Goal: Task Accomplishment & Management: Manage account settings

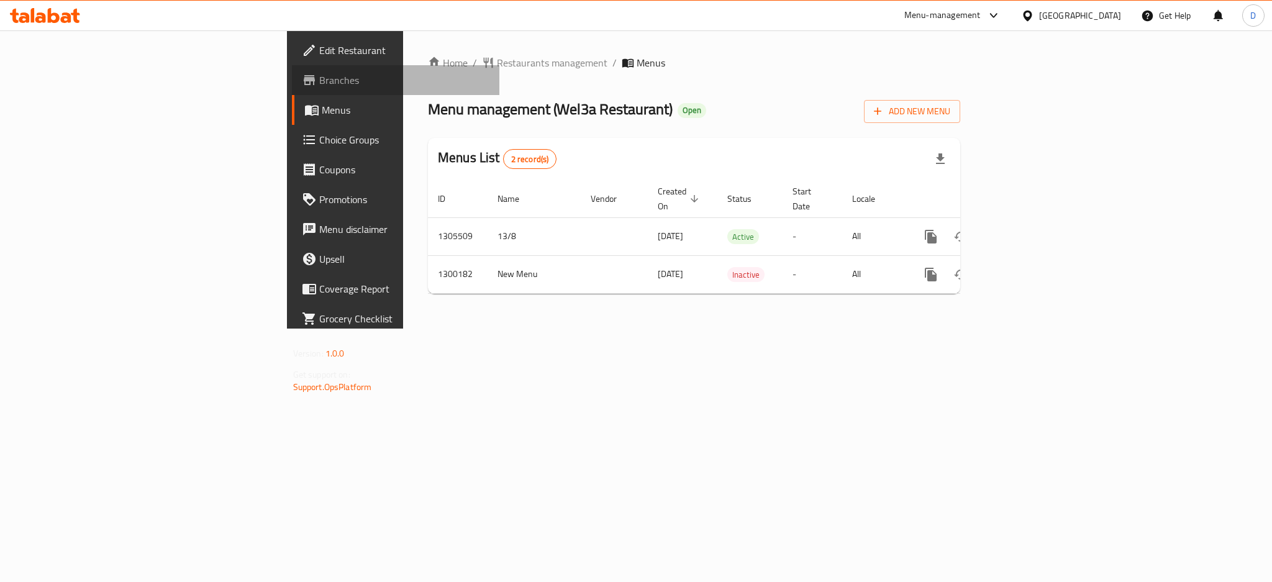
click at [292, 88] on link "Branches" at bounding box center [395, 80] width 207 height 30
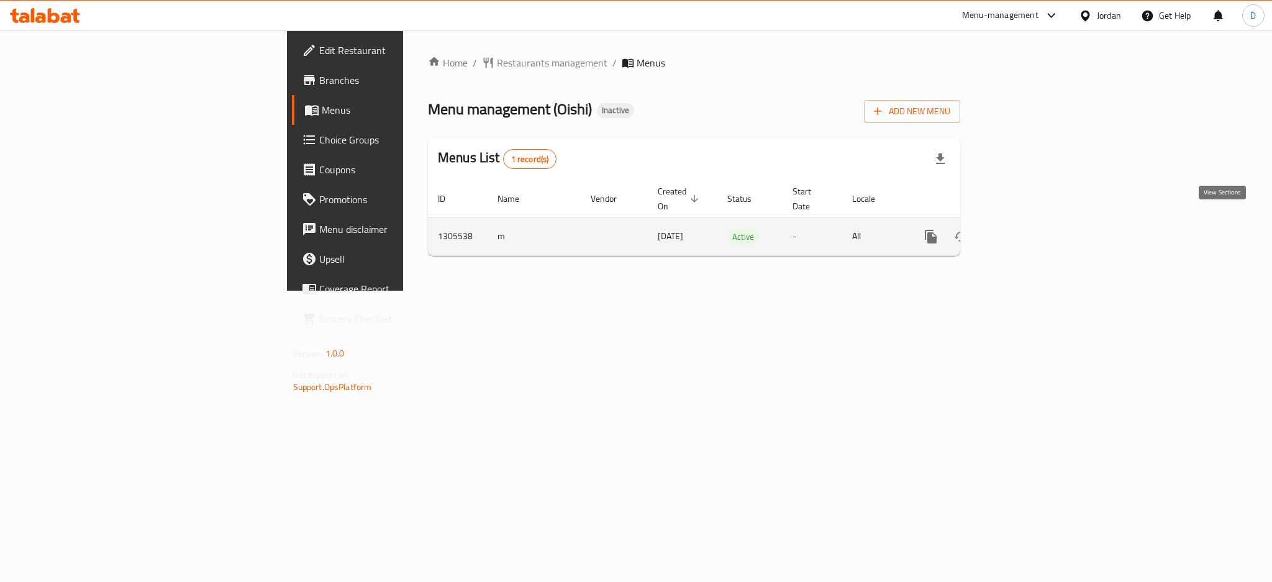
click at [1028, 229] on icon "enhanced table" at bounding box center [1020, 236] width 15 height 15
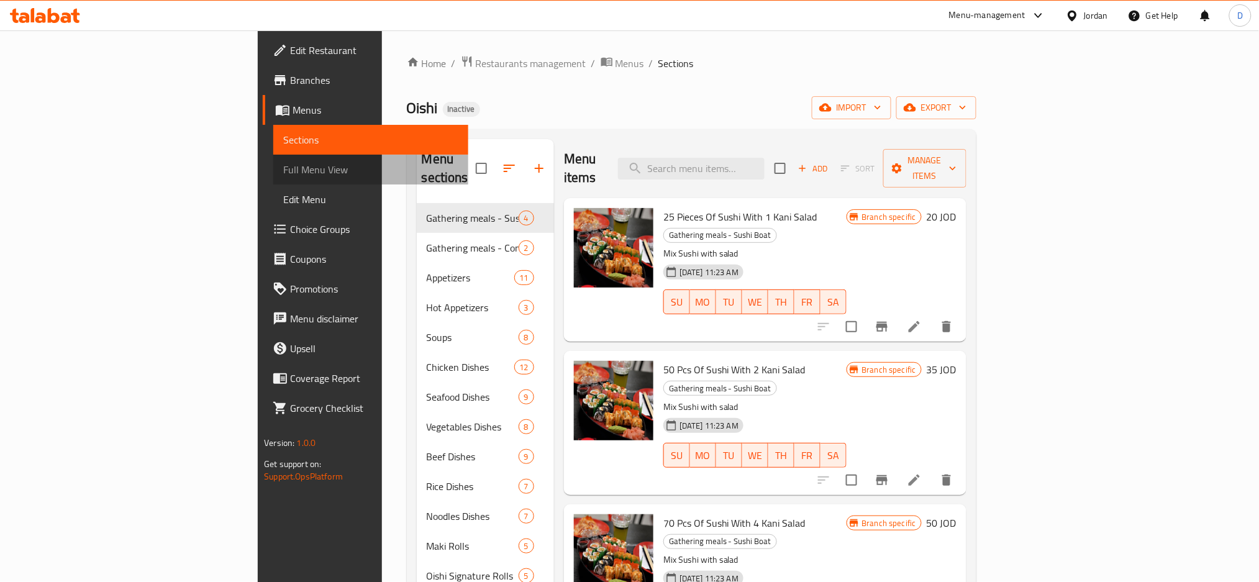
click at [273, 157] on link "Full Menu View" at bounding box center [370, 170] width 195 height 30
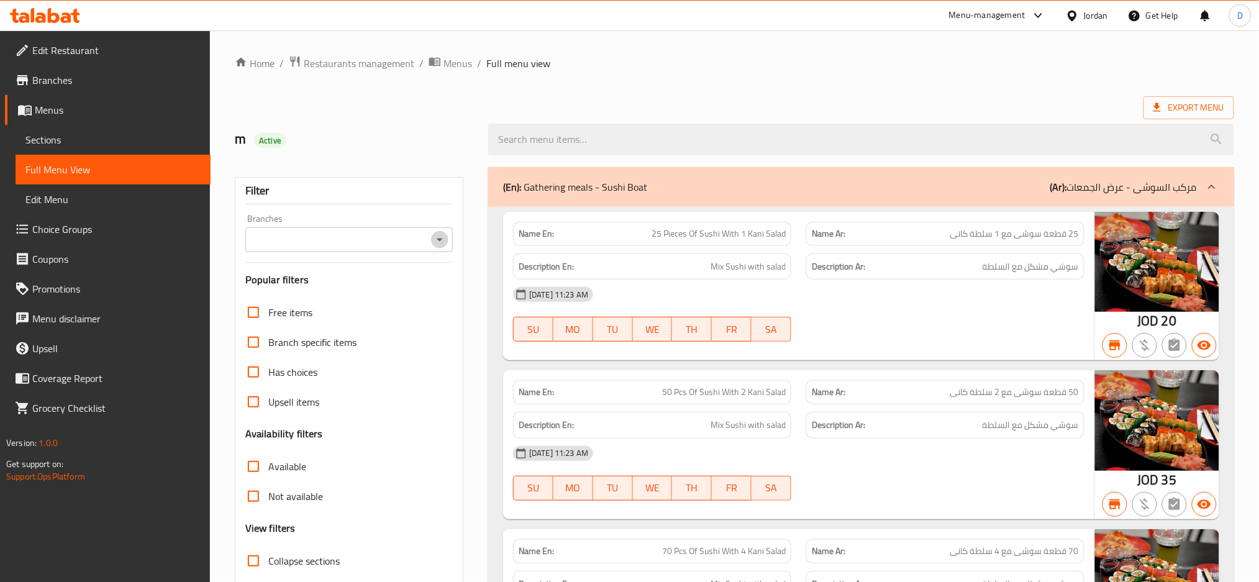
click at [444, 242] on icon "Open" at bounding box center [439, 239] width 15 height 15
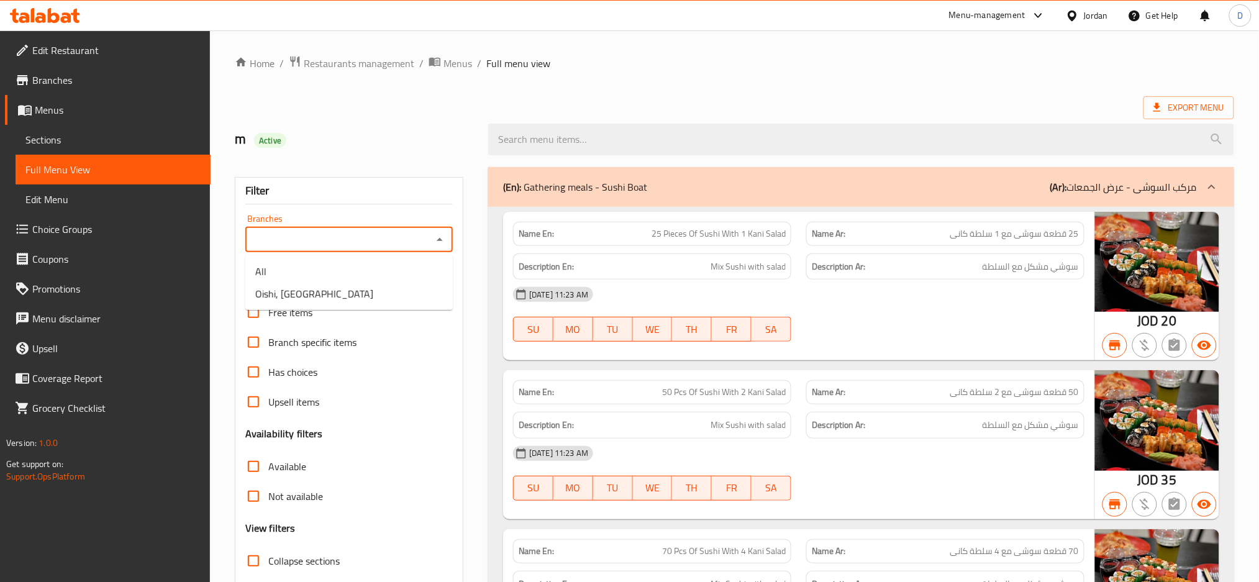
click at [439, 250] on div "Branches" at bounding box center [348, 239] width 207 height 25
click at [421, 285] on li "Oishi, Mecca Street" at bounding box center [348, 294] width 207 height 22
type input "Oishi, Mecca Street"
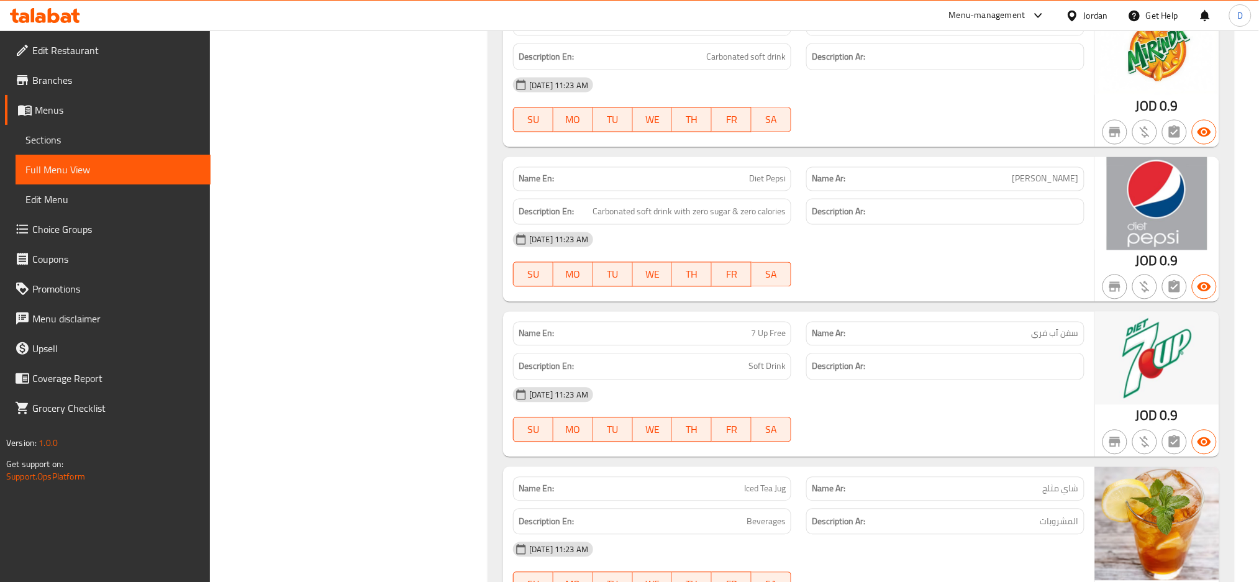
scroll to position [21955, 0]
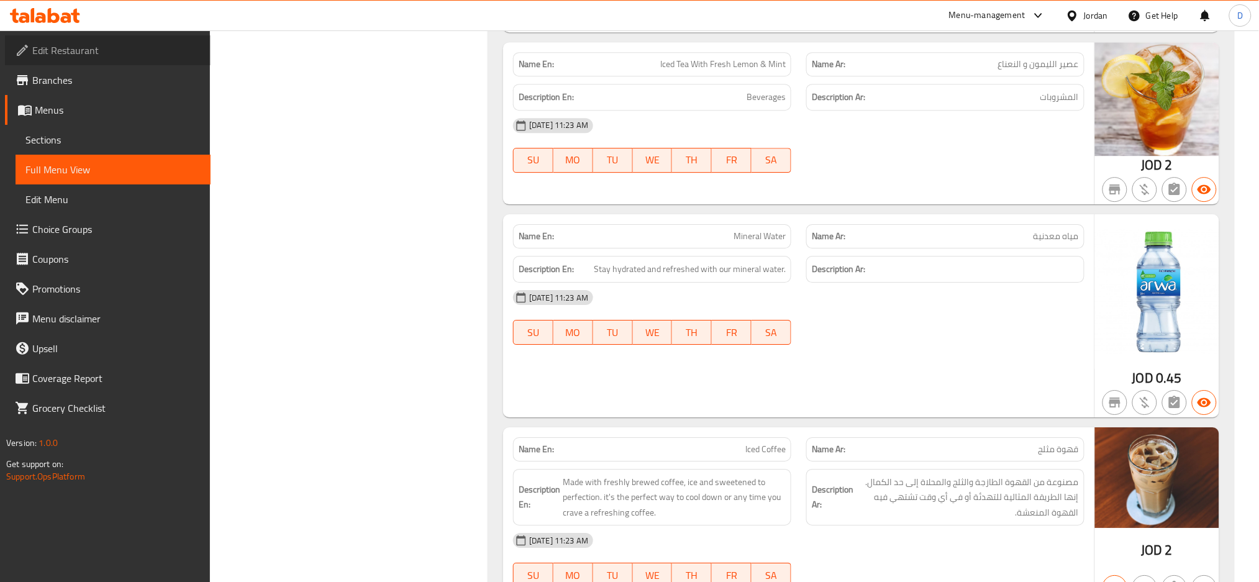
click at [176, 53] on span "Edit Restaurant" at bounding box center [116, 50] width 168 height 15
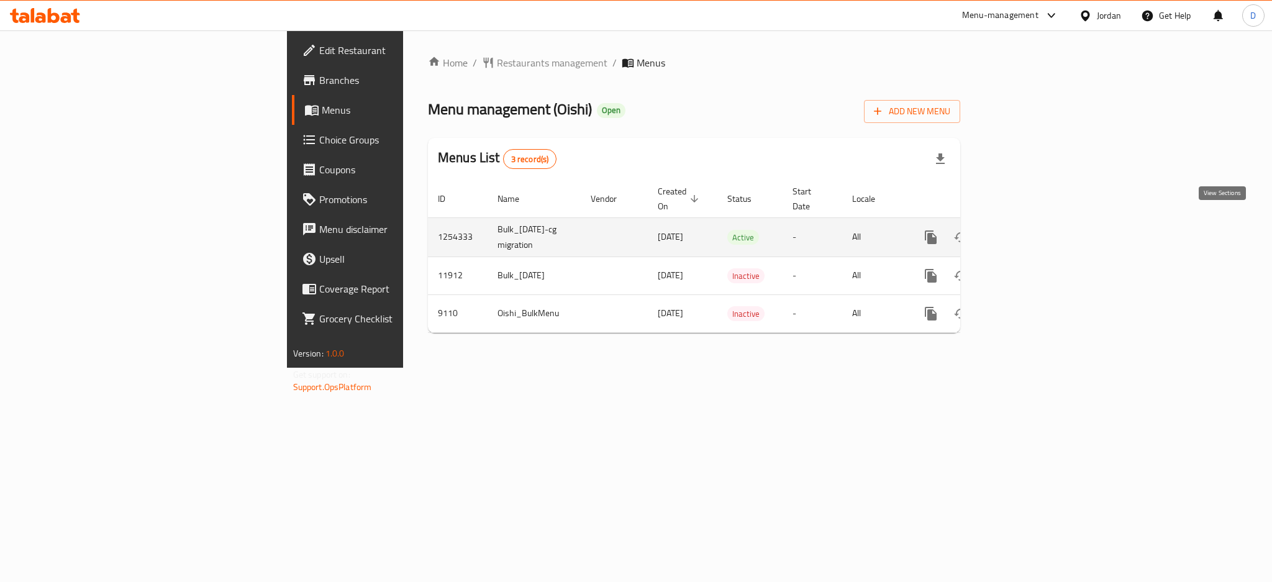
click at [1036, 226] on link "enhanced table" at bounding box center [1021, 237] width 30 height 30
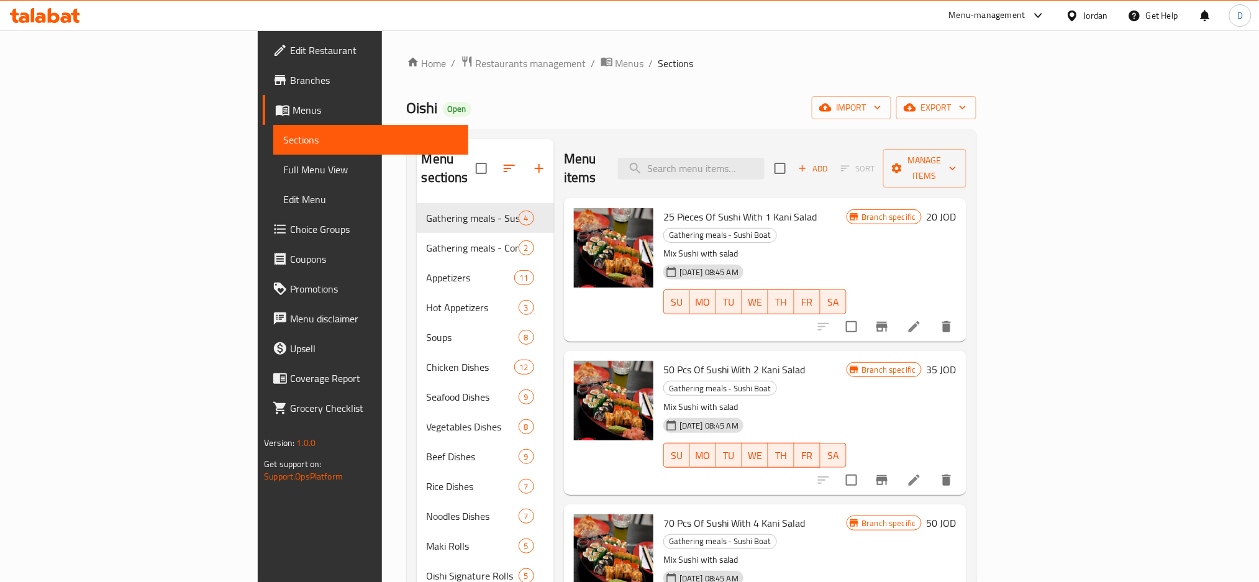
click at [283, 176] on span "Full Menu View" at bounding box center [370, 169] width 175 height 15
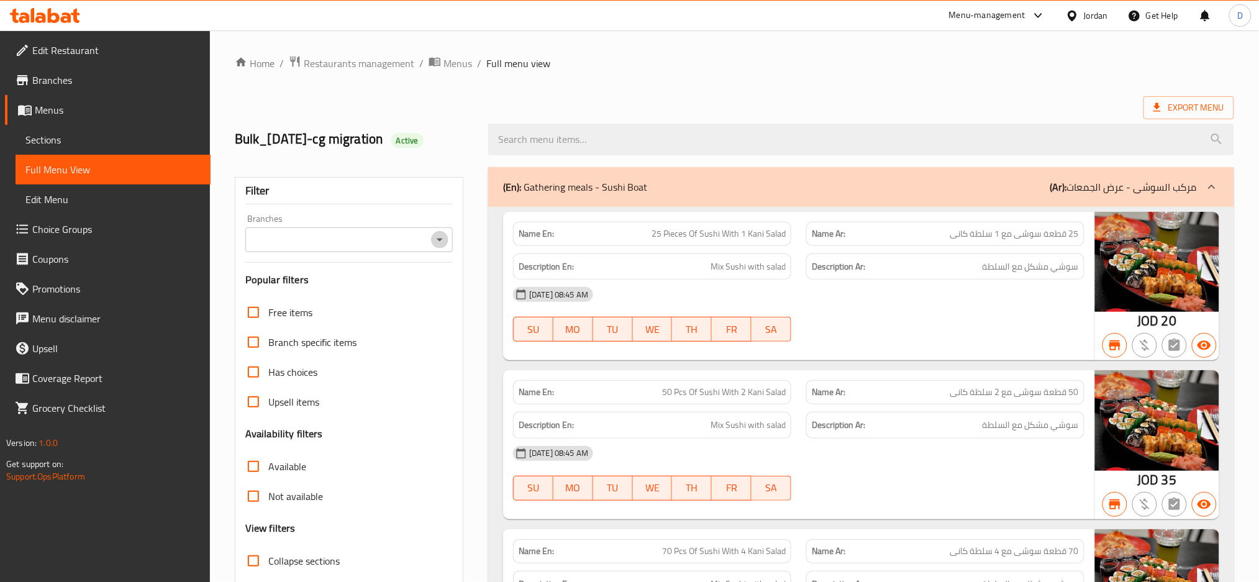
click at [444, 237] on icon "Open" at bounding box center [439, 239] width 15 height 15
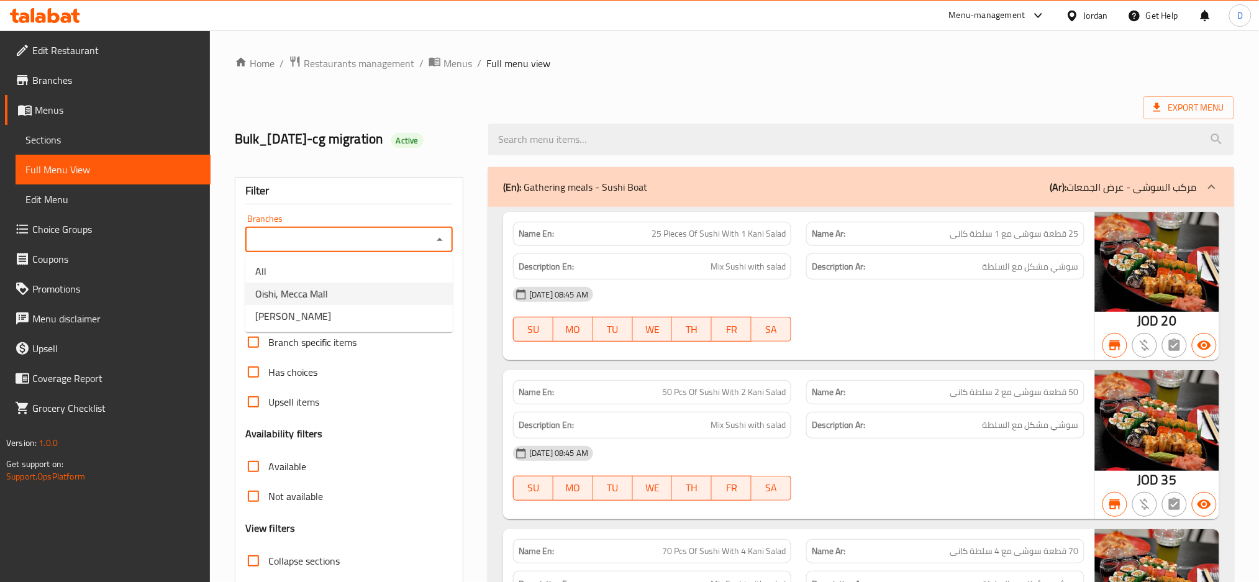
click at [409, 289] on li "Oishi, Mecca Mall" at bounding box center [348, 294] width 207 height 22
type input "Oishi, Mecca Mall"
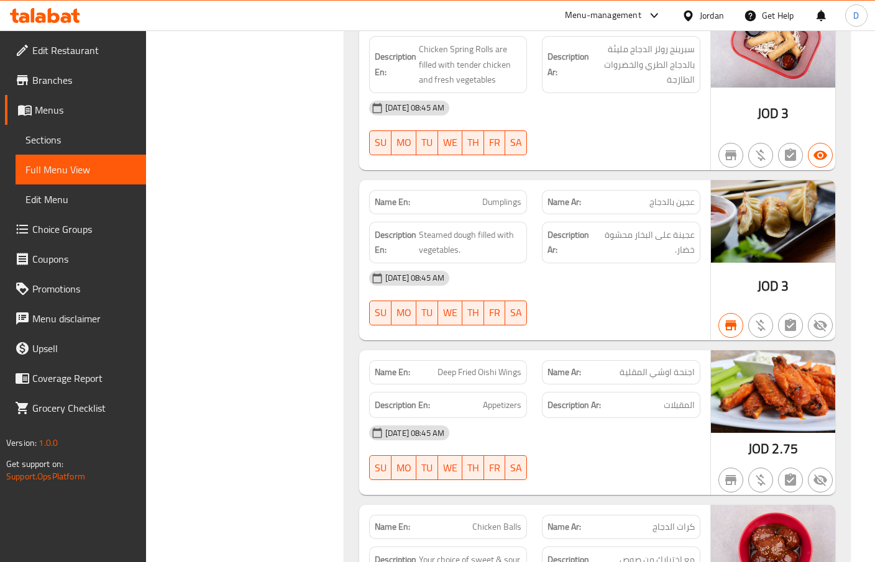
scroll to position [2336, 0]
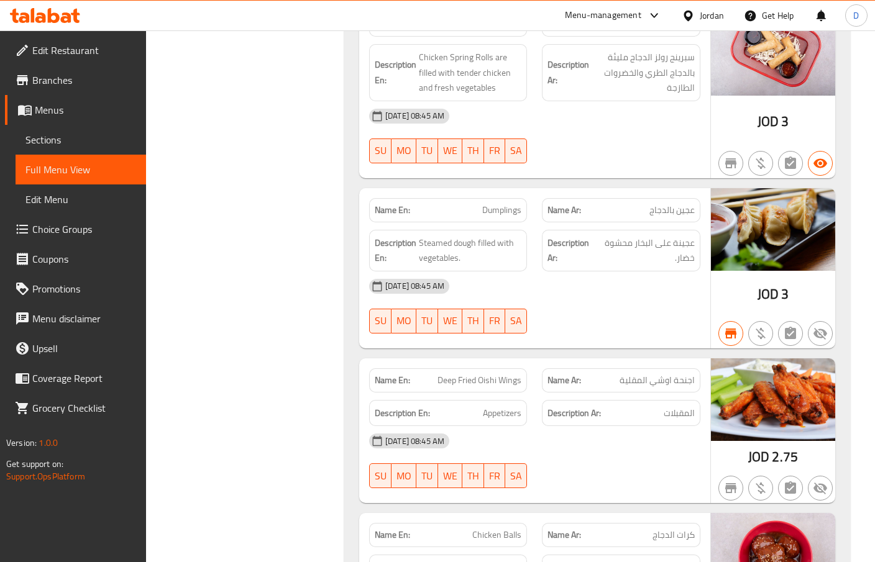
click at [501, 219] on div "Name En: Dumplings" at bounding box center [448, 210] width 158 height 24
copy span "Dumplings"
click at [501, 219] on div "Name En: Dumplings" at bounding box center [448, 210] width 158 height 24
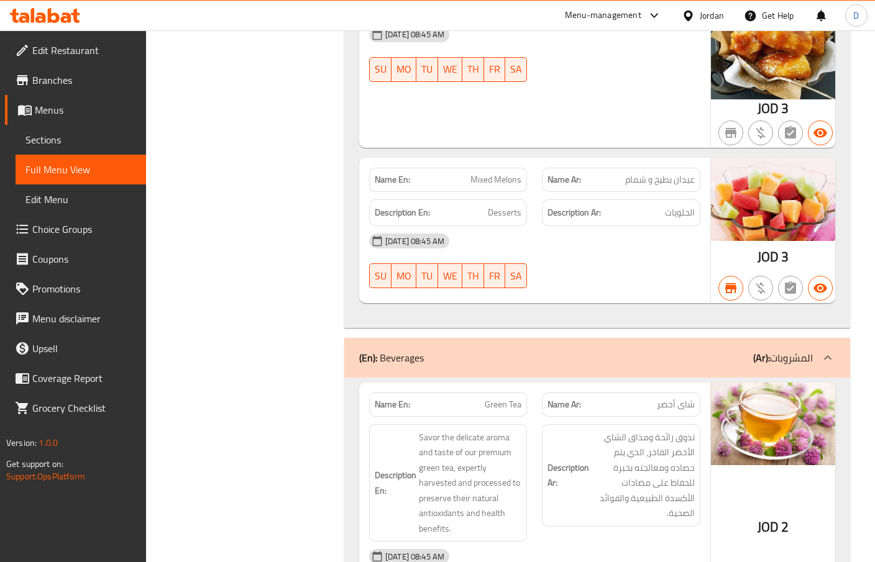
scroll to position [23588, 0]
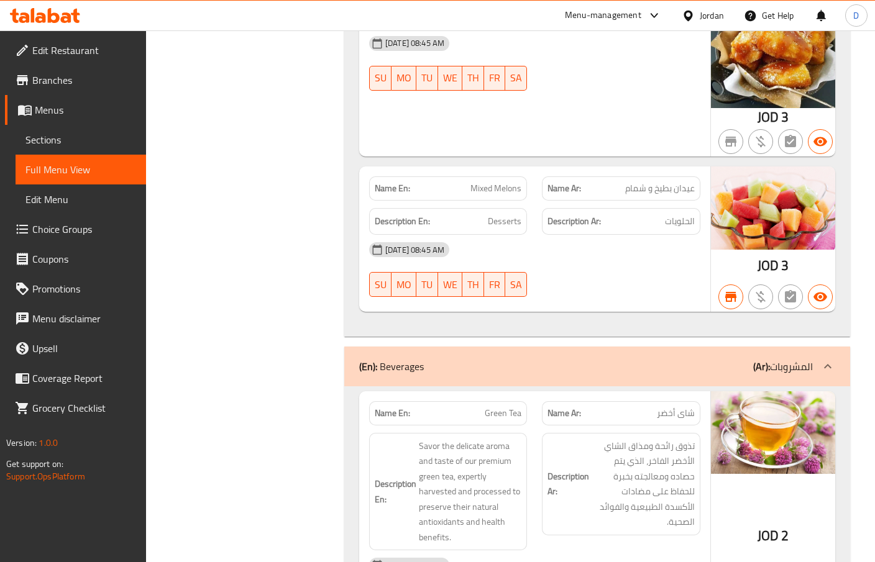
copy span "Green Tea"
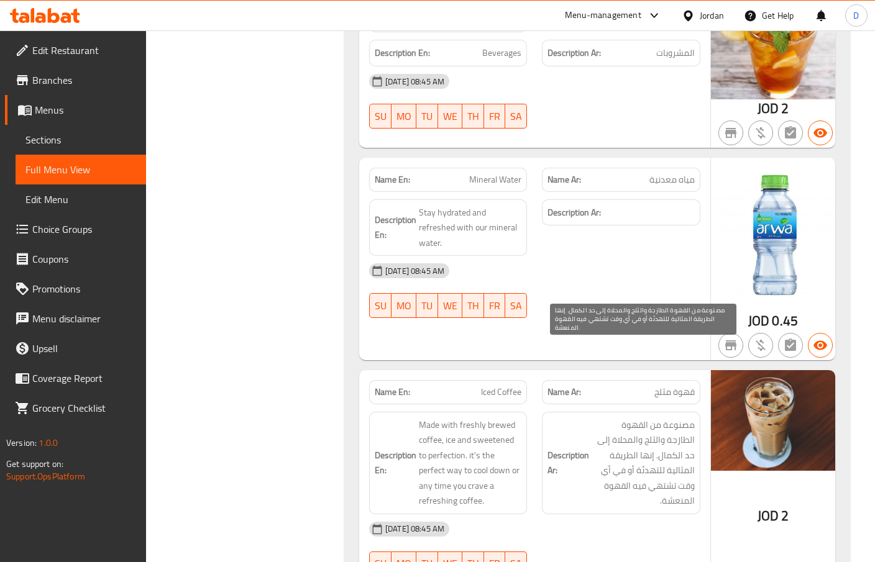
scroll to position [25716, 0]
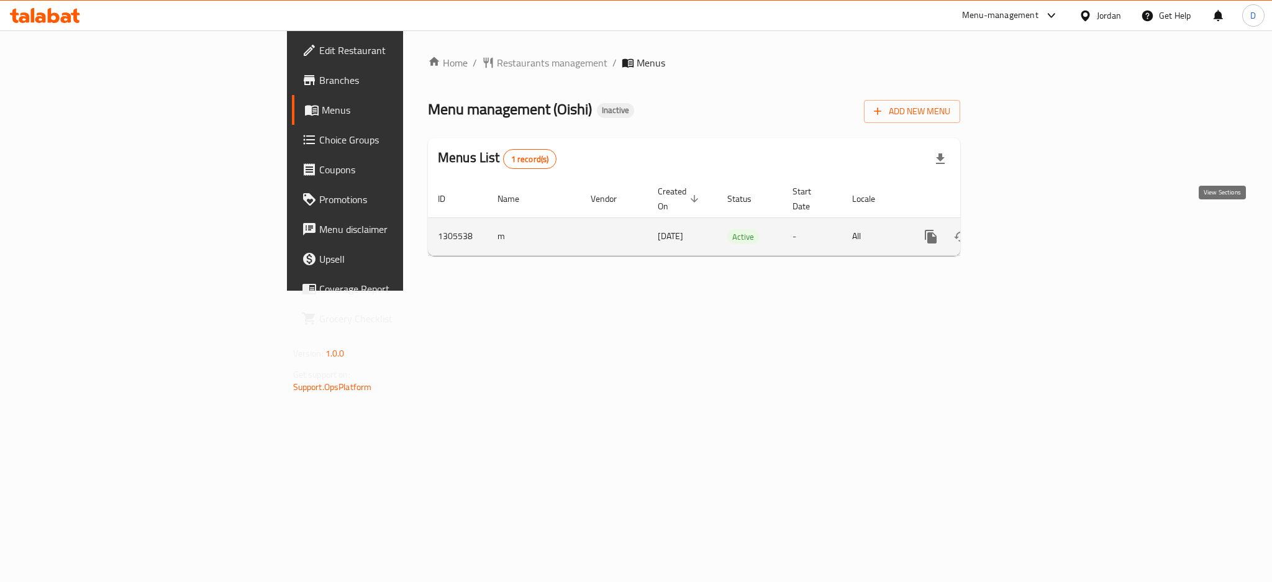
click at [1028, 229] on icon "enhanced table" at bounding box center [1020, 236] width 15 height 15
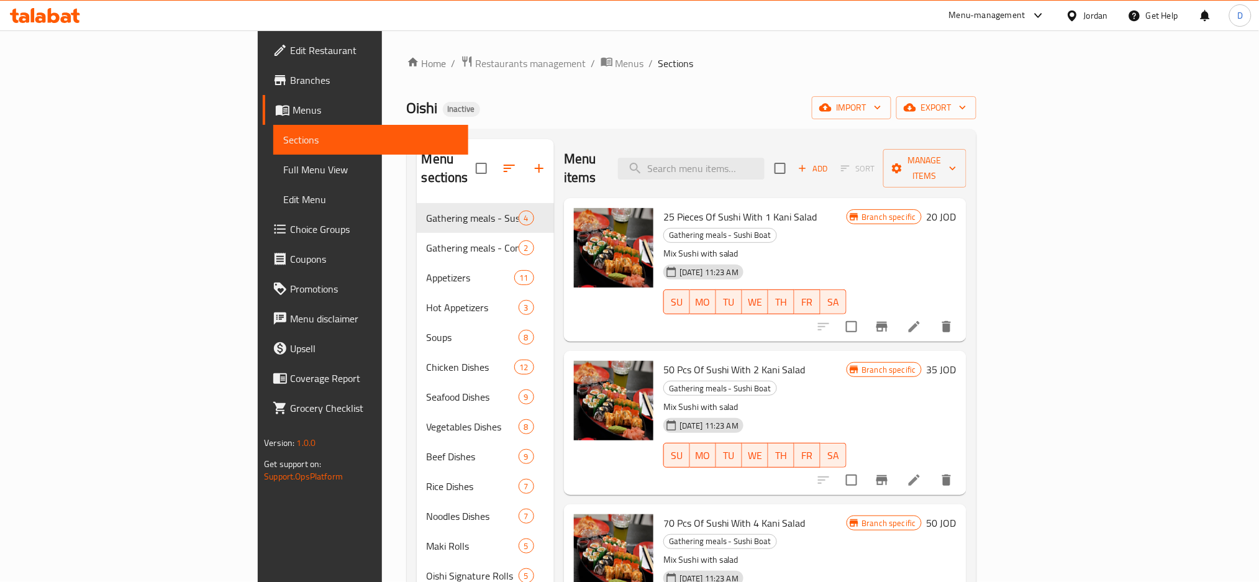
scroll to position [239, 0]
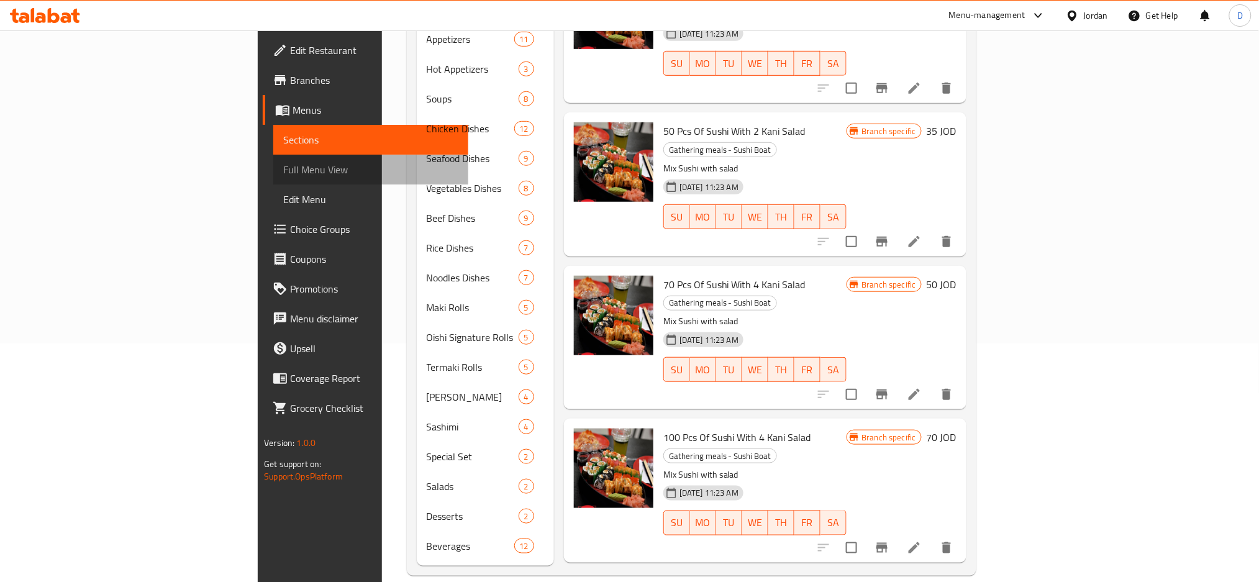
click at [283, 174] on span "Full Menu View" at bounding box center [370, 169] width 175 height 15
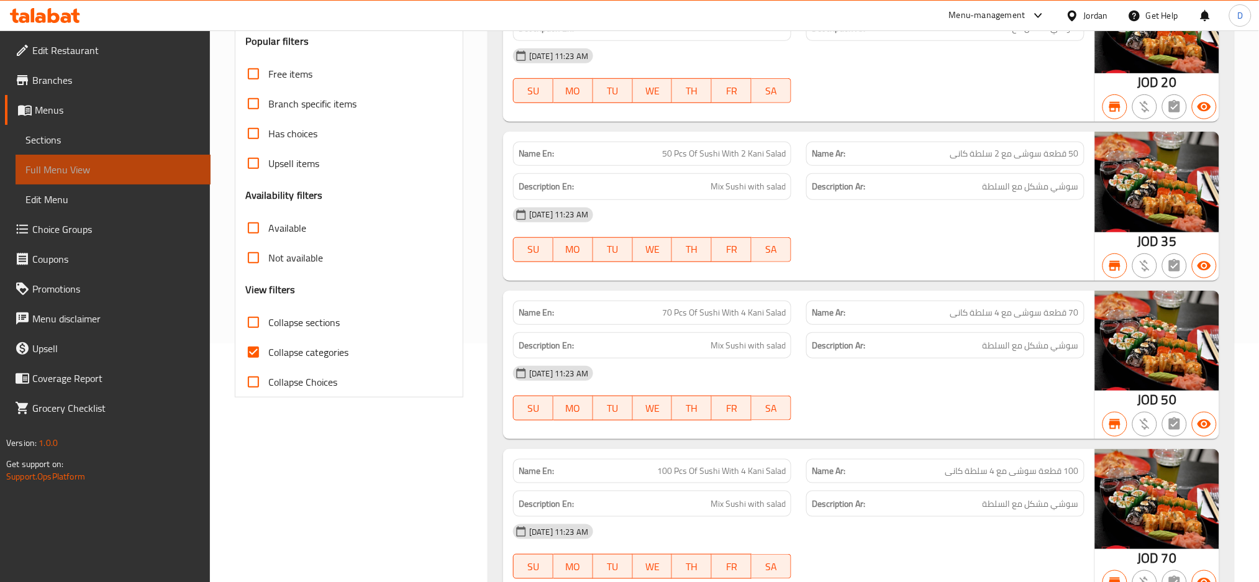
click at [133, 174] on span "Full Menu View" at bounding box center [112, 169] width 175 height 15
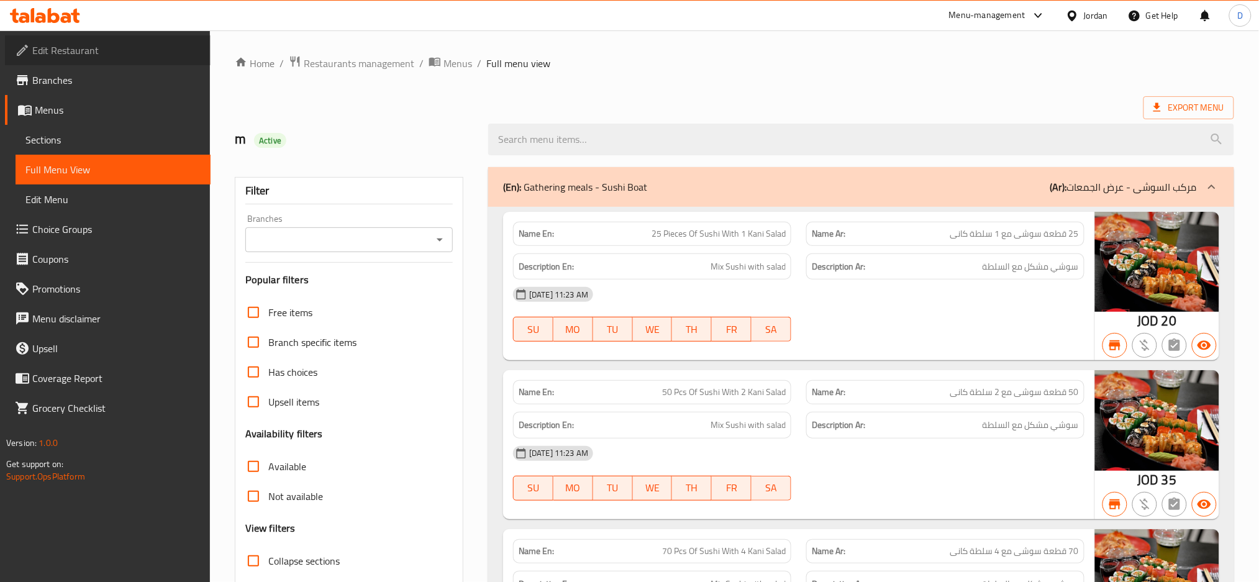
click at [141, 48] on span "Edit Restaurant" at bounding box center [116, 50] width 168 height 15
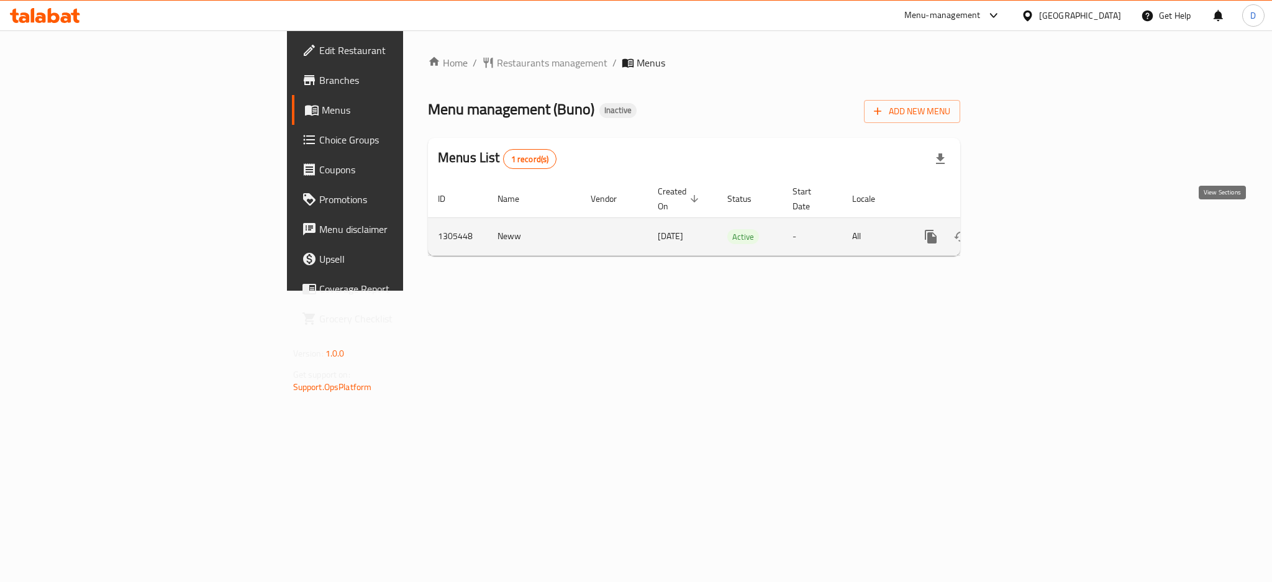
click at [1028, 229] on icon "enhanced table" at bounding box center [1020, 236] width 15 height 15
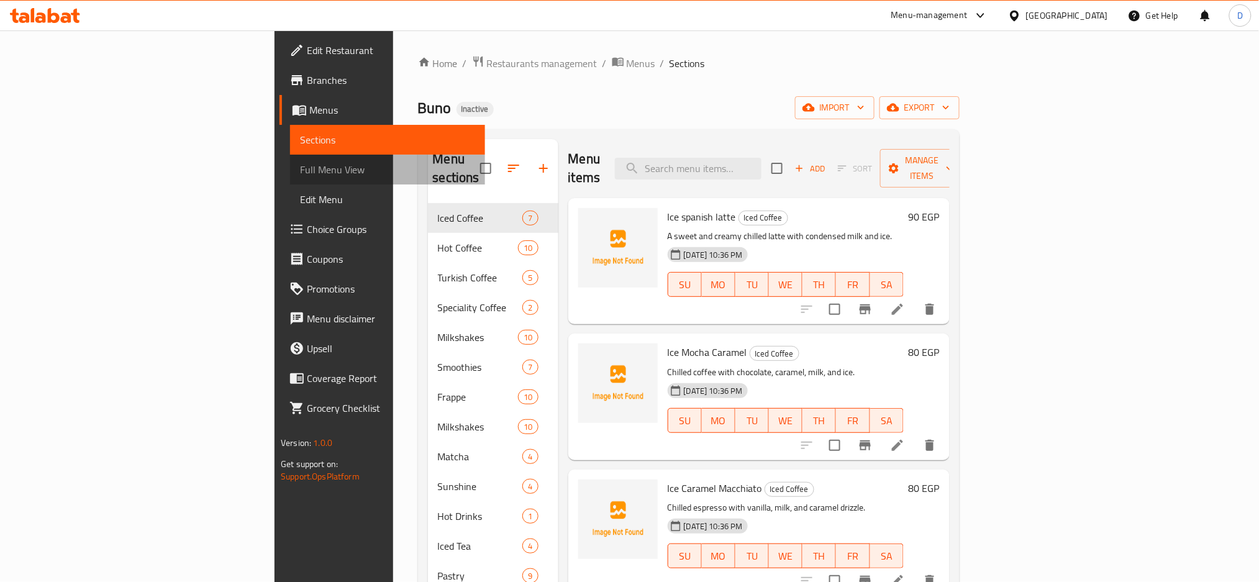
click at [300, 171] on span "Full Menu View" at bounding box center [387, 169] width 175 height 15
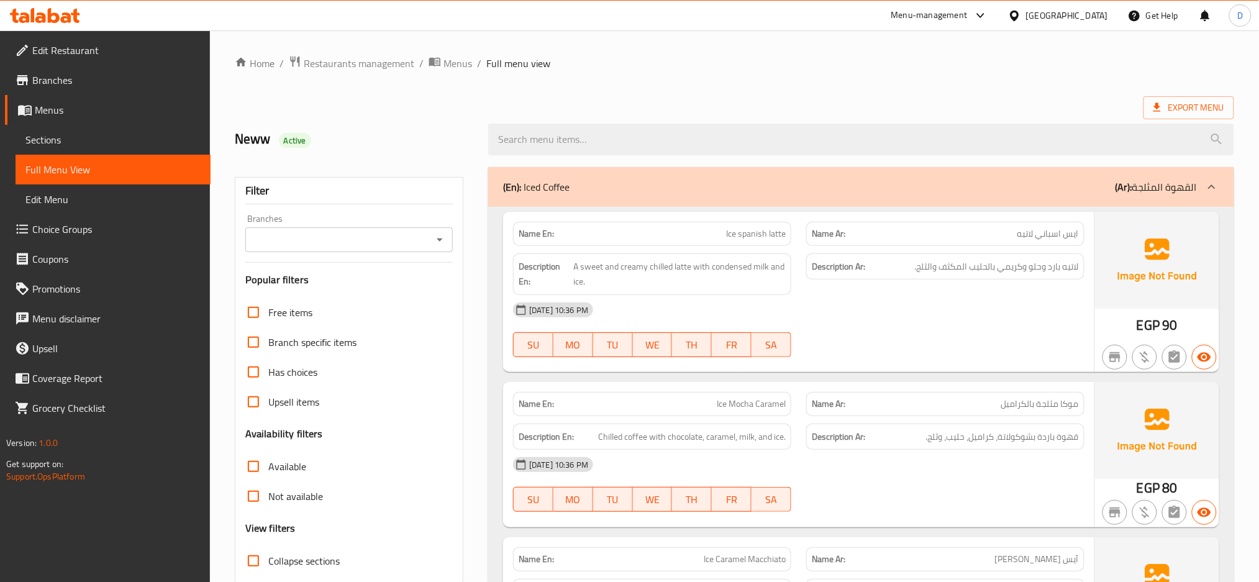
scroll to position [145, 0]
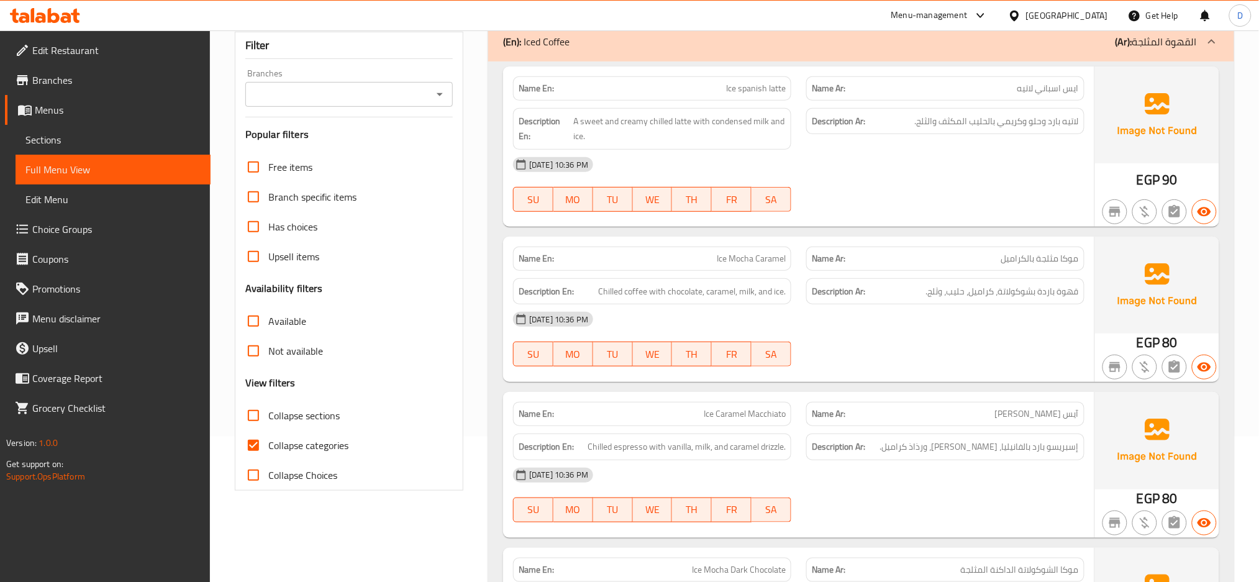
click at [327, 434] on label "Collapse categories" at bounding box center [294, 446] width 110 height 30
click at [268, 434] on input "Collapse categories" at bounding box center [254, 446] width 30 height 30
checkbox input "false"
click at [321, 412] on span "Collapse sections" at bounding box center [303, 415] width 71 height 15
click at [268, 412] on input "Collapse sections" at bounding box center [254, 416] width 30 height 30
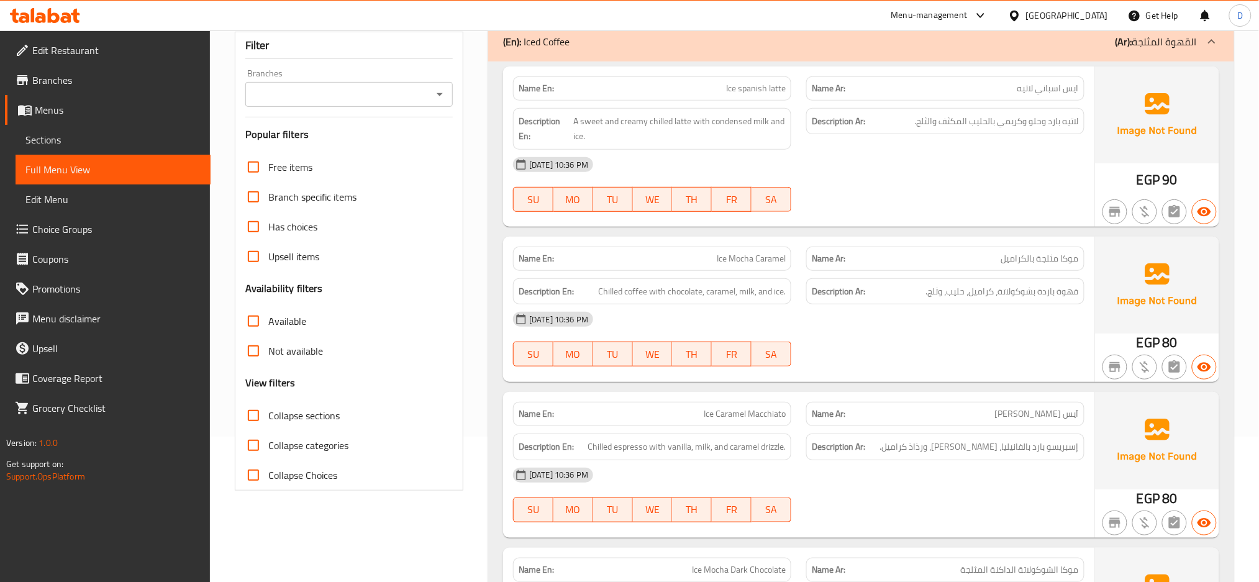
checkbox input "true"
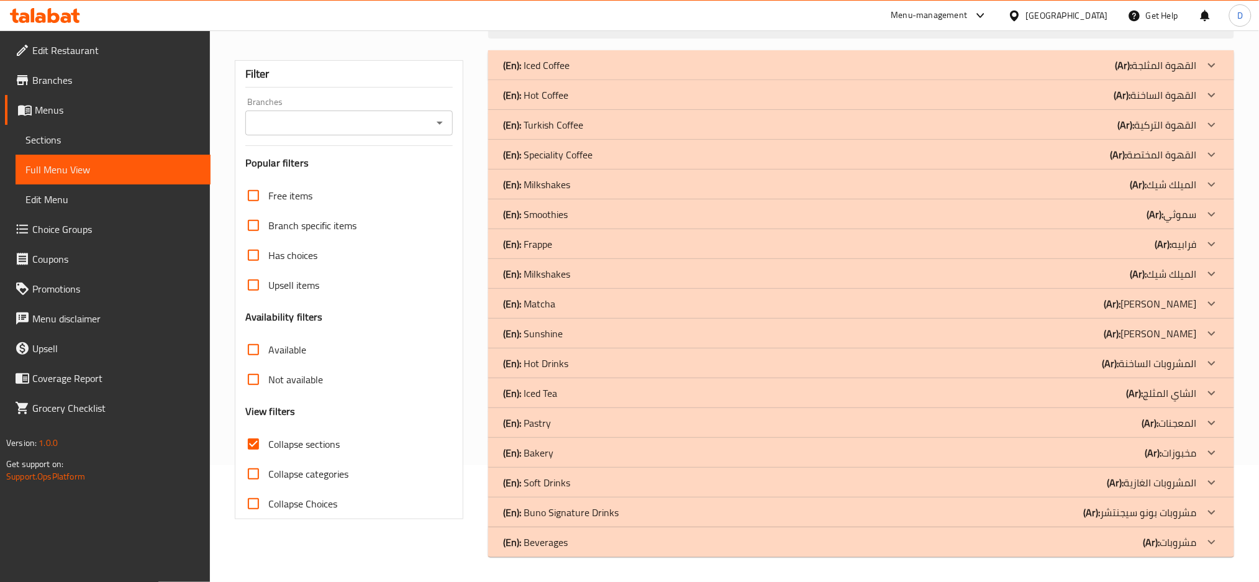
scroll to position [117, 0]
click at [803, 73] on div "(En): Hot Coffee (Ar): القهوة الساخنة" at bounding box center [850, 65] width 694 height 15
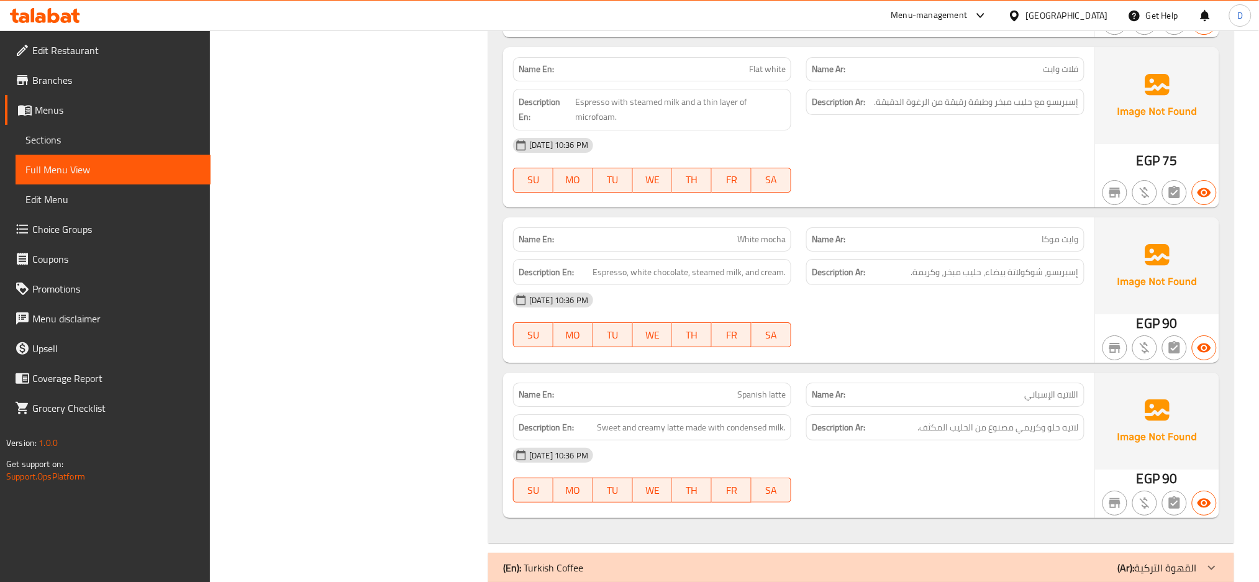
scroll to position [1498, 0]
click at [848, 319] on div "12-08-2025 10:36 PM SU MO TU WE TH FR SA" at bounding box center [799, 320] width 586 height 70
click at [722, 361] on div "Name En: White mocha Name Ar: وايت موكا Description En: Espresso, white chocola…" at bounding box center [798, 289] width 591 height 145
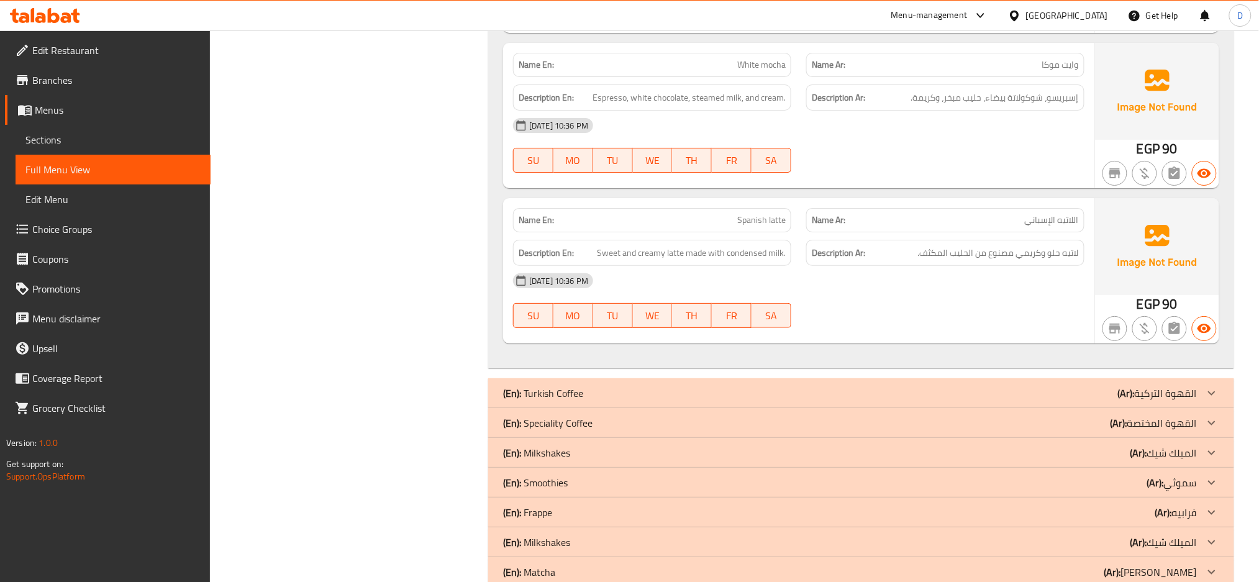
scroll to position [1692, 0]
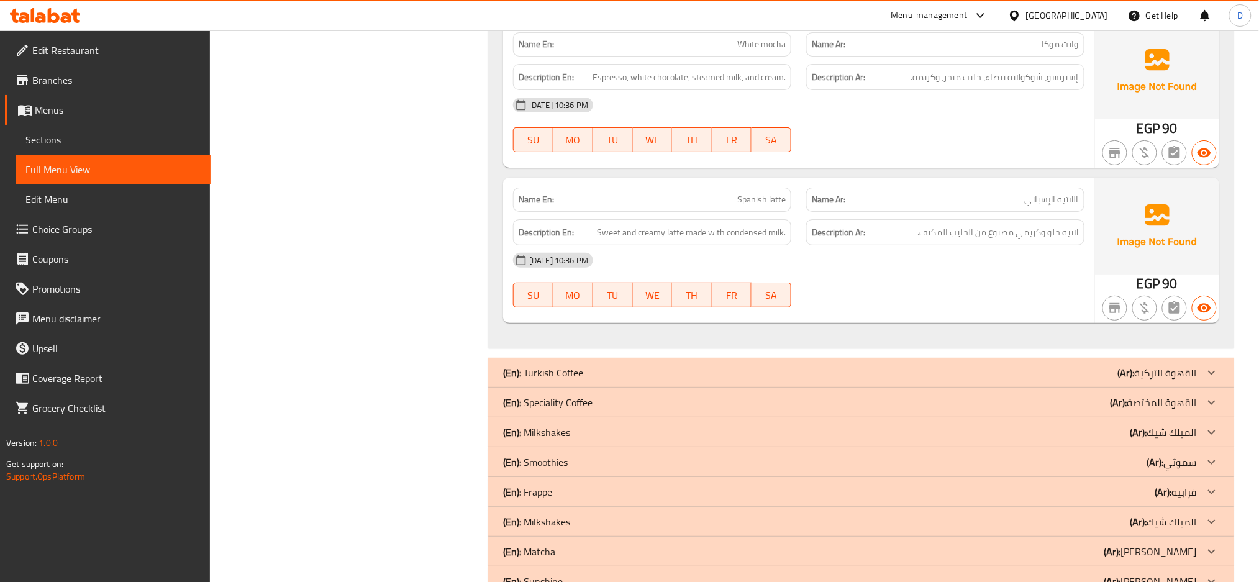
click at [977, 249] on div "12-08-2025 10:36 PM" at bounding box center [799, 260] width 586 height 30
click at [912, 272] on div "12-08-2025 10:36 PM" at bounding box center [799, 260] width 586 height 30
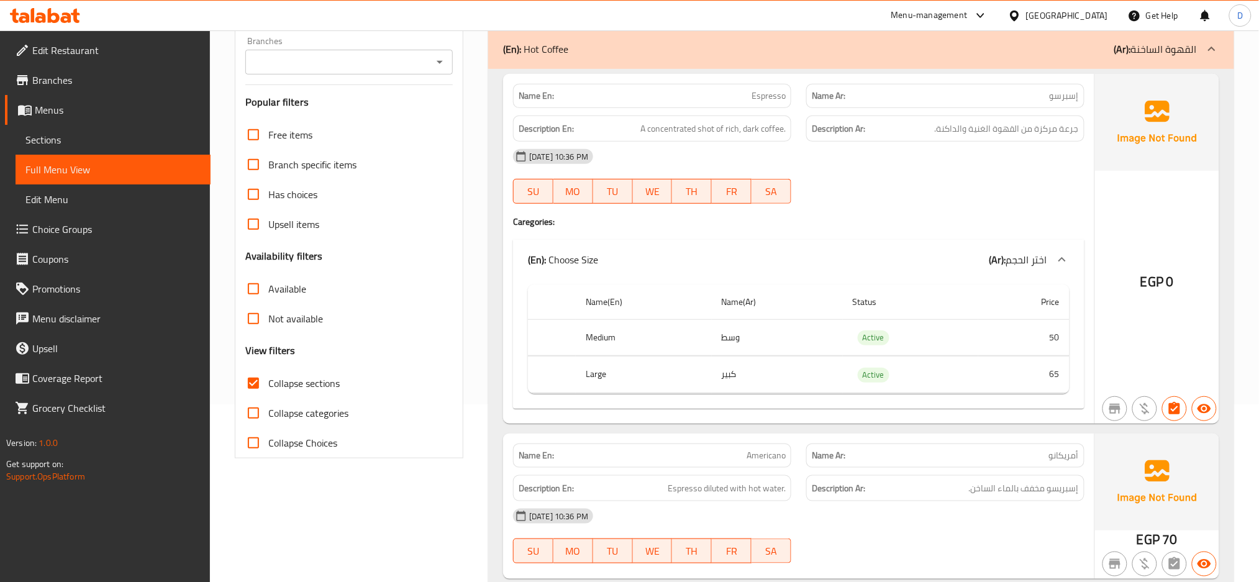
scroll to position [0, 0]
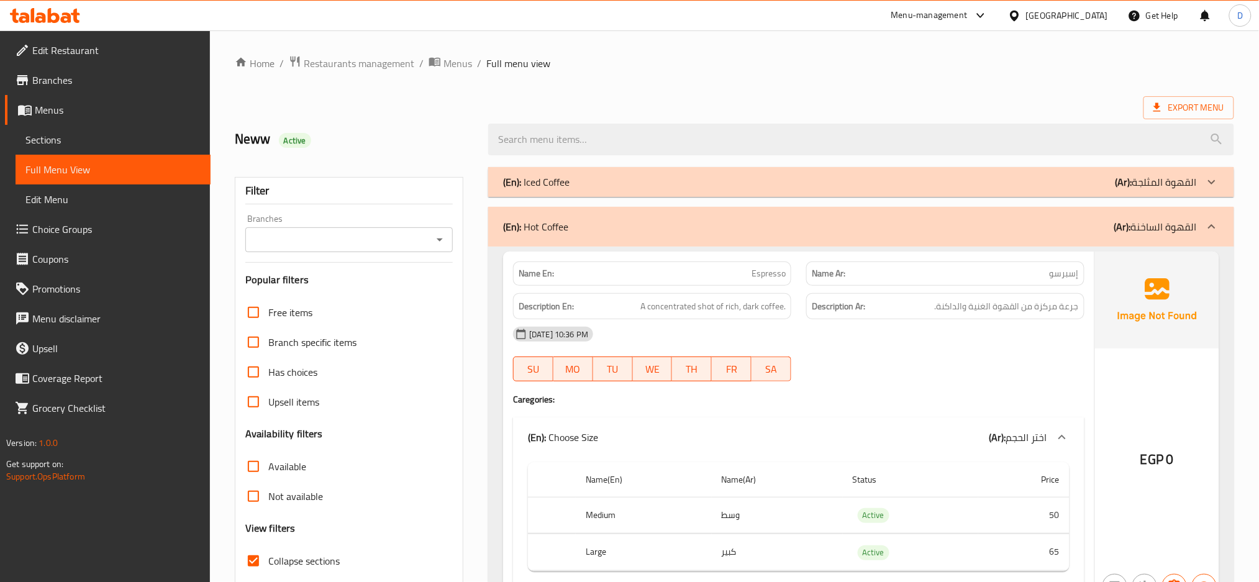
click at [912, 196] on div "(En): Iced Coffee (Ar): القهوة المثلجة" at bounding box center [861, 182] width 746 height 30
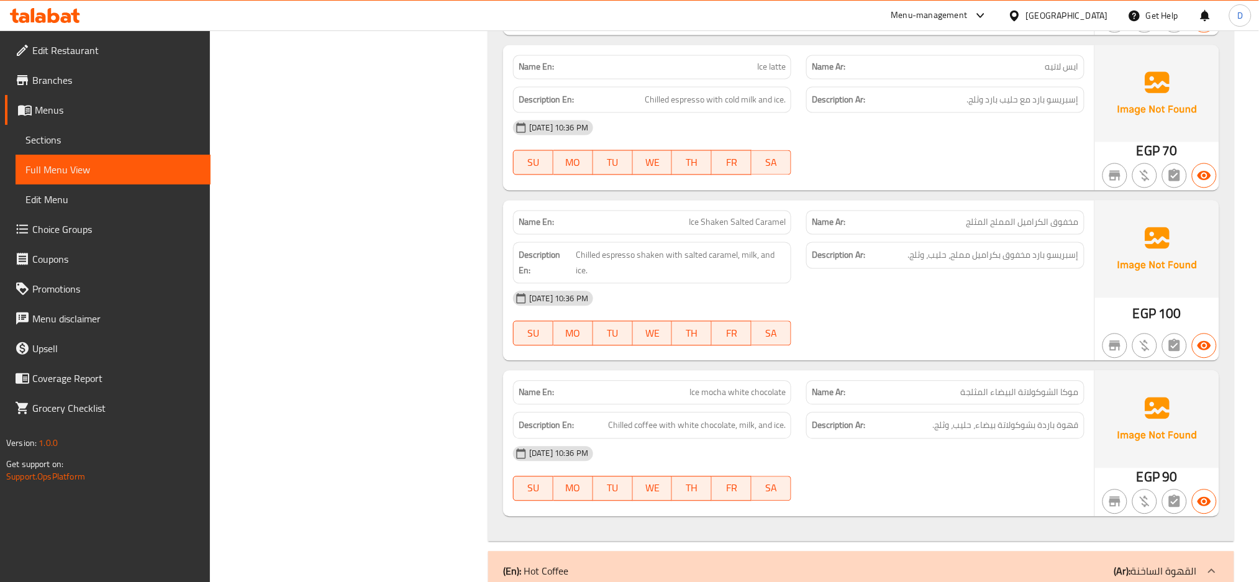
scroll to position [804, 0]
click at [870, 396] on p "Name Ar: موكا الشوكولاتة البيضاء المثلجة" at bounding box center [945, 392] width 267 height 13
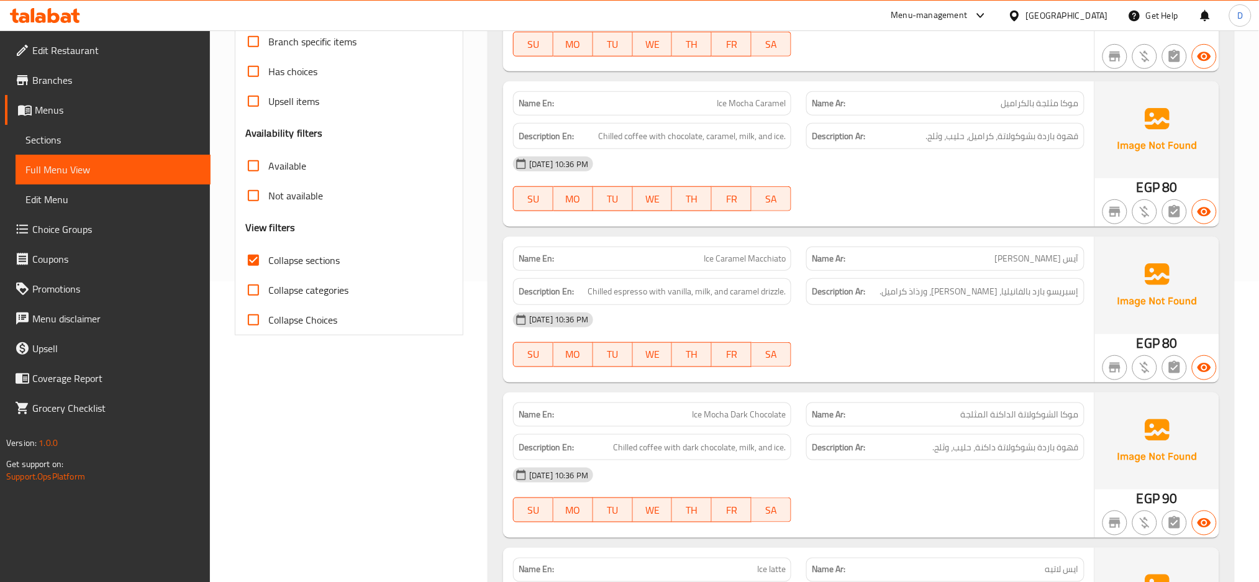
scroll to position [0, 0]
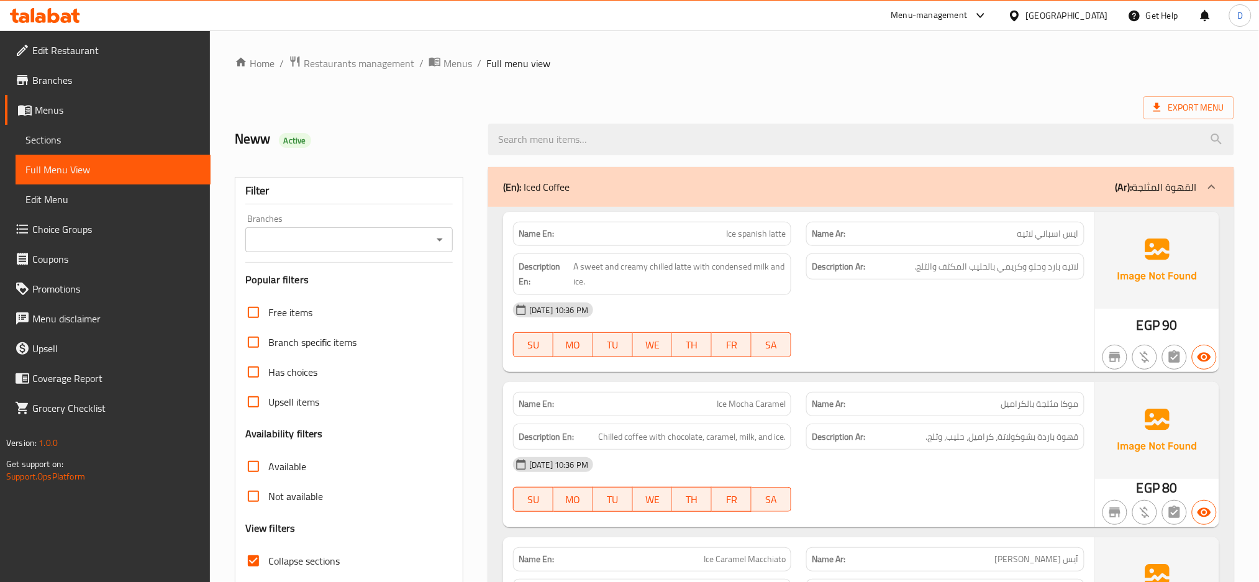
click at [1059, 297] on div "12-08-2025 10:36 PM" at bounding box center [799, 310] width 586 height 30
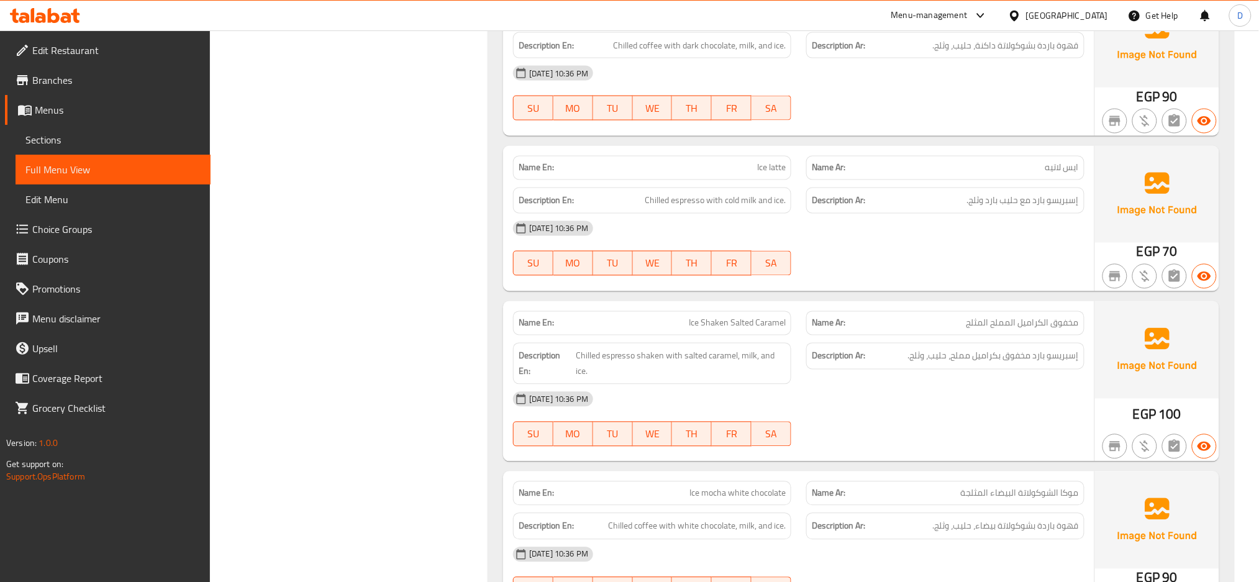
scroll to position [709, 0]
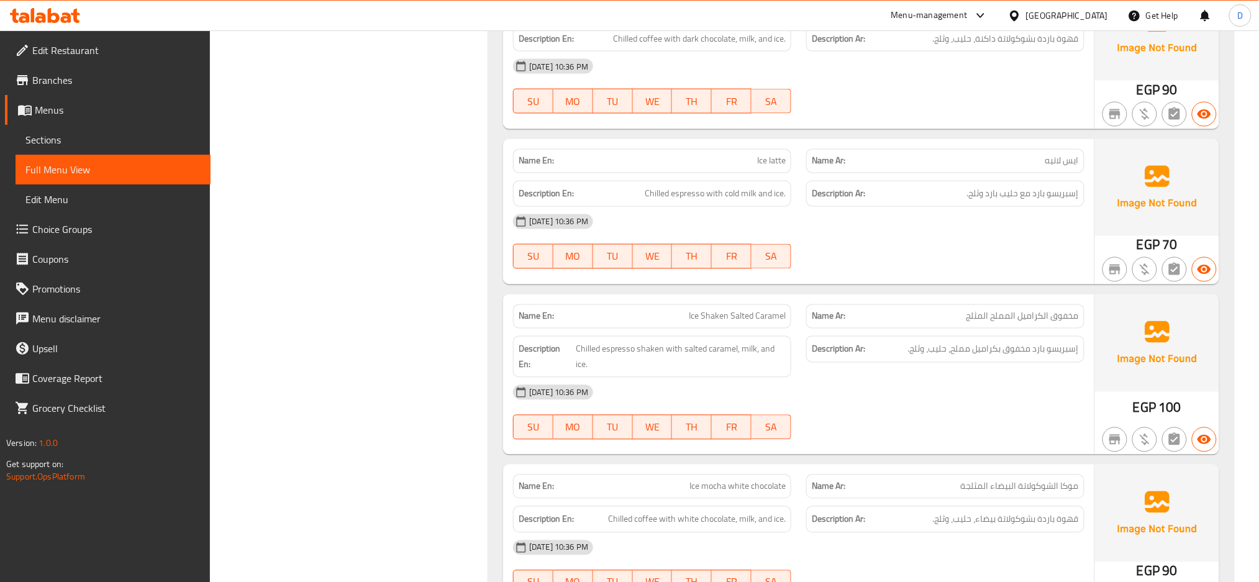
click at [1024, 371] on div "Description Ar: إسبريسو بارد مخفوق بكراميل مملح، حليب، وثلج." at bounding box center [945, 357] width 293 height 57
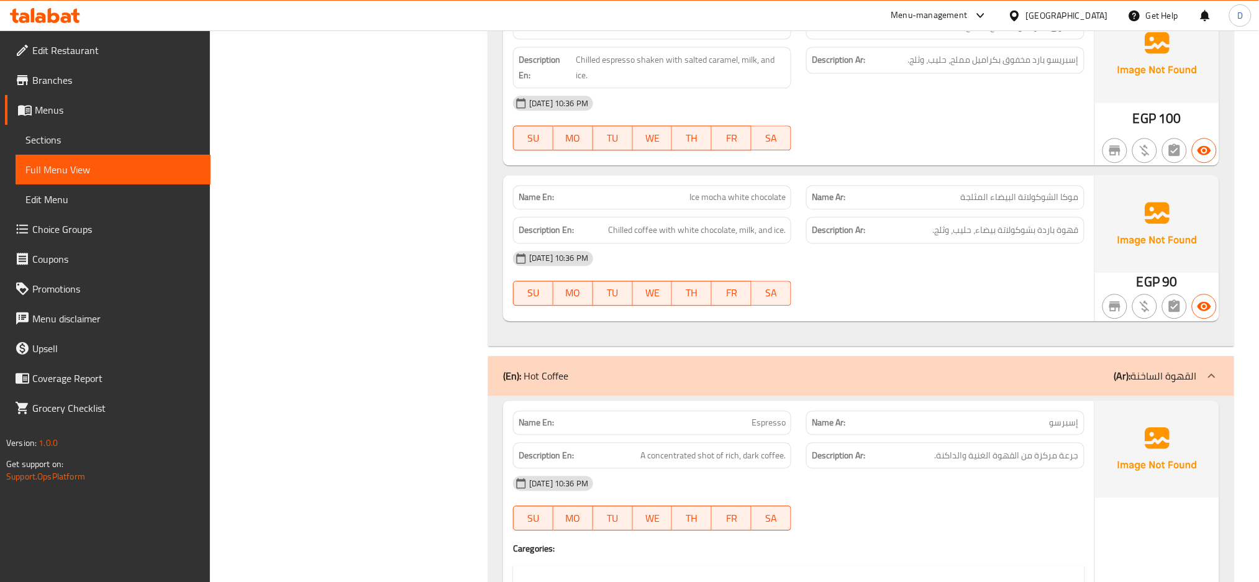
scroll to position [1000, 0]
click at [1019, 246] on div "12-08-2025 10:36 PM" at bounding box center [799, 257] width 586 height 30
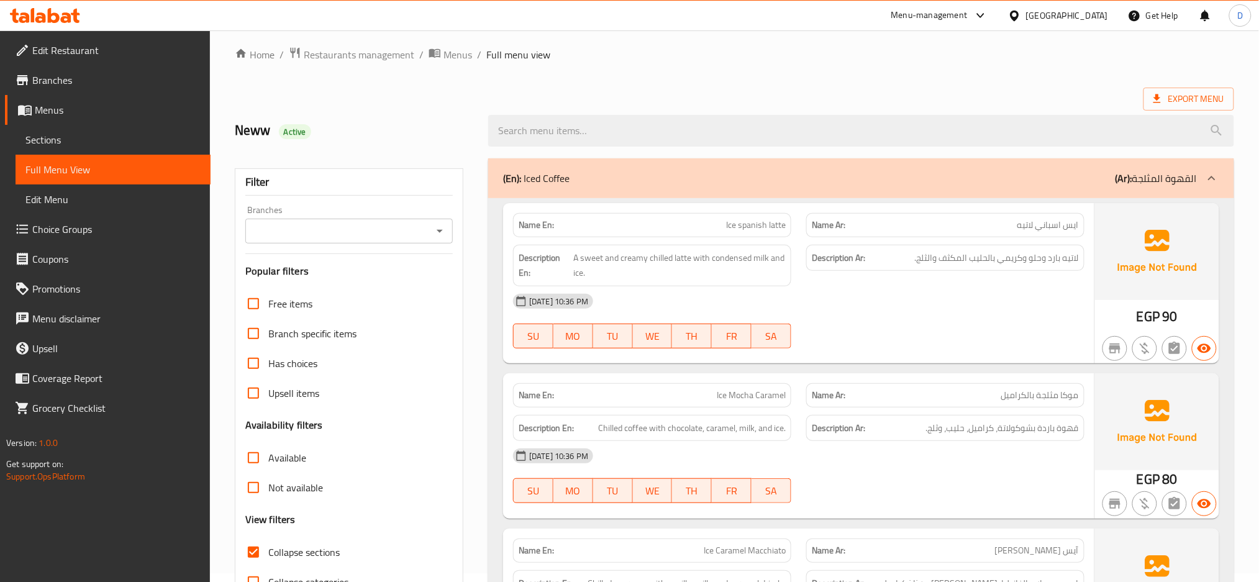
scroll to position [0, 0]
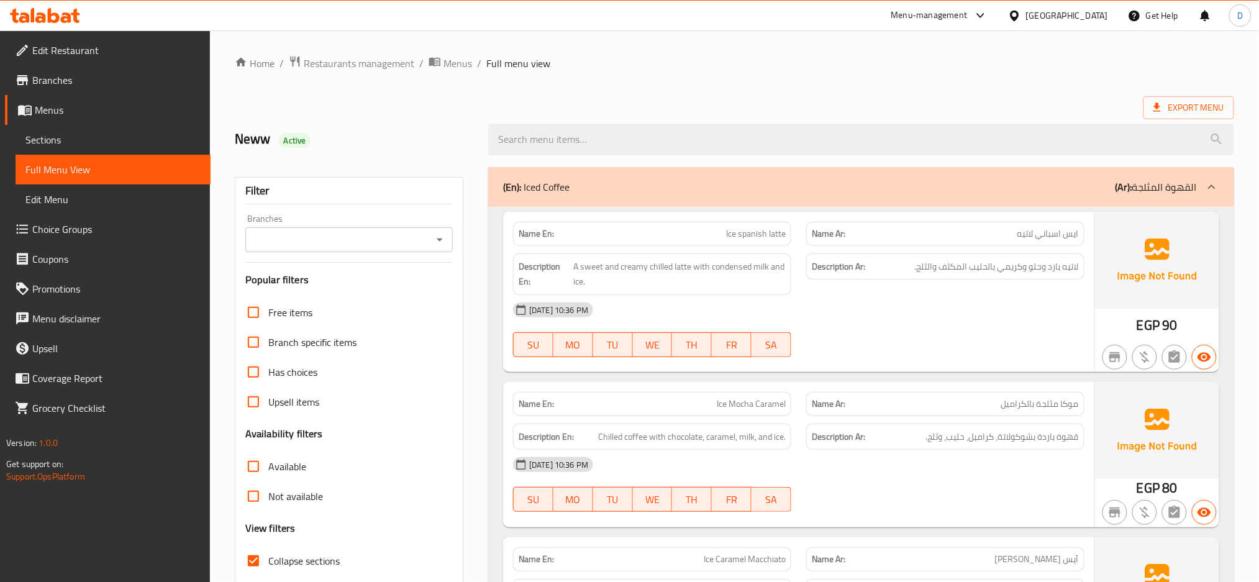
click at [993, 203] on div "(En): Iced Coffee (Ar): القهوة المثلجة" at bounding box center [861, 187] width 746 height 40
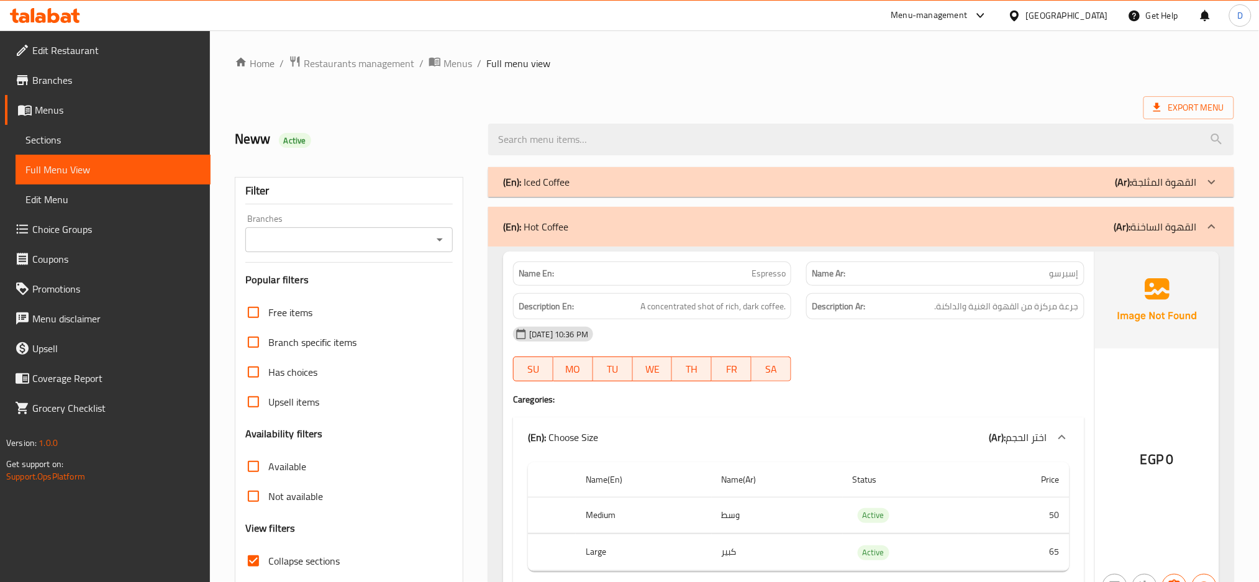
click at [972, 228] on div "(En): Hot Coffee (Ar): القهوة الساخنة" at bounding box center [850, 226] width 694 height 15
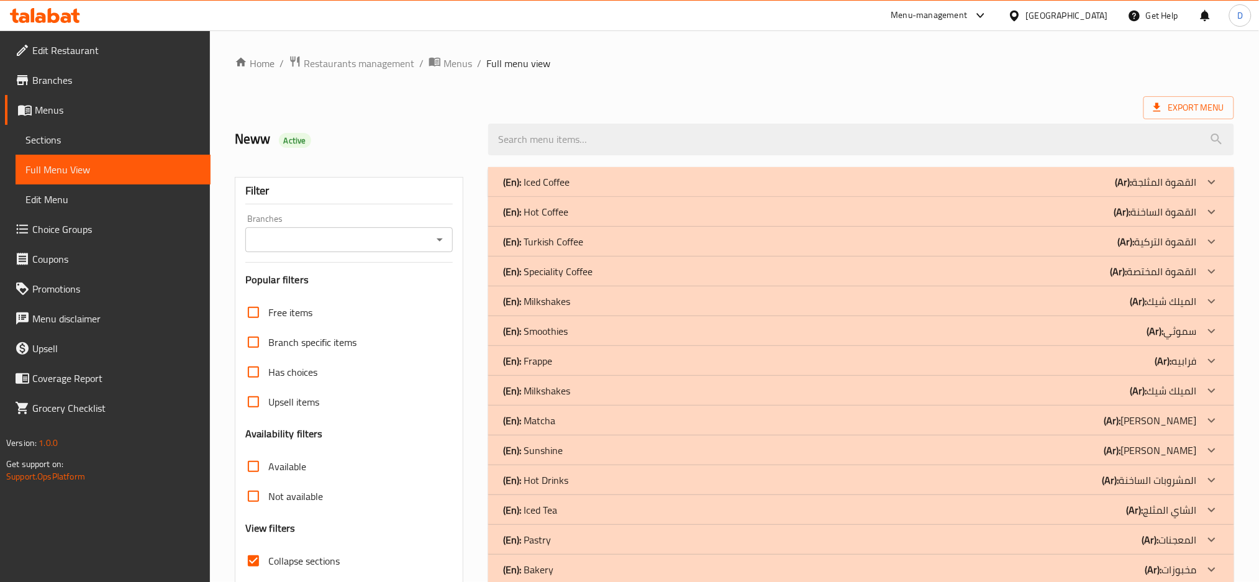
click at [707, 189] on div "(En): Turkish Coffee (Ar): القهوة التركية" at bounding box center [850, 182] width 694 height 15
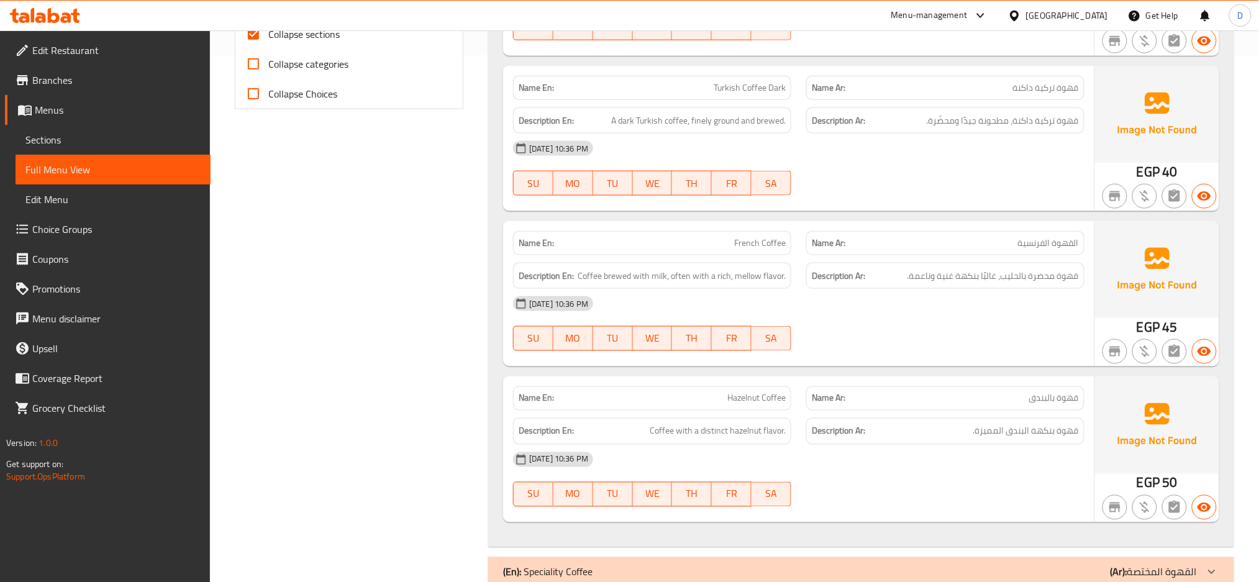
scroll to position [530, 0]
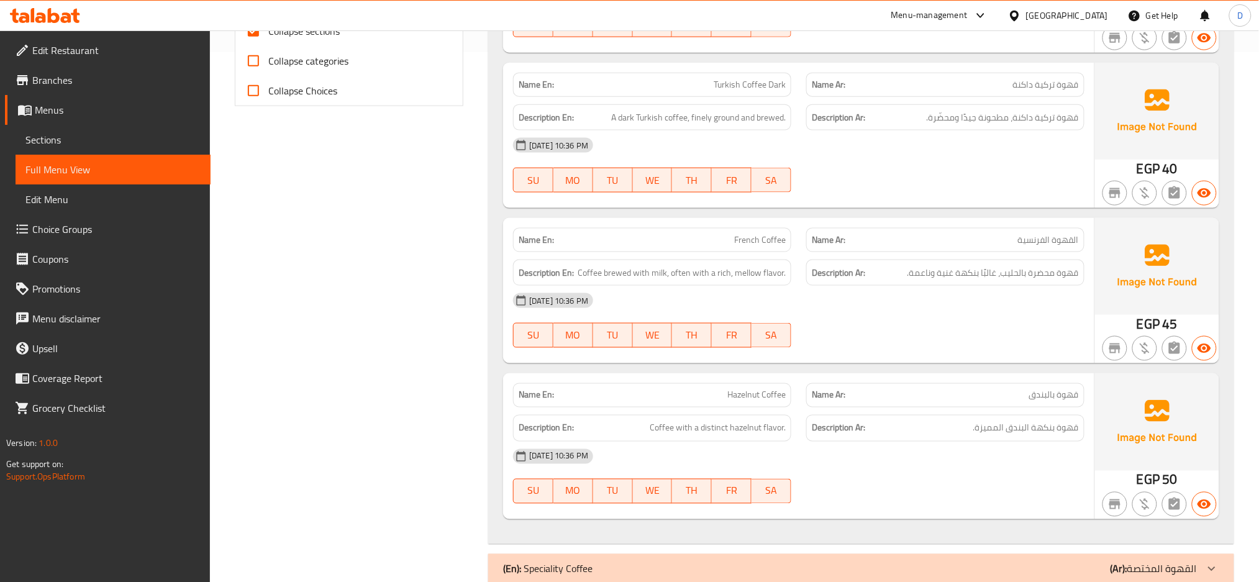
click at [890, 376] on div "Name Ar: قهوة بالبندق" at bounding box center [945, 395] width 293 height 39
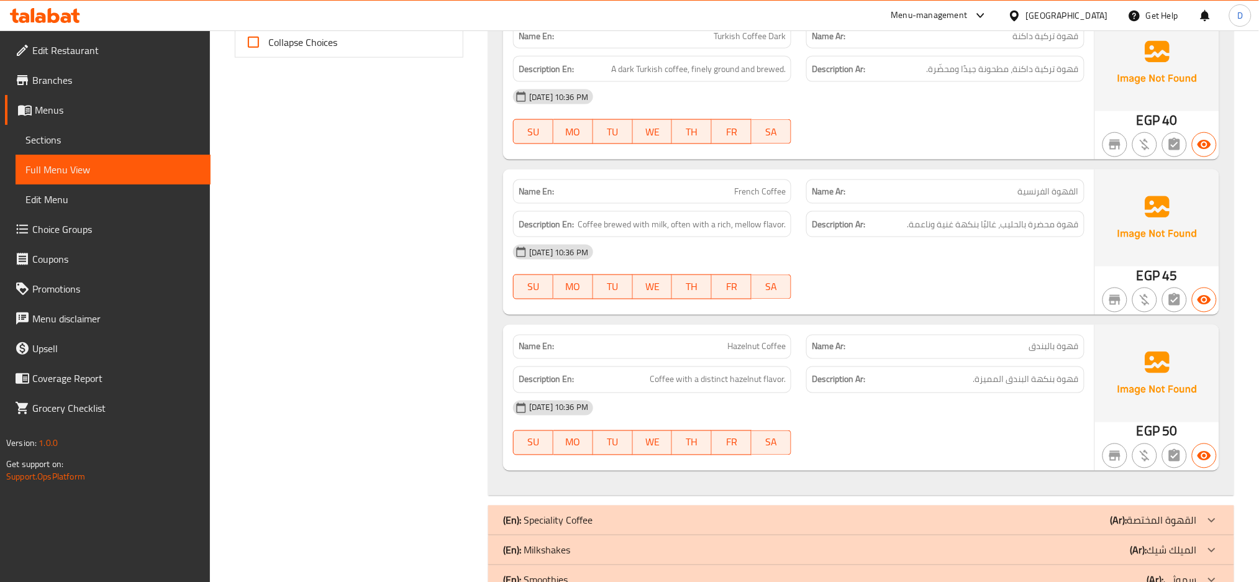
scroll to position [590, 0]
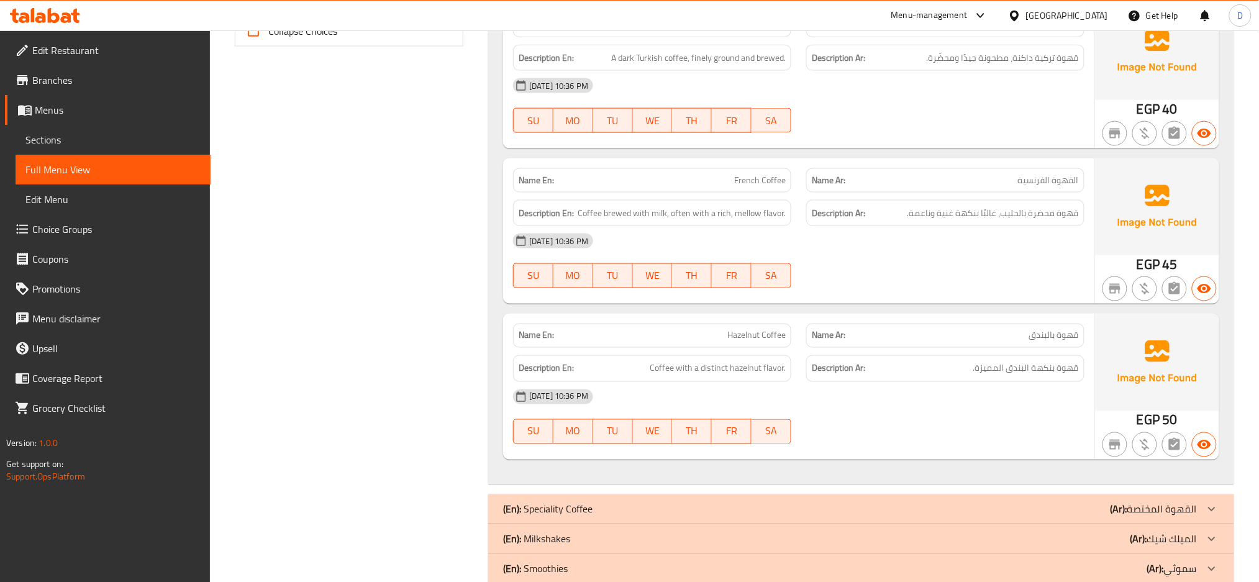
click at [1069, 404] on div "12-08-2025 10:36 PM" at bounding box center [799, 397] width 586 height 30
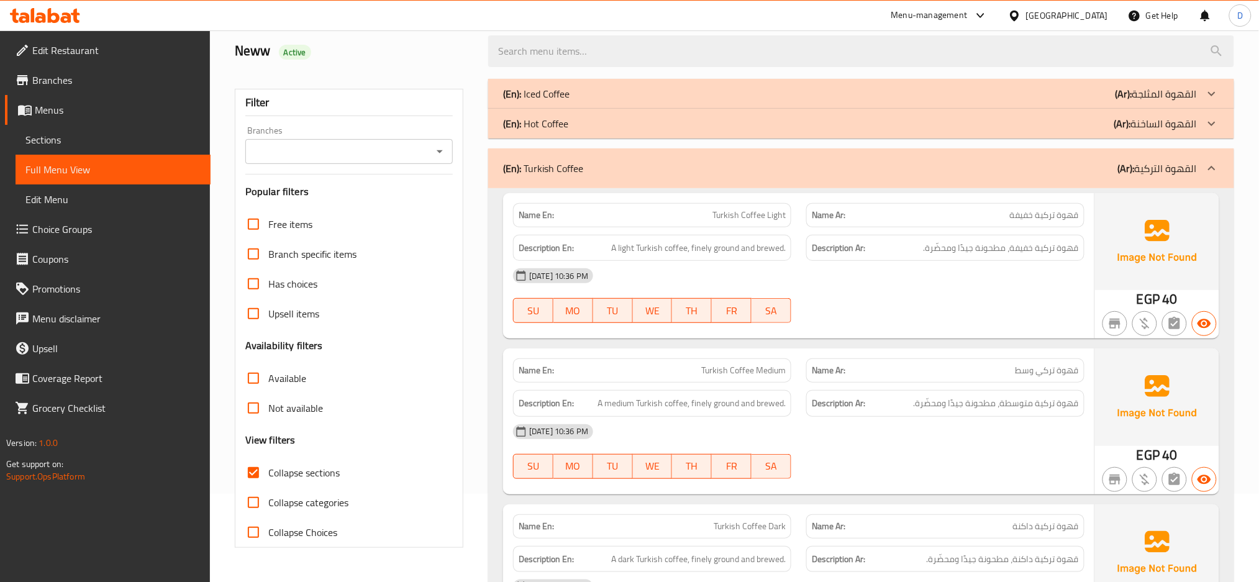
scroll to position [29, 0]
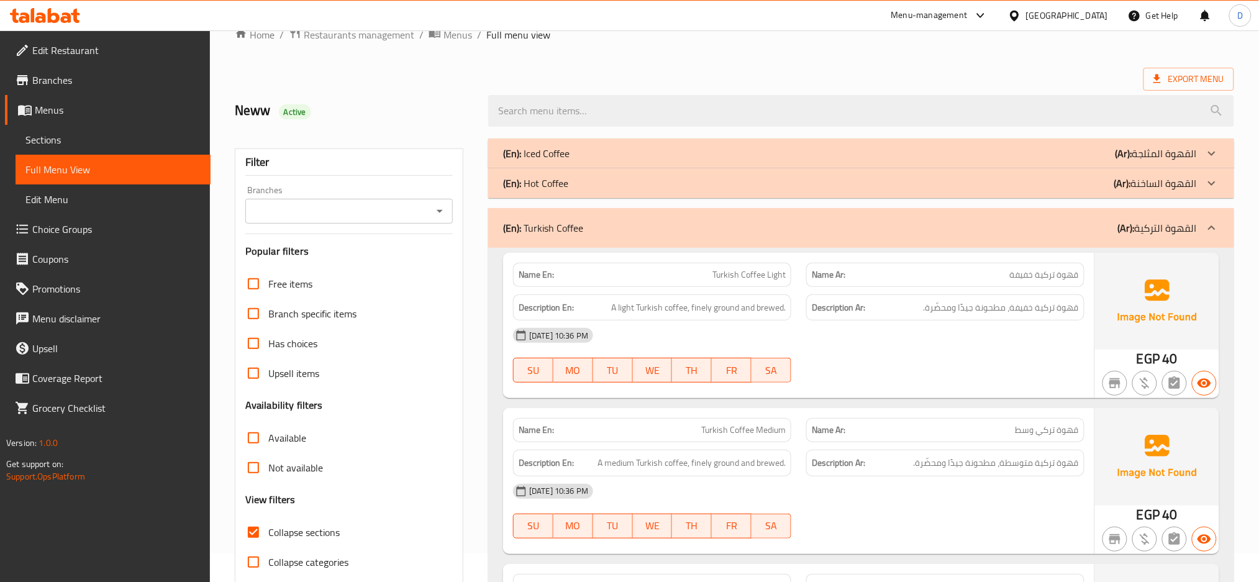
click at [1041, 235] on div "(En): Turkish Coffee (Ar): القهوة التركية" at bounding box center [850, 228] width 694 height 15
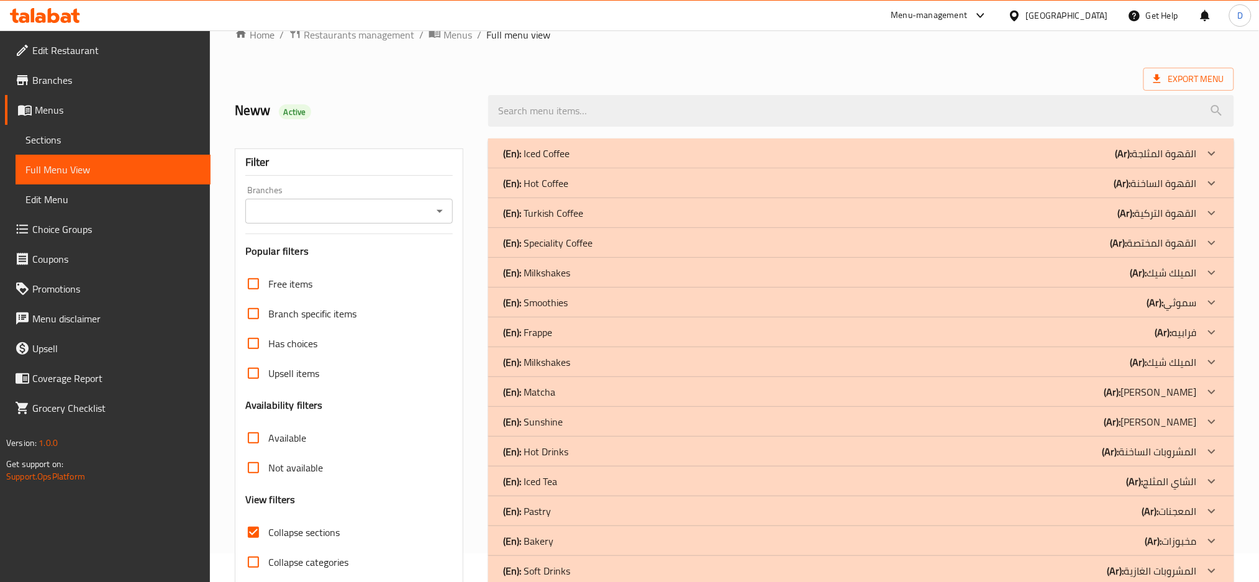
click at [778, 161] on div "(En): Speciality Coffee (Ar): القهوة المختصة" at bounding box center [850, 153] width 694 height 15
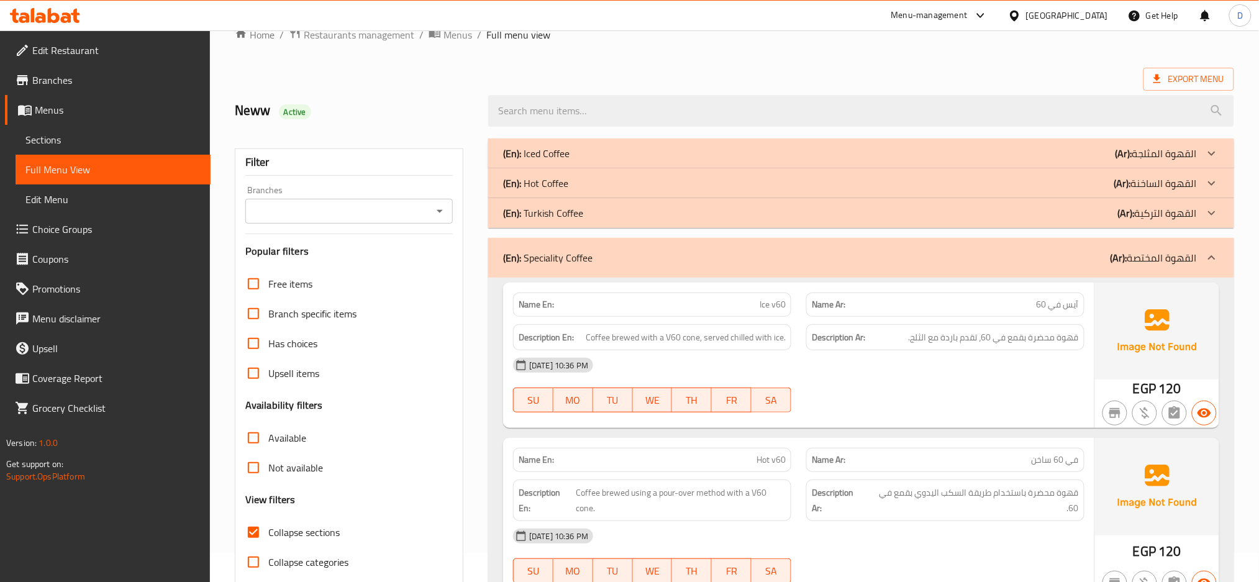
scroll to position [82, 0]
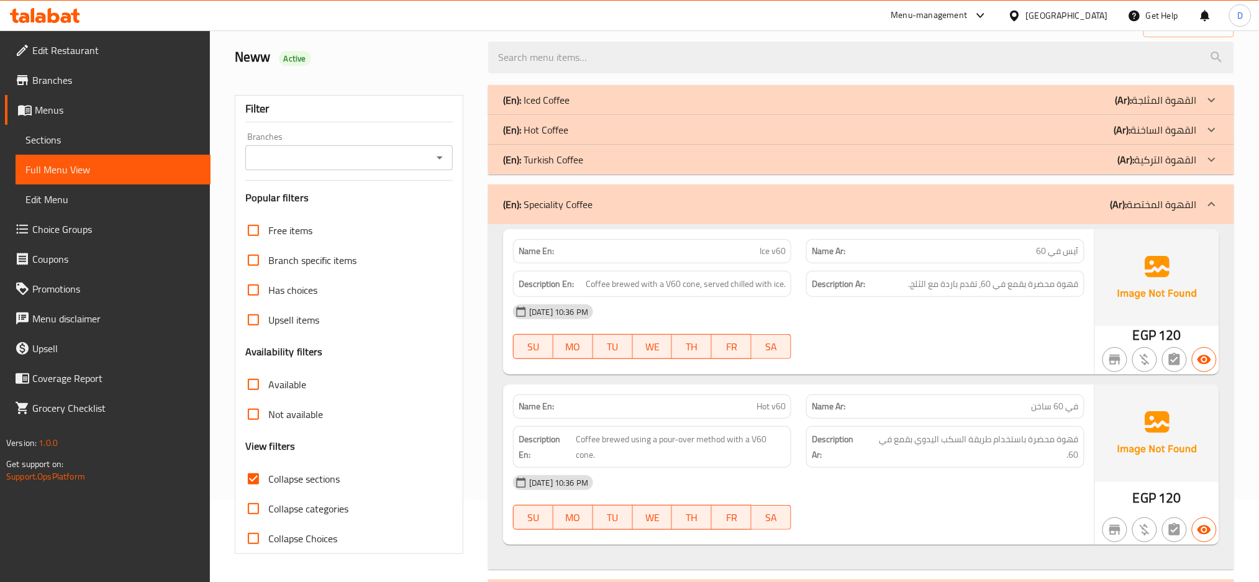
click at [901, 433] on span "قهوة محضرة باستخدام طريقة السكب اليدوي بقمع في 60." at bounding box center [973, 447] width 212 height 30
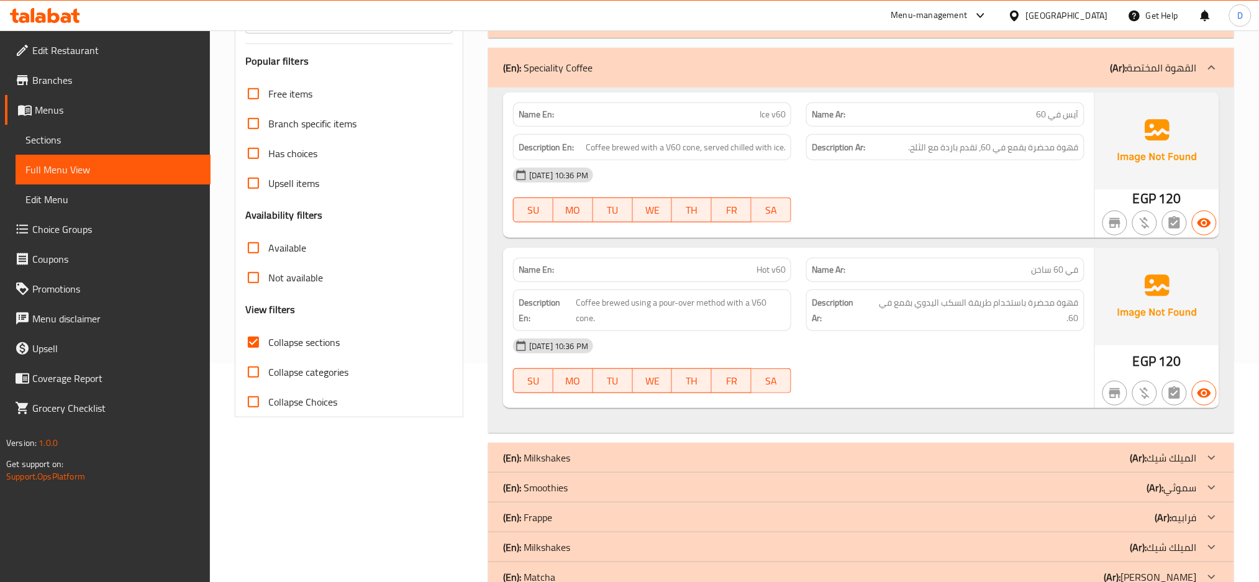
scroll to position [221, 0]
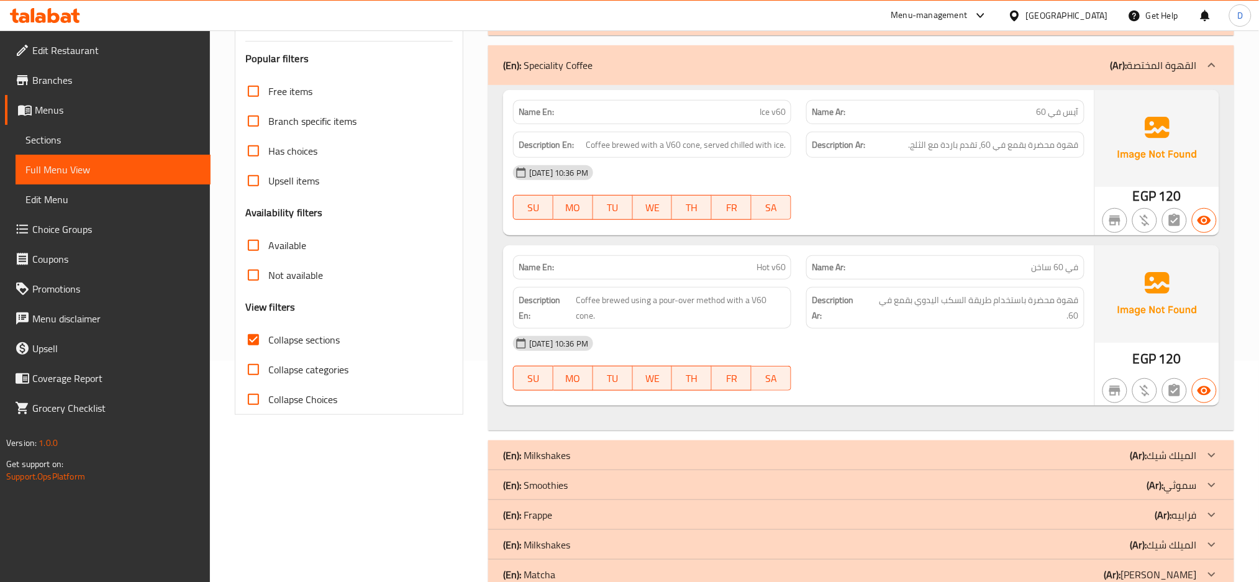
click at [1069, 330] on div "12-08-2025 10:36 PM" at bounding box center [799, 344] width 586 height 30
click at [973, 63] on div "(En): Speciality Coffee (Ar): القهوة المختصة" at bounding box center [850, 65] width 694 height 15
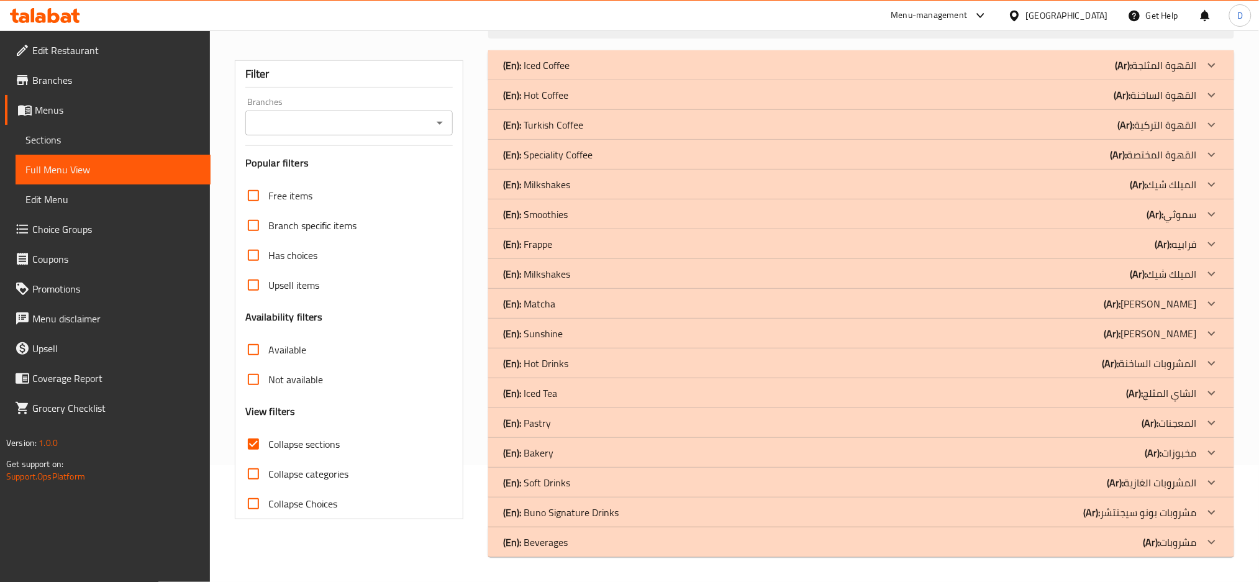
scroll to position [117, 0]
click at [743, 73] on div "(En): Frappe (Ar): فرابيه" at bounding box center [850, 65] width 694 height 15
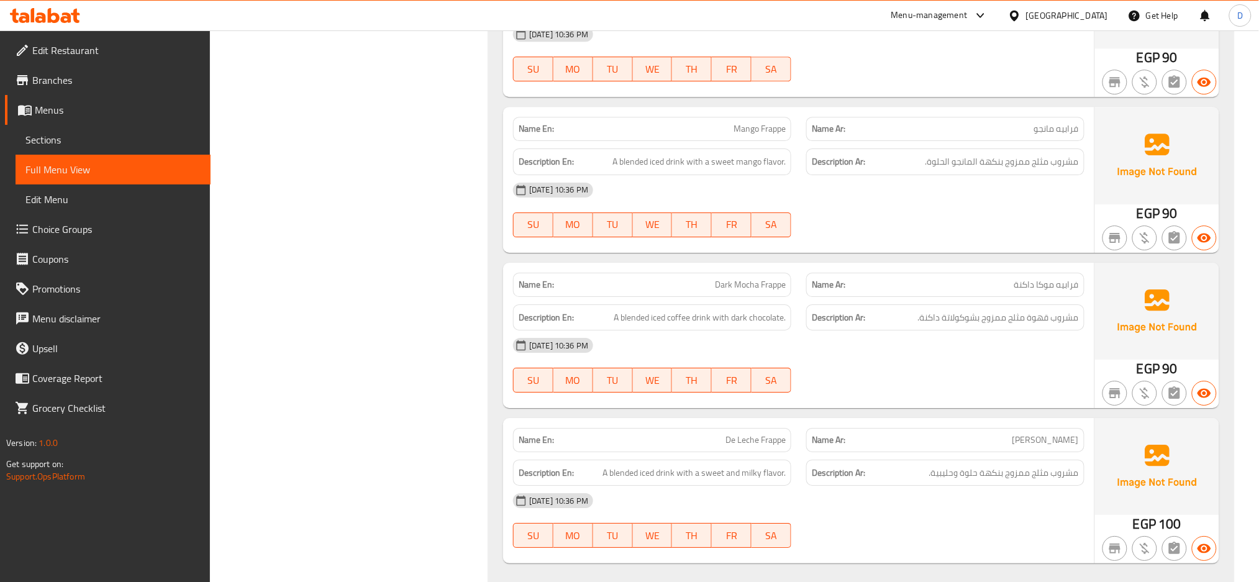
scroll to position [1389, 0]
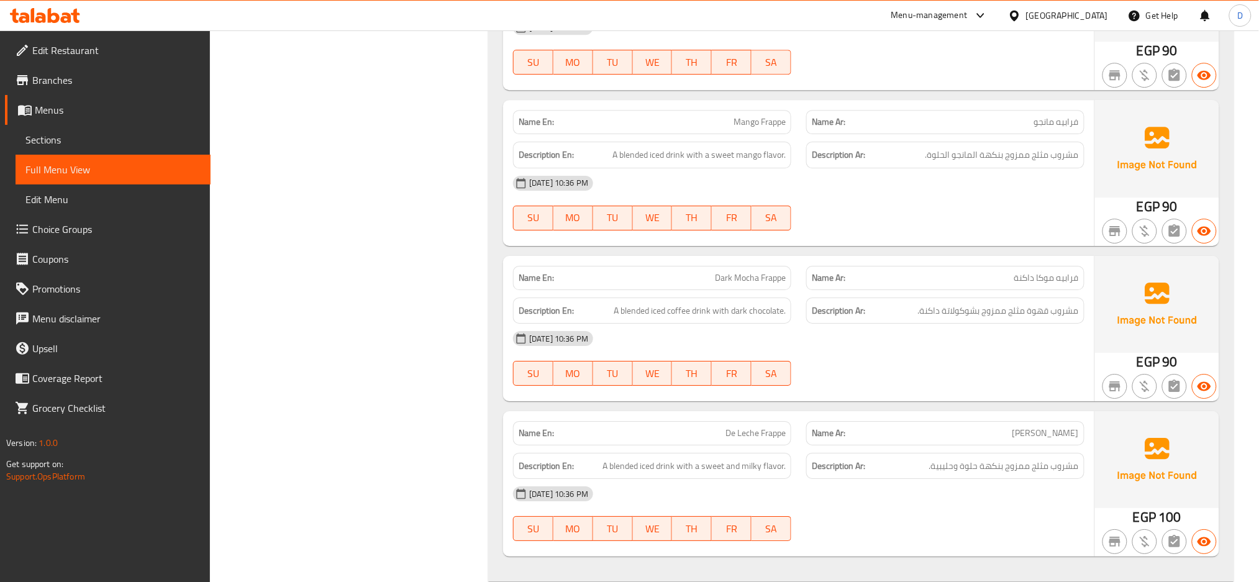
click at [892, 307] on h6 "Description Ar: مشروب قهوة مثلج ممزوج بشوكولاتة داكنة." at bounding box center [945, 311] width 267 height 16
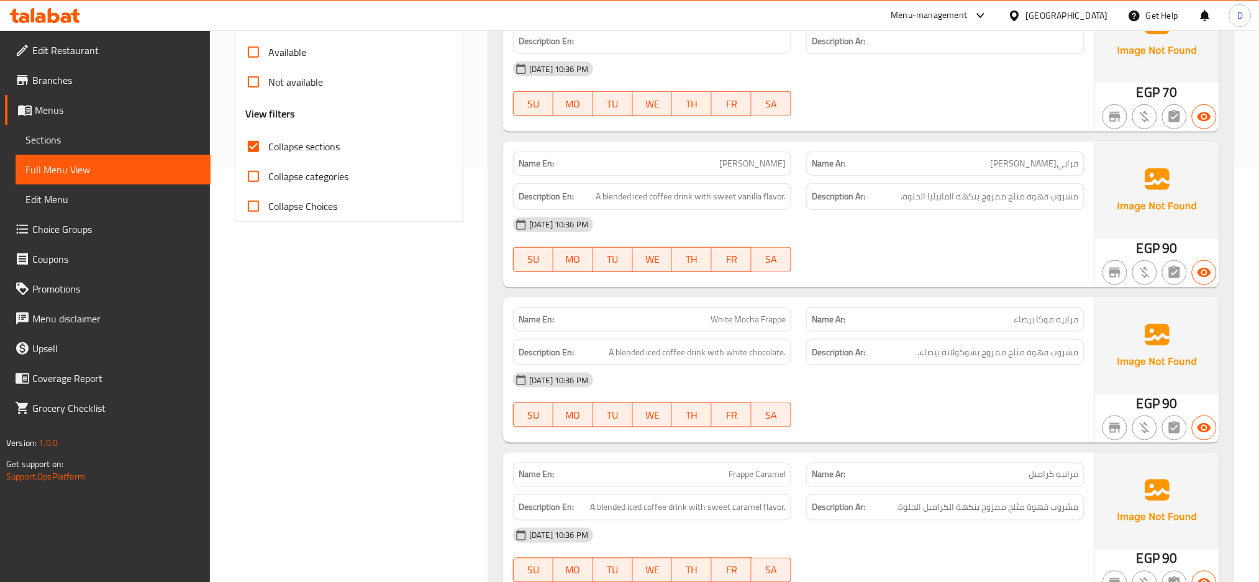
scroll to position [415, 0]
click at [1003, 397] on div "12-08-2025 10:36 PM SU MO TU WE TH FR SA" at bounding box center [799, 400] width 586 height 70
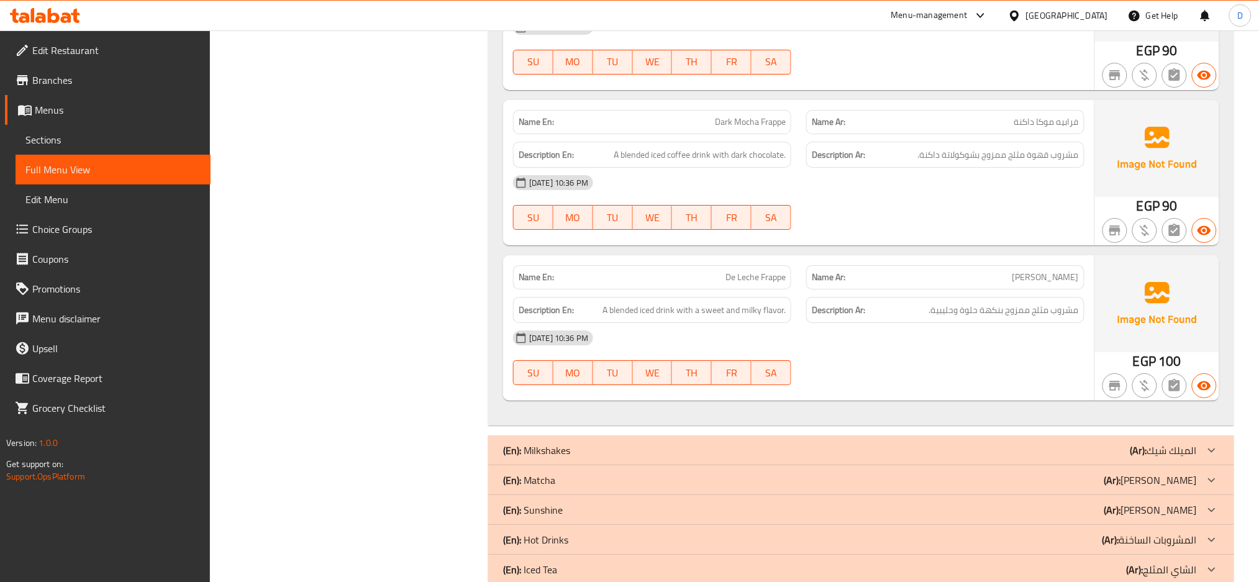
scroll to position [1546, 0]
click at [989, 335] on div "12-08-2025 10:36 PM" at bounding box center [799, 337] width 586 height 30
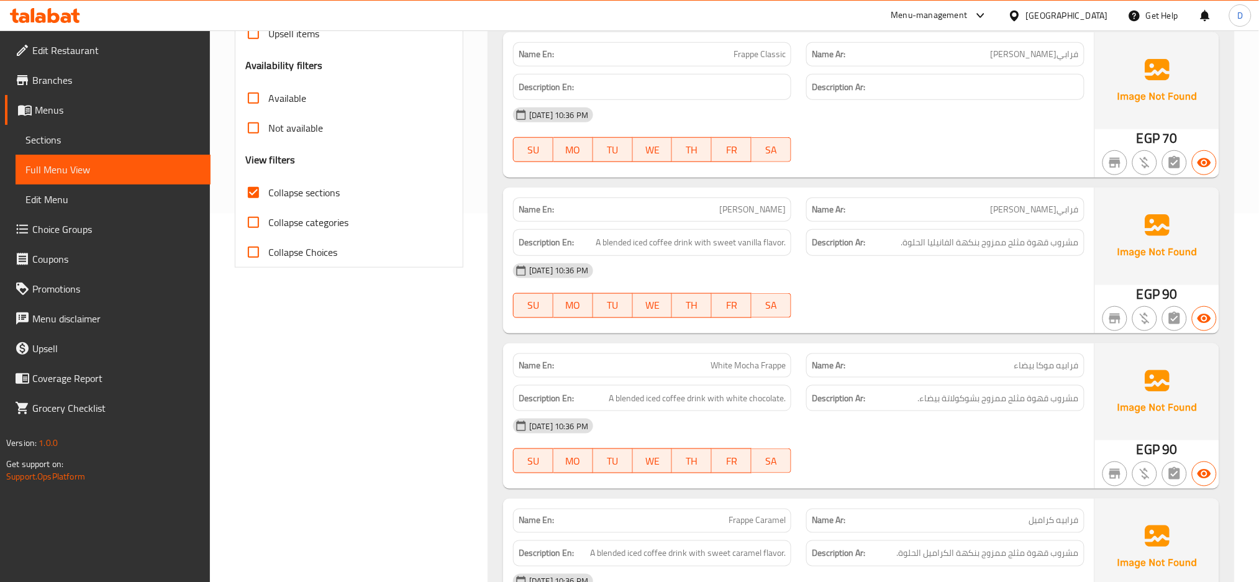
scroll to position [0, 0]
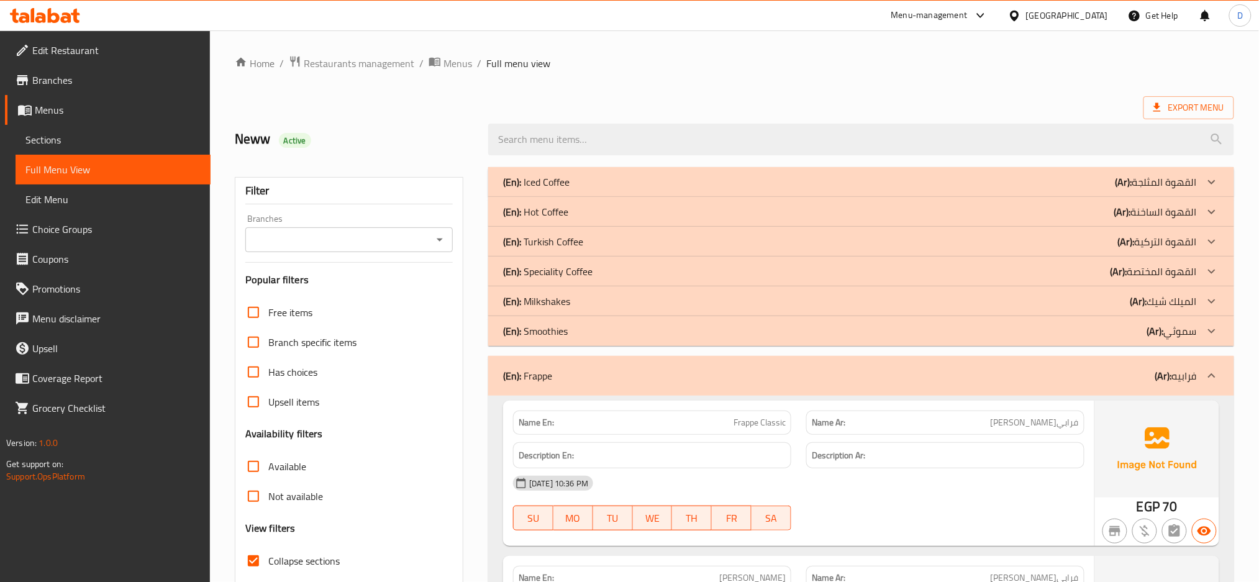
click at [985, 358] on div "(En): Frappe (Ar): فرابيه" at bounding box center [861, 376] width 746 height 40
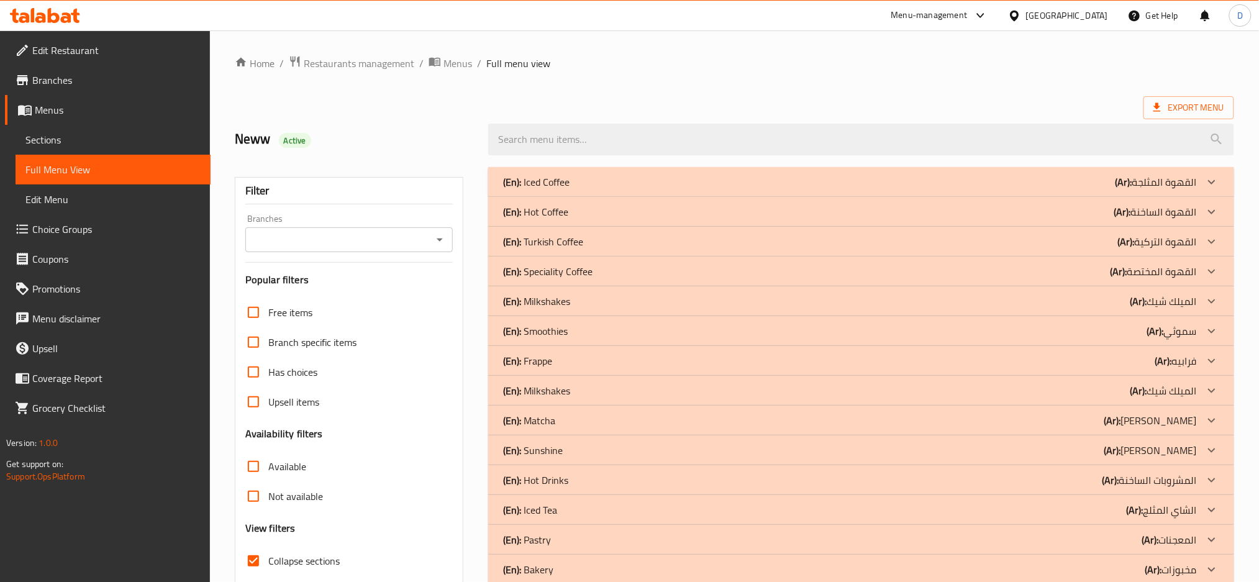
click at [956, 189] on div "(En): Milkshakes (Ar): الميلك شيك" at bounding box center [850, 182] width 694 height 15
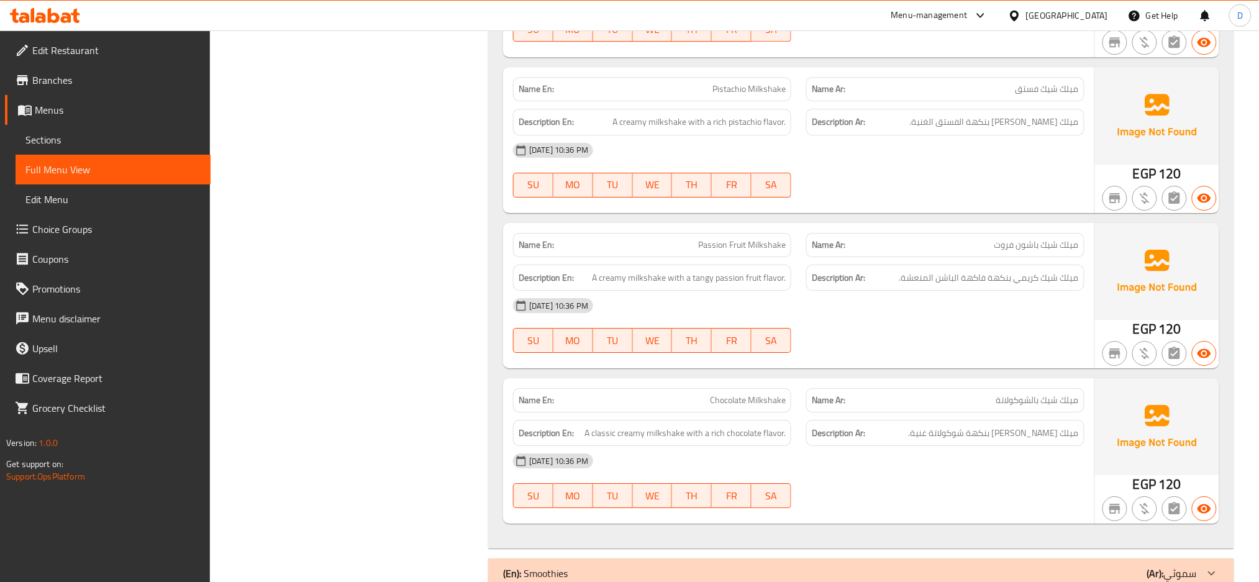
scroll to position [1364, 0]
click at [918, 391] on div "Name Ar: ميلك شيك بالشوكولاتة" at bounding box center [945, 399] width 278 height 24
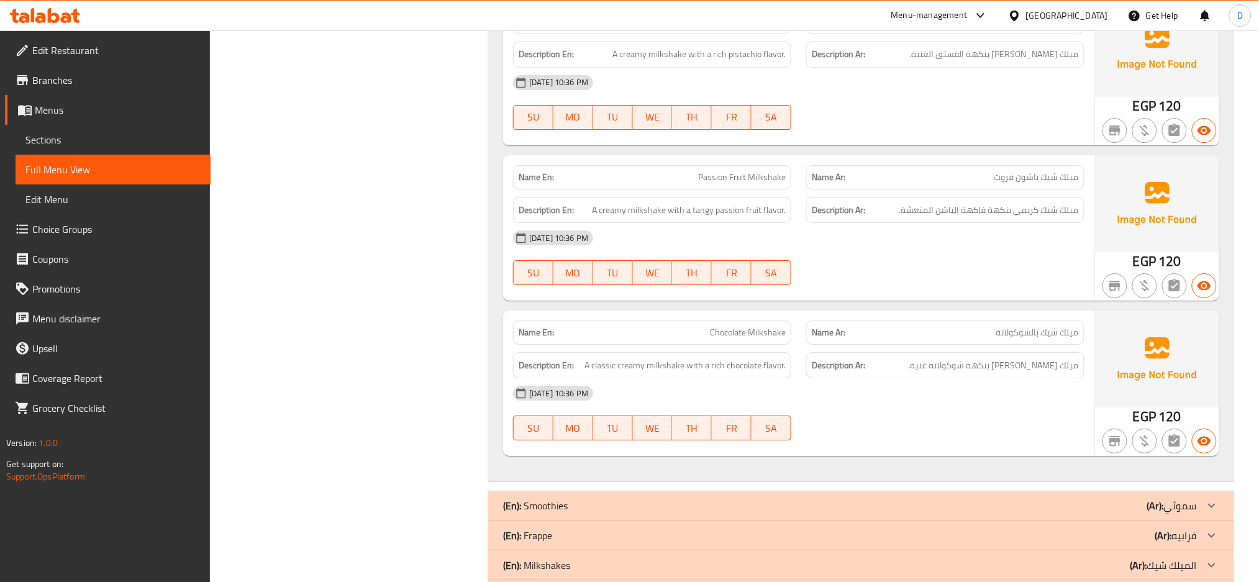
scroll to position [1431, 0]
click at [947, 402] on div "12-08-2025 10:36 PM" at bounding box center [799, 392] width 586 height 30
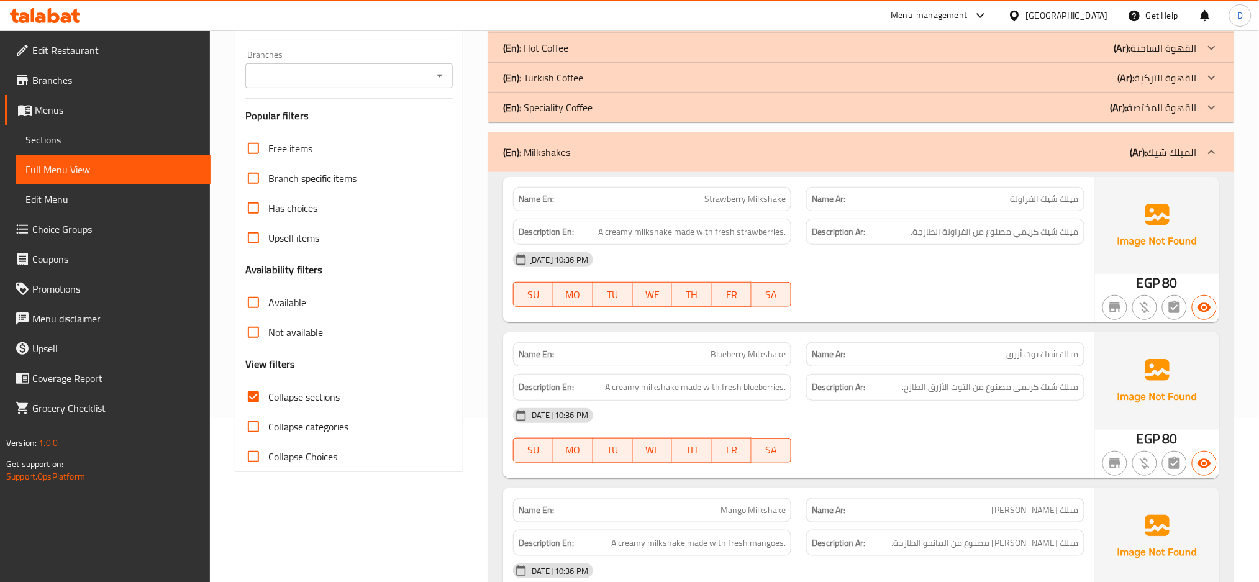
scroll to position [162, 0]
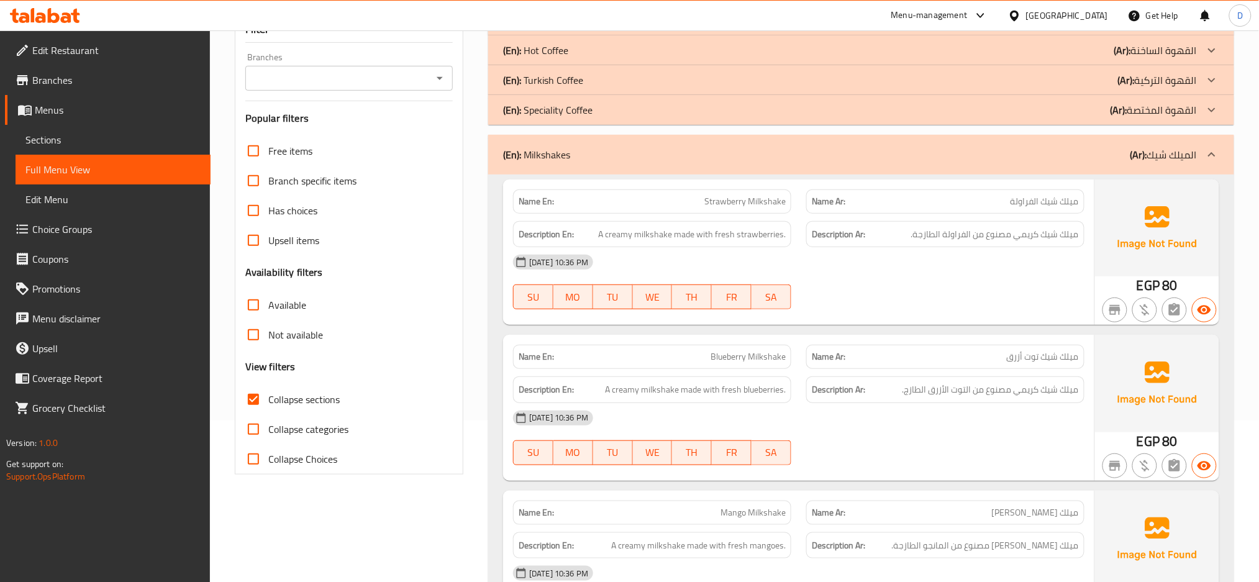
click at [945, 145] on div "(En): Milkshakes (Ar): الميلك شيك" at bounding box center [861, 155] width 746 height 40
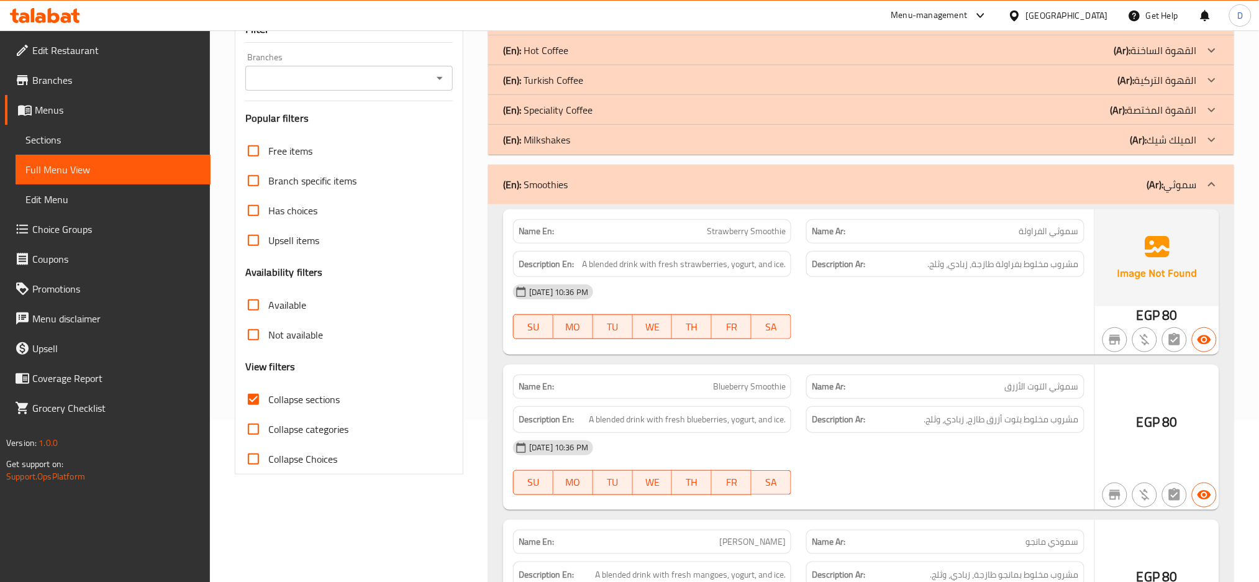
scroll to position [0, 0]
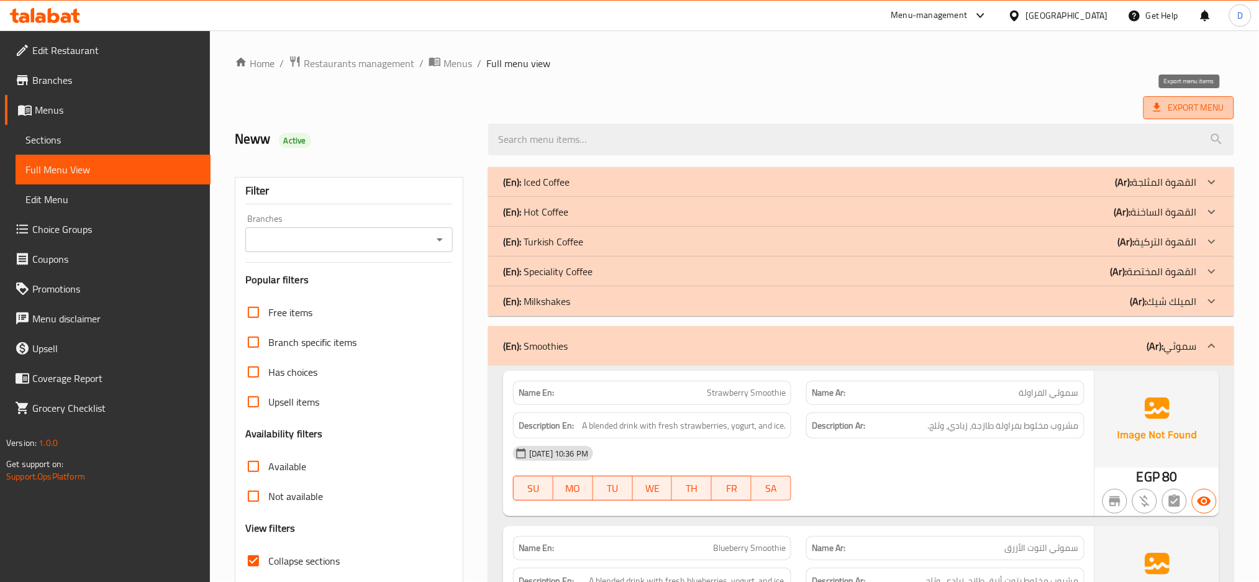
click at [1165, 105] on span "Export Menu" at bounding box center [1189, 108] width 71 height 16
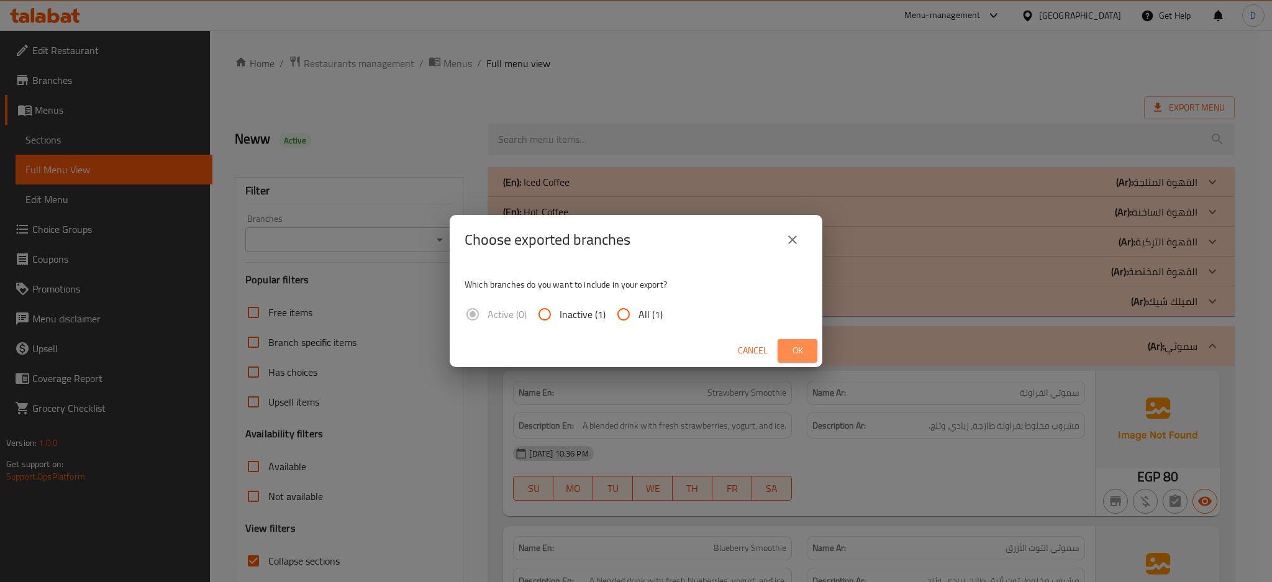
click at [803, 344] on span "Ok" at bounding box center [798, 351] width 20 height 16
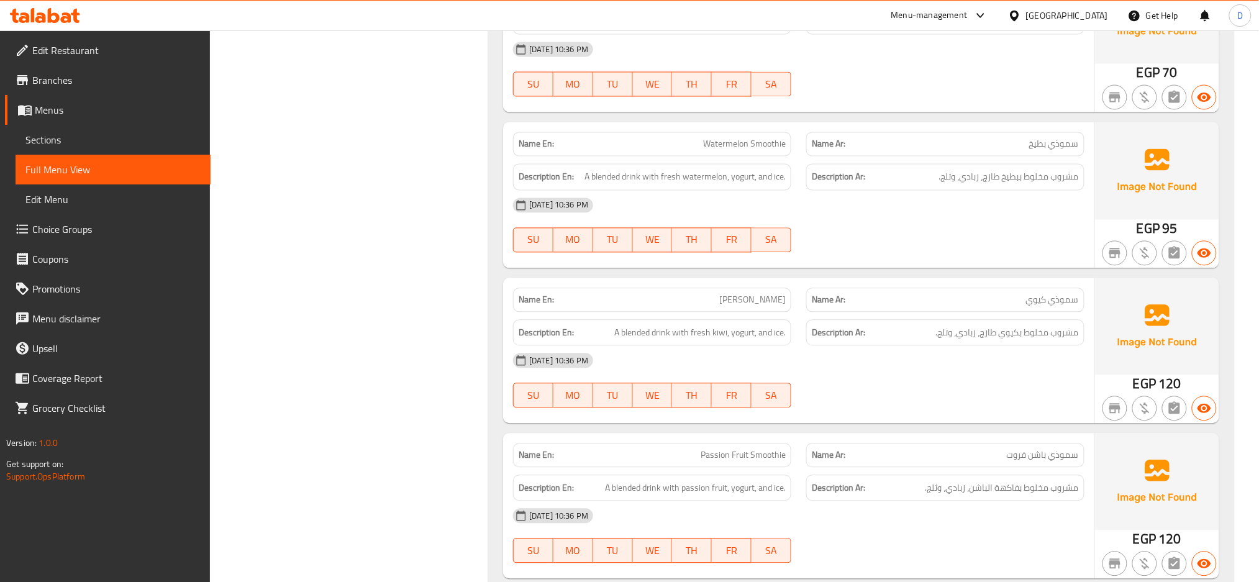
scroll to position [875, 0]
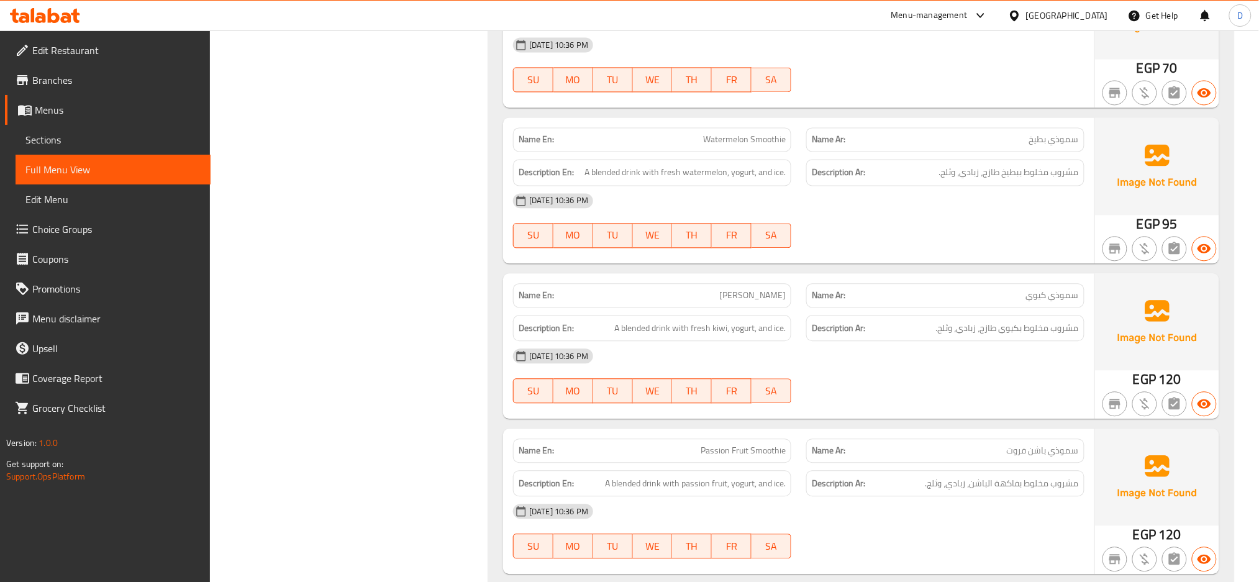
click at [985, 360] on div "12-08-2025 10:36 PM" at bounding box center [799, 356] width 586 height 30
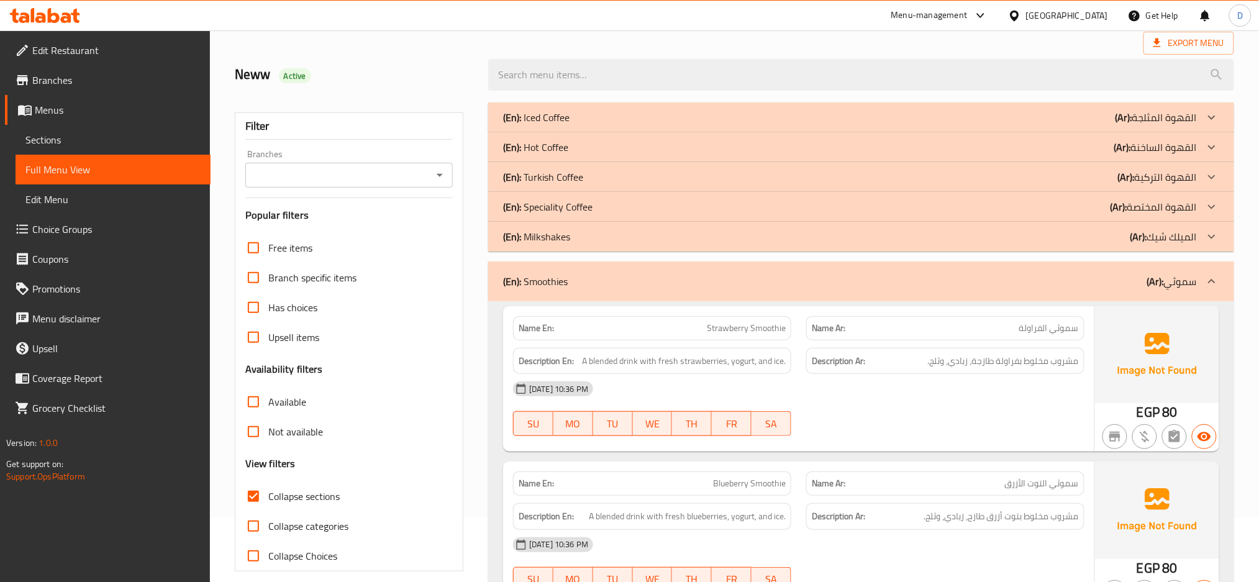
scroll to position [0, 0]
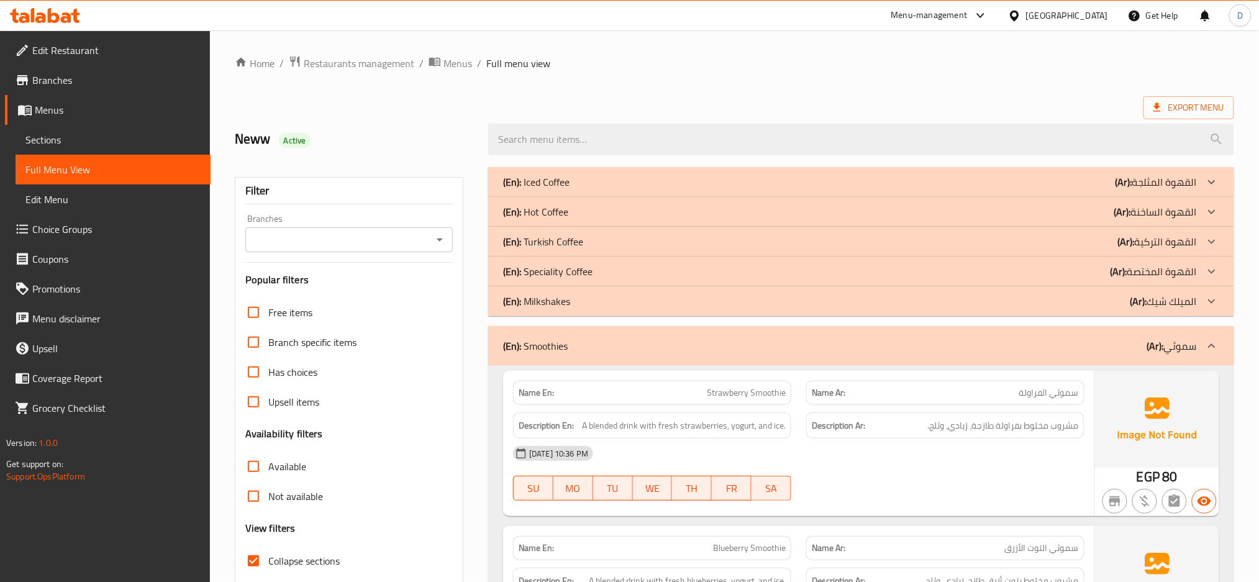
click at [1000, 353] on div "(En): Smoothies (Ar): سموثي" at bounding box center [850, 346] width 694 height 15
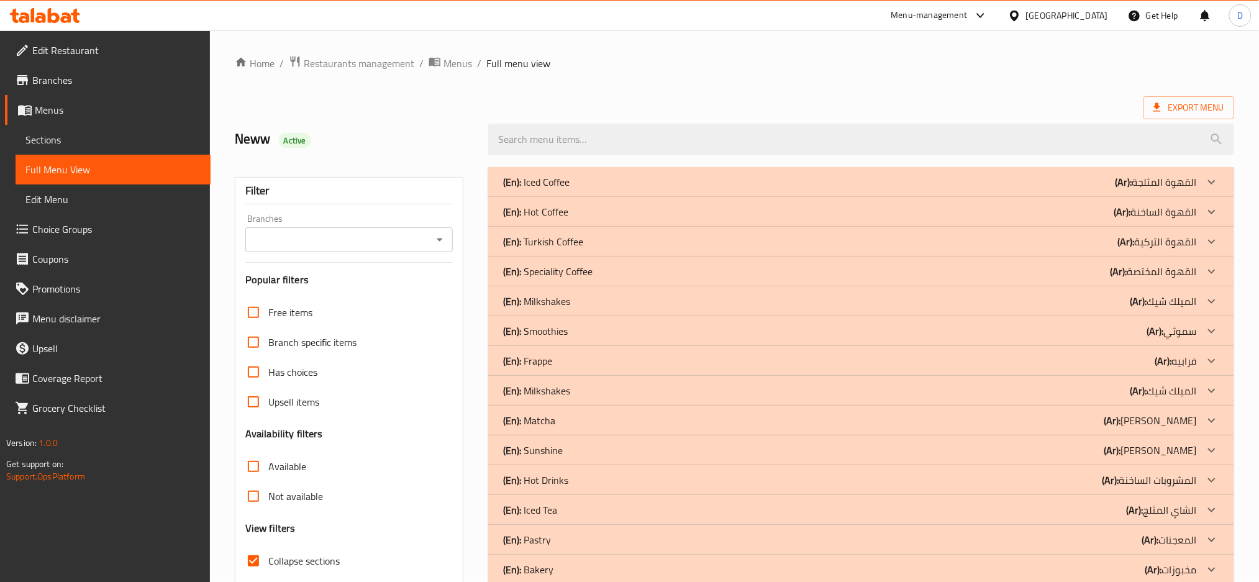
click at [615, 197] on div "(En): Sunshine (Ar): صن شاين" at bounding box center [861, 182] width 746 height 30
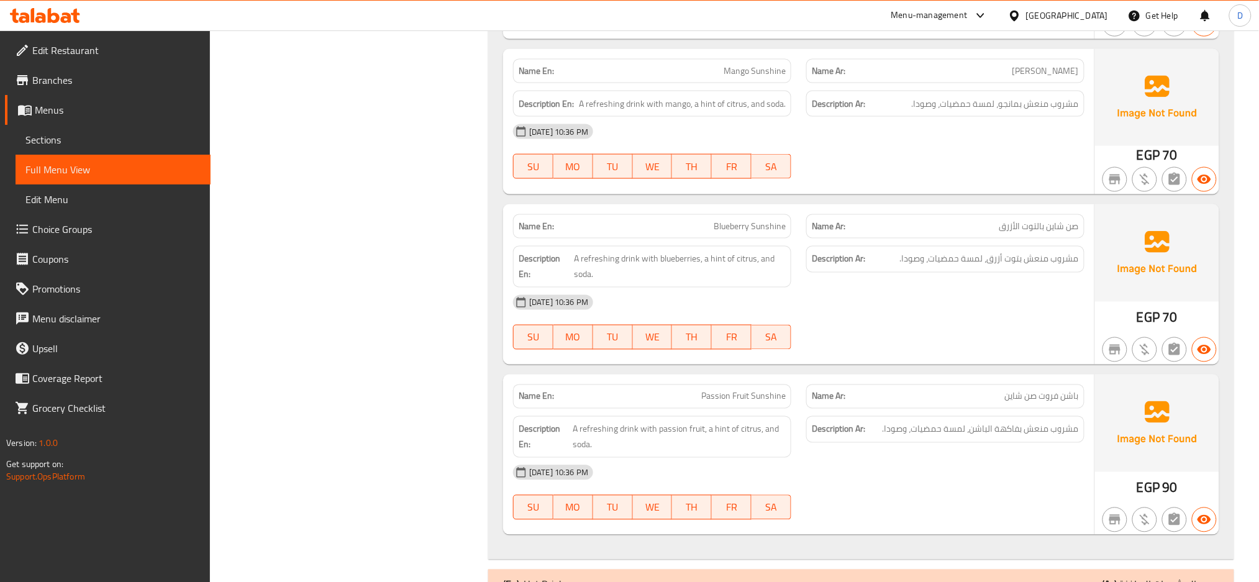
scroll to position [612, 0]
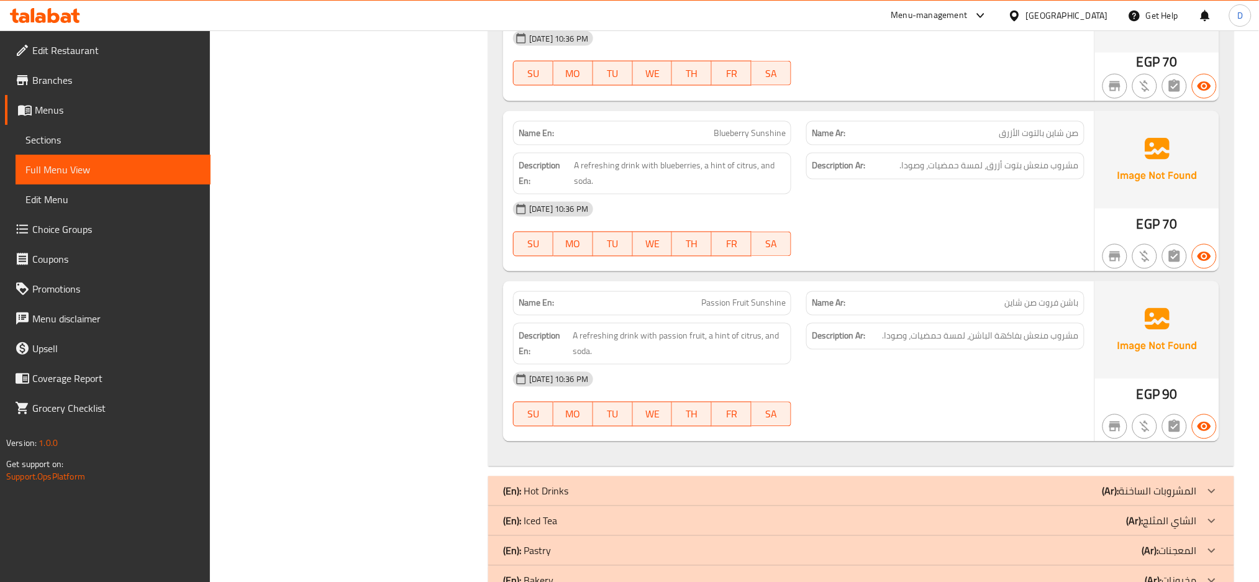
click at [1024, 375] on div "12-08-2025 10:36 PM" at bounding box center [799, 380] width 586 height 30
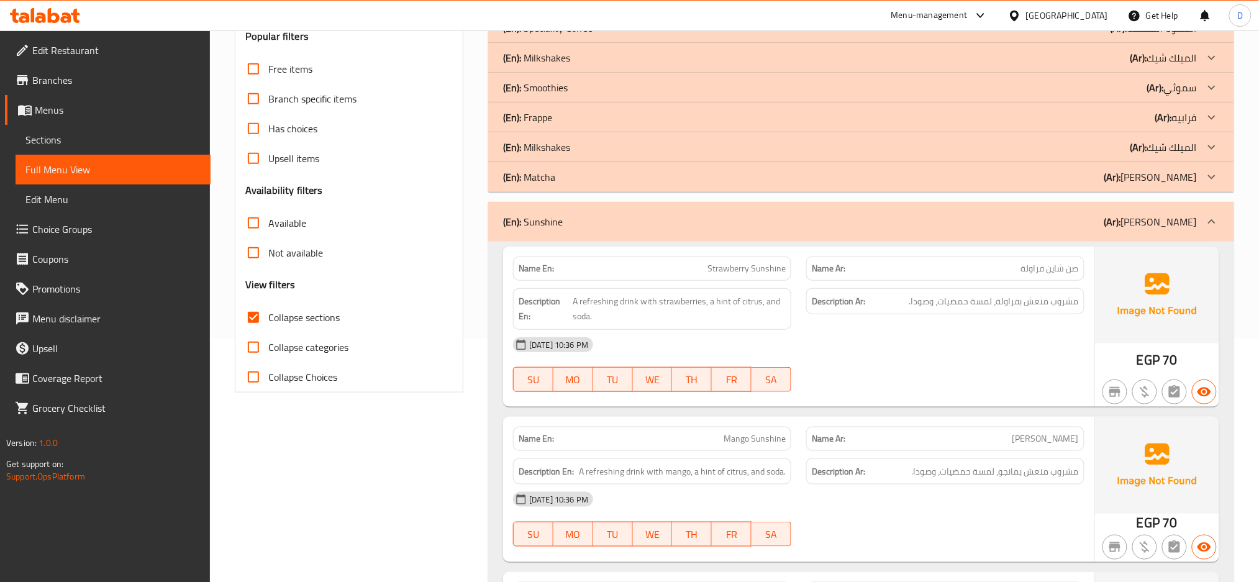
scroll to position [205, 0]
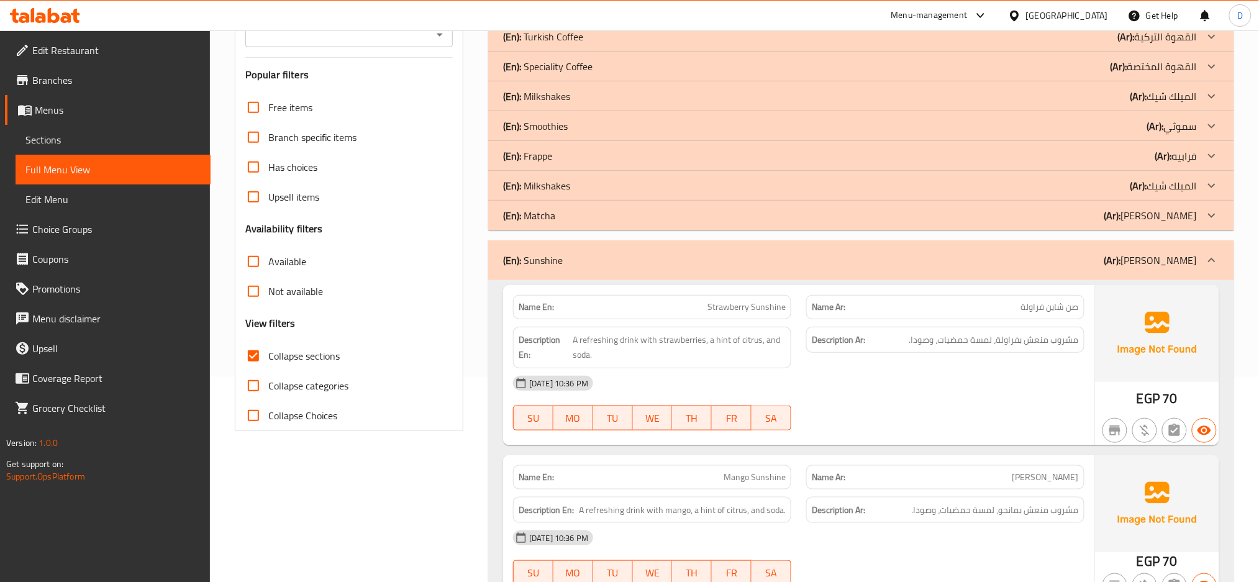
click at [1014, 268] on div "(En): Sunshine (Ar): صن شاين" at bounding box center [861, 260] width 746 height 40
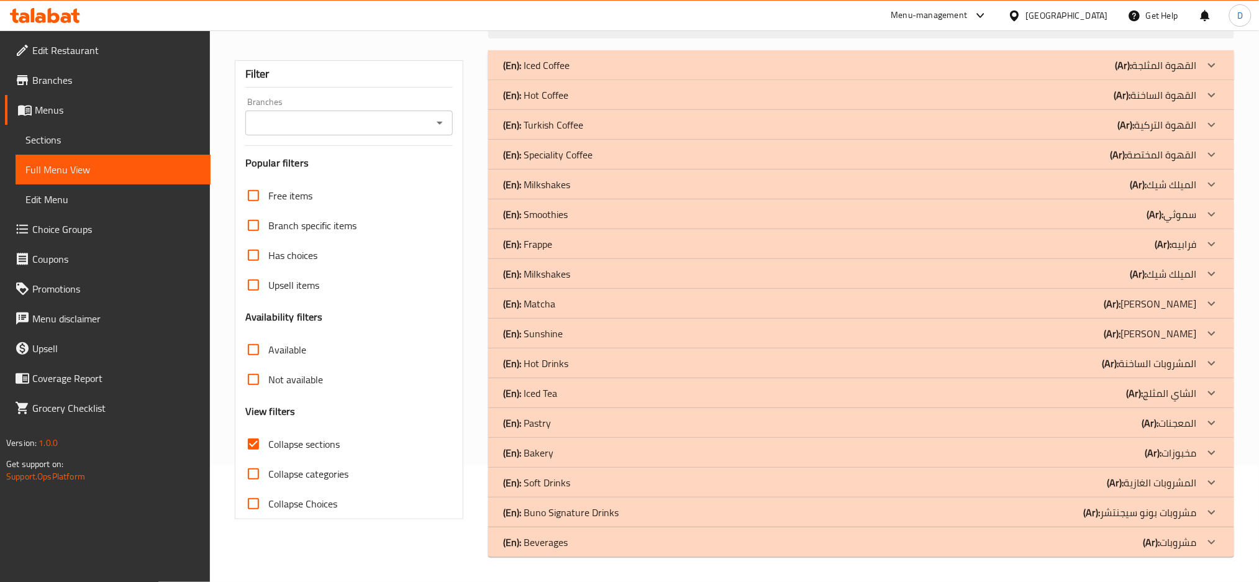
scroll to position [117, 0]
click at [1007, 73] on div "(En): Matcha (Ar): ماتشا" at bounding box center [850, 65] width 694 height 15
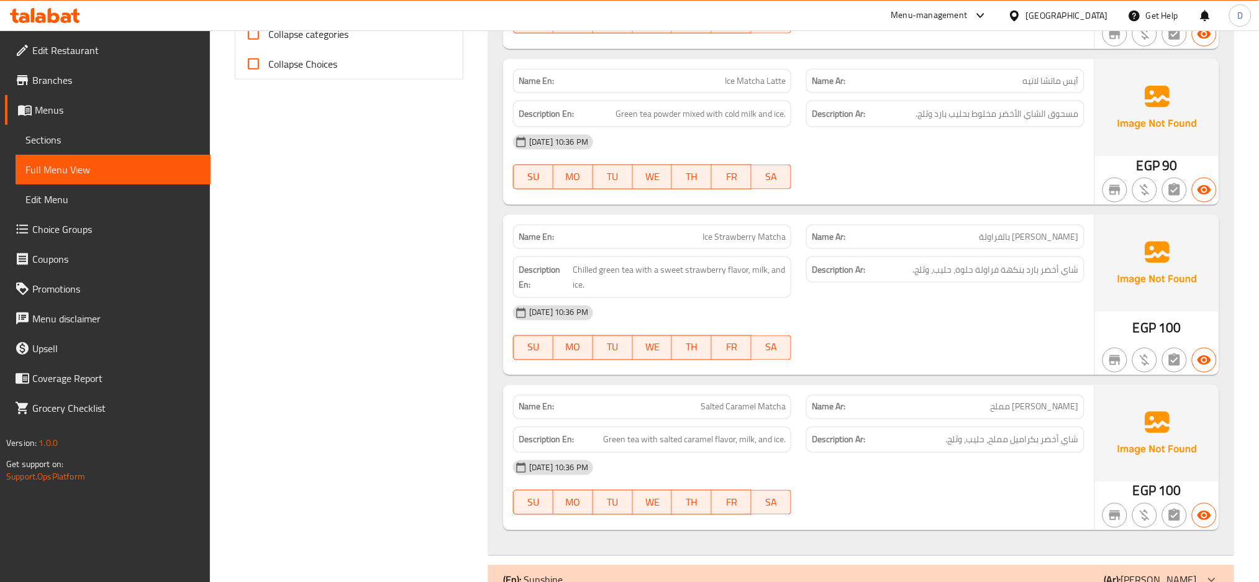
scroll to position [601, 0]
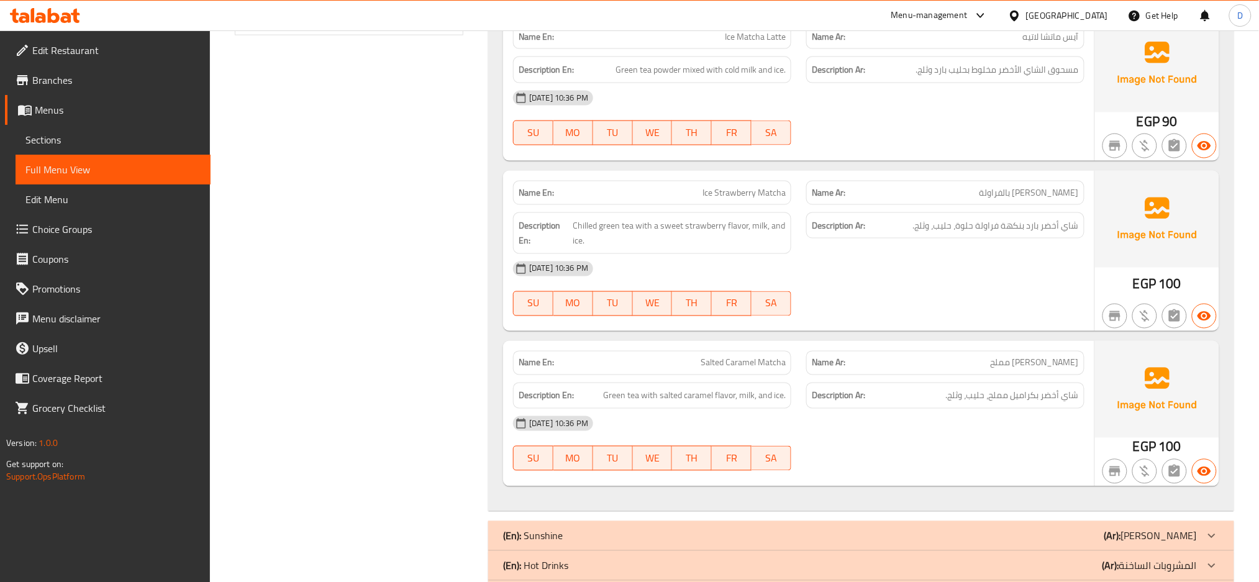
click at [893, 364] on p "Name Ar: ماتشا كراميل مملح" at bounding box center [945, 363] width 267 height 13
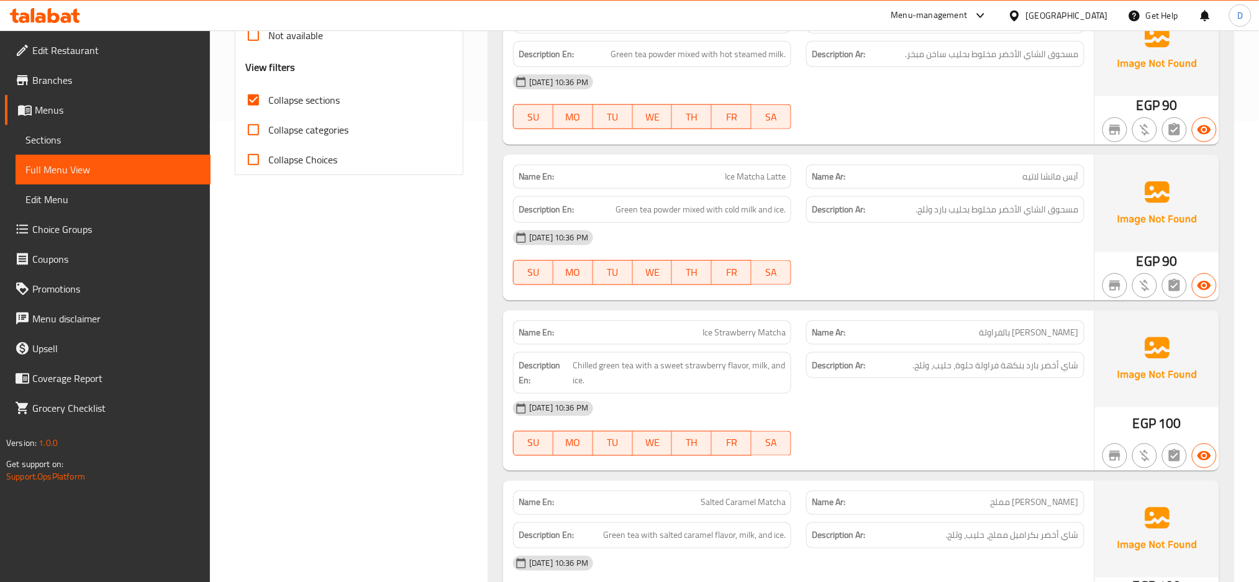
scroll to position [498, 0]
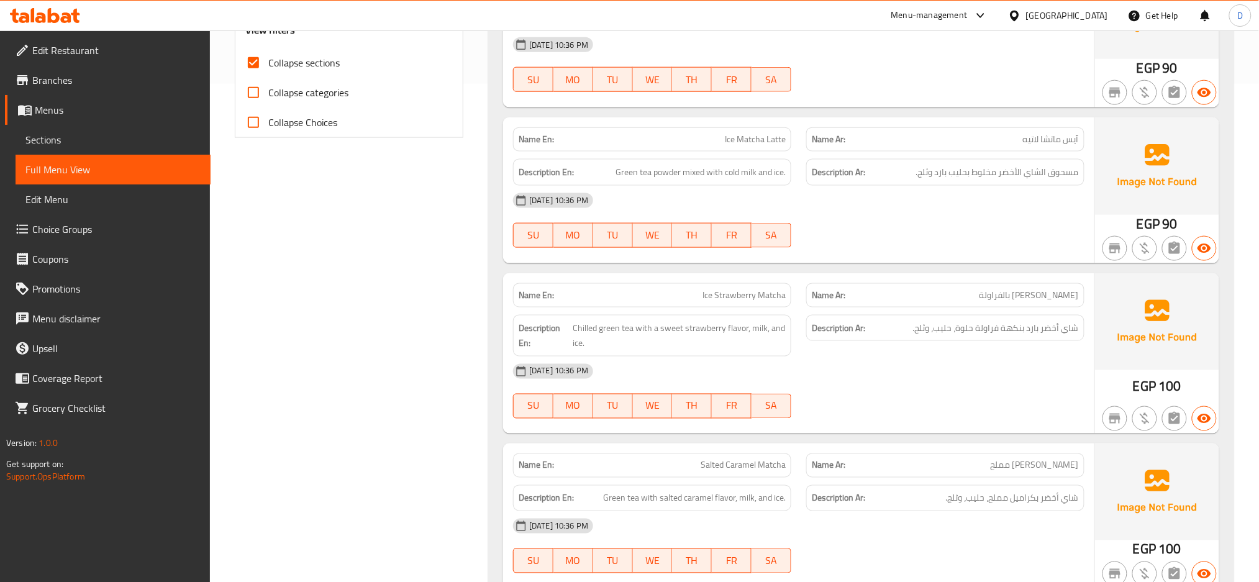
click at [1026, 334] on span "شاي أخضر بارد بنكهة فراولة حلوة، حليب، وثلج." at bounding box center [996, 329] width 166 height 16
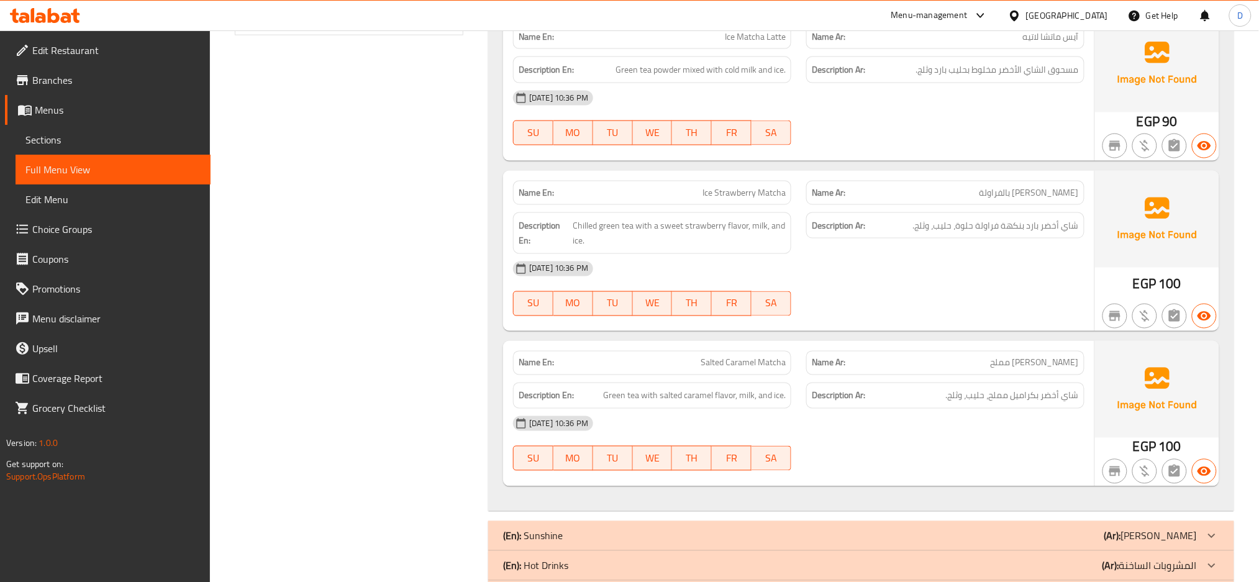
scroll to position [683, 0]
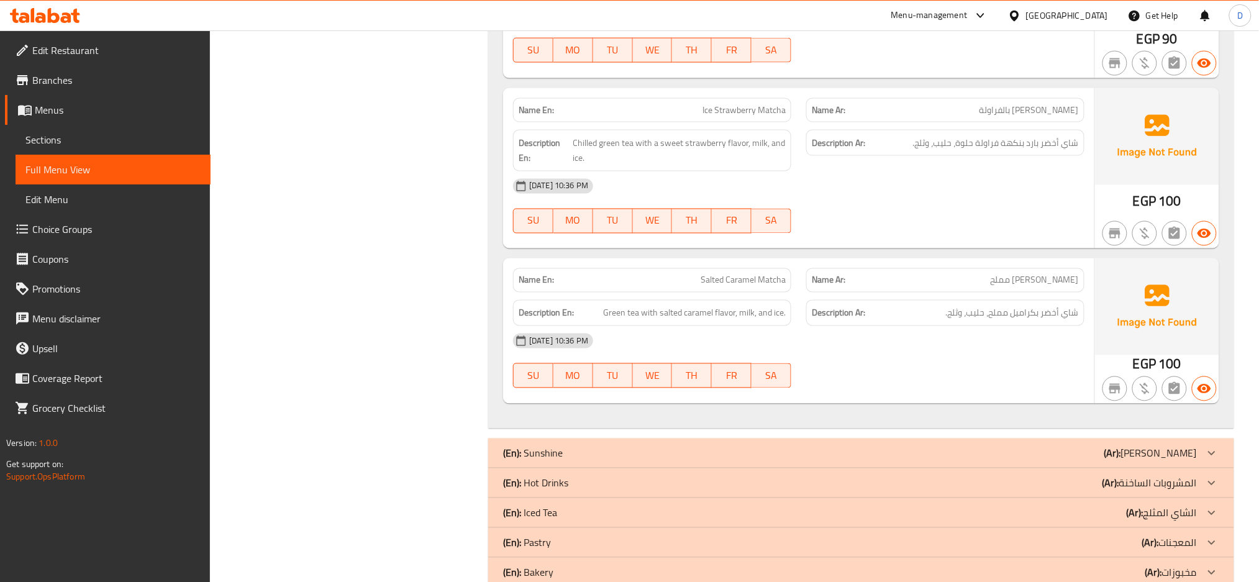
click at [1024, 326] on div "Description Ar: شاي أخضر بكراميل مملح، حليب، وثلج." at bounding box center [945, 313] width 278 height 27
click at [762, 280] on span "Salted Caramel Matcha" at bounding box center [743, 280] width 85 height 13
copy span "Salted Caramel Matcha"
click at [762, 280] on span "Salted Caramel Matcha" at bounding box center [743, 280] width 85 height 13
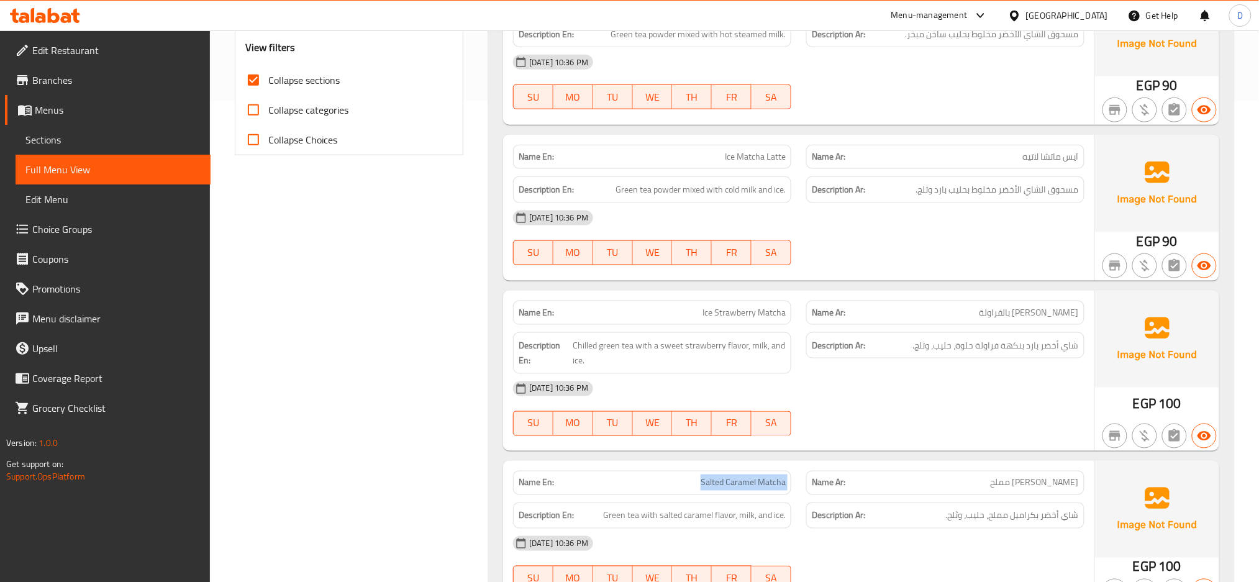
scroll to position [498, 0]
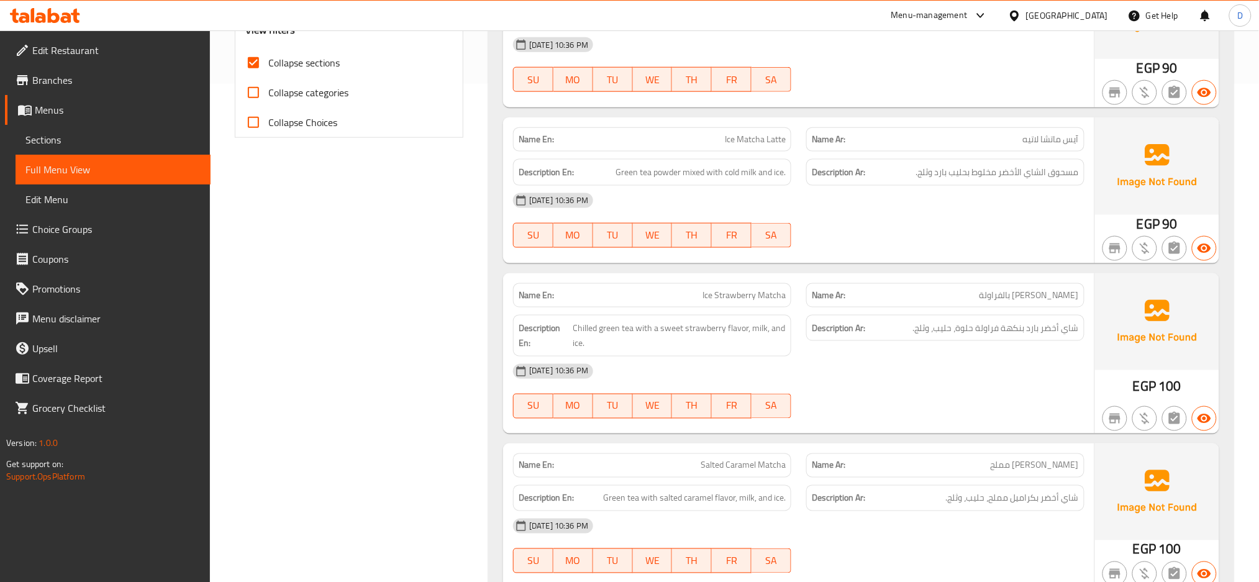
click at [425, 294] on div "Filter Branches Branches Popular filters Free items Branch specific items Has c…" at bounding box center [353, 265] width 253 height 1208
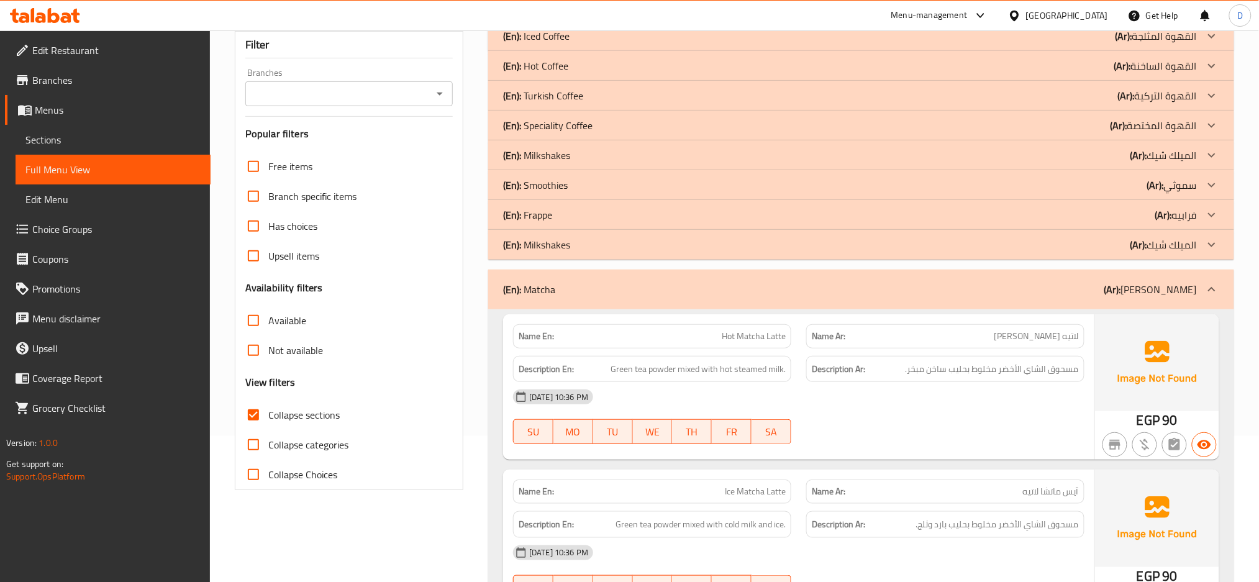
click at [865, 284] on div "(En): Matcha (Ar): ماتشا" at bounding box center [850, 289] width 694 height 15
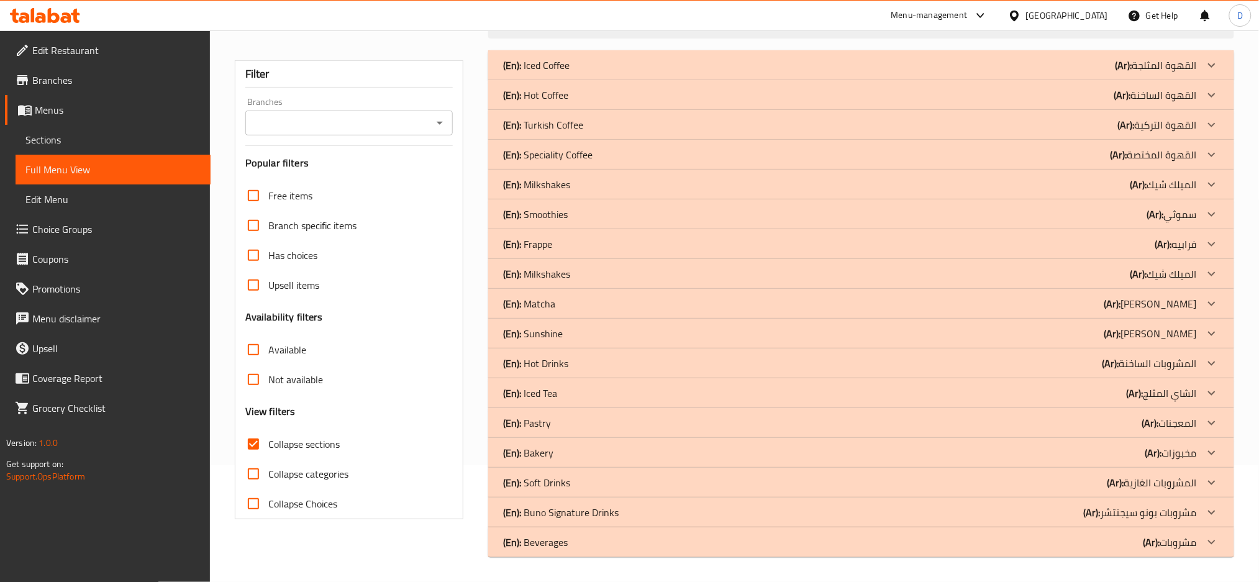
scroll to position [117, 0]
click at [662, 73] on div "(En): Hot Drinks (Ar): المشروبات الساخنة" at bounding box center [850, 65] width 694 height 15
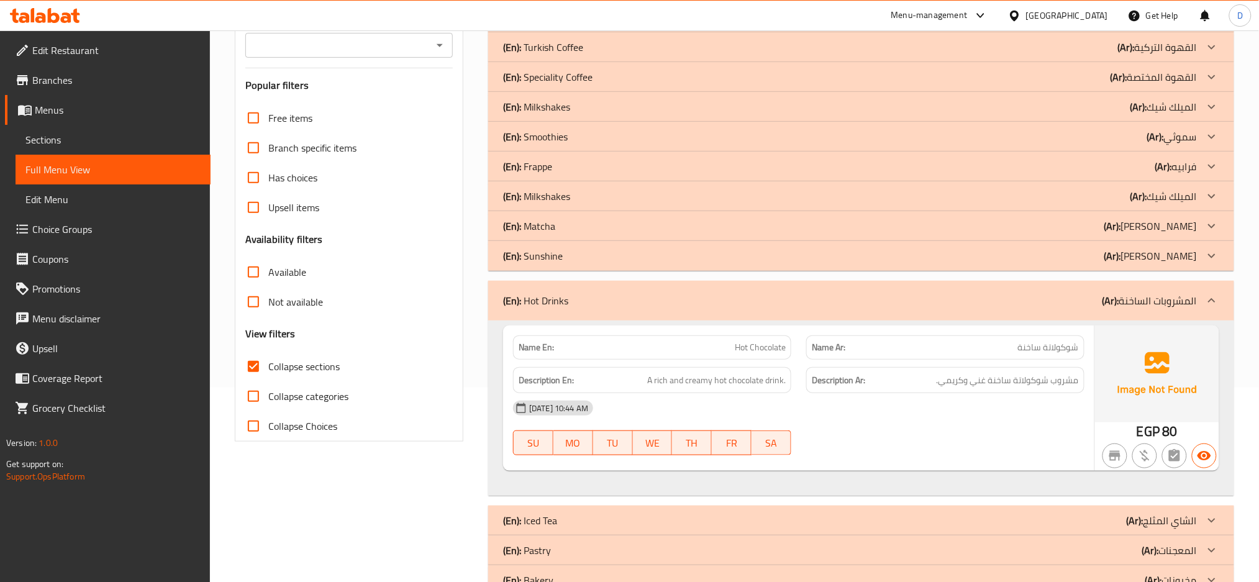
scroll to position [206, 0]
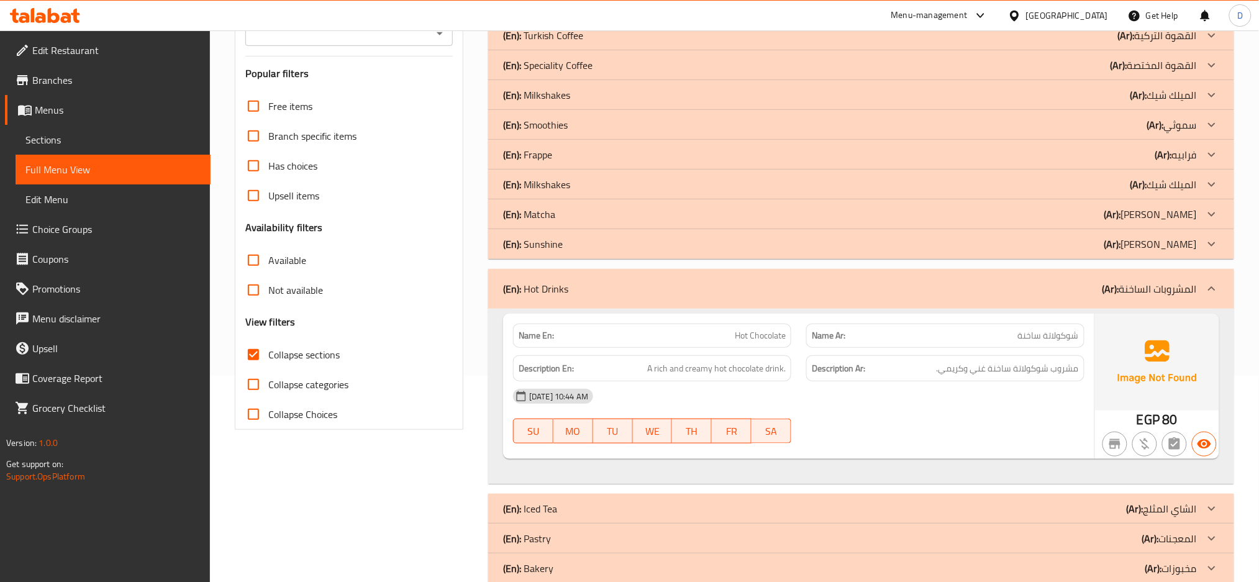
click at [896, 447] on div at bounding box center [945, 443] width 293 height 15
click at [991, 406] on div "13-08-2025 10:44 AM" at bounding box center [799, 396] width 586 height 30
click at [900, 299] on div "(En): Hot Drinks (Ar): المشروبات الساخنة" at bounding box center [861, 289] width 746 height 40
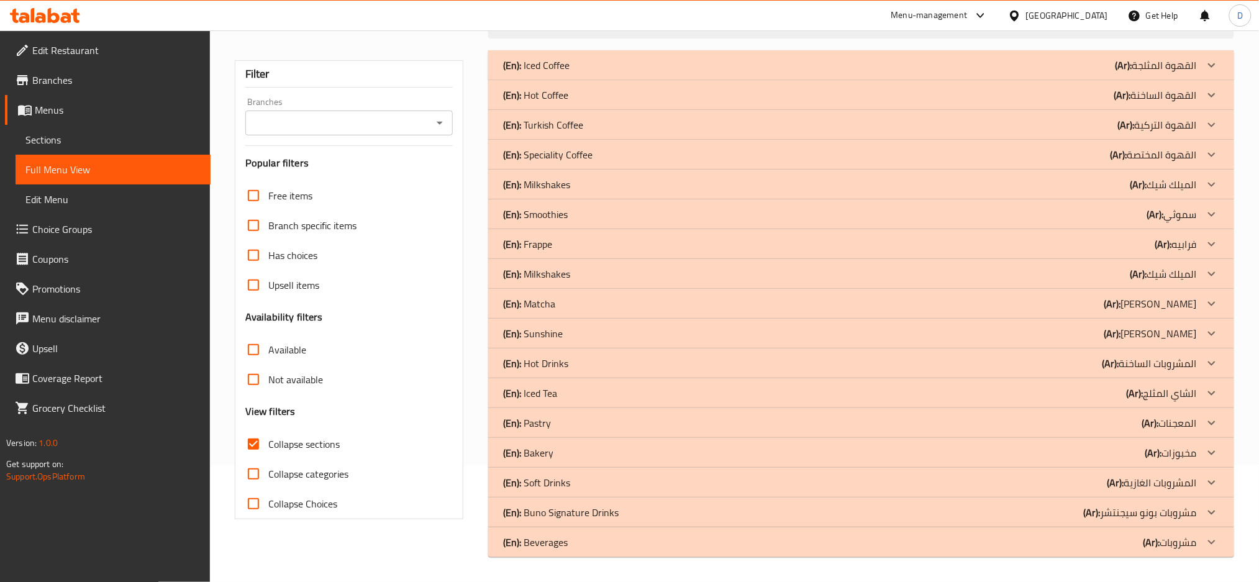
scroll to position [117, 0]
click at [871, 73] on div "(En): Iced Tea (Ar): الشاي المثلج" at bounding box center [850, 65] width 694 height 15
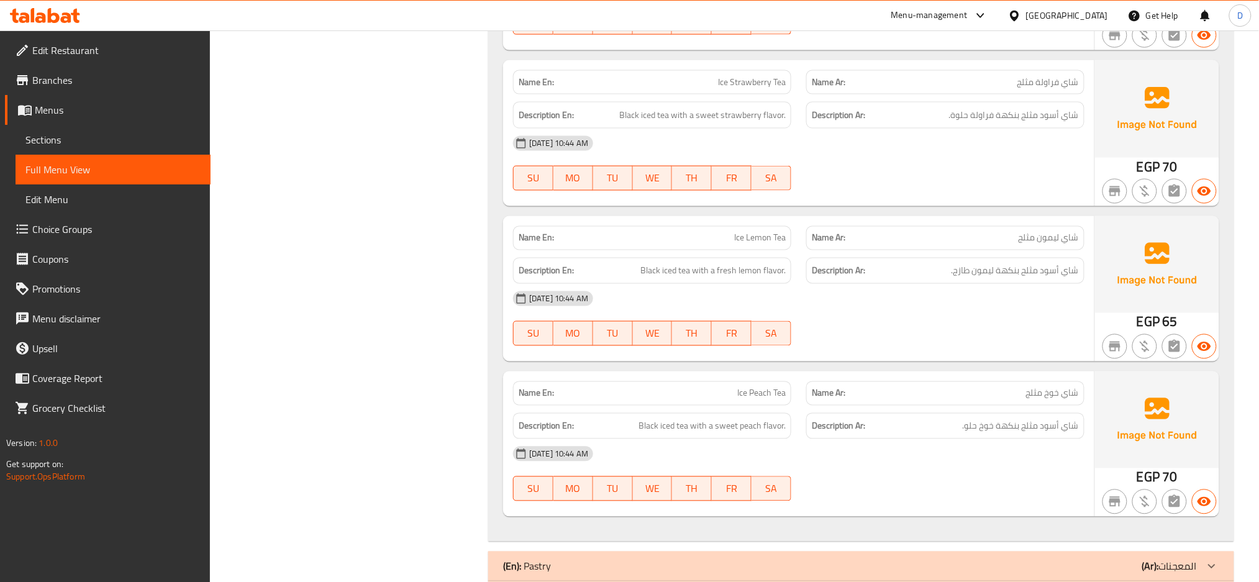
scroll to position [644, 0]
click at [914, 357] on div "Name En: Ice Lemon Tea Name Ar: شاي ليمون مثلج Description En: Black iced tea w…" at bounding box center [798, 289] width 591 height 145
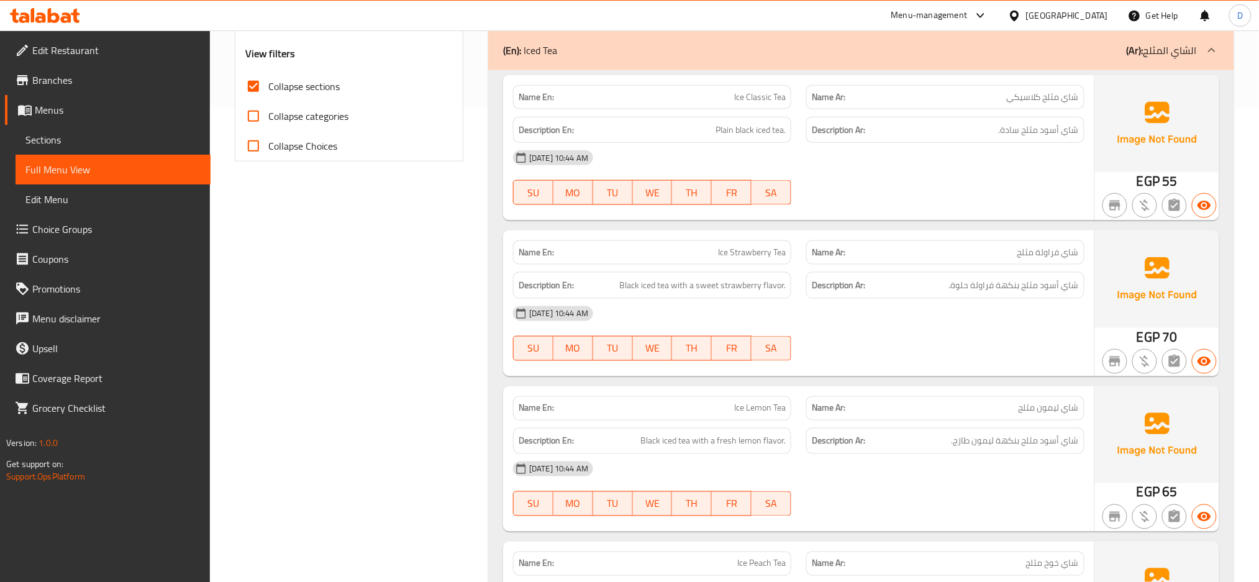
scroll to position [474, 0]
click at [1070, 186] on div "13-08-2025 10:44 AM SU MO TU WE TH FR SA" at bounding box center [799, 179] width 586 height 70
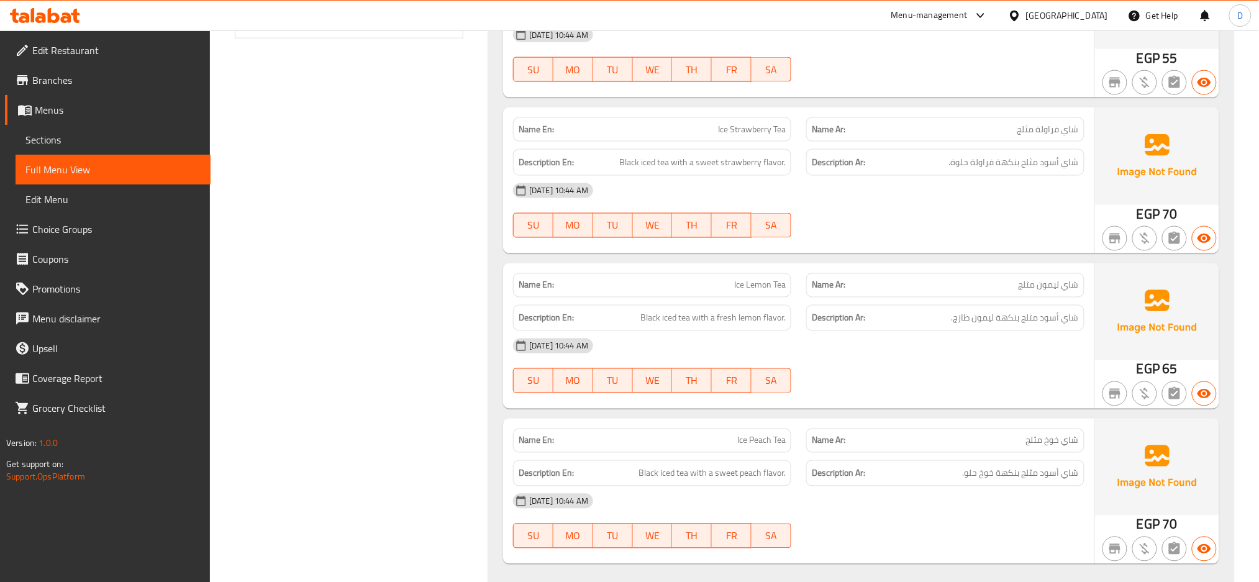
scroll to position [598, 0]
click at [955, 319] on span "شاي أسود مثلج بنكهة ليمون طازج." at bounding box center [1015, 318] width 127 height 16
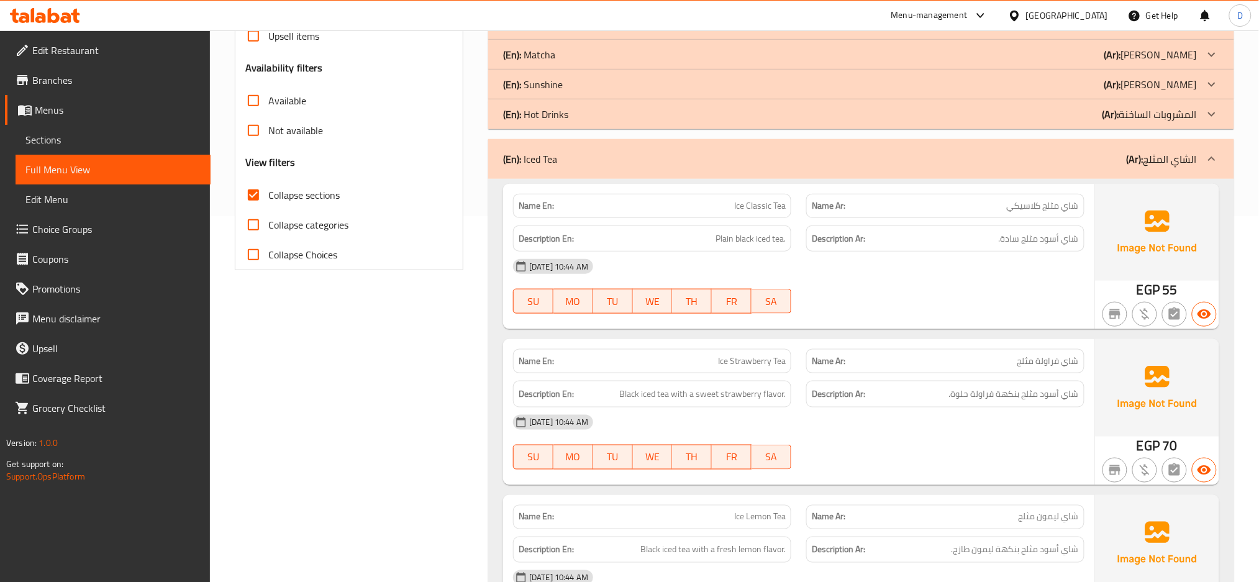
scroll to position [365, 0]
click at [640, 163] on div "(En): Iced Tea (Ar): الشاي المثلج" at bounding box center [850, 159] width 694 height 15
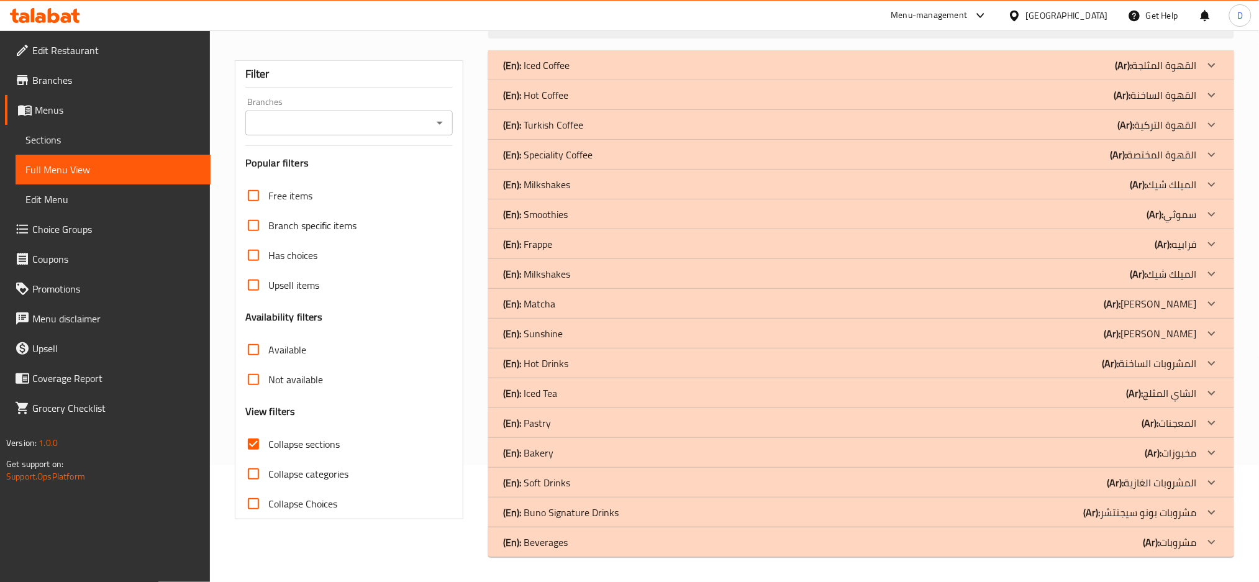
scroll to position [117, 0]
click at [634, 73] on div "(En): Pastry (Ar): المعجنات" at bounding box center [850, 65] width 694 height 15
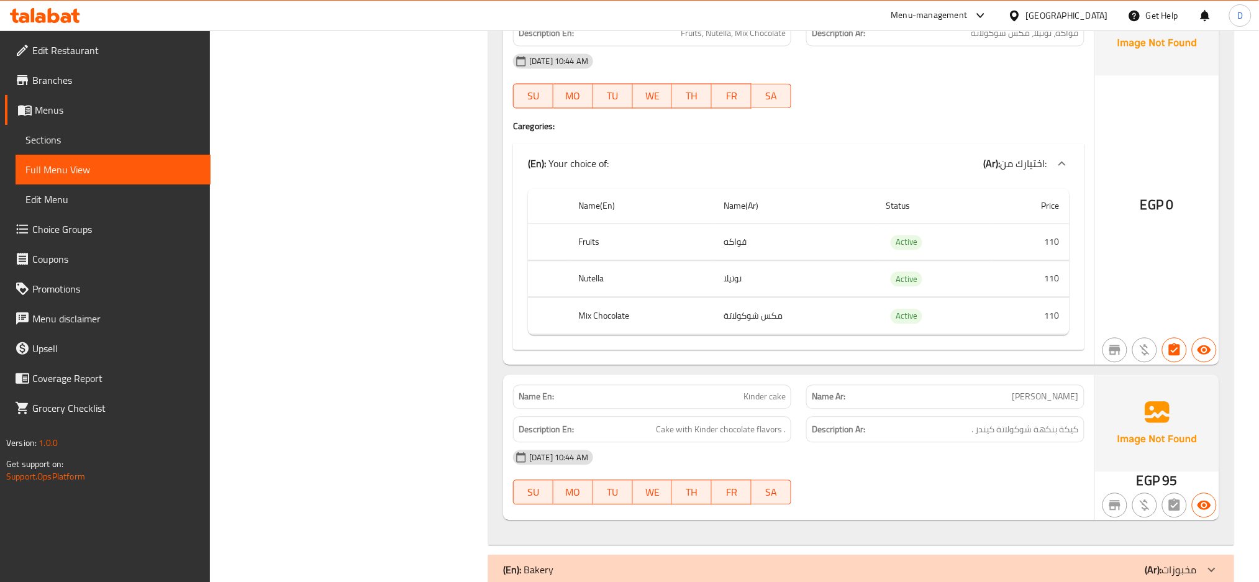
scroll to position [2576, 0]
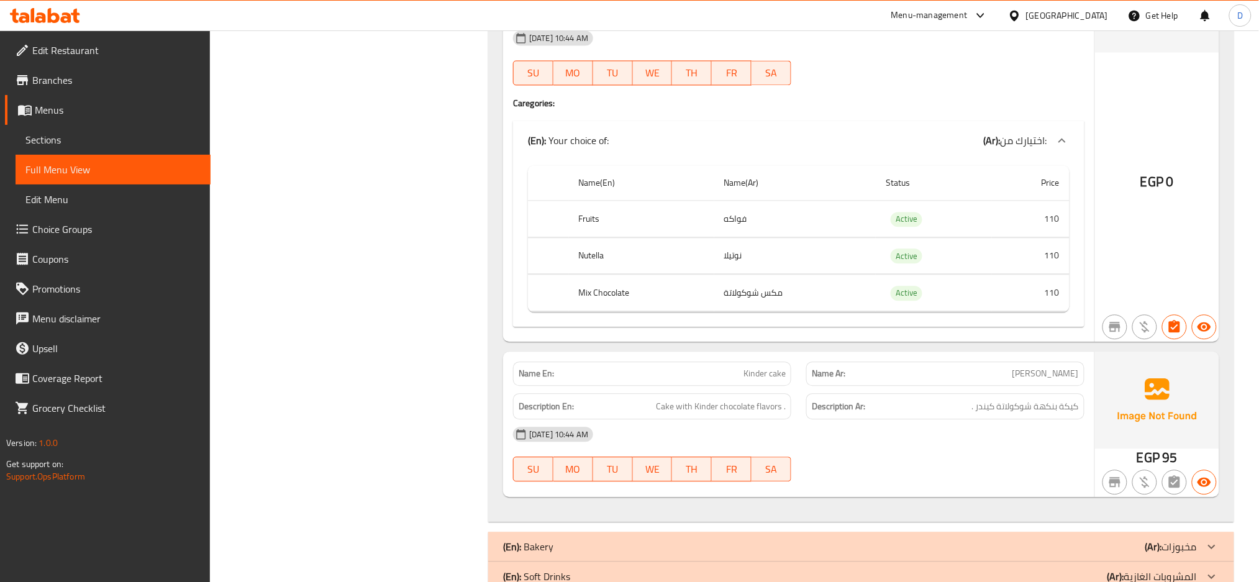
click at [1002, 428] on div "13-08-2025 10:44 AM" at bounding box center [799, 435] width 586 height 30
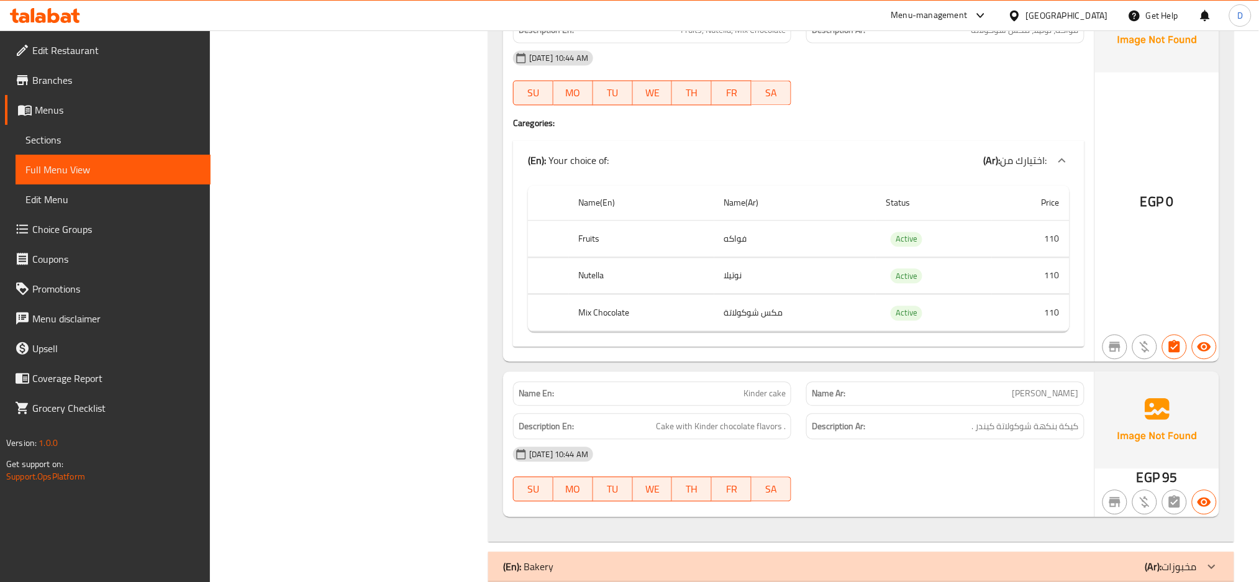
scroll to position [2622, 0]
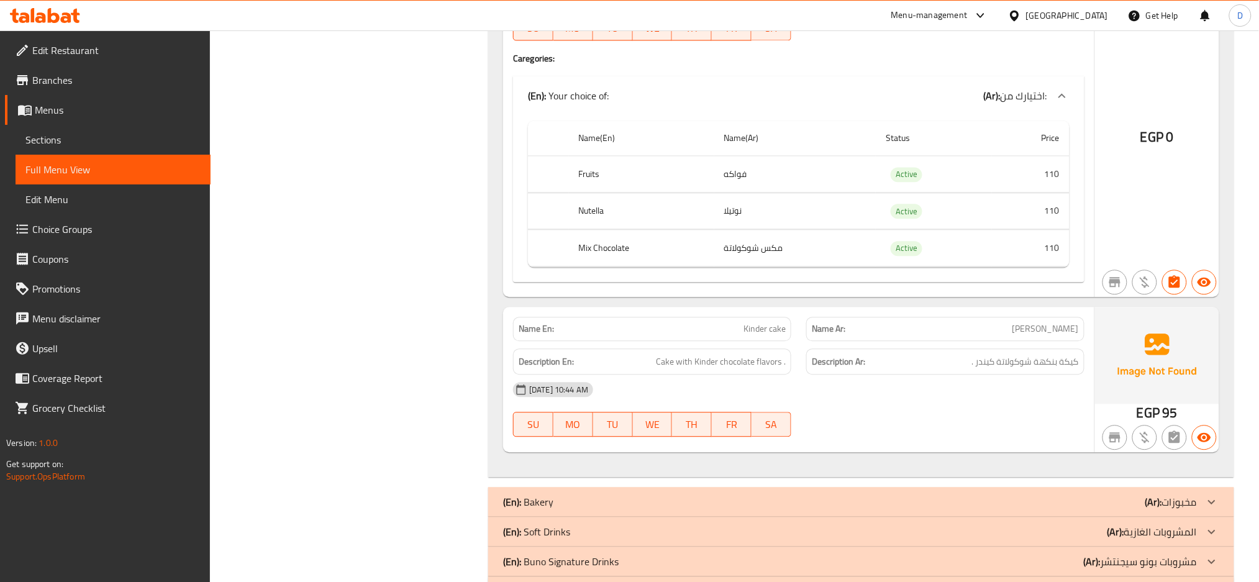
click at [760, 322] on span "Kinder cake" at bounding box center [765, 328] width 42 height 13
copy span "Kinder cake"
click at [727, 322] on p "Name En: Kinder cake" at bounding box center [652, 328] width 267 height 13
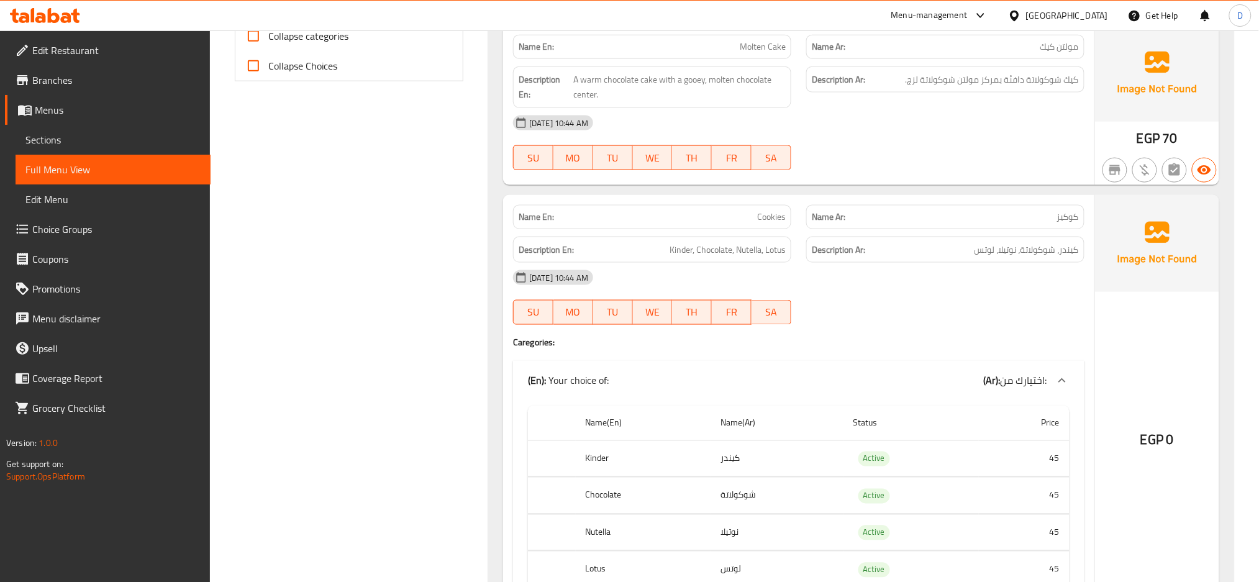
scroll to position [555, 0]
click at [791, 264] on div "13-08-2025 10:44 AM" at bounding box center [799, 277] width 586 height 30
click at [775, 217] on span "Cookies" at bounding box center [771, 216] width 29 height 13
copy span "Cookies"
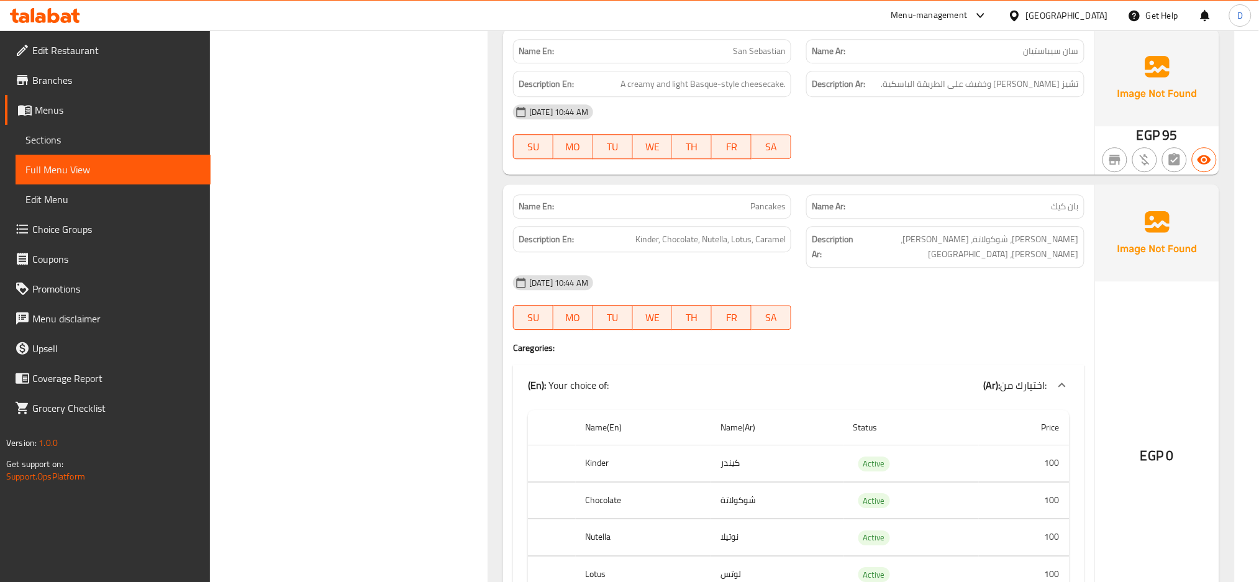
scroll to position [1159, 0]
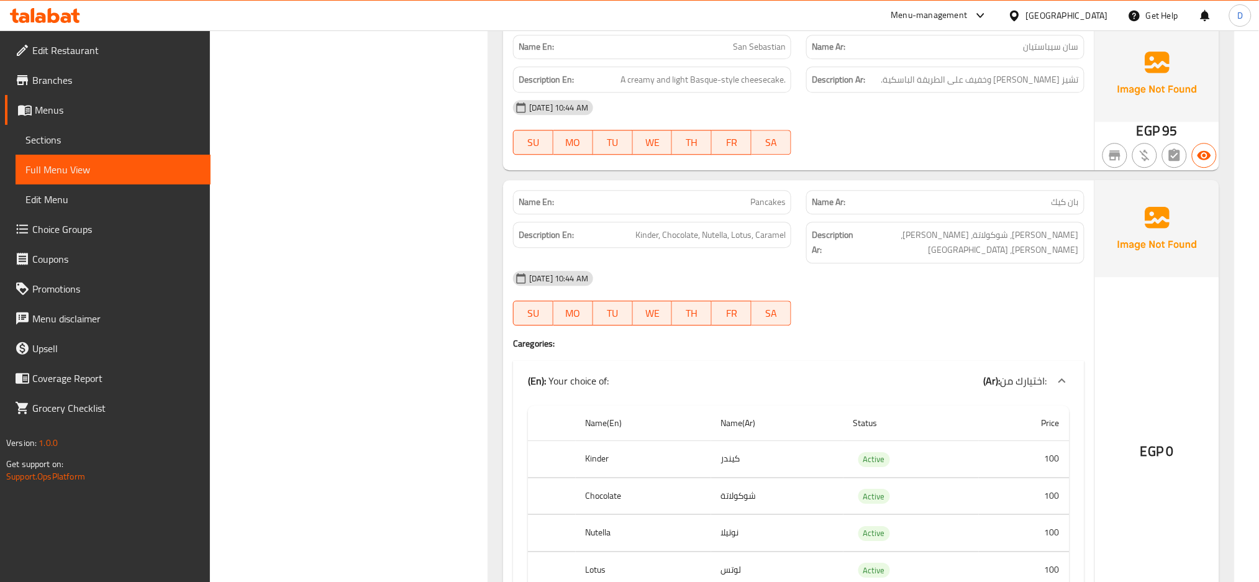
click at [772, 200] on span "Pancakes" at bounding box center [767, 202] width 35 height 13
copy span "Pancakes"
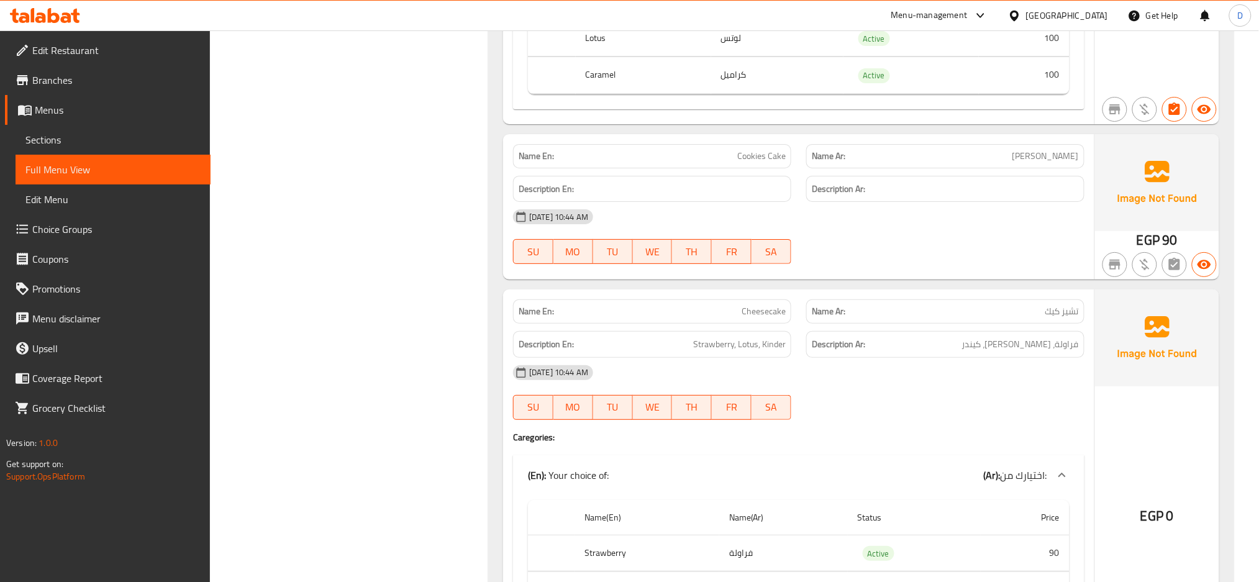
scroll to position [1694, 0]
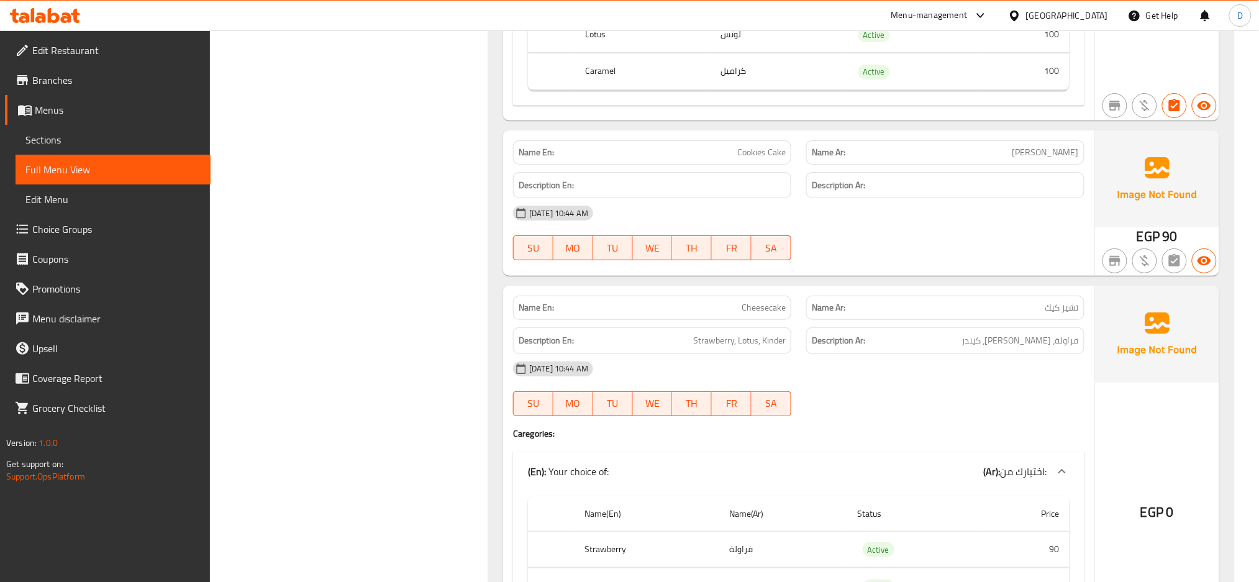
click at [768, 301] on span "Cheesecake" at bounding box center [764, 307] width 44 height 13
copy span "Cheesecake"
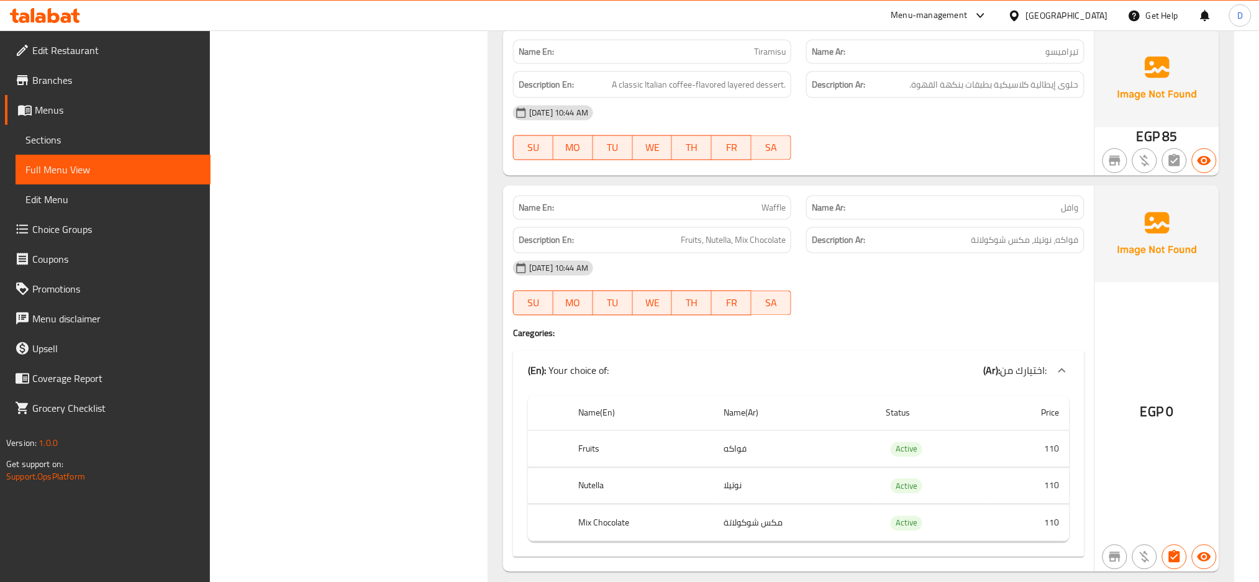
scroll to position [2347, 0]
click at [768, 201] on span "Waffle" at bounding box center [774, 207] width 24 height 13
copy span "Waffle"
click at [768, 201] on span "Waffle" at bounding box center [774, 207] width 24 height 13
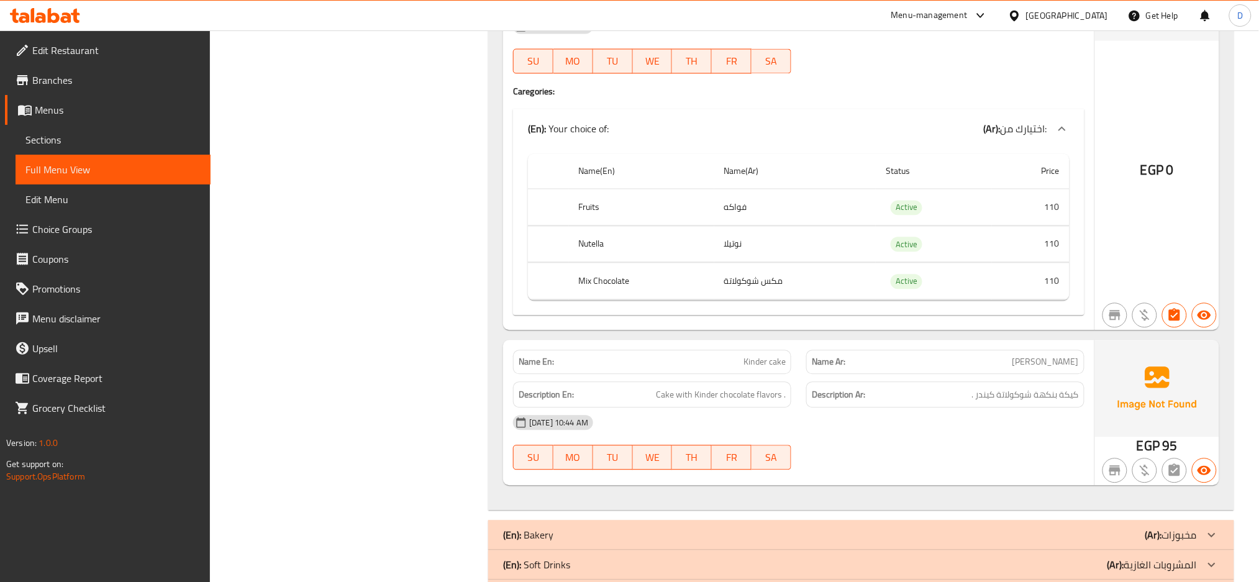
scroll to position [2609, 0]
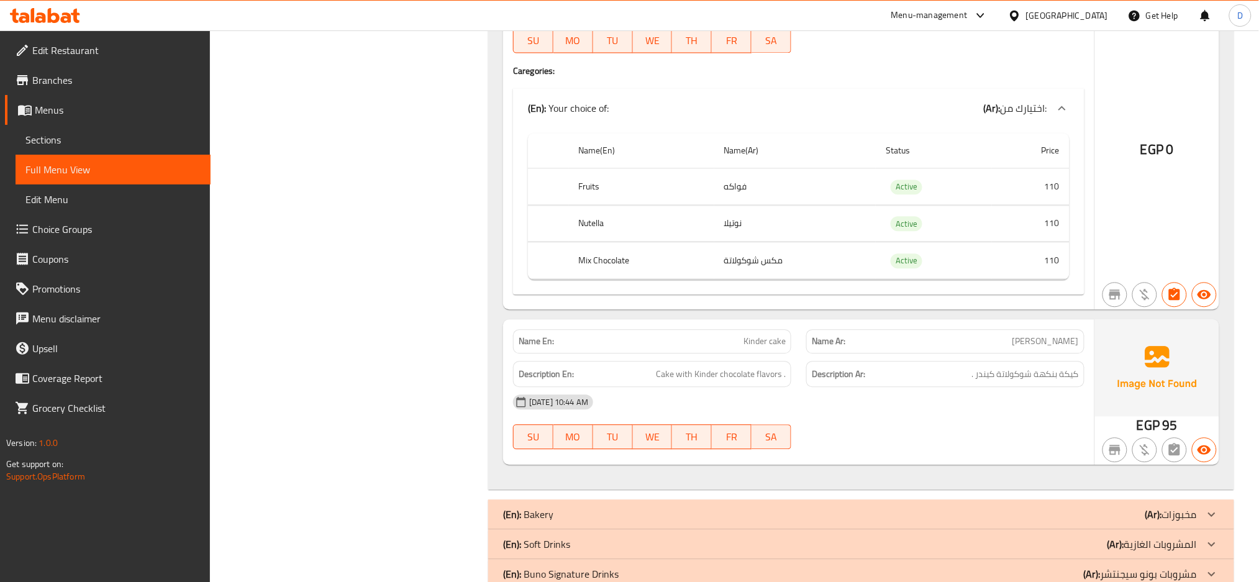
click at [703, 335] on p "Name En: Kinder cake" at bounding box center [652, 341] width 267 height 13
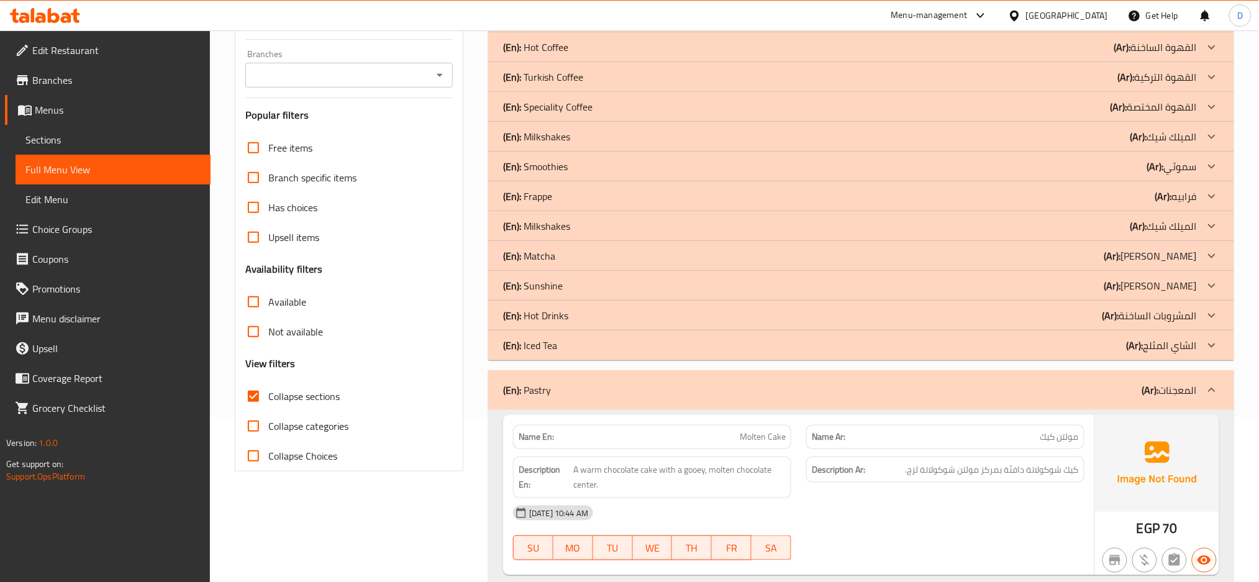
scroll to position [147, 0]
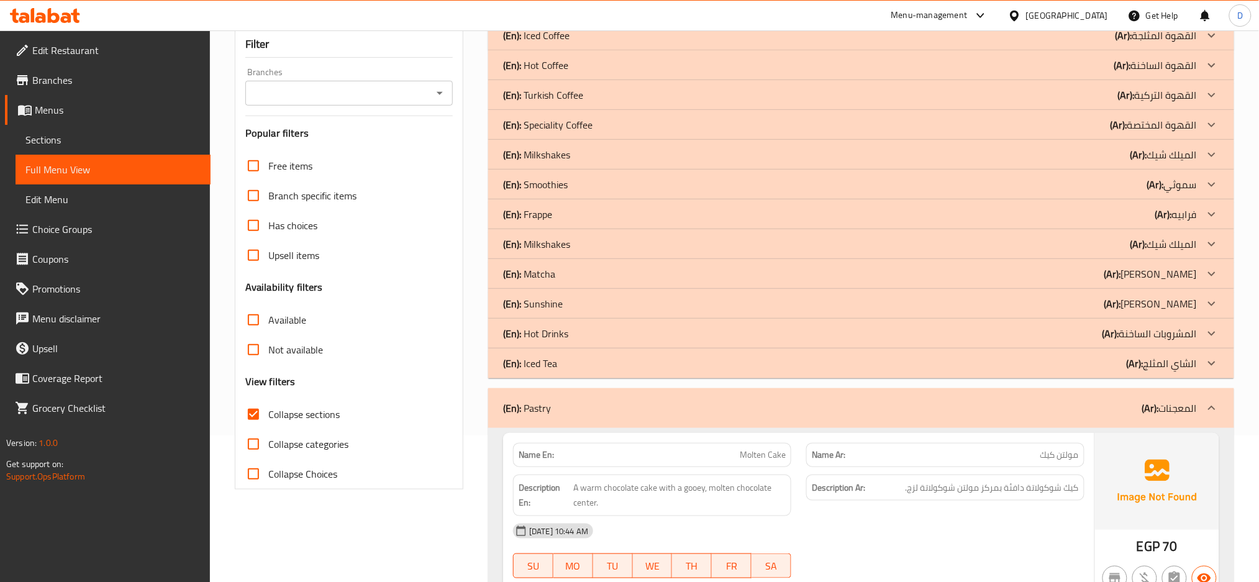
click at [768, 463] on div "Name En: Molten Cake" at bounding box center [652, 455] width 278 height 24
copy span "Molten Cake"
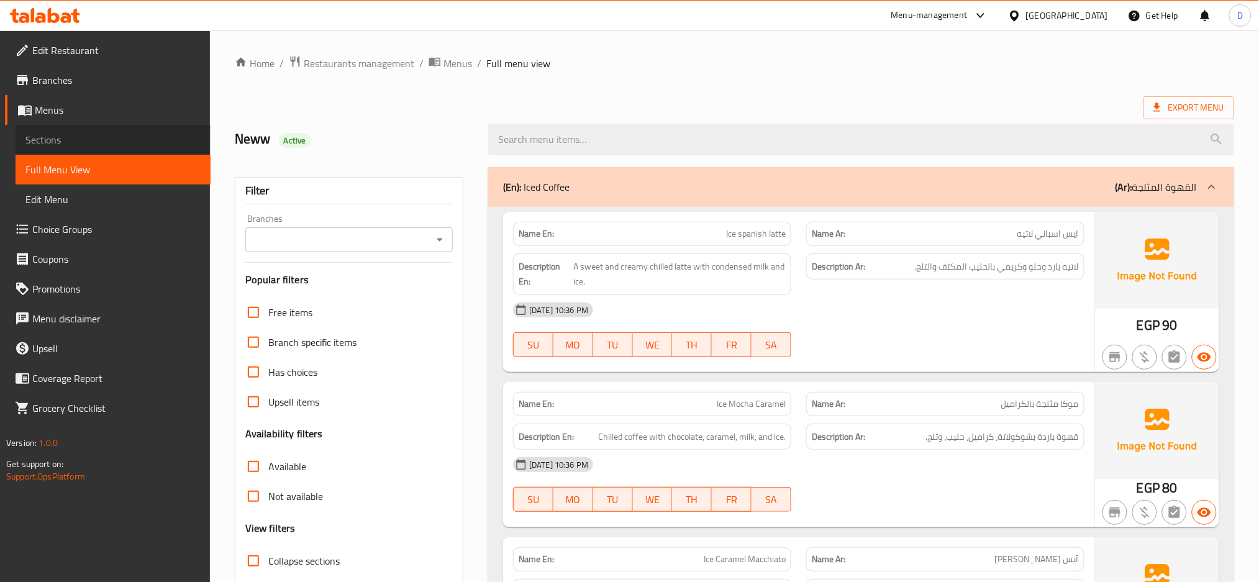
click at [163, 145] on span "Sections" at bounding box center [112, 139] width 175 height 15
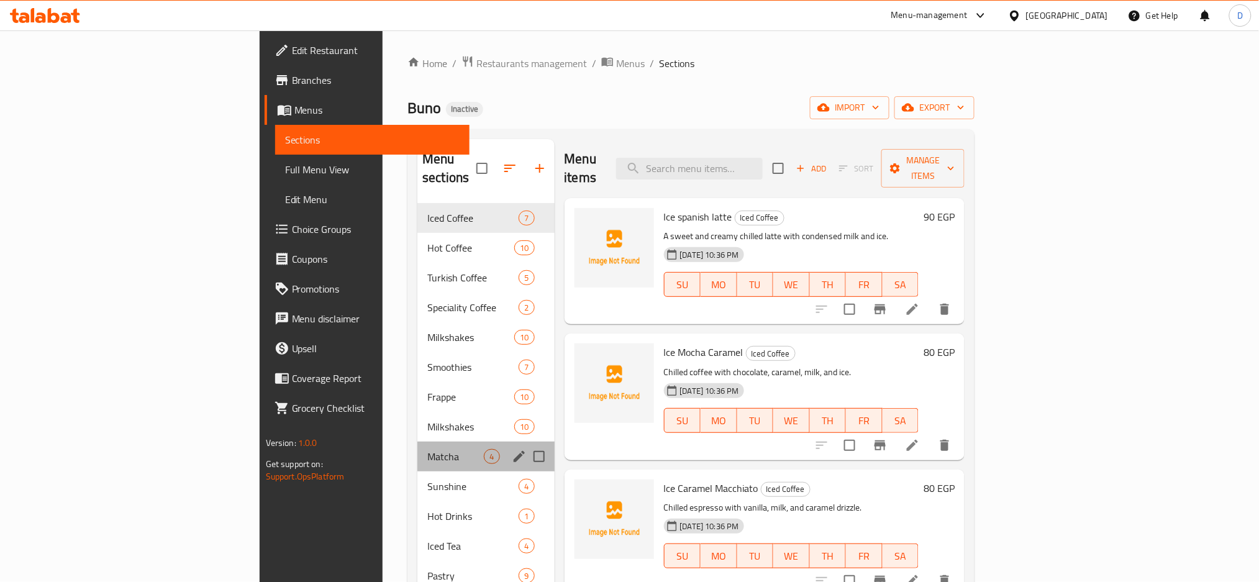
click at [417, 446] on div "Matcha 4" at bounding box center [485, 457] width 137 height 30
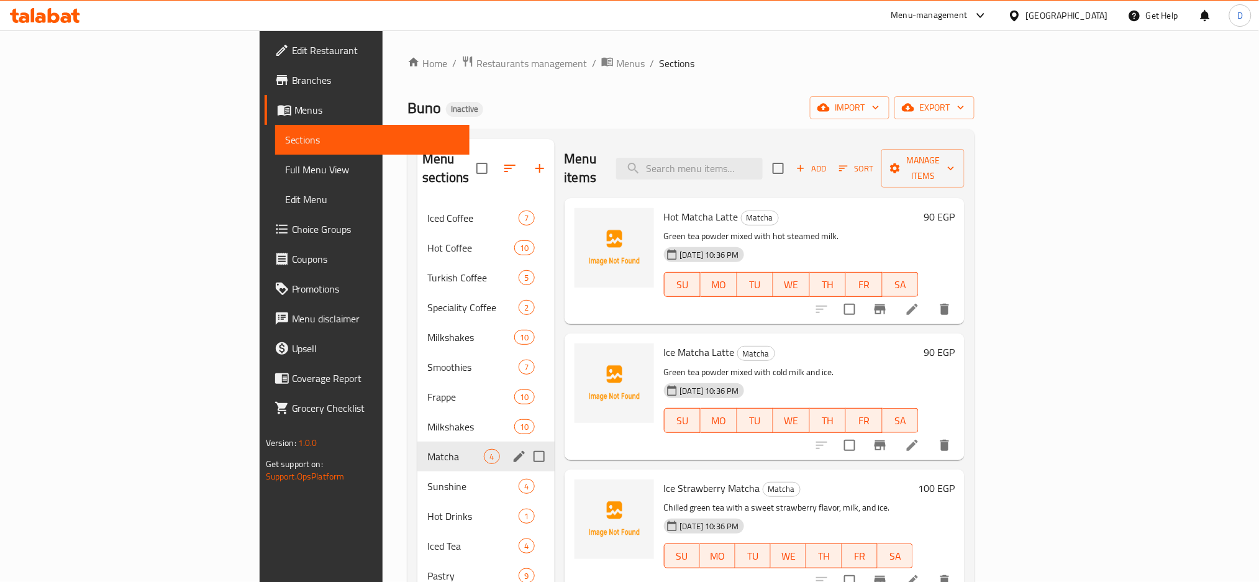
scroll to position [174, 0]
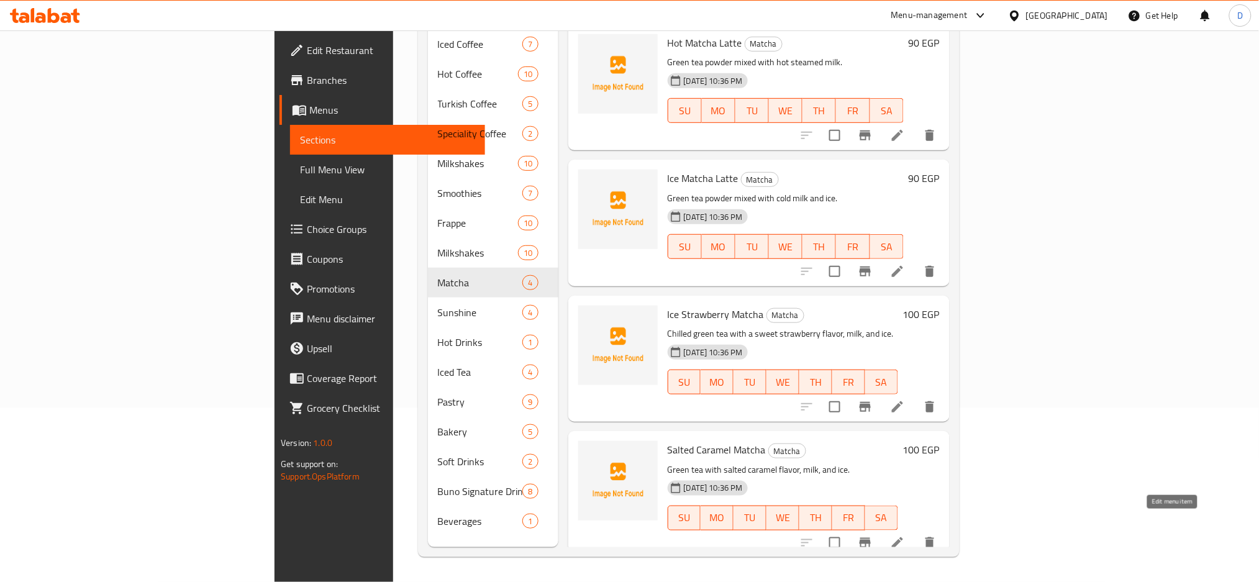
click at [903, 537] on icon at bounding box center [897, 542] width 11 height 11
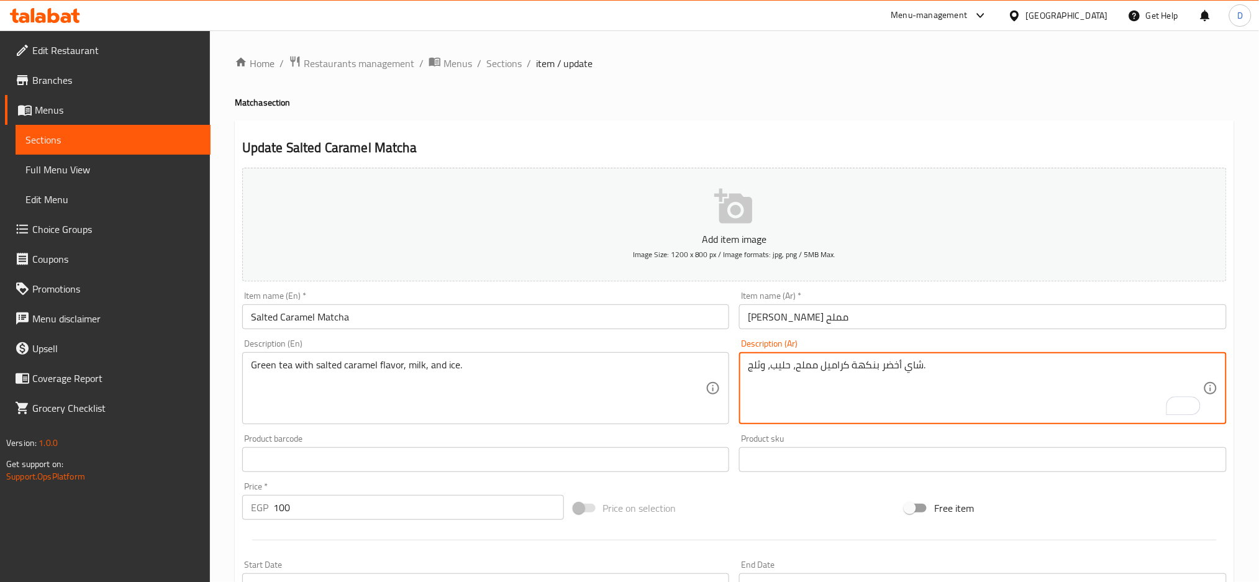
scroll to position [293, 0]
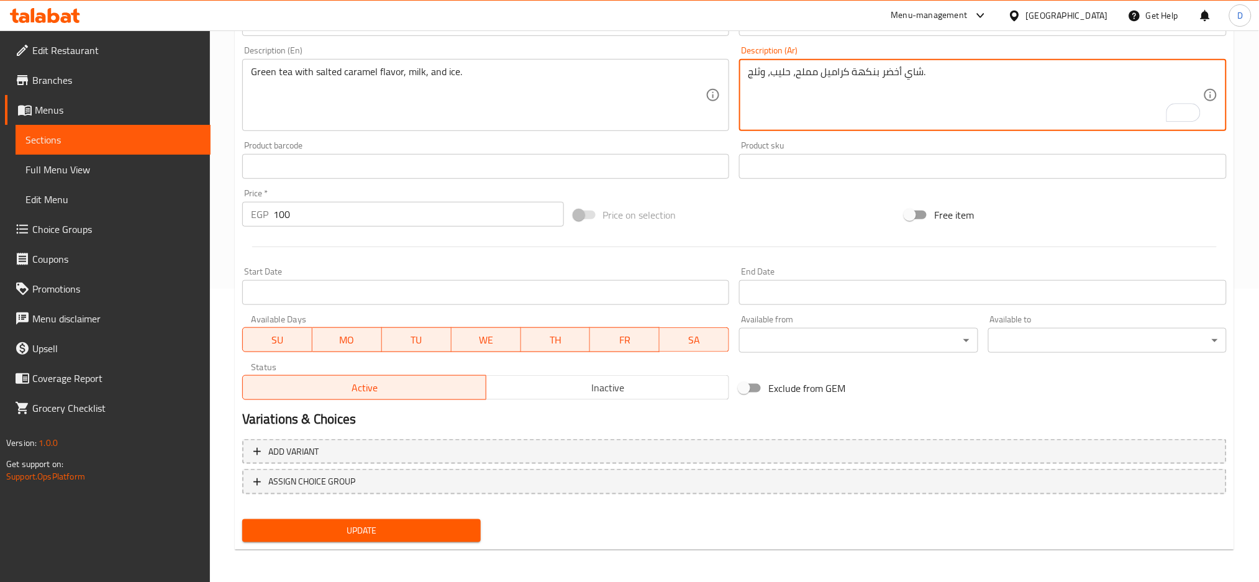
type textarea "شاي أخضر بنكهة كراميل مملح، حليب، وثلج."
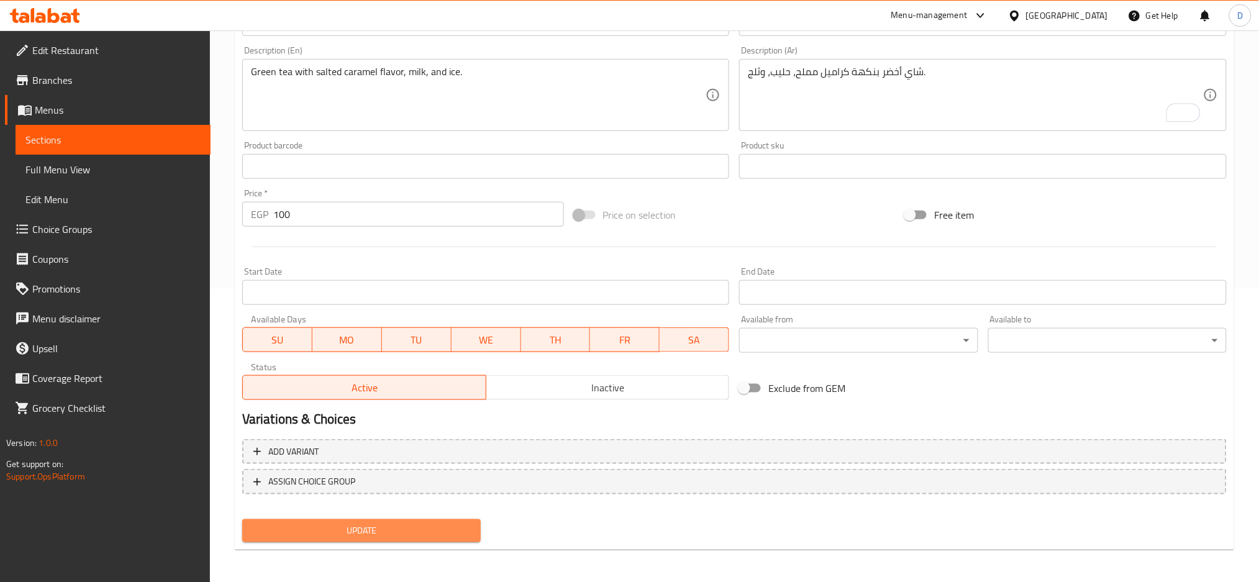
click at [452, 527] on span "Update" at bounding box center [361, 531] width 219 height 16
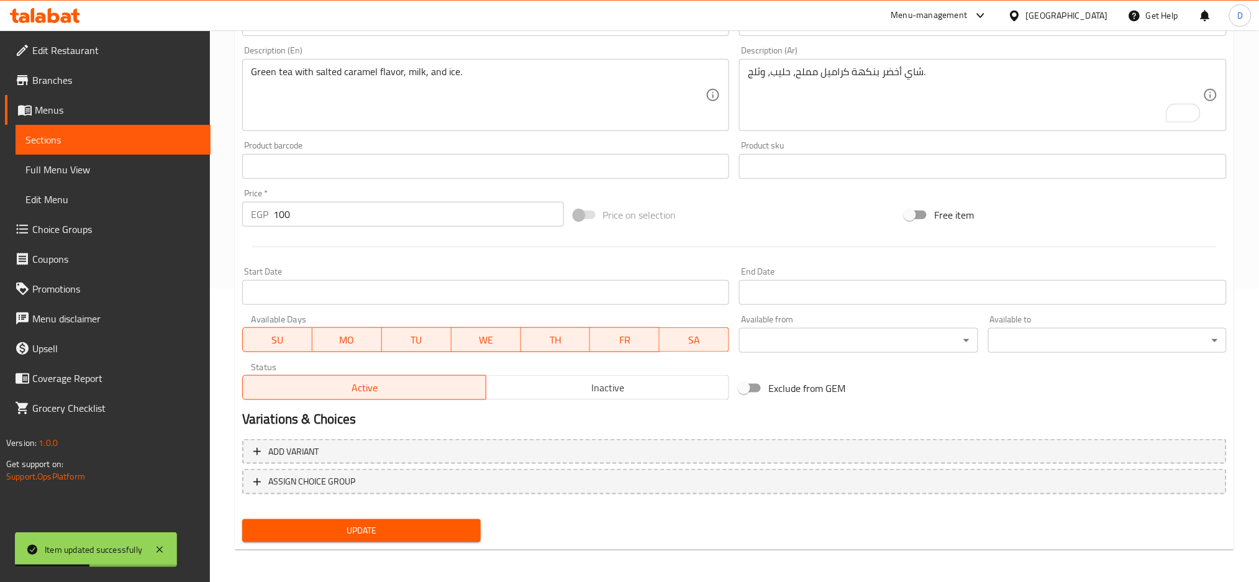
scroll to position [0, 0]
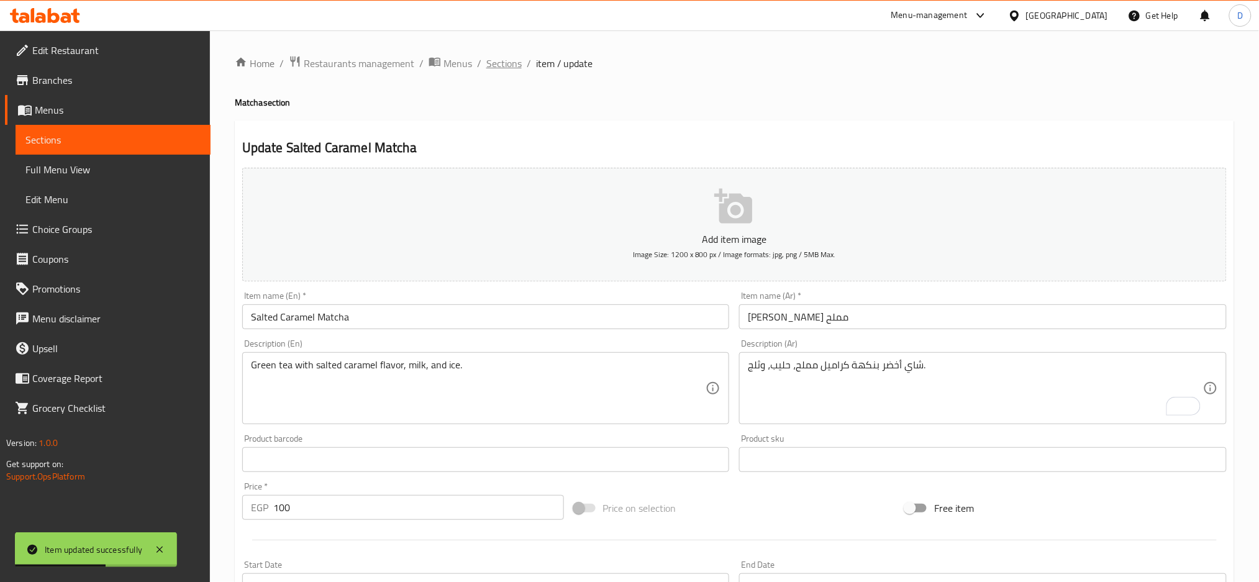
click at [504, 56] on span "Sections" at bounding box center [503, 63] width 35 height 15
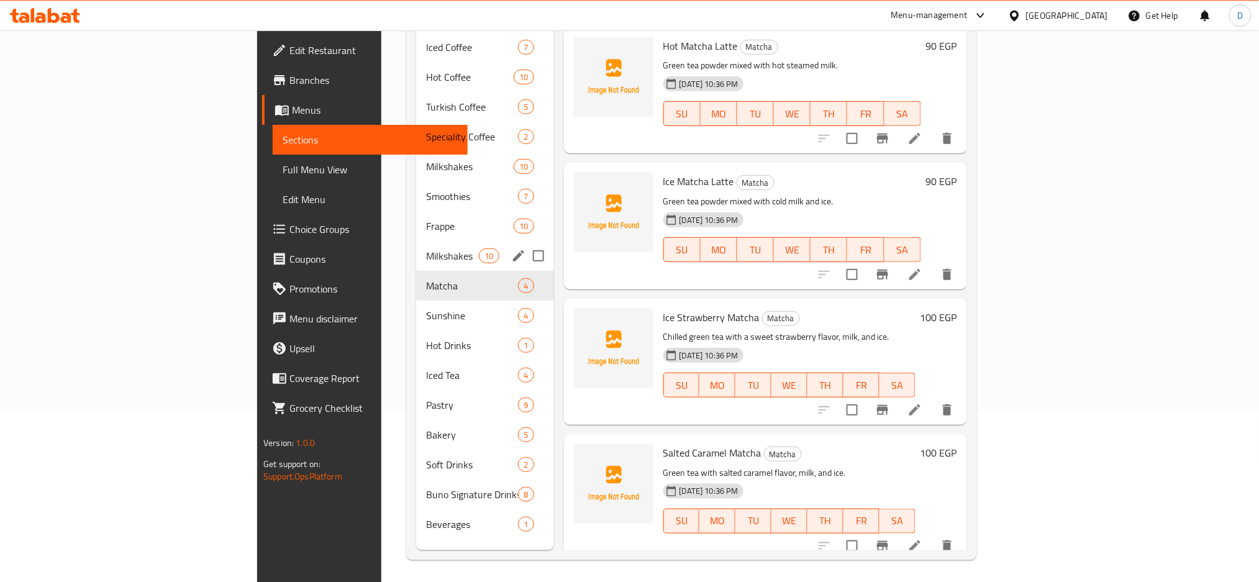
scroll to position [174, 0]
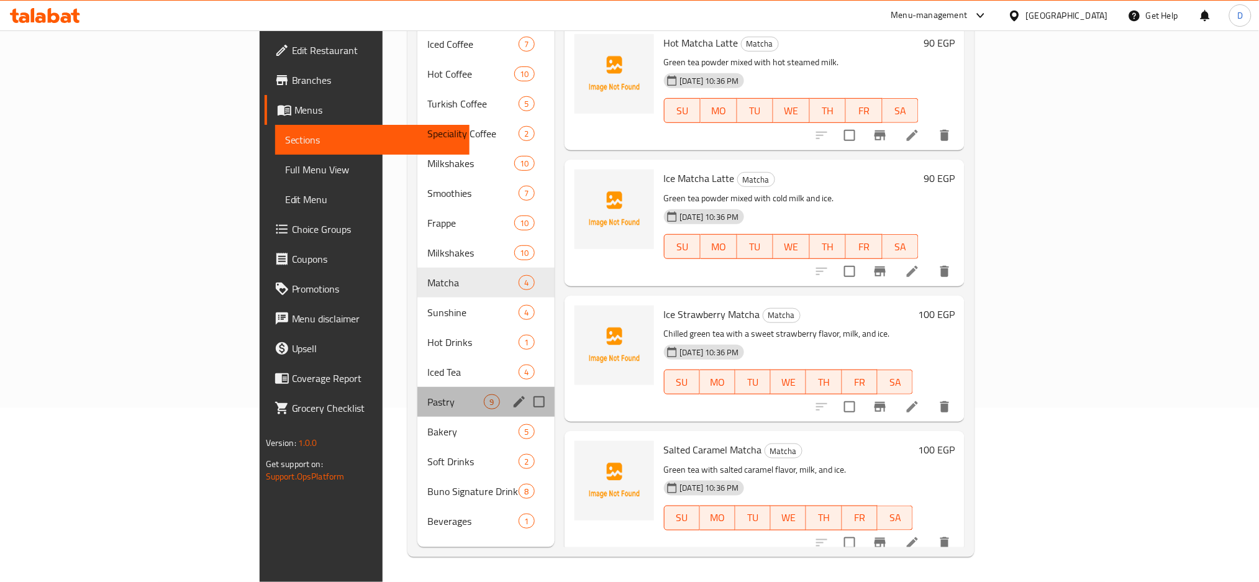
click at [417, 387] on div "Pastry 9" at bounding box center [485, 402] width 137 height 30
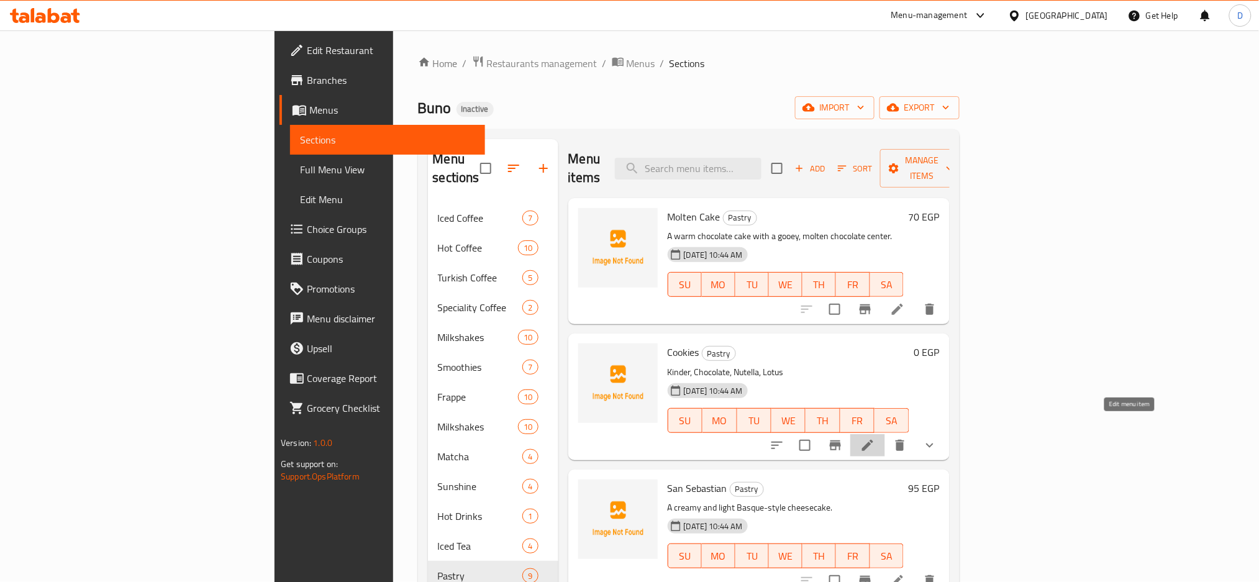
click at [875, 438] on icon at bounding box center [867, 445] width 15 height 15
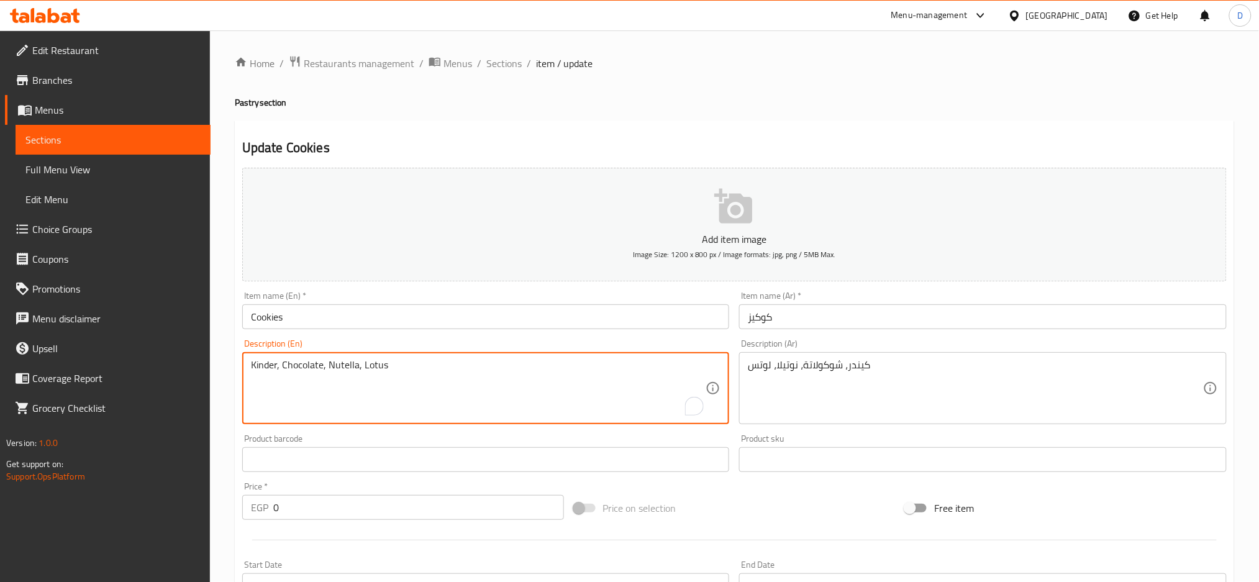
click at [527, 371] on textarea "Kinder, Chocolate, Nutella, Lotus" at bounding box center [478, 388] width 455 height 59
paste textarea "A classic, freshly baked cookie."
type textarea "A classic, freshly baked cookie."
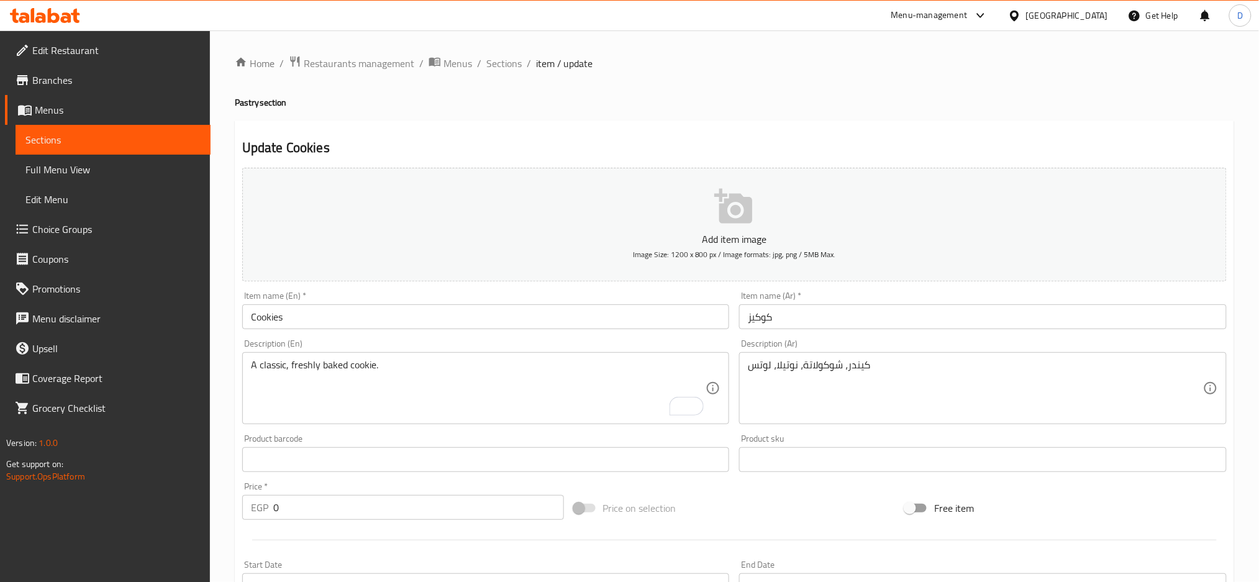
click at [698, 106] on h4 "Pastry section" at bounding box center [735, 102] width 1000 height 12
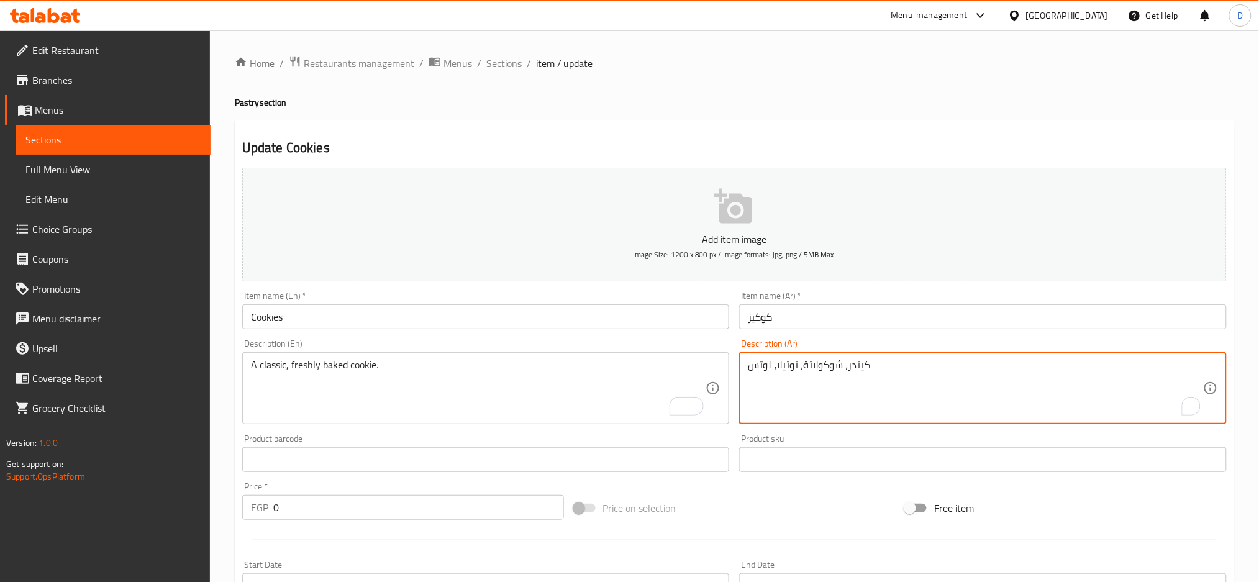
click at [868, 365] on textarea "كيندر، شوكولاتة، نوتيلا، لوتس" at bounding box center [975, 388] width 455 height 59
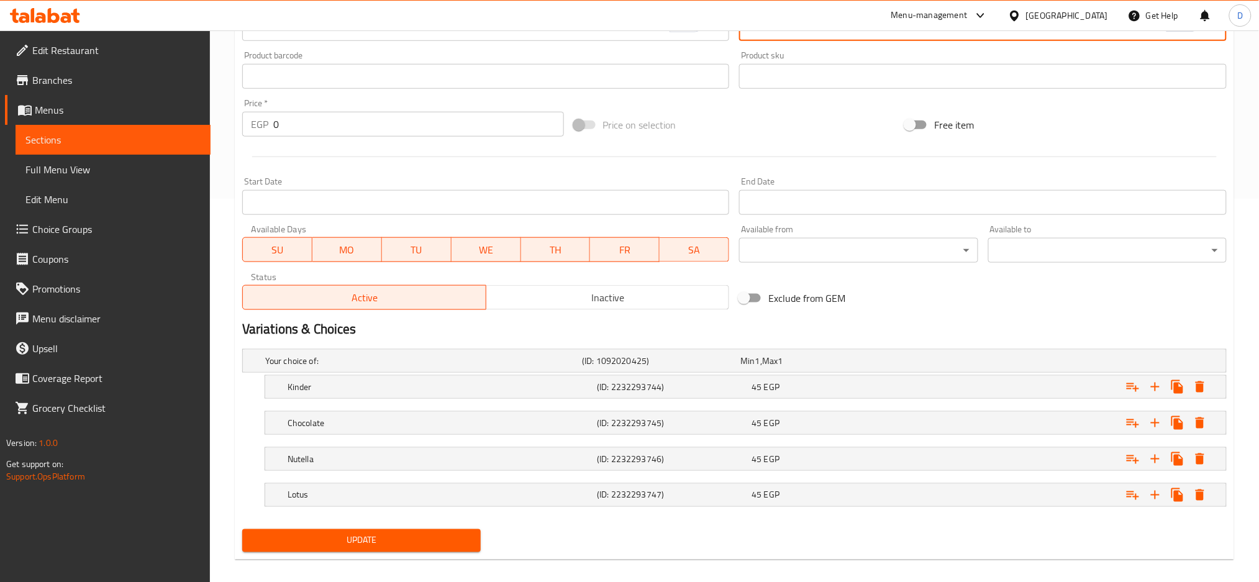
scroll to position [385, 0]
type textarea "كلاسيك، كوكيز مخبوز طازجا"
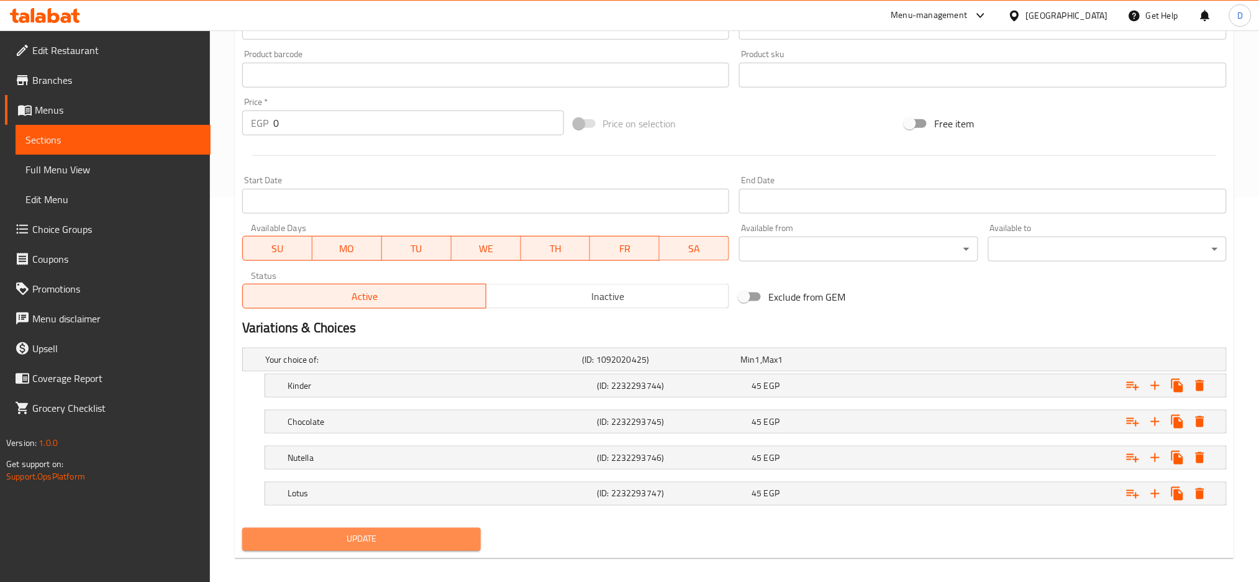
click at [440, 532] on span "Update" at bounding box center [361, 540] width 219 height 16
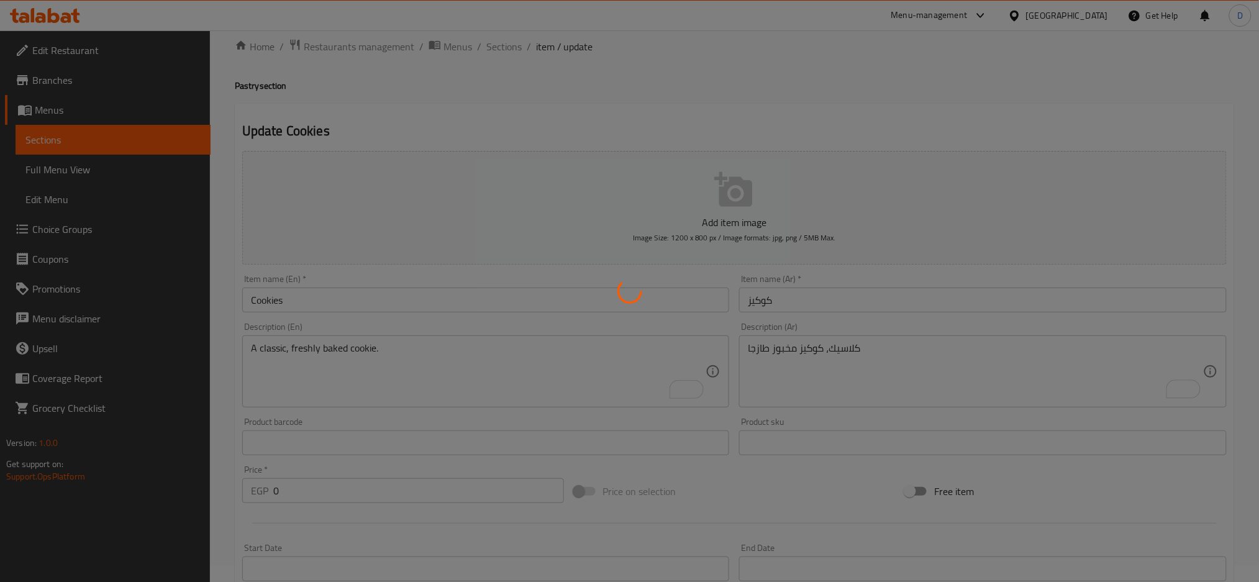
scroll to position [16, 0]
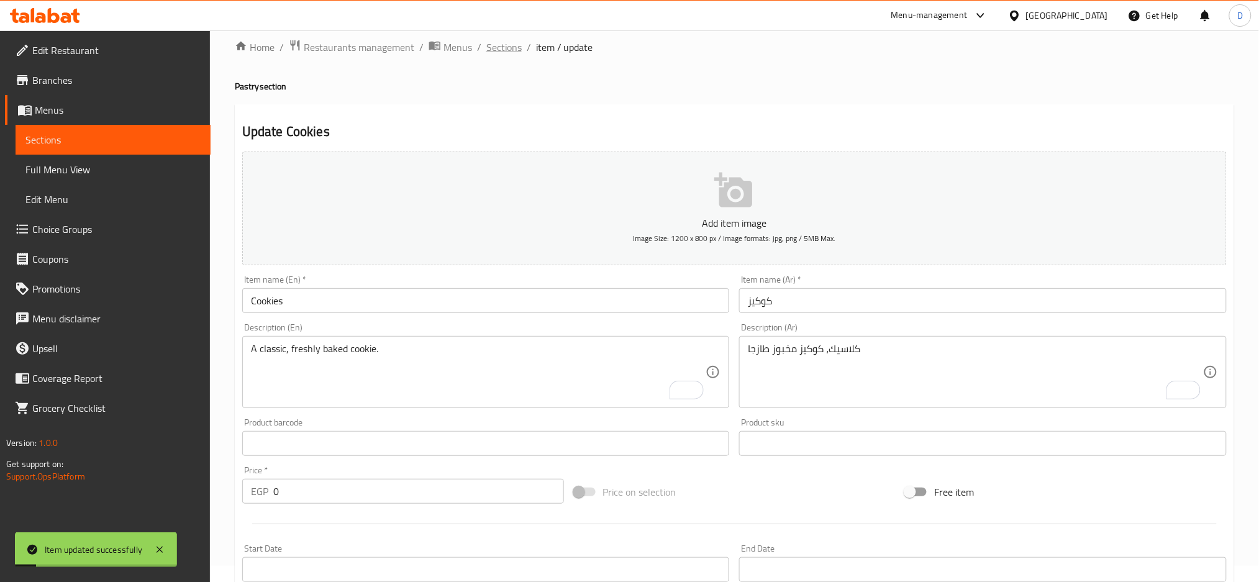
click at [514, 55] on span "Sections" at bounding box center [503, 47] width 35 height 15
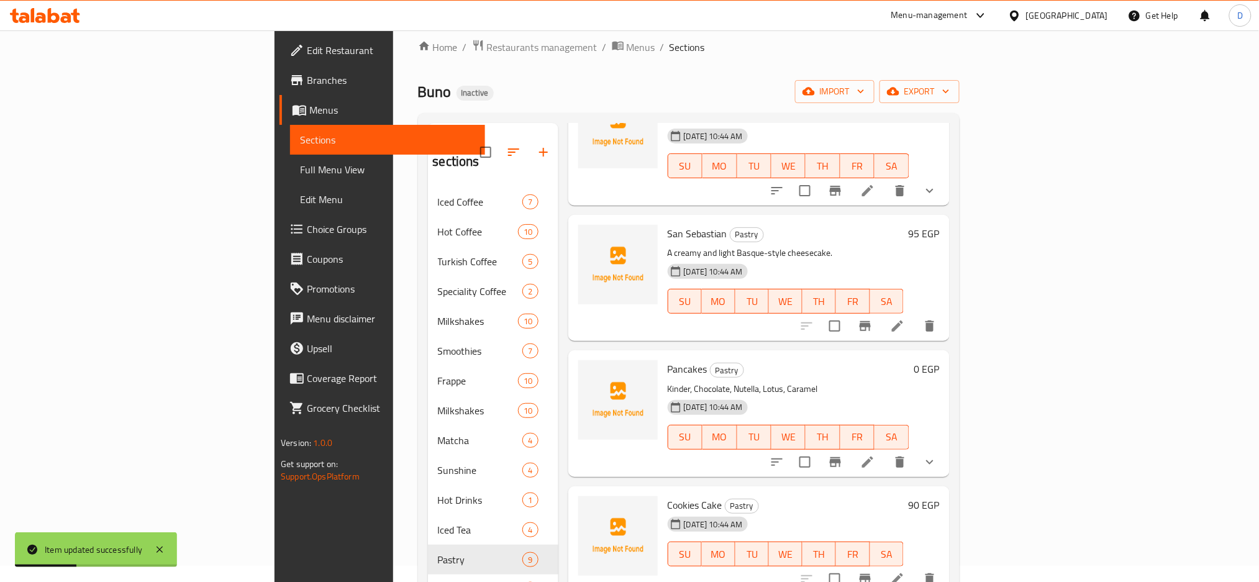
scroll to position [272, 0]
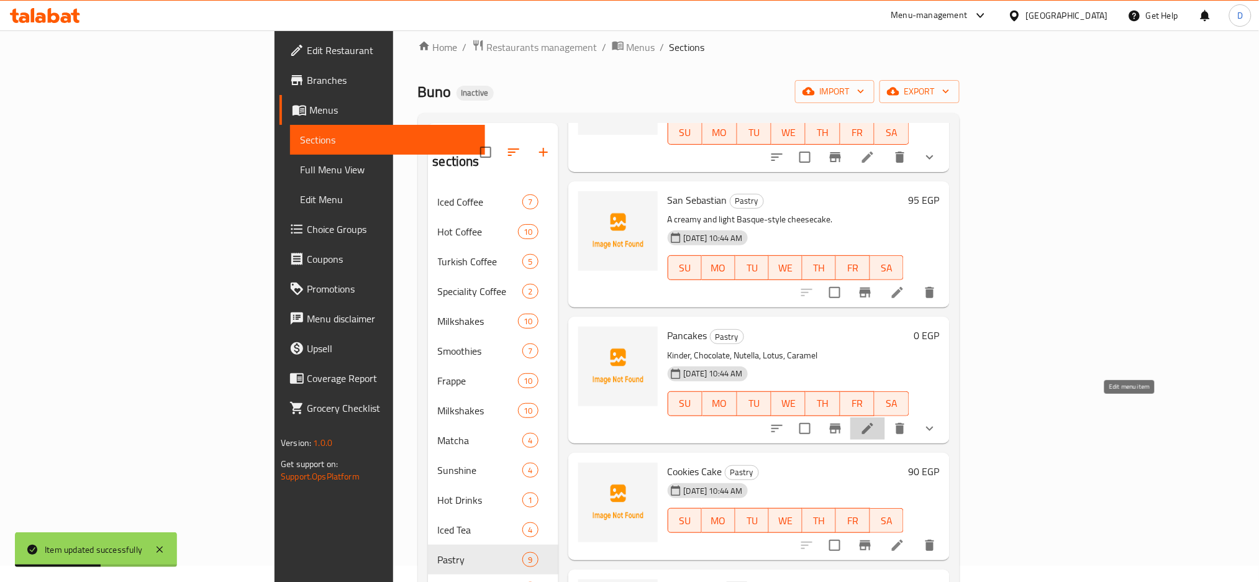
click at [875, 421] on icon at bounding box center [867, 428] width 15 height 15
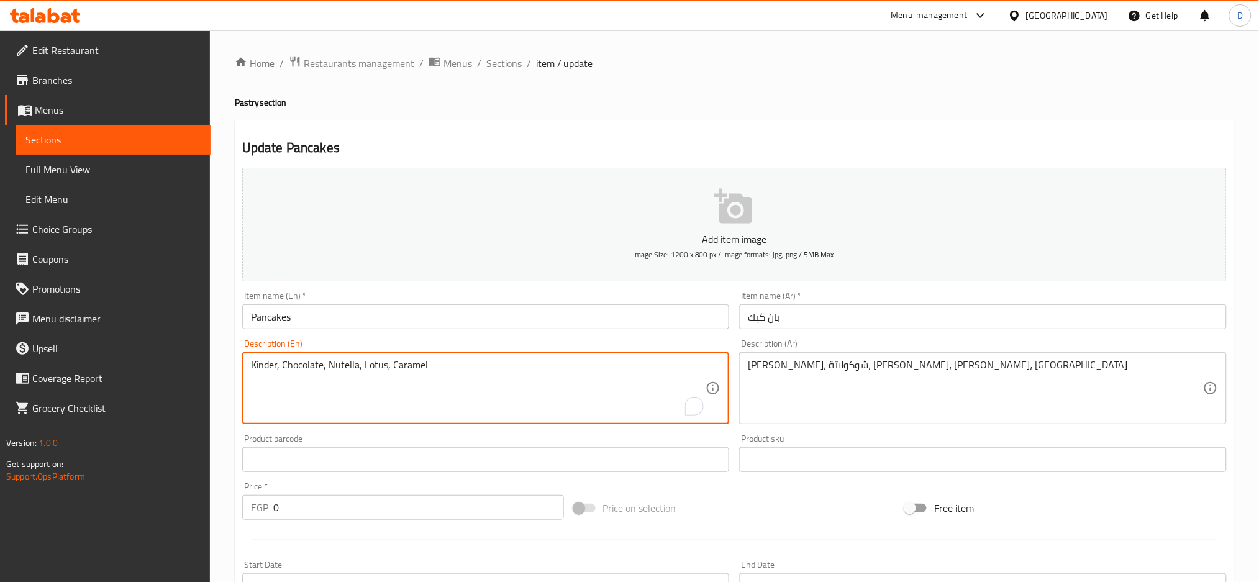
click at [479, 367] on textarea "Kinder, Chocolate, Nutella, Lotus, Caramel" at bounding box center [478, 388] width 455 height 59
paste textarea "Fluffy pancakes with syrup or toppings."
type textarea "Fluffy pancakes with syrup or toppings."
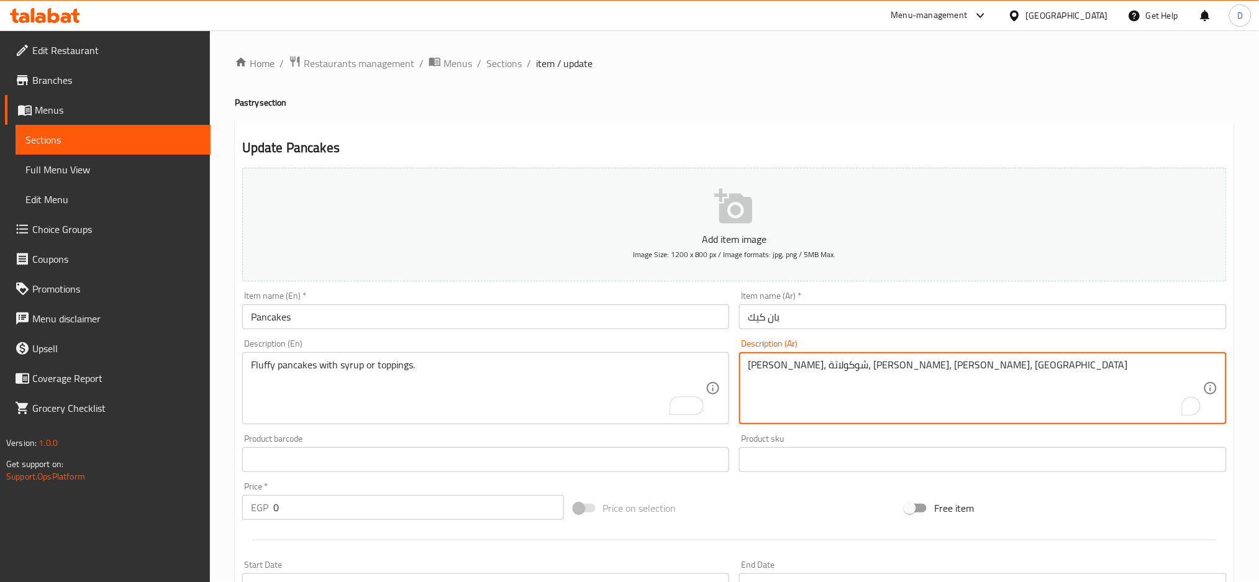
click at [788, 366] on textarea "كيندر، شوكولاتة، نوتيلا، لوتس، كراميل" at bounding box center [975, 388] width 455 height 59
type textarea "بان كيك فلافي"
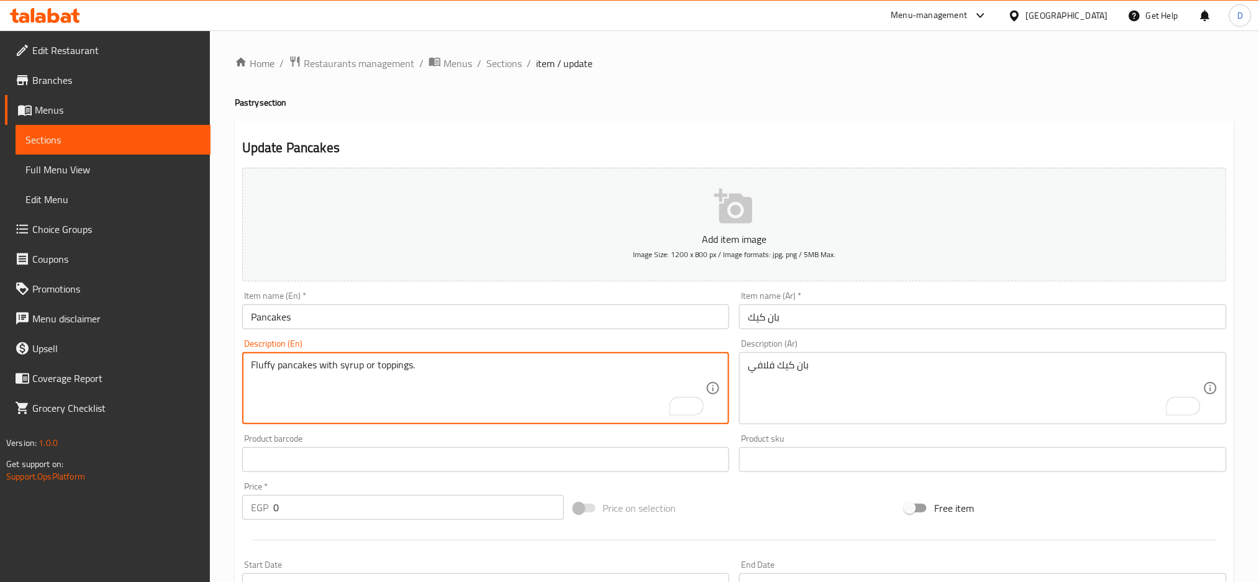
click at [594, 368] on textarea "Fluffy pancakes with syrup or toppings." at bounding box center [478, 388] width 455 height 59
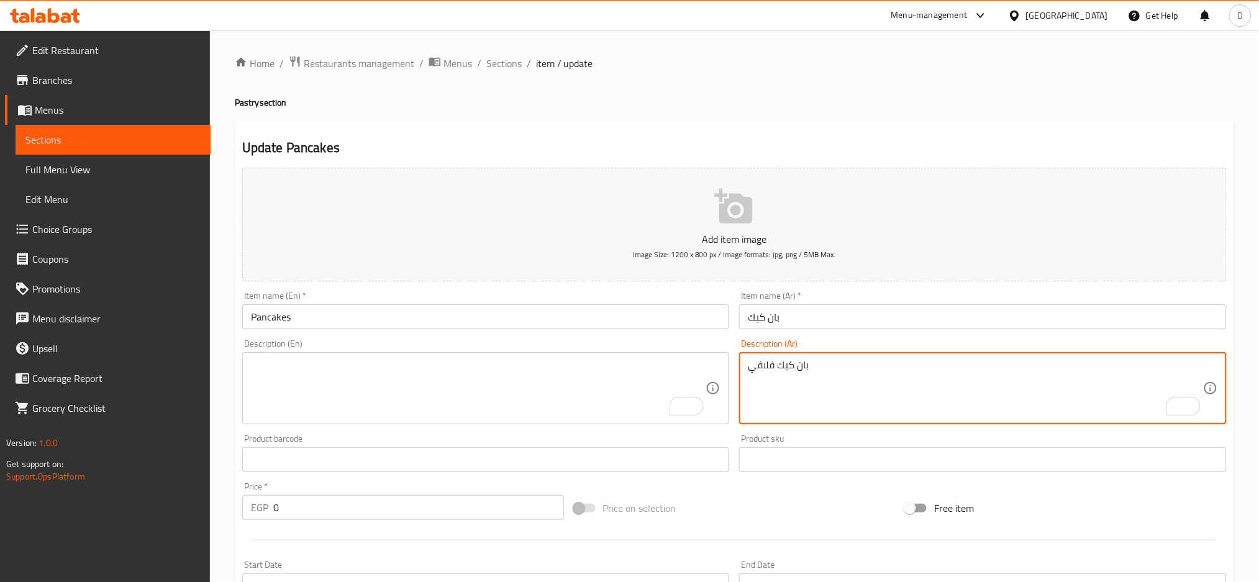
click at [868, 366] on textarea "بان كيك فلافي" at bounding box center [975, 388] width 455 height 59
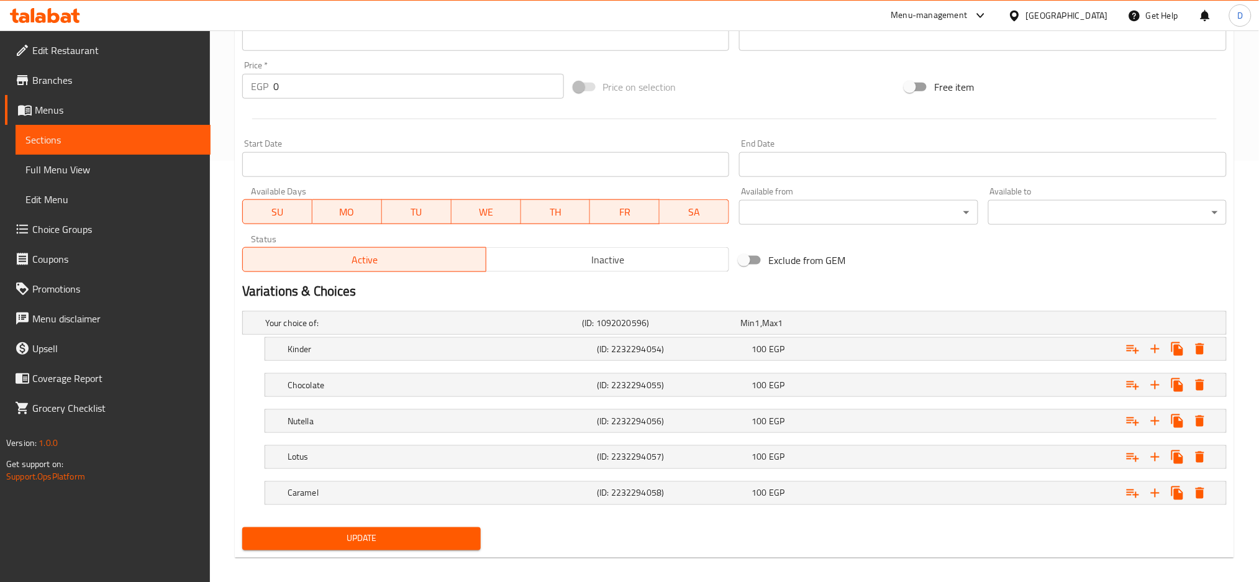
scroll to position [431, 0]
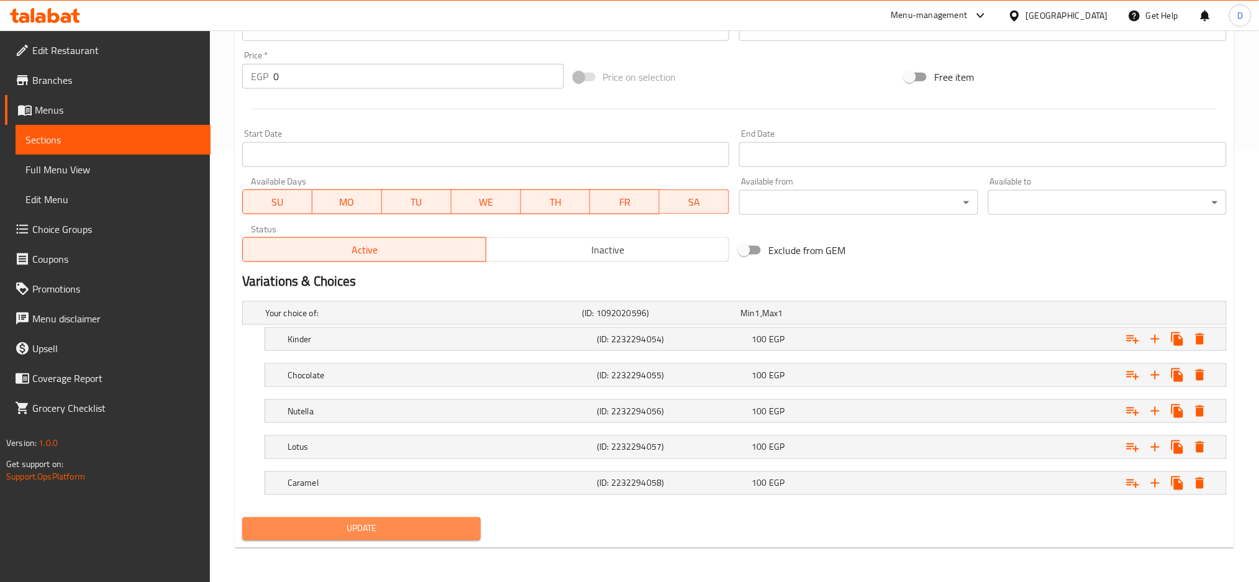
click at [408, 522] on span "Update" at bounding box center [361, 529] width 219 height 16
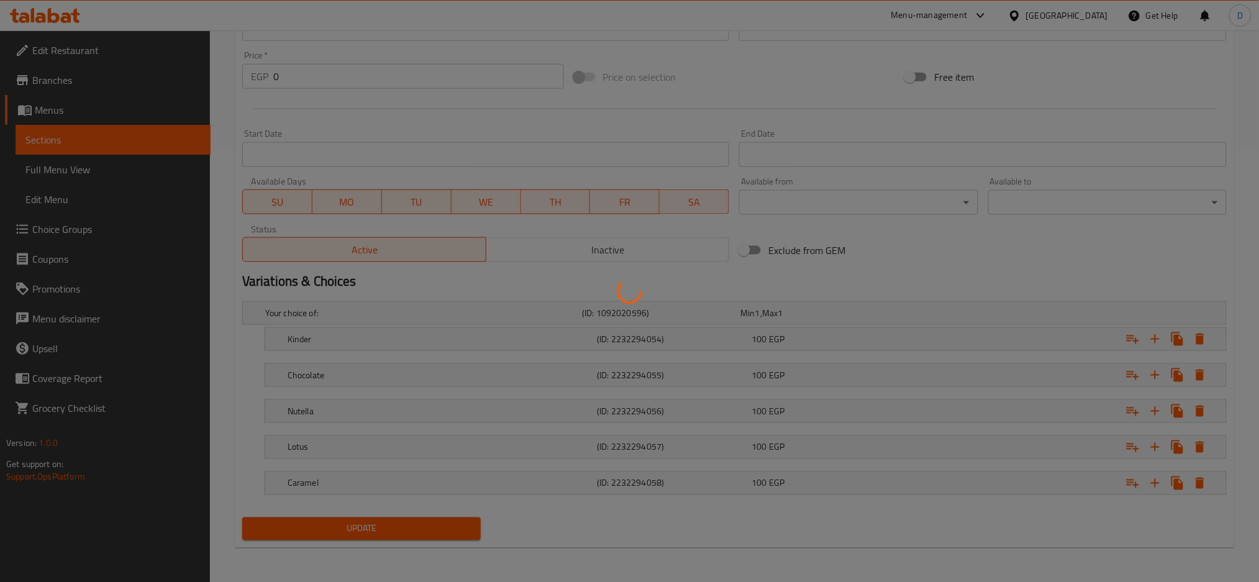
scroll to position [0, 0]
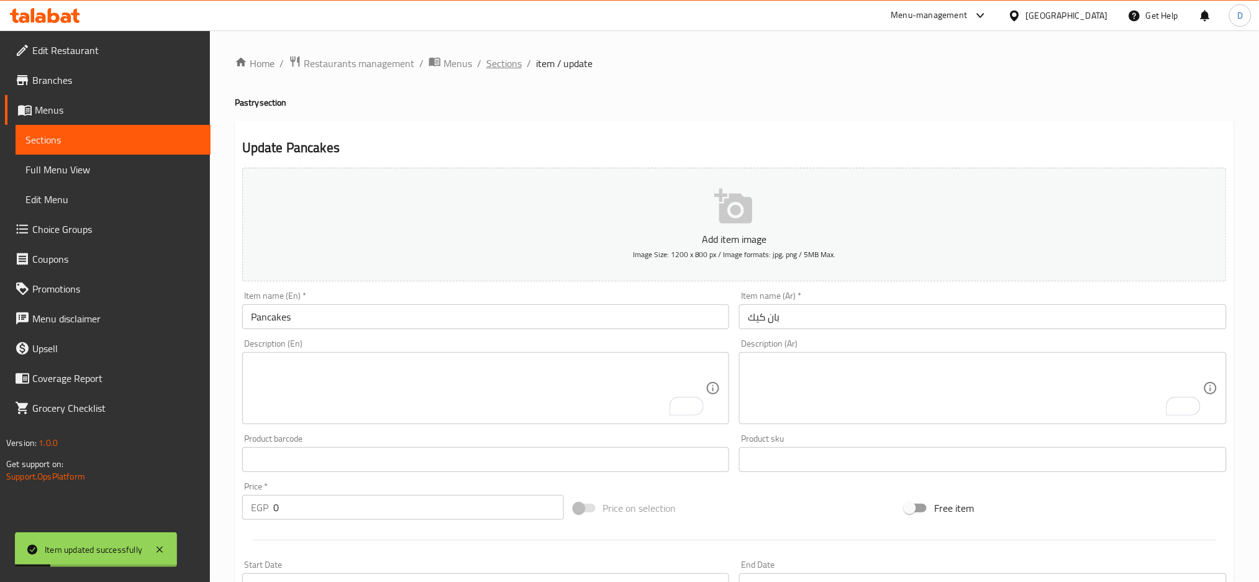
click at [519, 68] on span "Sections" at bounding box center [503, 63] width 35 height 15
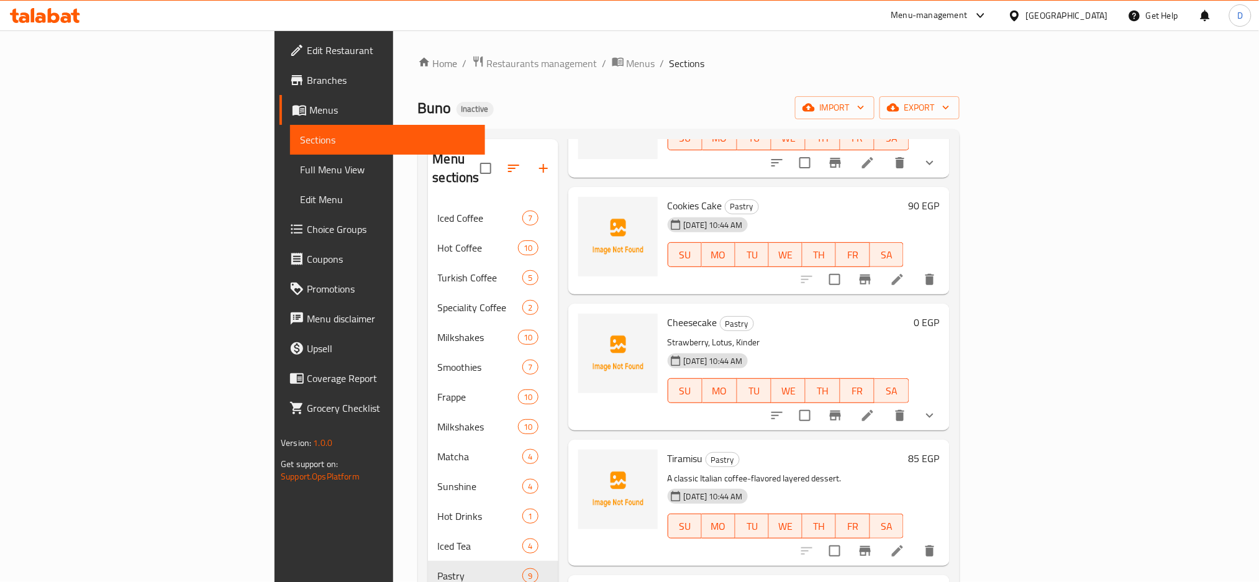
scroll to position [540, 0]
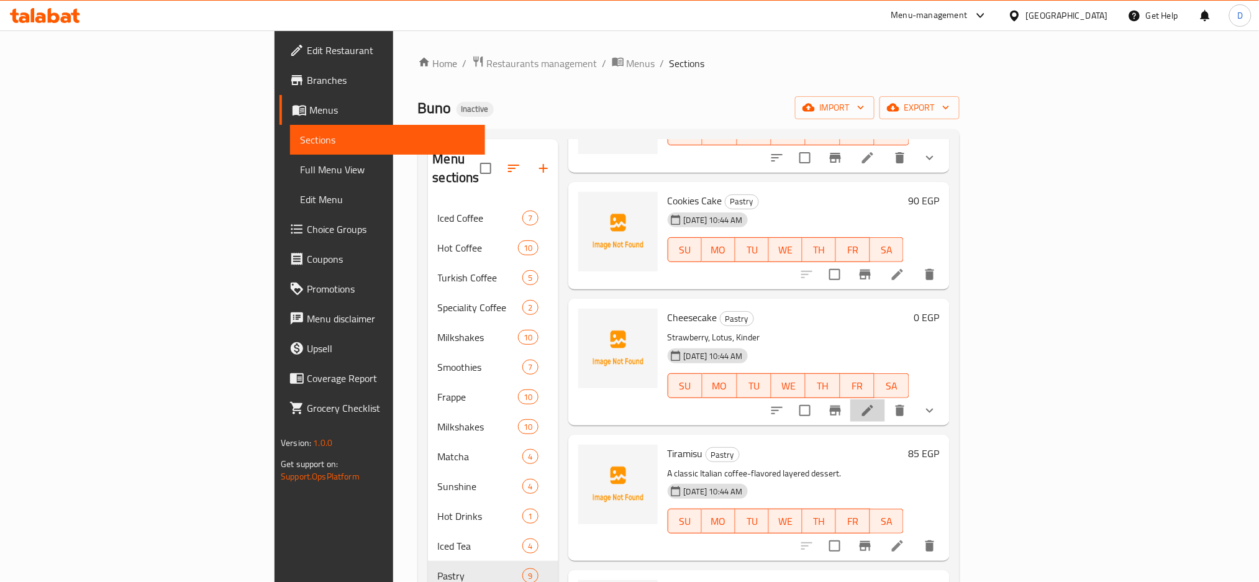
click at [885, 401] on li at bounding box center [867, 410] width 35 height 22
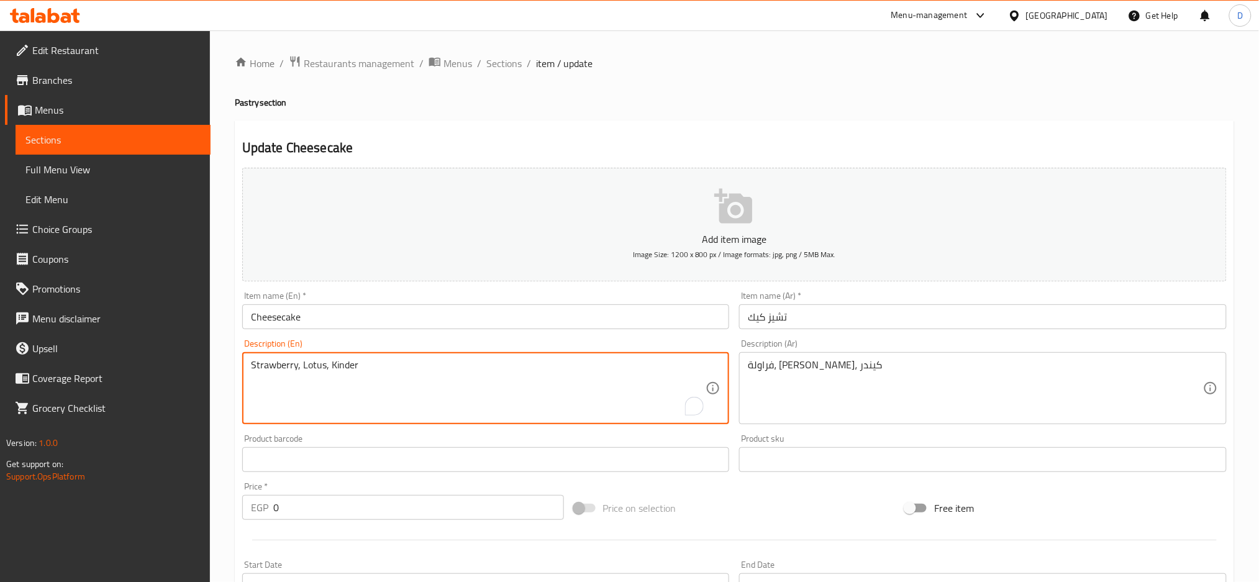
click at [641, 367] on textarea "Strawberry, Lotus, Kinder" at bounding box center [478, 388] width 455 height 59
paste textarea "A creamy, rich dessert with a cheese-based filling."
type textarea "A creamy, rich dessert with a cheese-based filling."
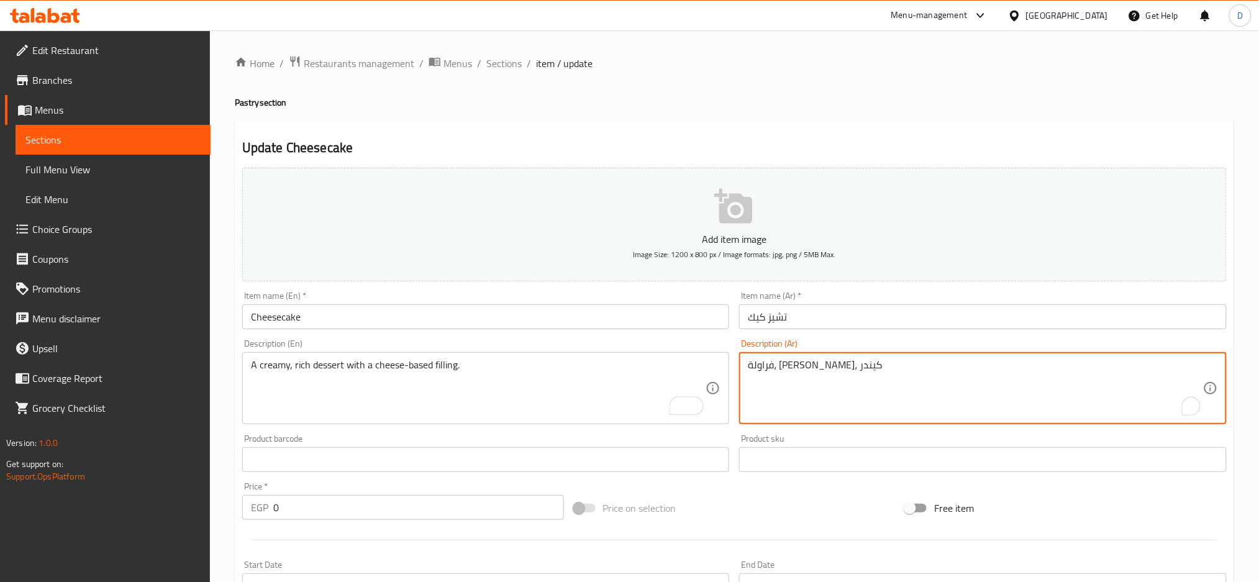
click at [790, 365] on textarea "فراولة، لوتس، كيندر" at bounding box center [975, 388] width 455 height 59
type textarea ";"
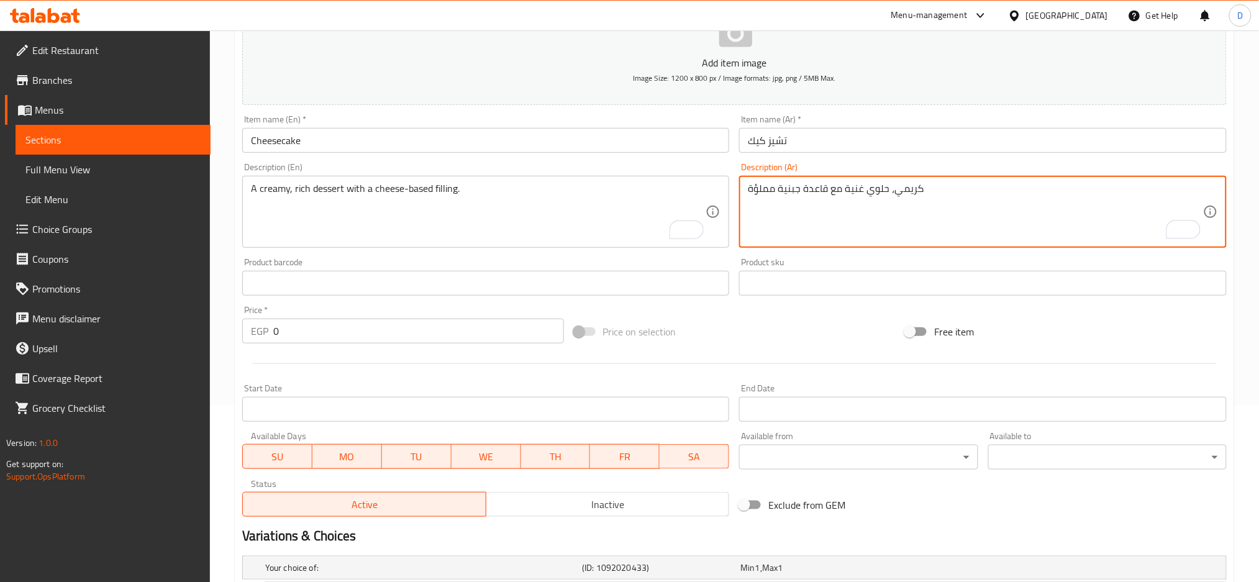
scroll to position [359, 0]
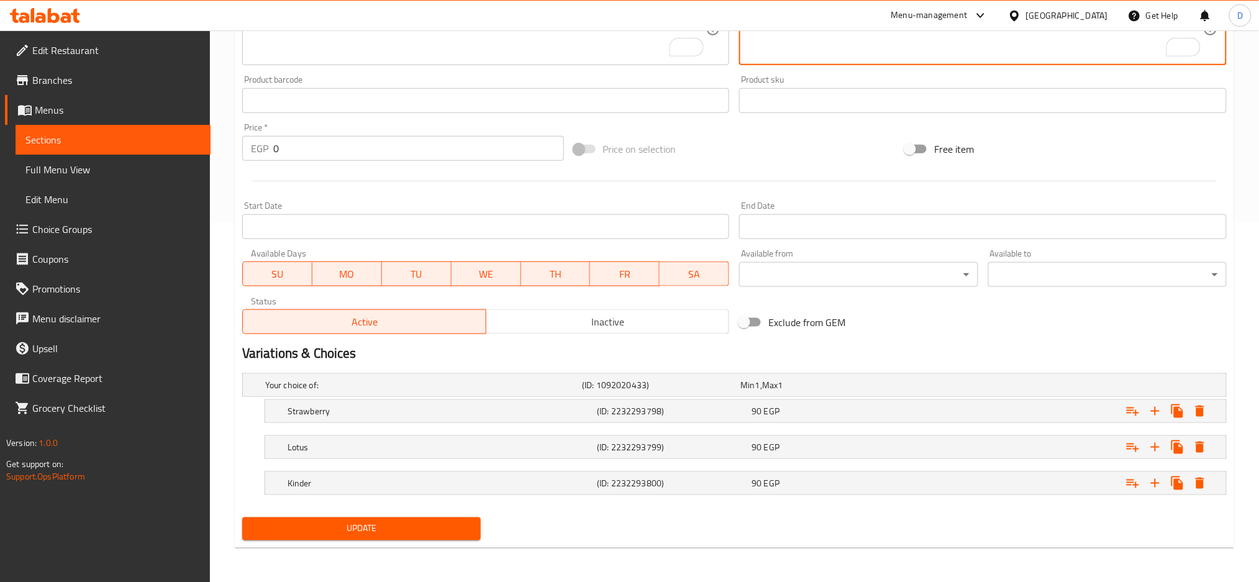
type textarea "كريمي، حلوي غنية مع قاعدة جبنية مملؤة"
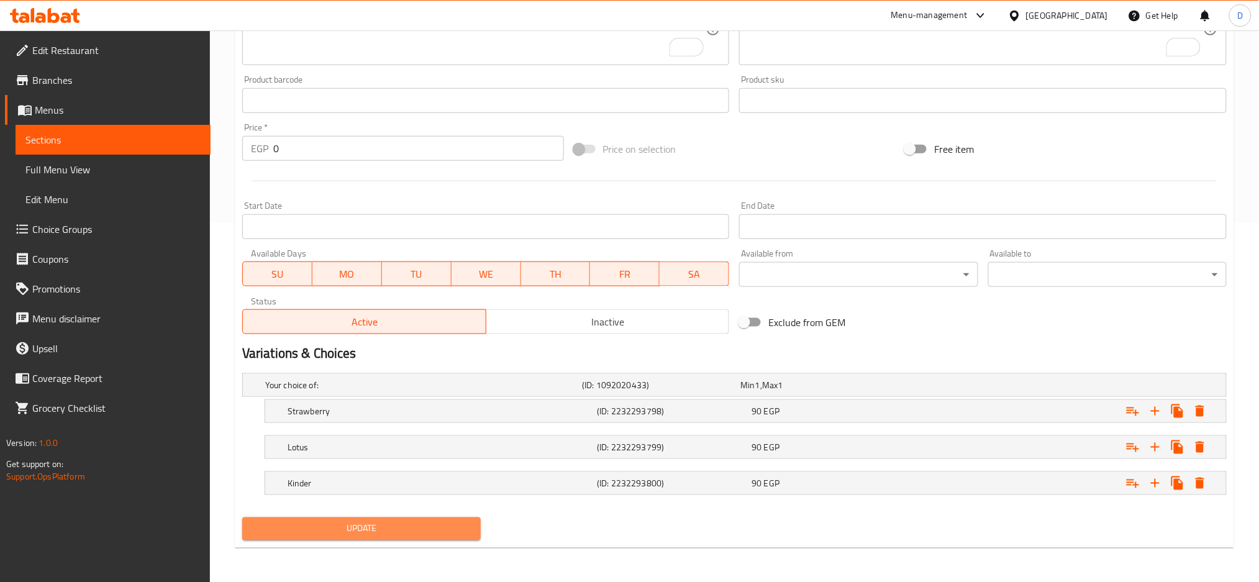
click at [444, 519] on button "Update" at bounding box center [361, 528] width 239 height 23
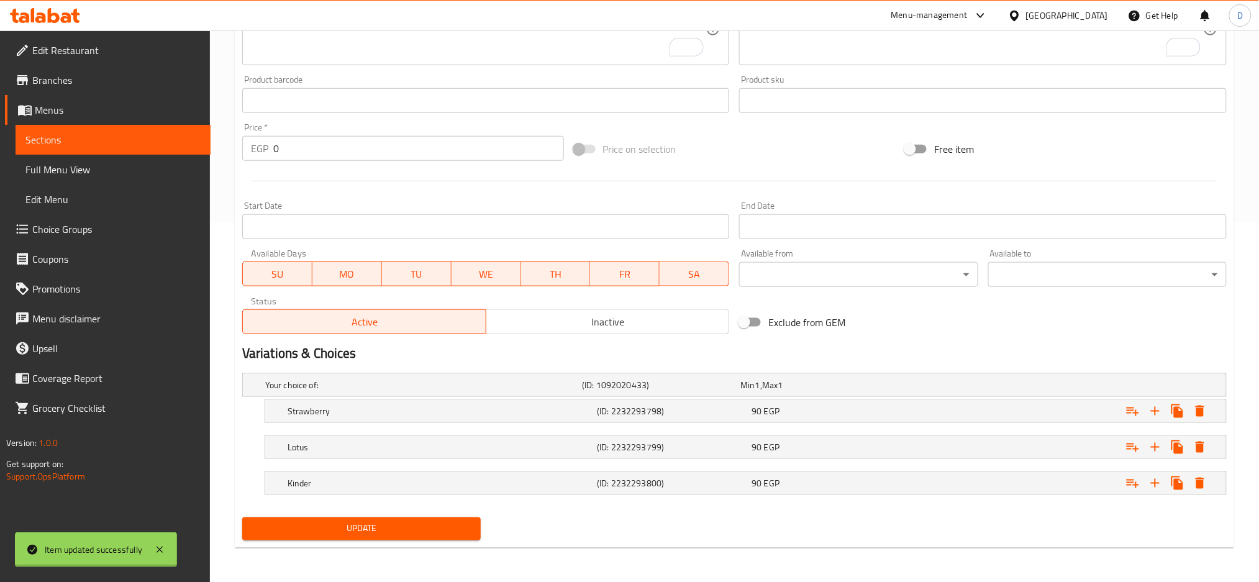
scroll to position [0, 0]
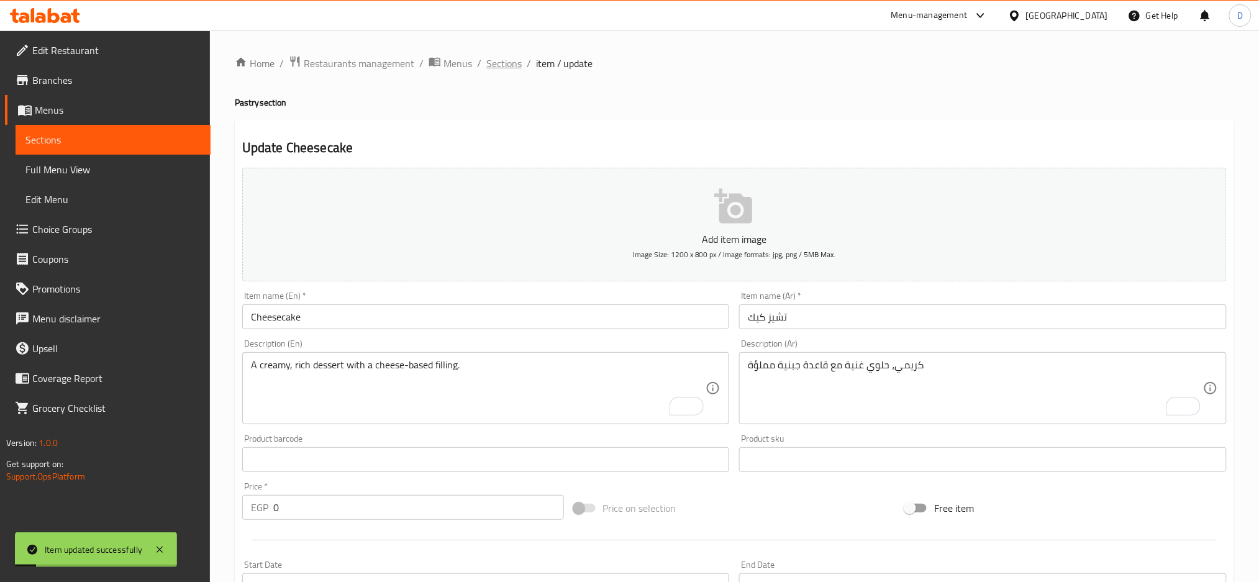
click at [517, 62] on span "Sections" at bounding box center [503, 63] width 35 height 15
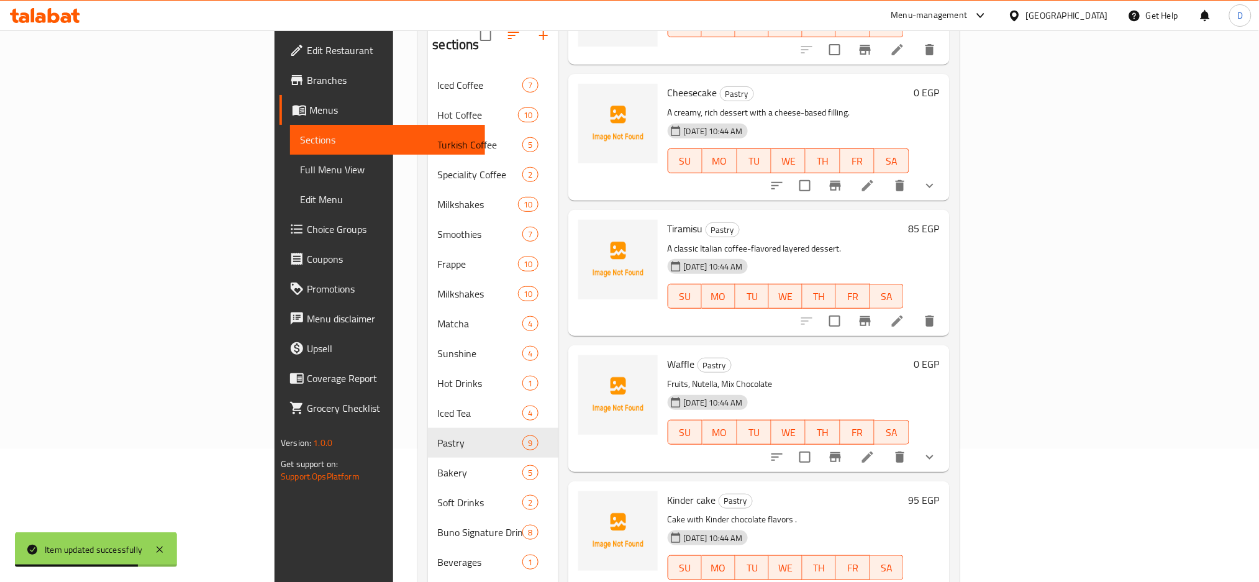
scroll to position [134, 0]
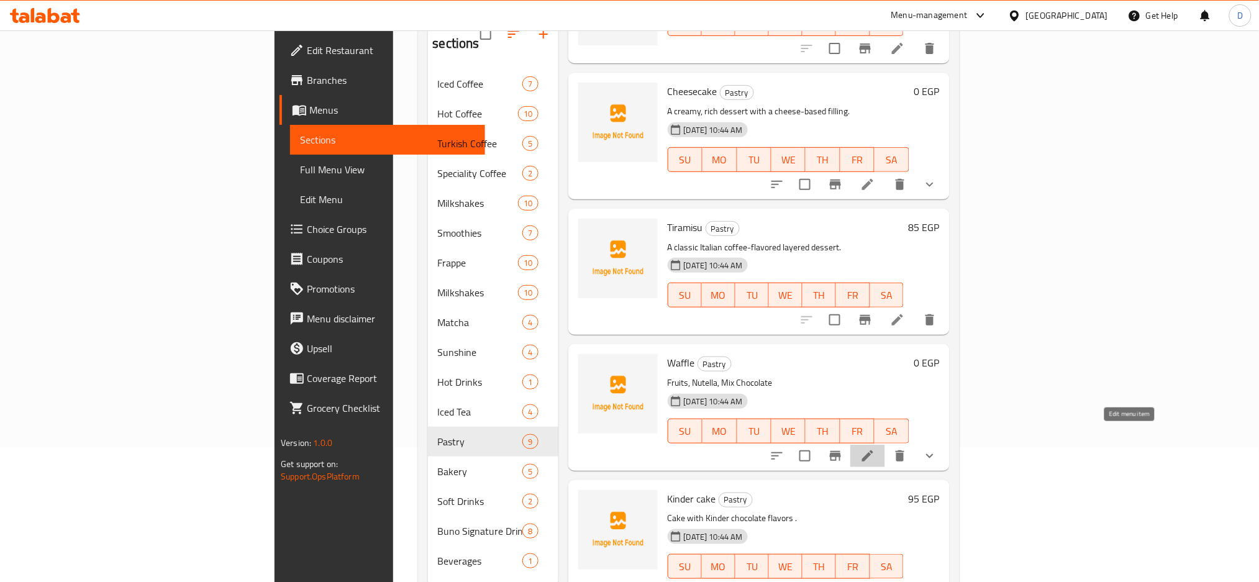
click at [875, 449] on icon at bounding box center [867, 456] width 15 height 15
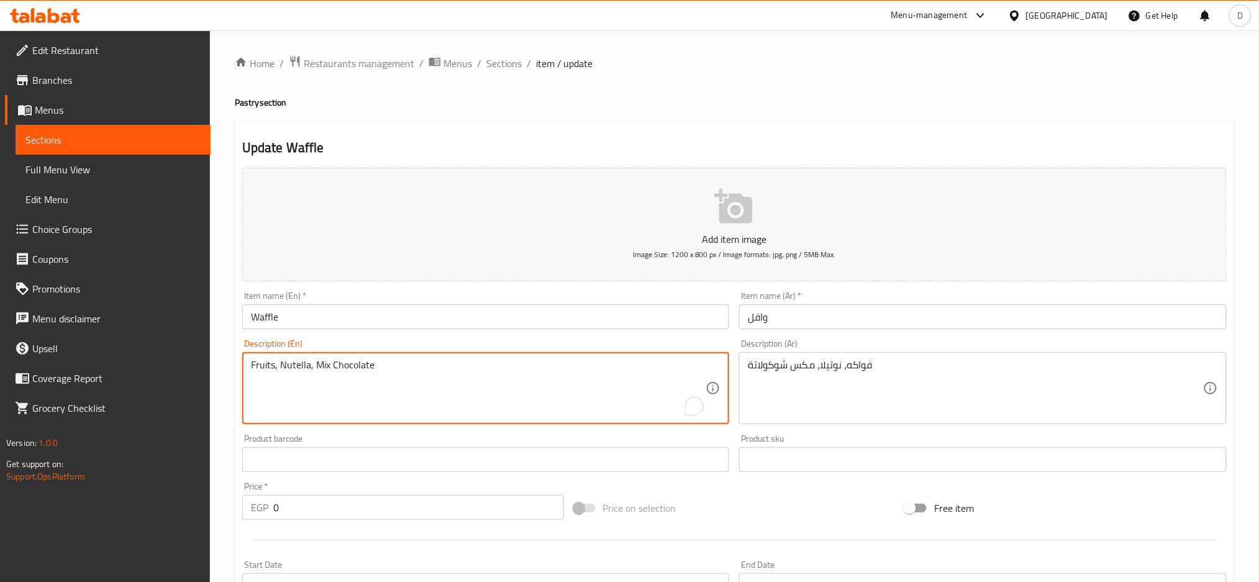
click at [545, 367] on textarea "Fruits, Nutella, Mix Chocolate" at bounding box center [478, 388] width 455 height 59
paste textarea "A sweet waffle with toppings."
type textarea "A sweet waffle with toppings."
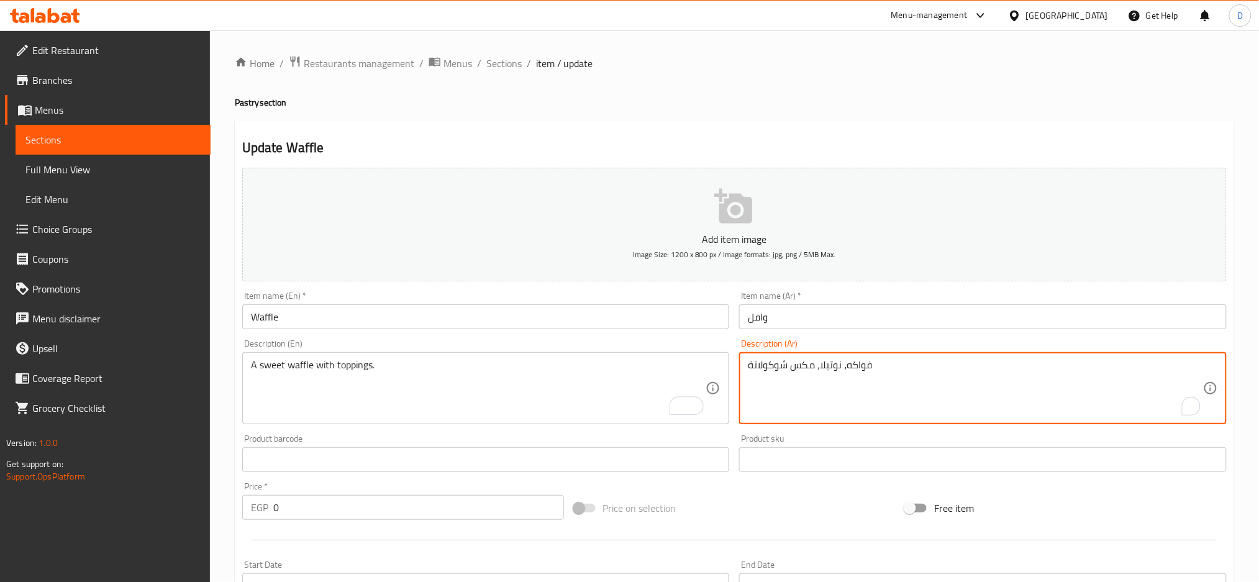
click at [829, 369] on textarea "فواكه، نوتيلا، مكس شوكولاتة" at bounding box center [975, 388] width 455 height 59
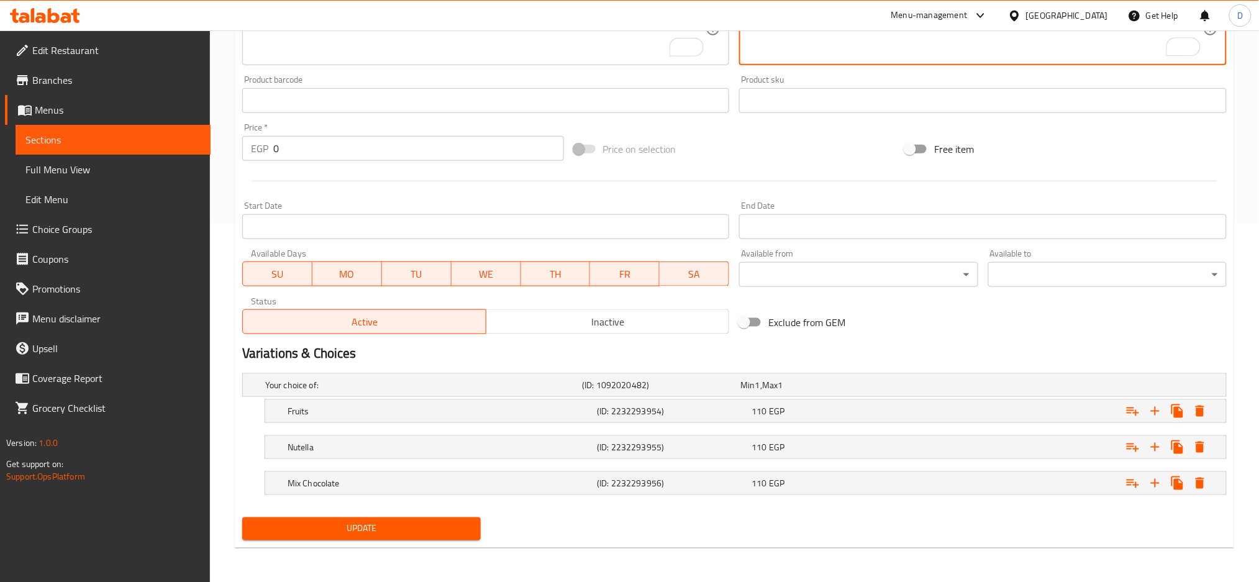
type textarea "وافل حلوة مع اضافات"
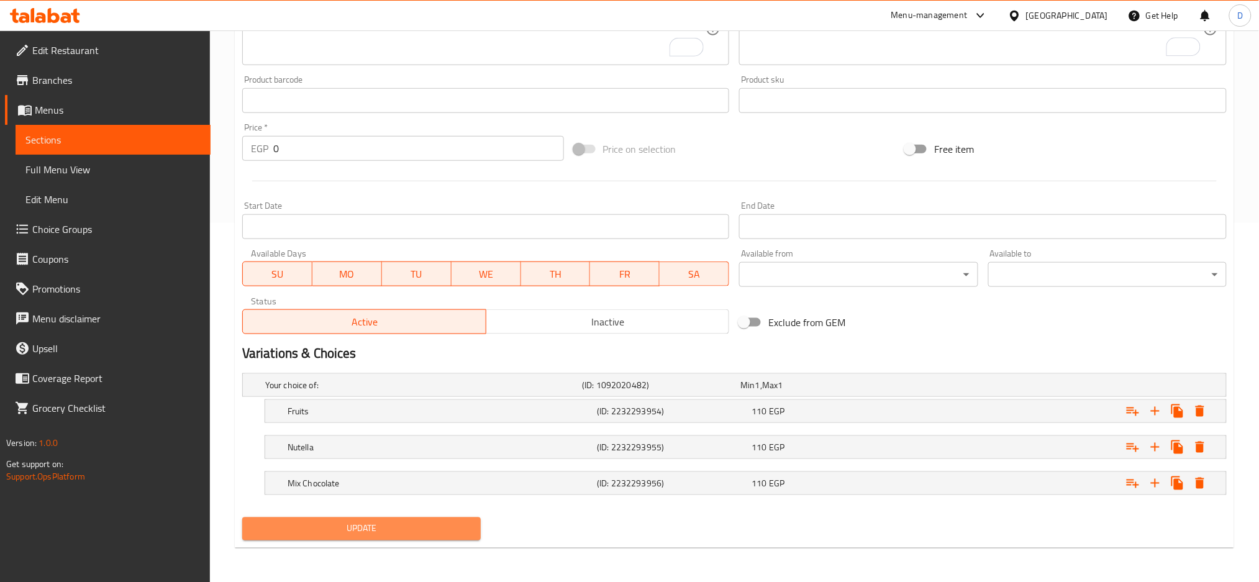
click at [408, 520] on button "Update" at bounding box center [361, 528] width 239 height 23
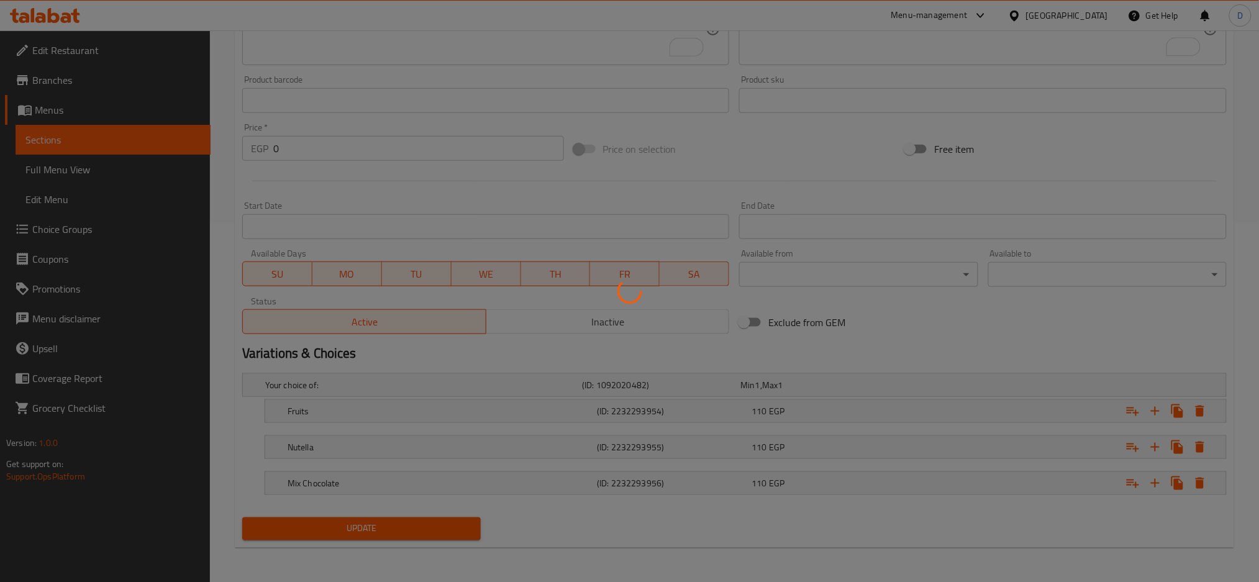
scroll to position [0, 0]
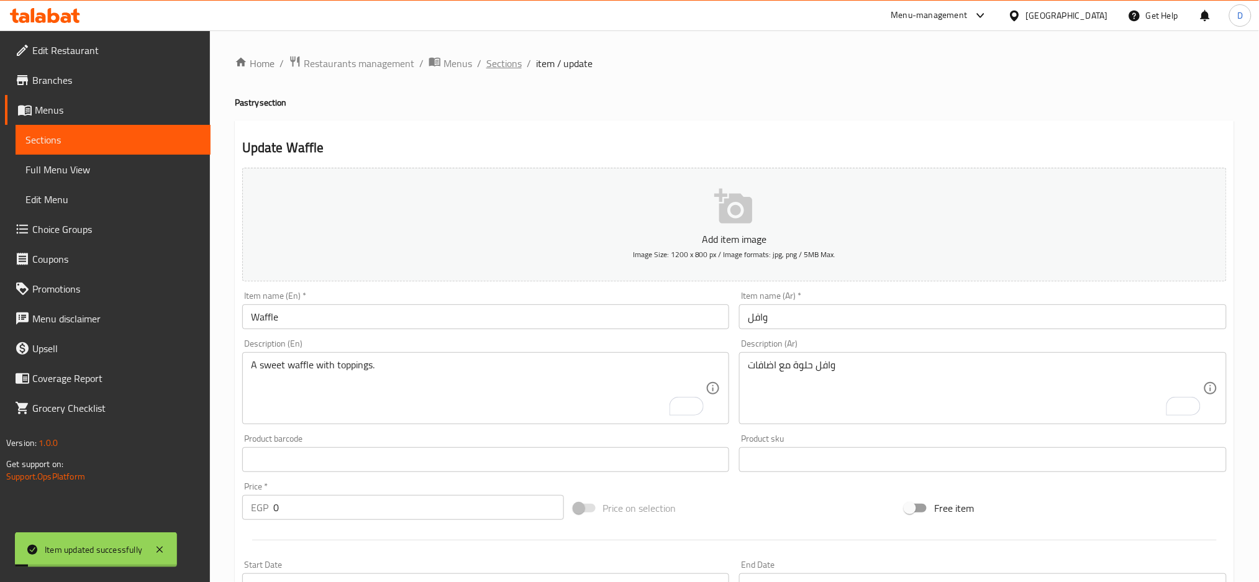
click at [510, 60] on span "Sections" at bounding box center [503, 63] width 35 height 15
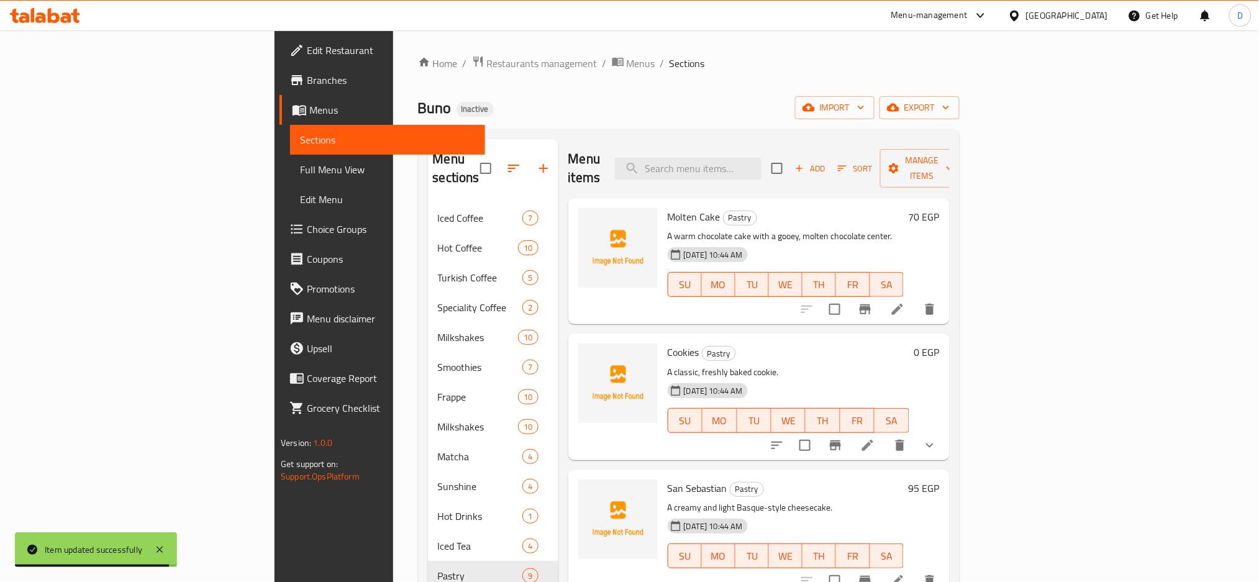
click at [792, 378] on div "[DATE] 10:44 AM SU MO TU WE TH FR SA" at bounding box center [789, 411] width 252 height 67
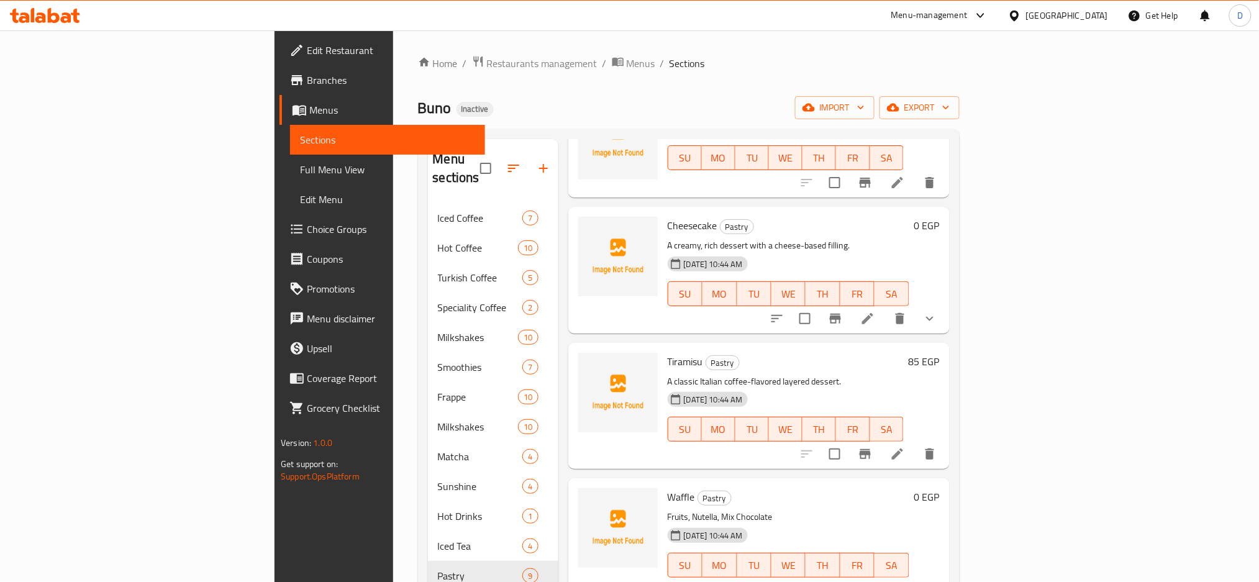
scroll to position [174, 0]
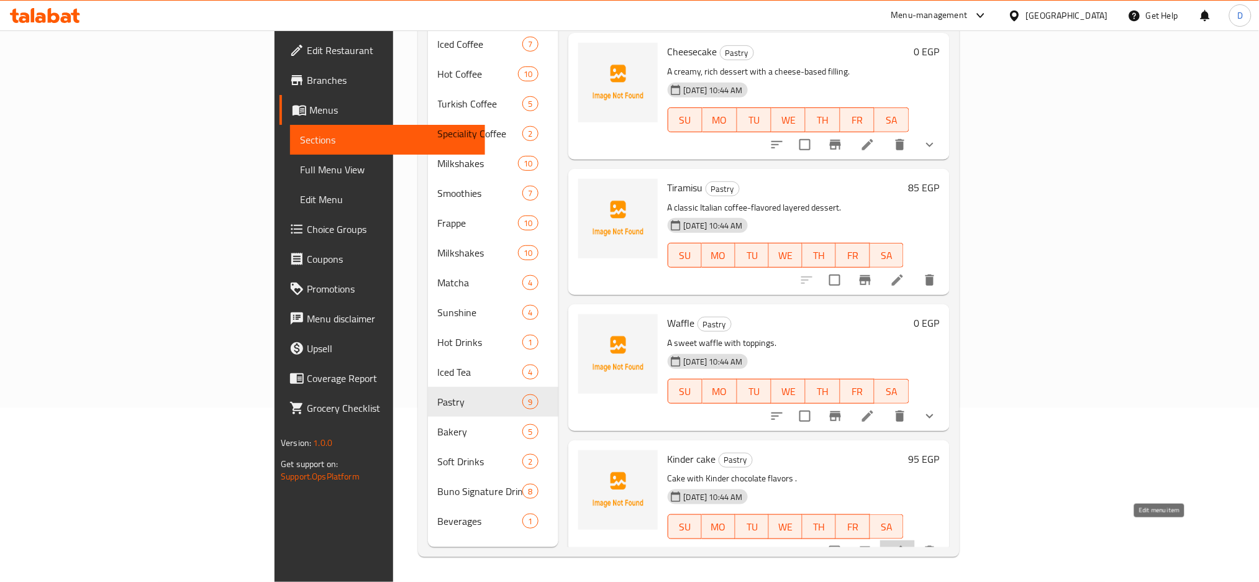
click at [905, 544] on icon at bounding box center [897, 551] width 15 height 15
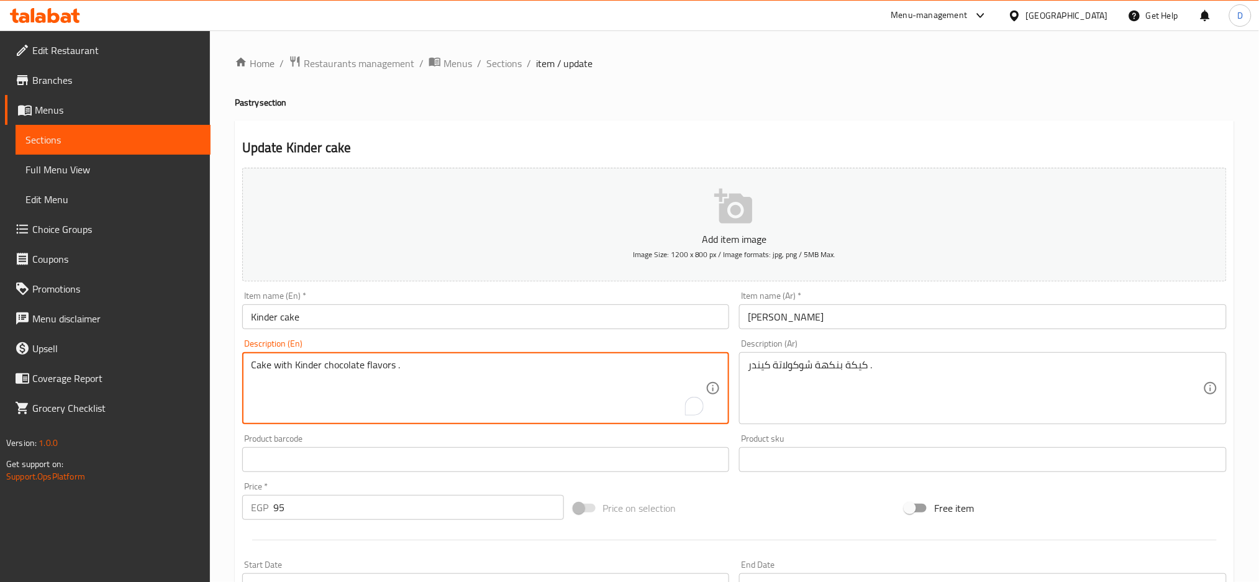
click at [498, 371] on textarea "Cake with Kinder chocolate flavors ." at bounding box center [478, 388] width 455 height 59
click at [845, 363] on textarea "كيكة بنكهة شوكولاتة كيندر ." at bounding box center [975, 388] width 455 height 59
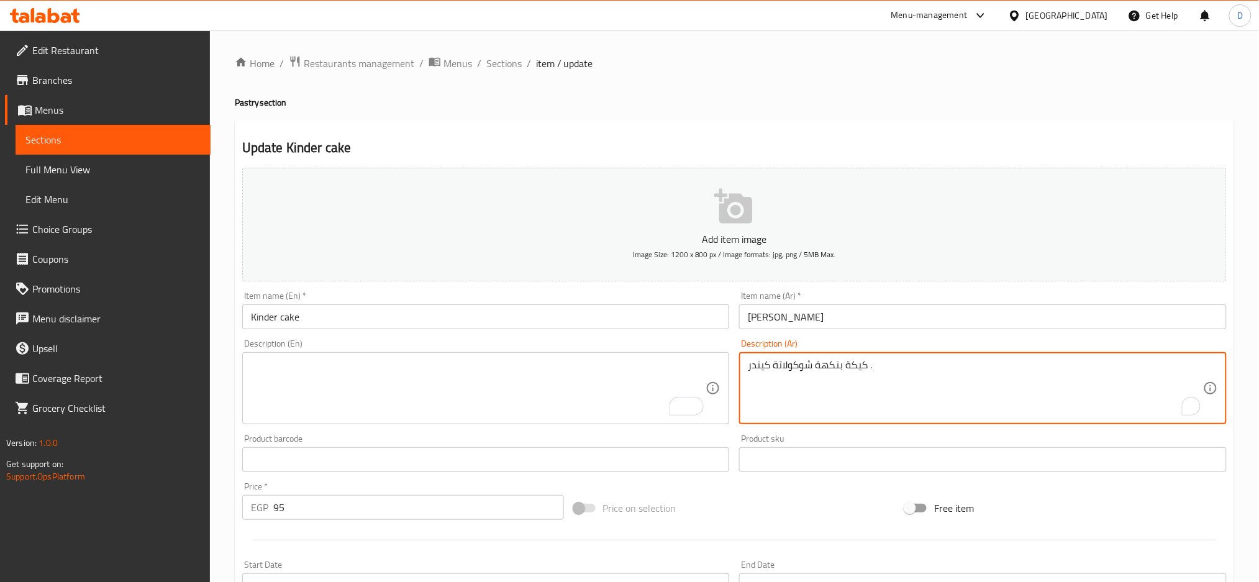
click at [845, 363] on textarea "كيكة بنكهة شوكولاتة كيندر ." at bounding box center [975, 388] width 455 height 59
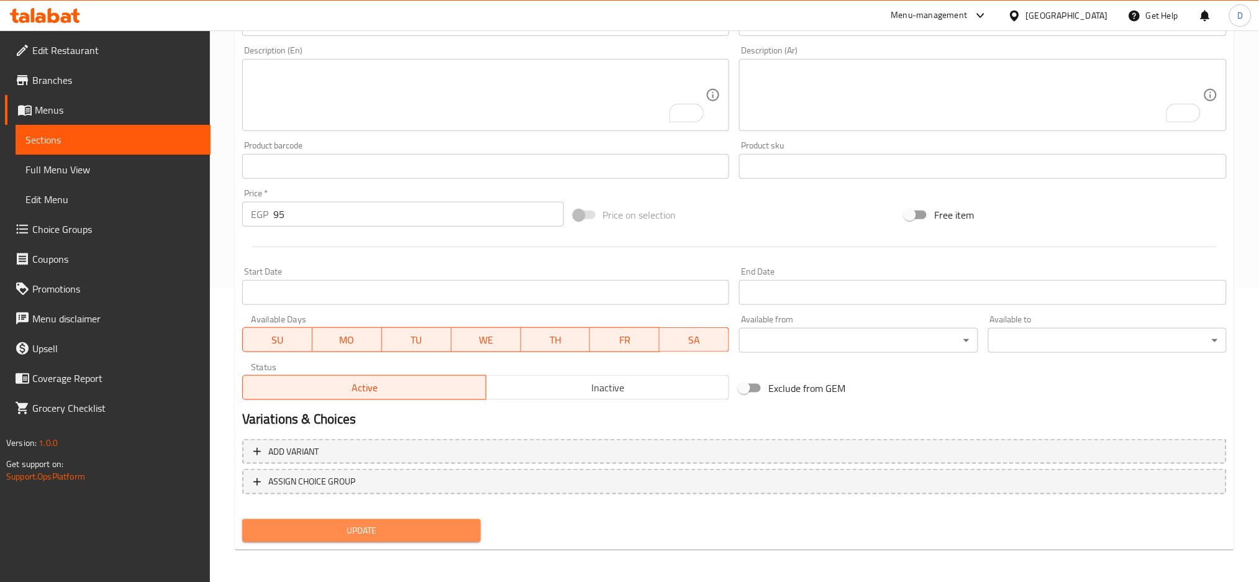
click at [360, 523] on span "Update" at bounding box center [361, 531] width 219 height 16
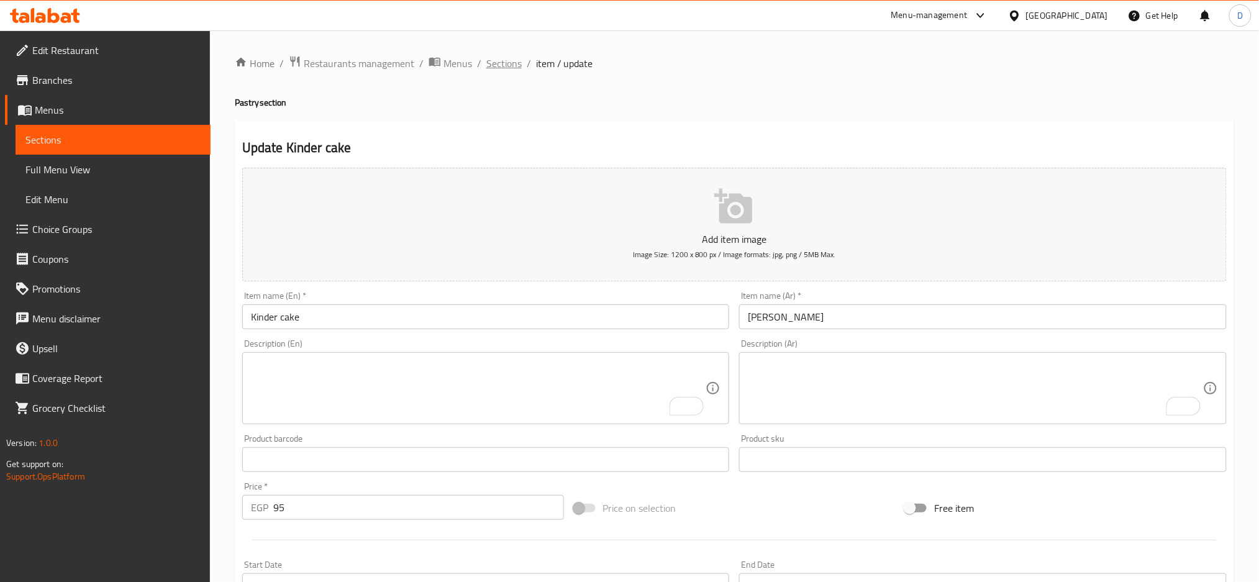
click at [507, 71] on span "Sections" at bounding box center [503, 63] width 35 height 15
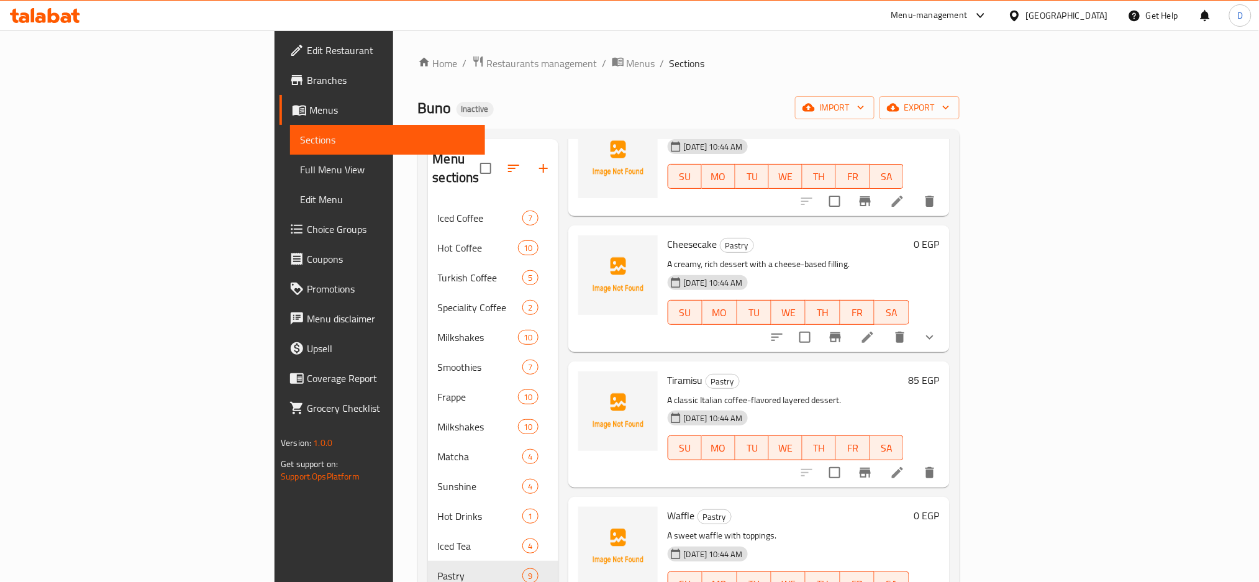
scroll to position [174, 0]
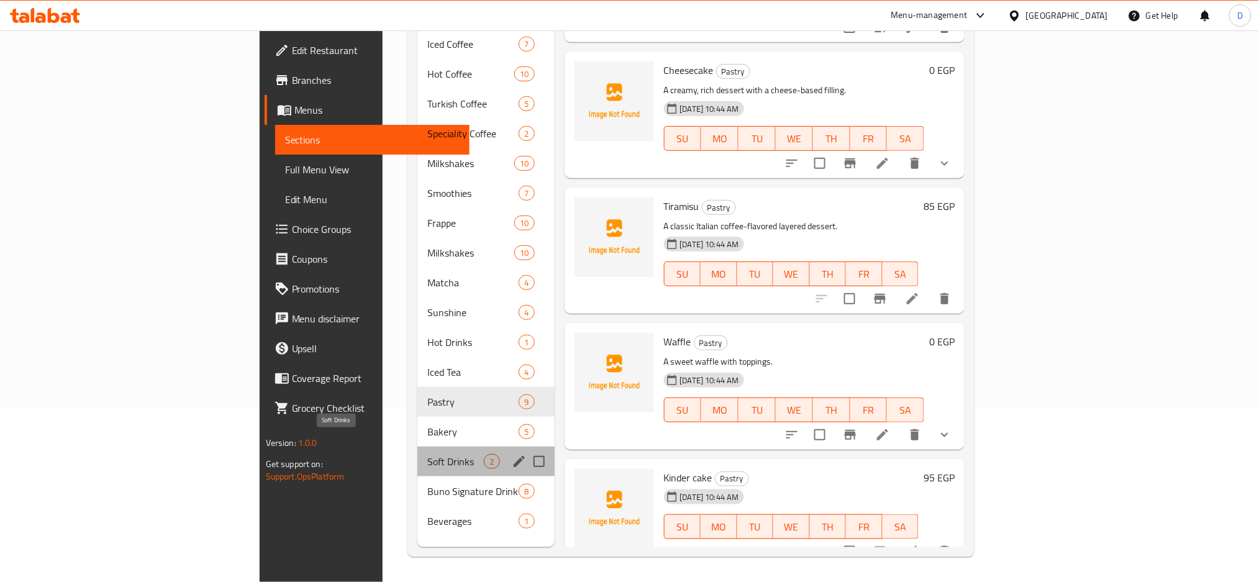
click at [427, 454] on span "Soft Drinks" at bounding box center [455, 461] width 57 height 15
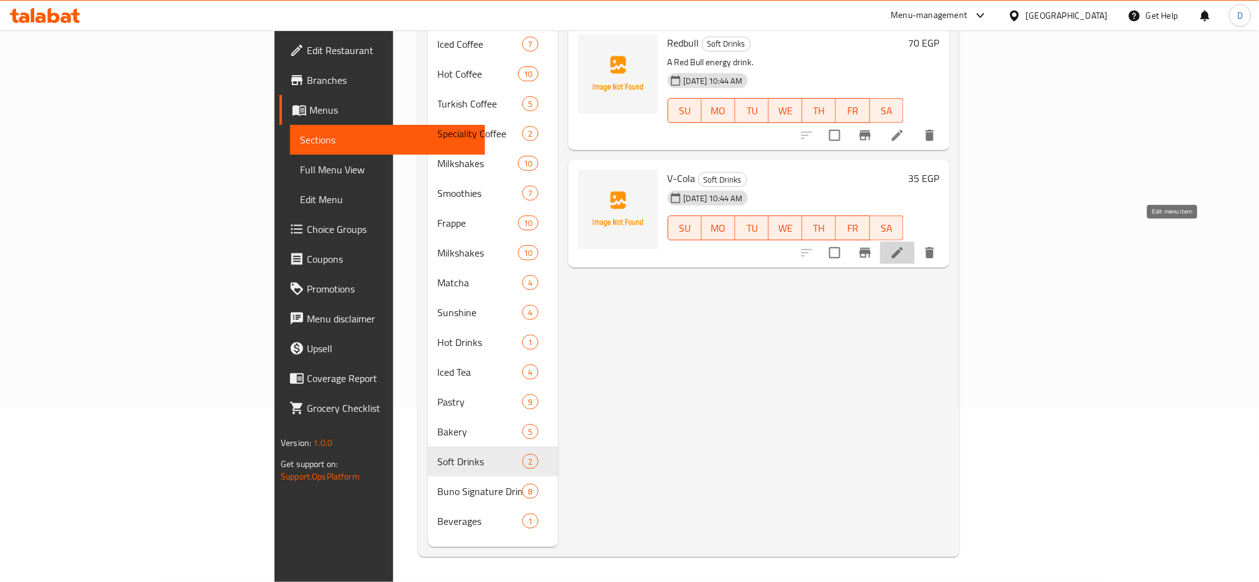
click at [903, 247] on icon at bounding box center [897, 252] width 11 height 11
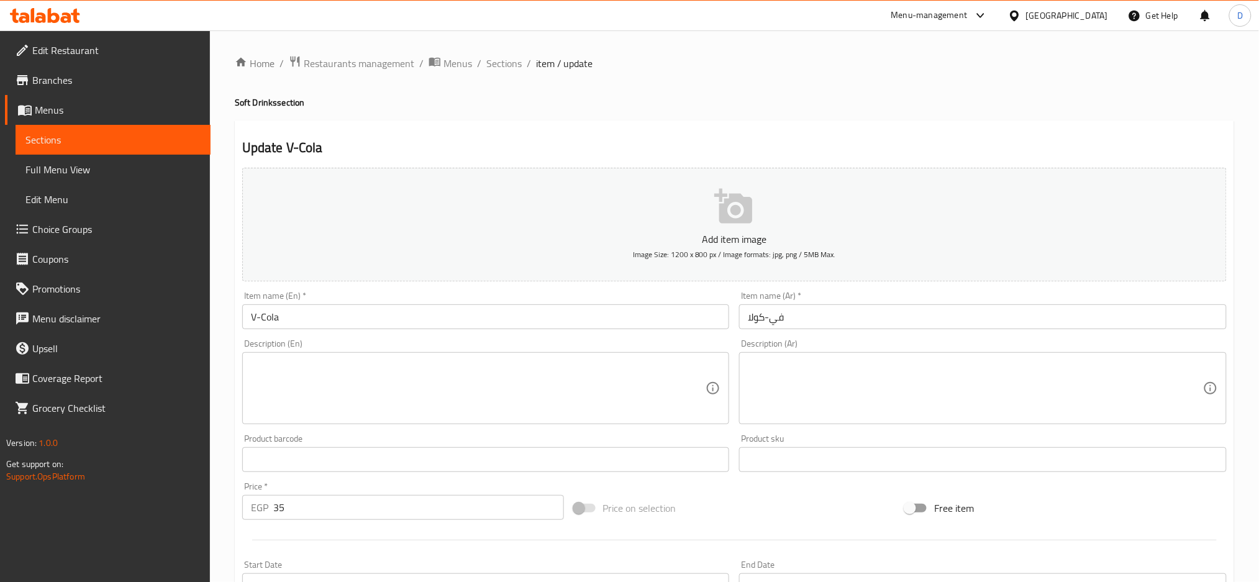
click at [560, 375] on textarea at bounding box center [478, 388] width 455 height 59
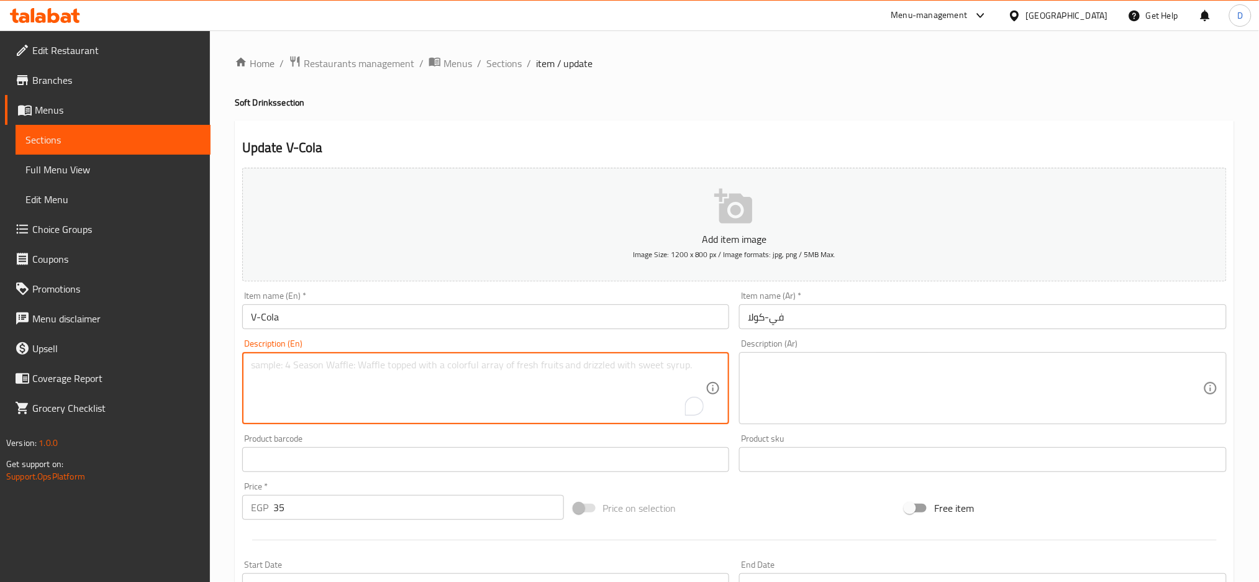
paste textarea "soft drink"
type textarea "soft drink"
click at [778, 363] on textarea at bounding box center [975, 388] width 455 height 59
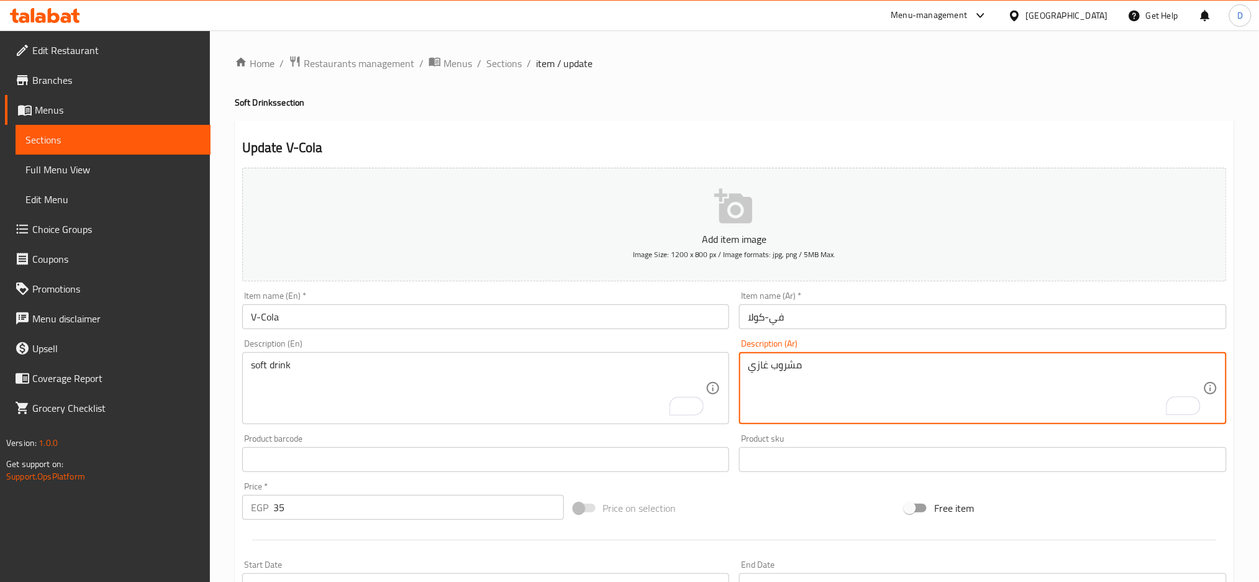
scroll to position [293, 0]
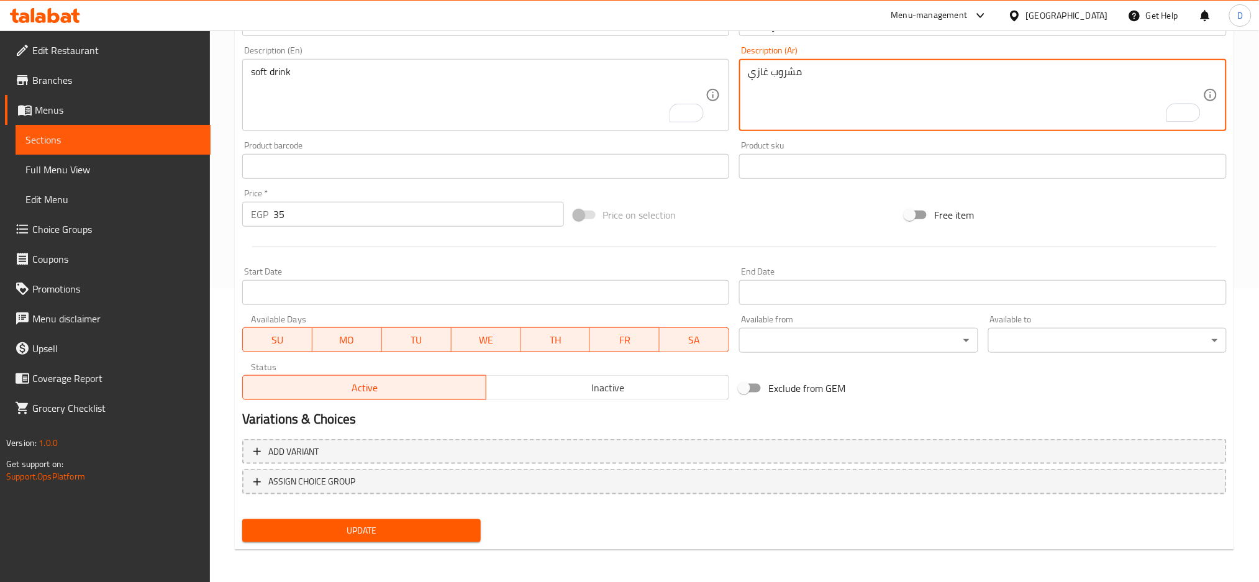
type textarea "مشروب غازي"
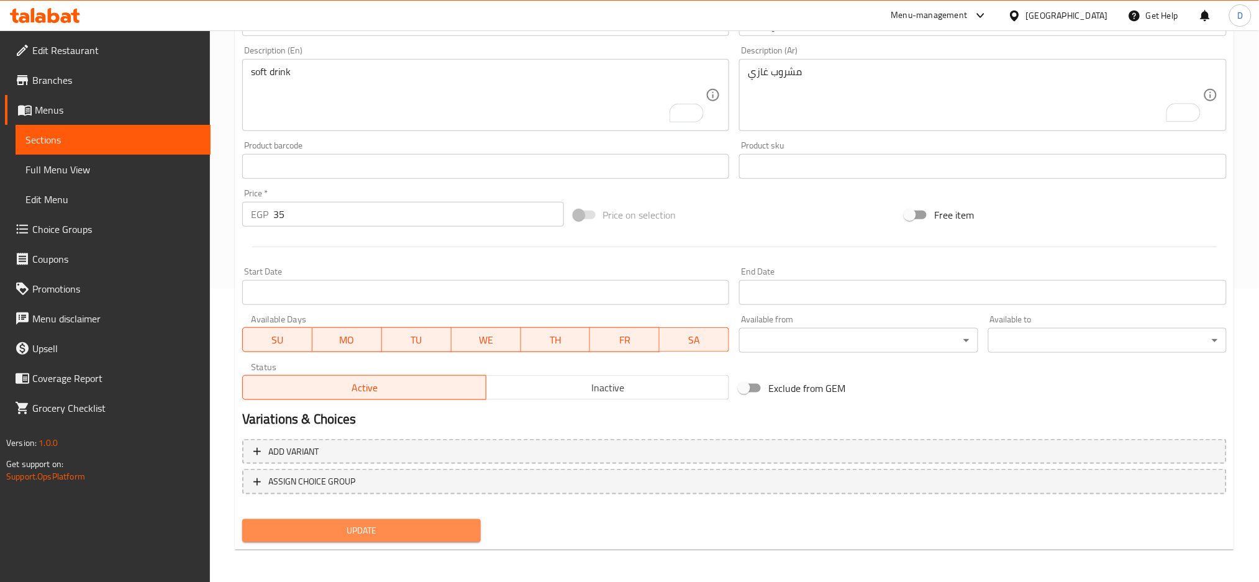
click at [448, 526] on span "Update" at bounding box center [361, 531] width 219 height 16
click at [416, 531] on span "Update" at bounding box center [361, 532] width 219 height 16
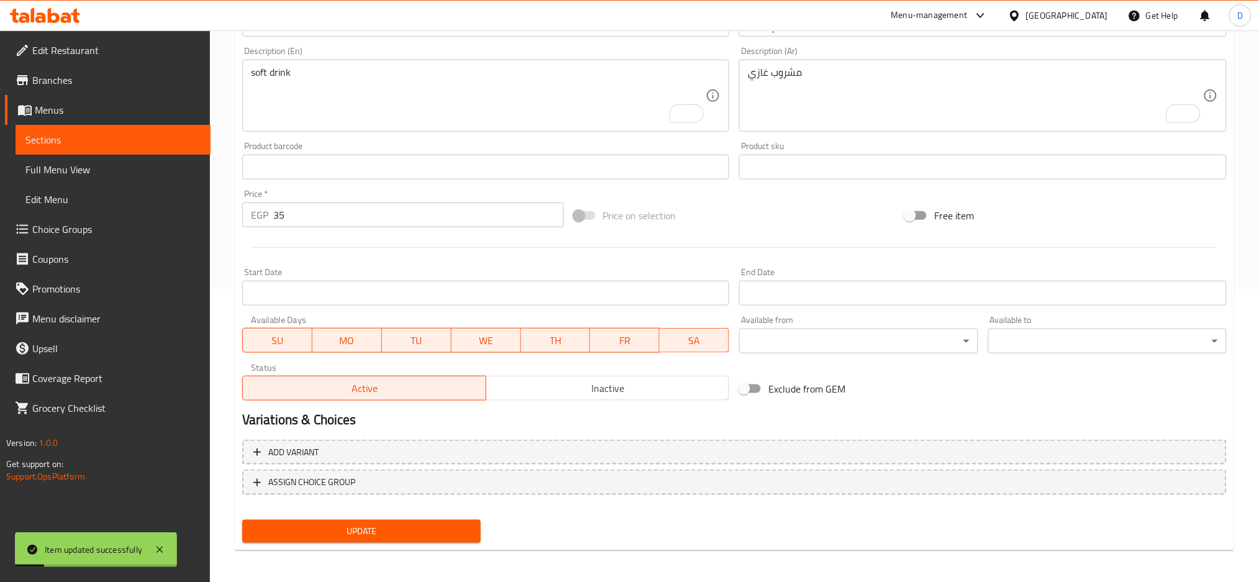
scroll to position [0, 0]
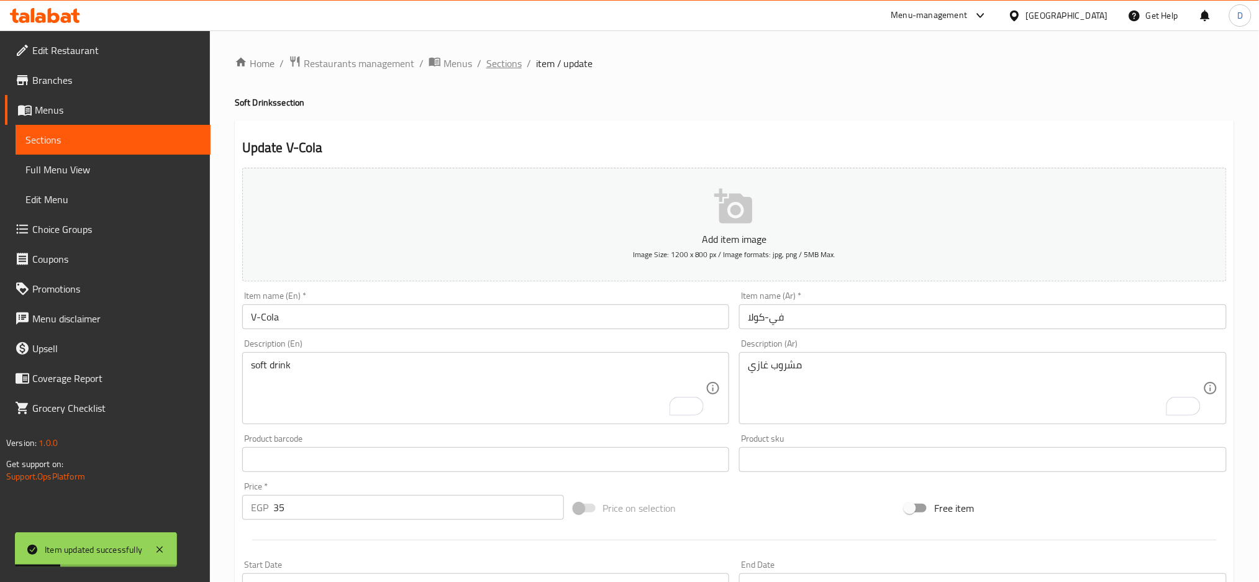
click at [498, 58] on span "Sections" at bounding box center [503, 63] width 35 height 15
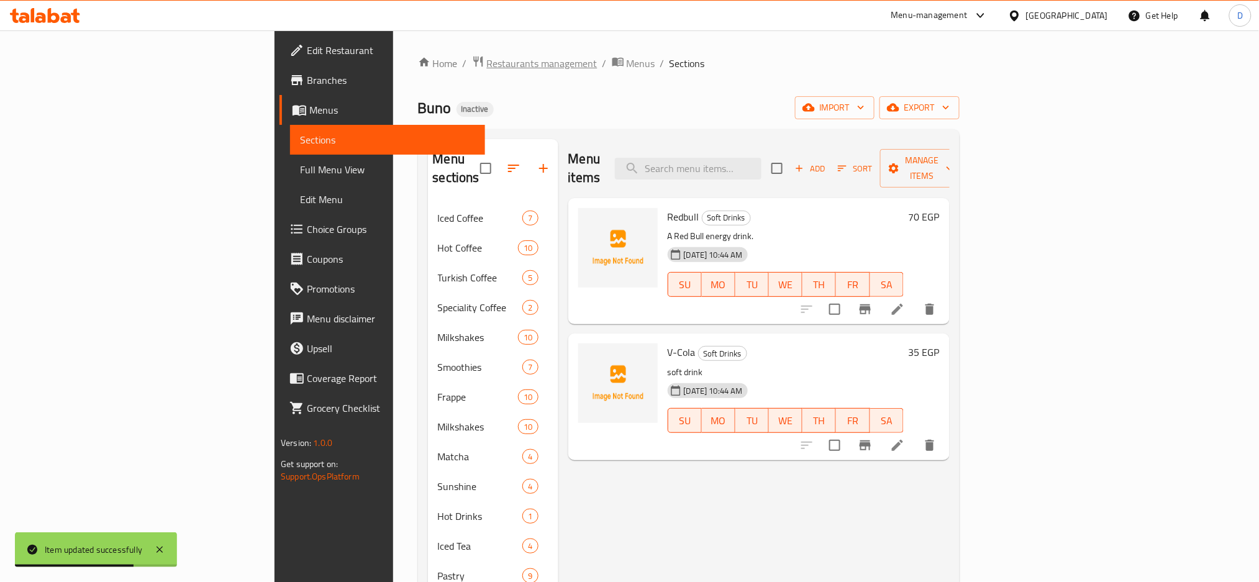
click at [487, 63] on span "Restaurants management" at bounding box center [542, 63] width 111 height 15
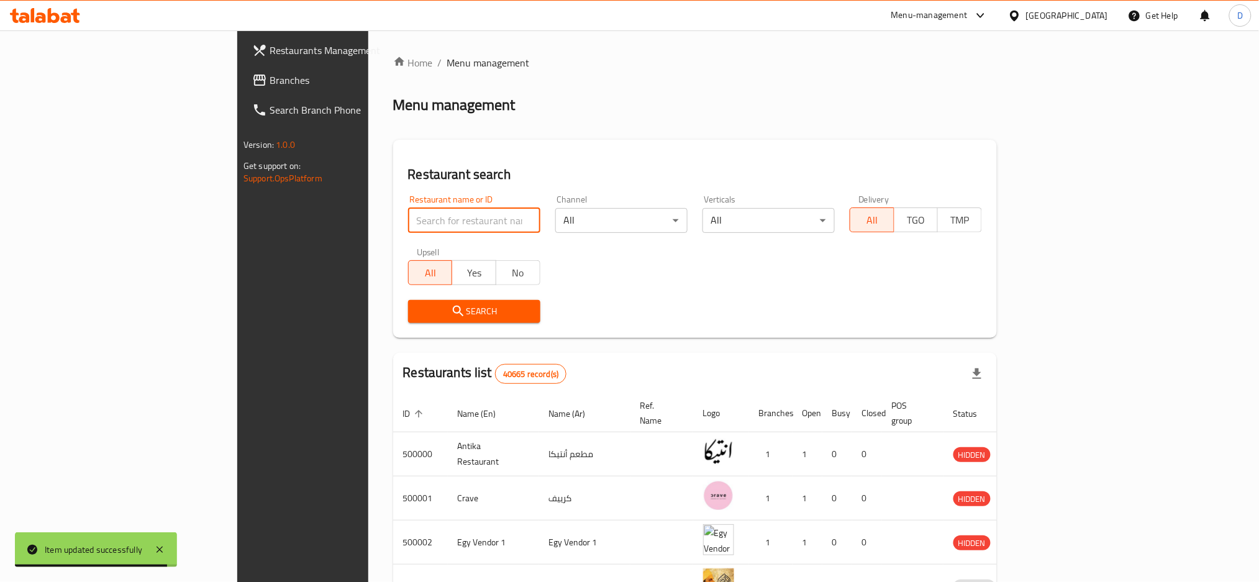
click at [408, 227] on input "search" at bounding box center [474, 220] width 132 height 25
paste input "مطعم ولعه"
type input "مطعم ولعه"
click button "Search" at bounding box center [474, 311] width 132 height 23
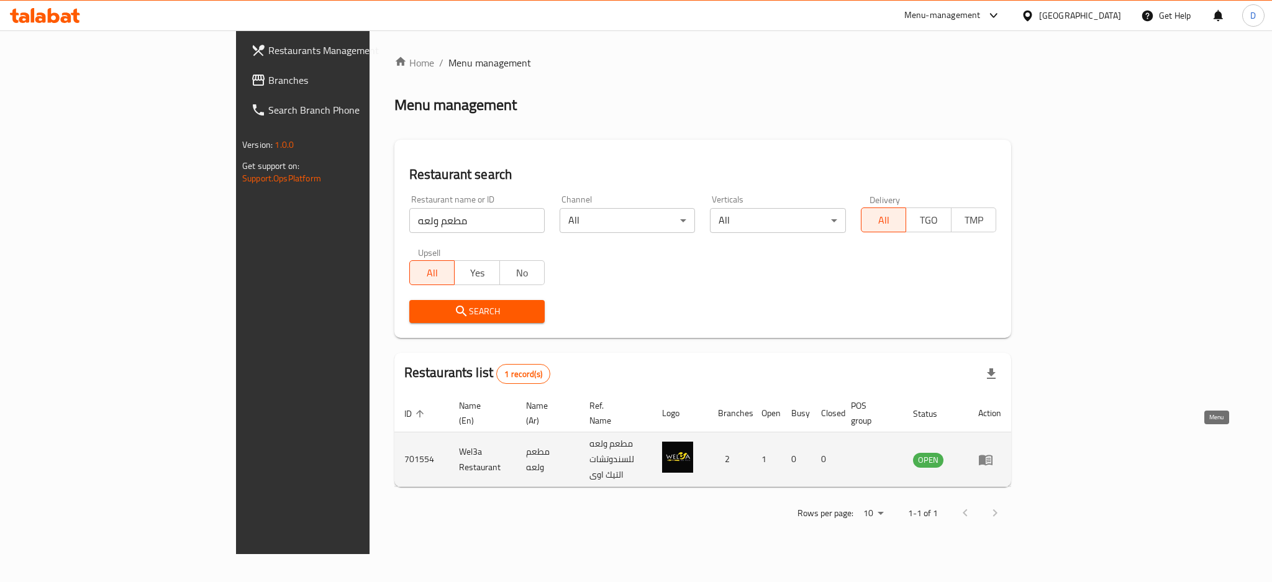
click at [993, 452] on icon "enhanced table" at bounding box center [985, 459] width 15 height 15
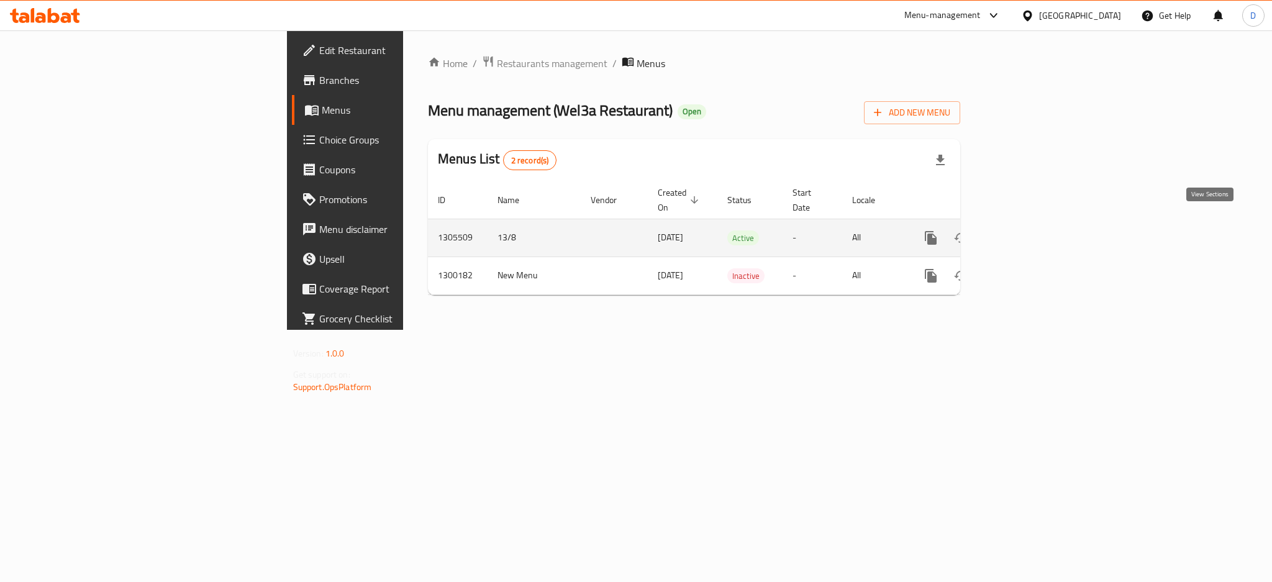
click at [1028, 230] on icon "enhanced table" at bounding box center [1020, 237] width 15 height 15
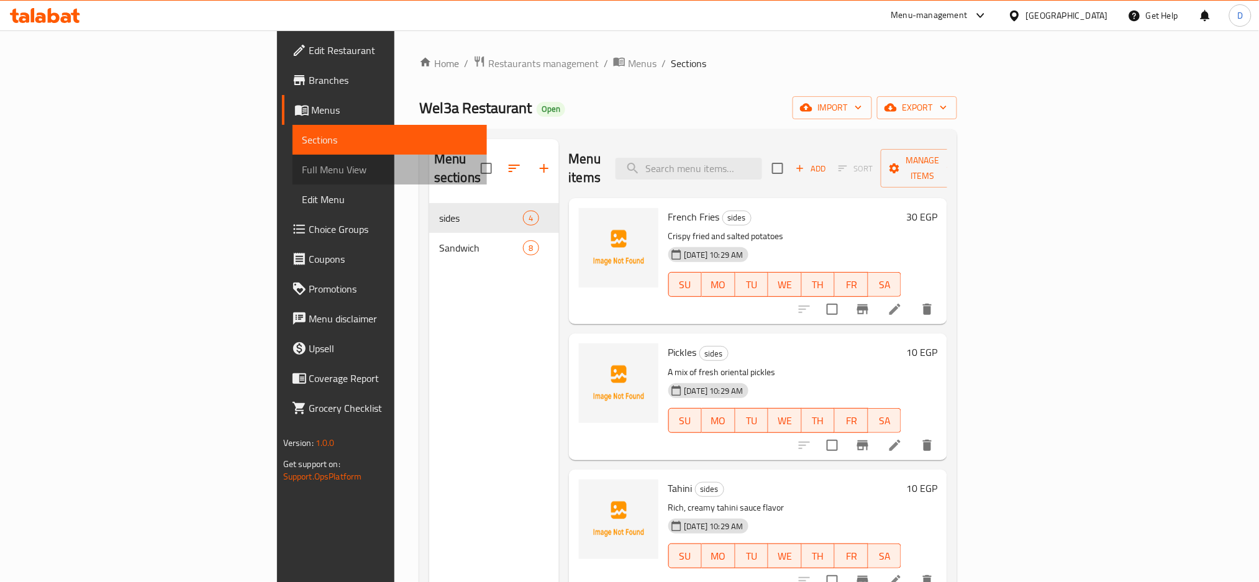
click at [303, 170] on span "Full Menu View" at bounding box center [390, 169] width 175 height 15
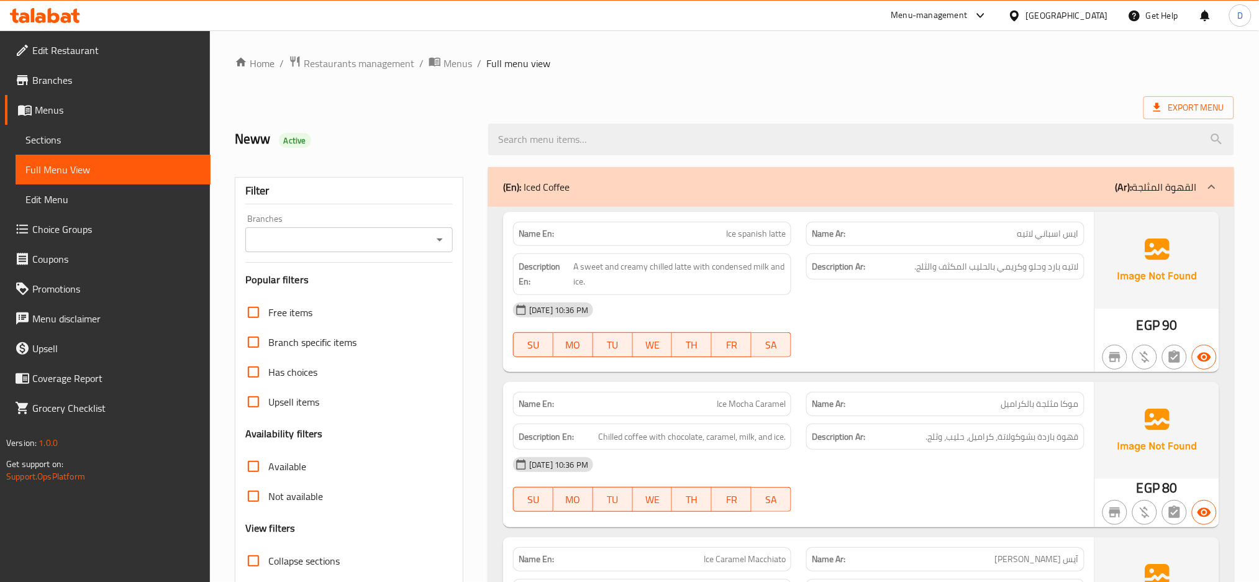
click at [862, 319] on div "[DATE] 10:36 PM" at bounding box center [799, 310] width 586 height 30
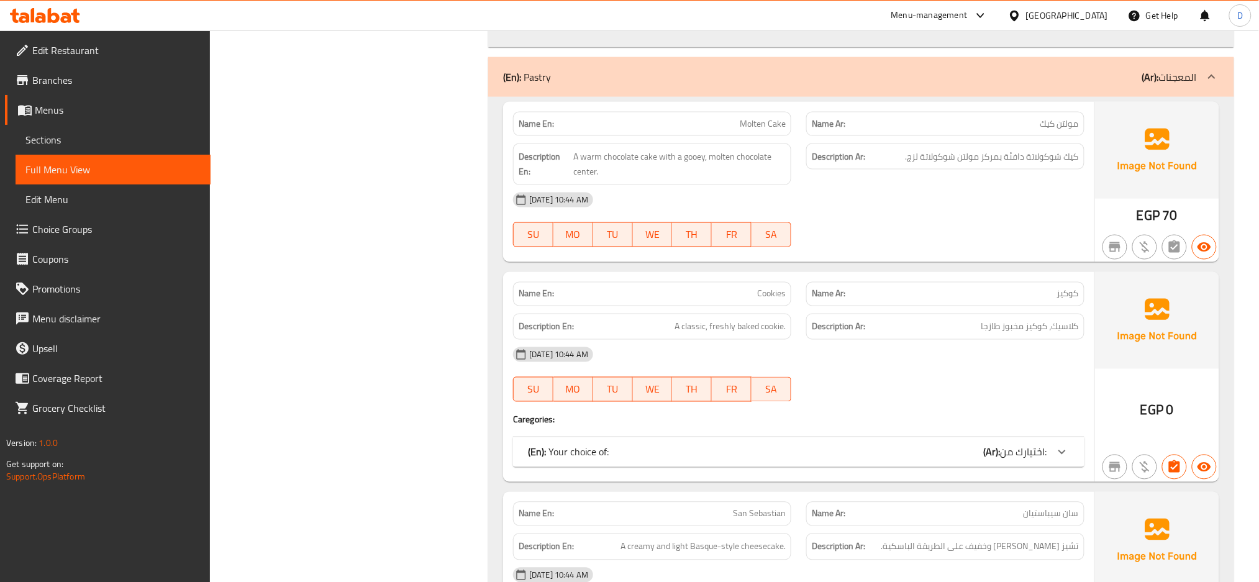
scroll to position [12604, 0]
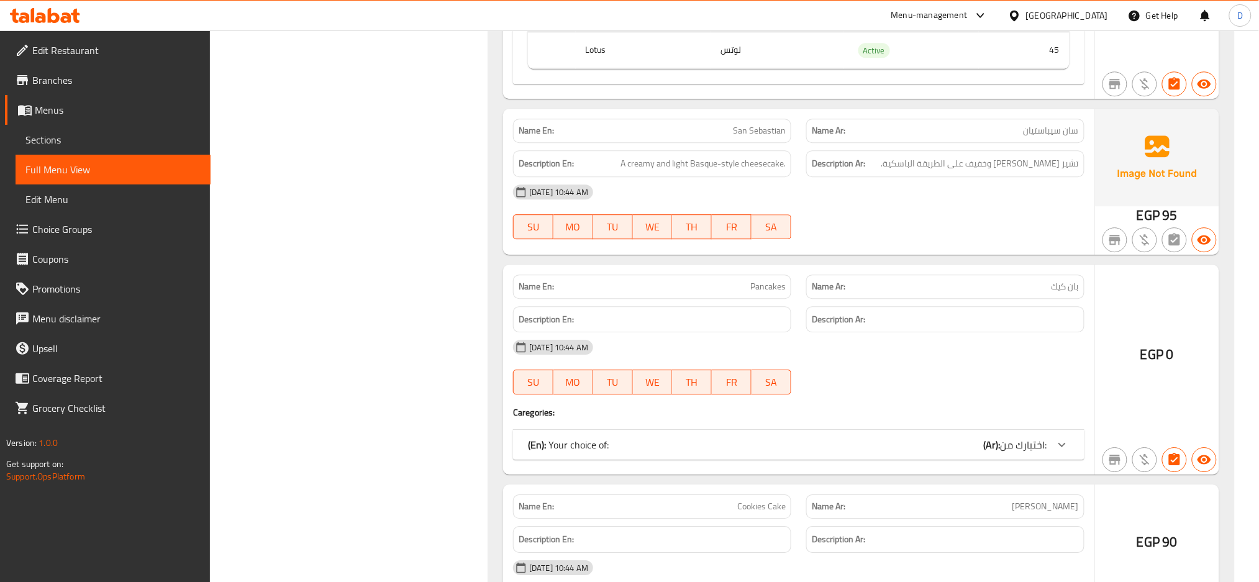
scroll to position [13205, 0]
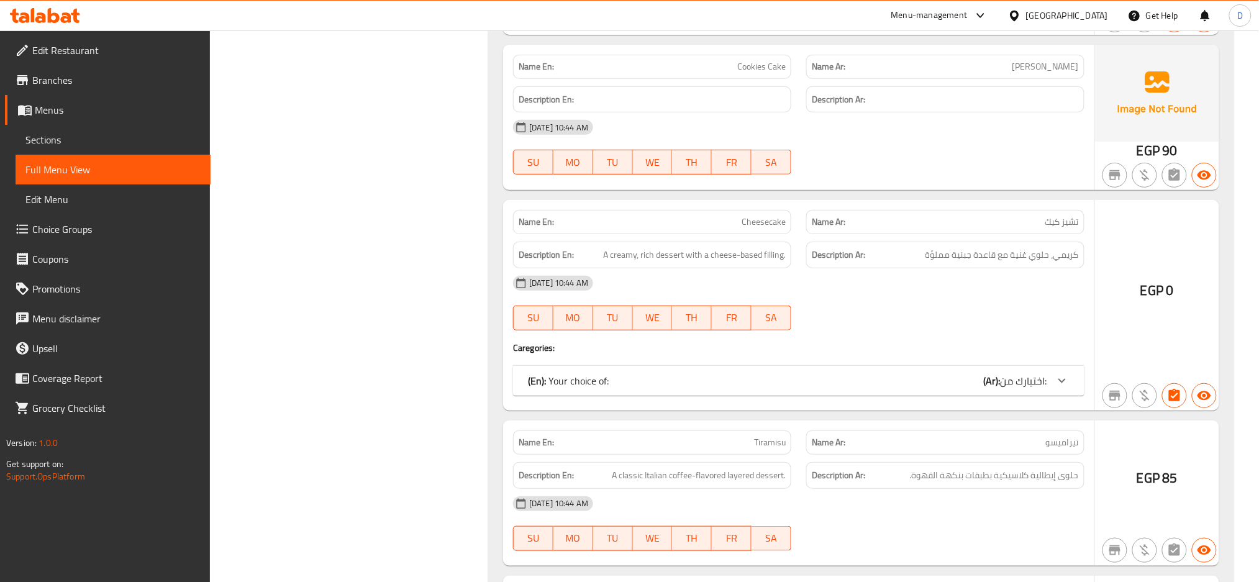
scroll to position [13891, 0]
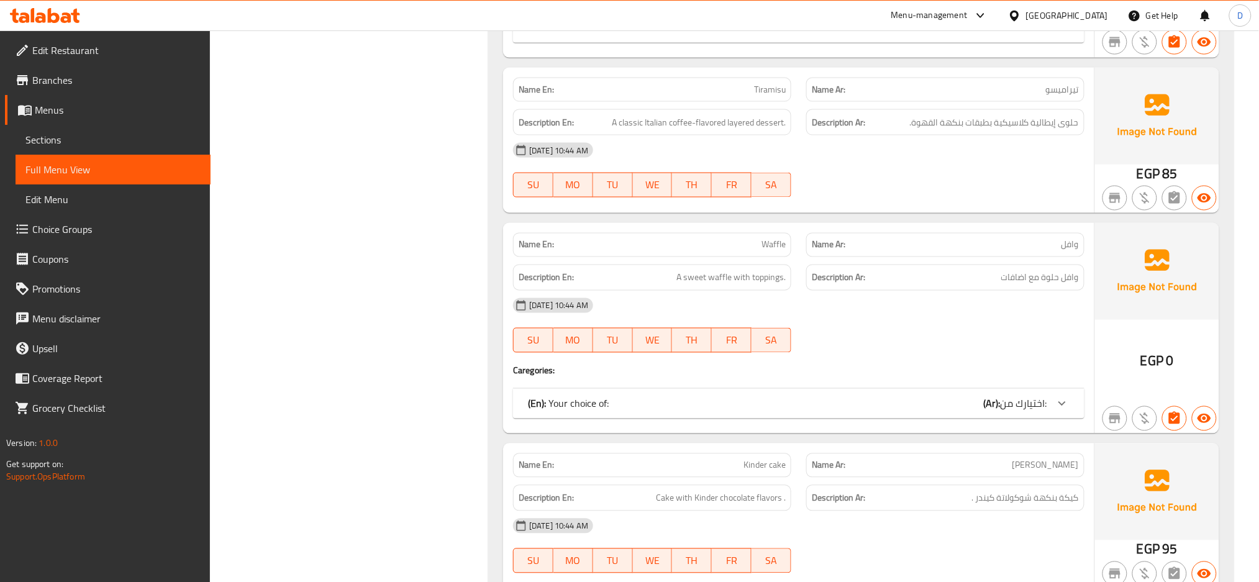
scroll to position [14422, 0]
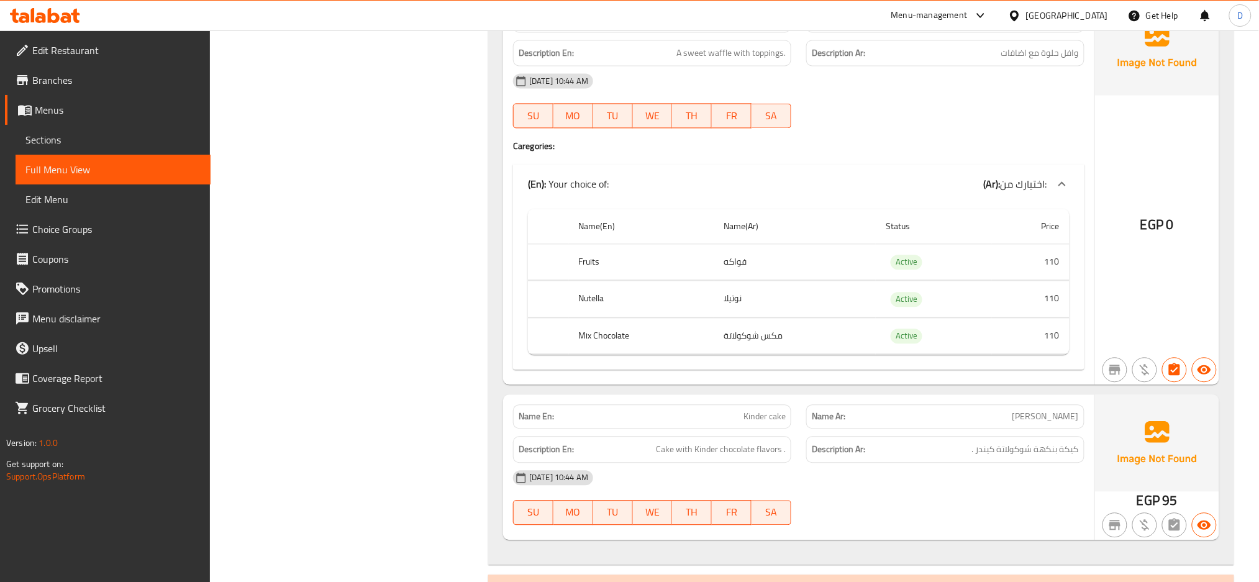
scroll to position [14757, 0]
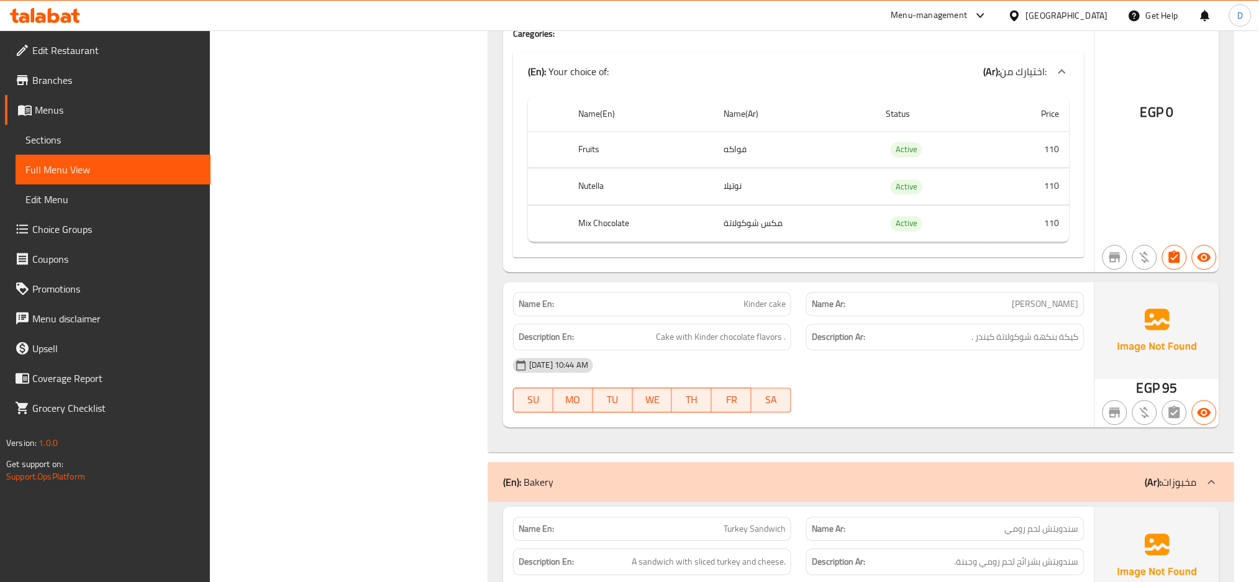
drag, startPoint x: 1022, startPoint y: 405, endPoint x: 798, endPoint y: 321, distance: 239.6
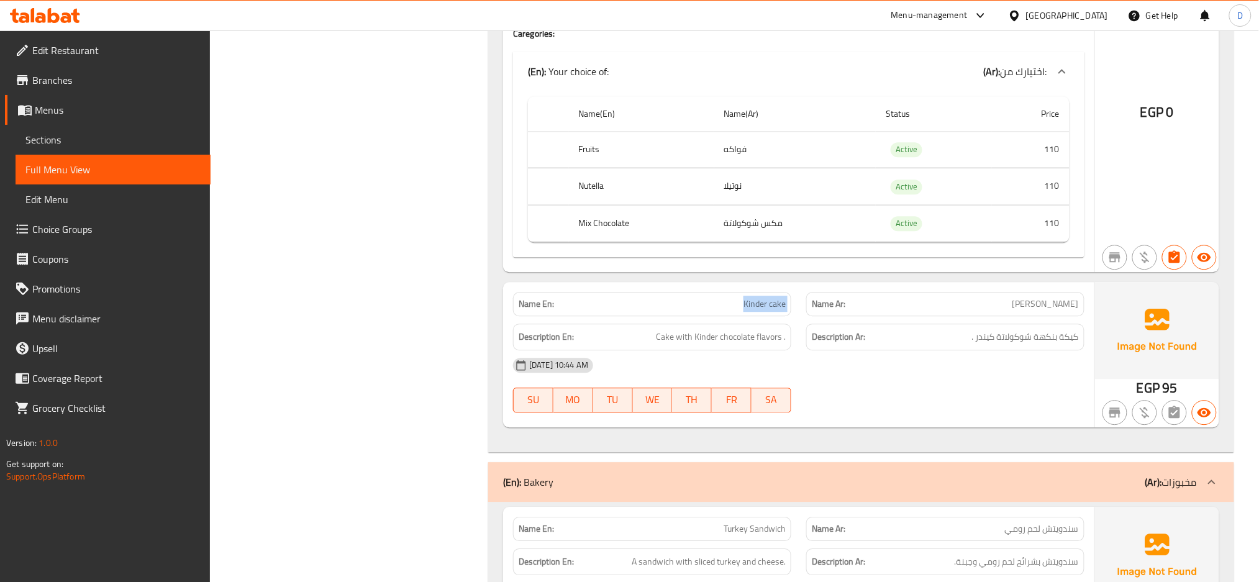
copy span "Kinder cake"
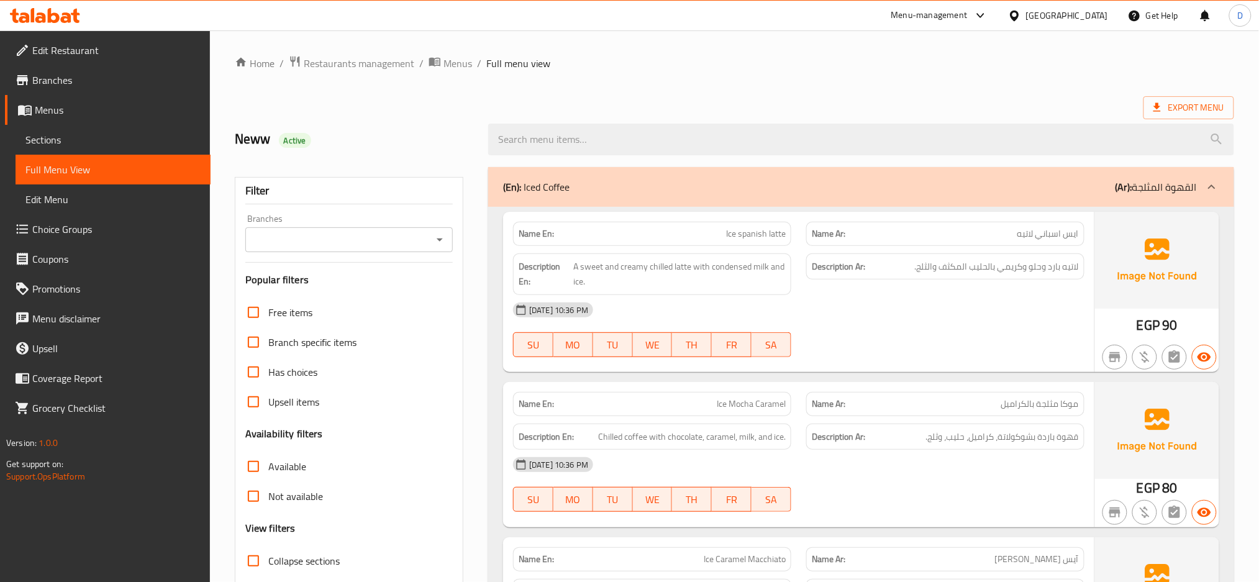
scroll to position [239, 0]
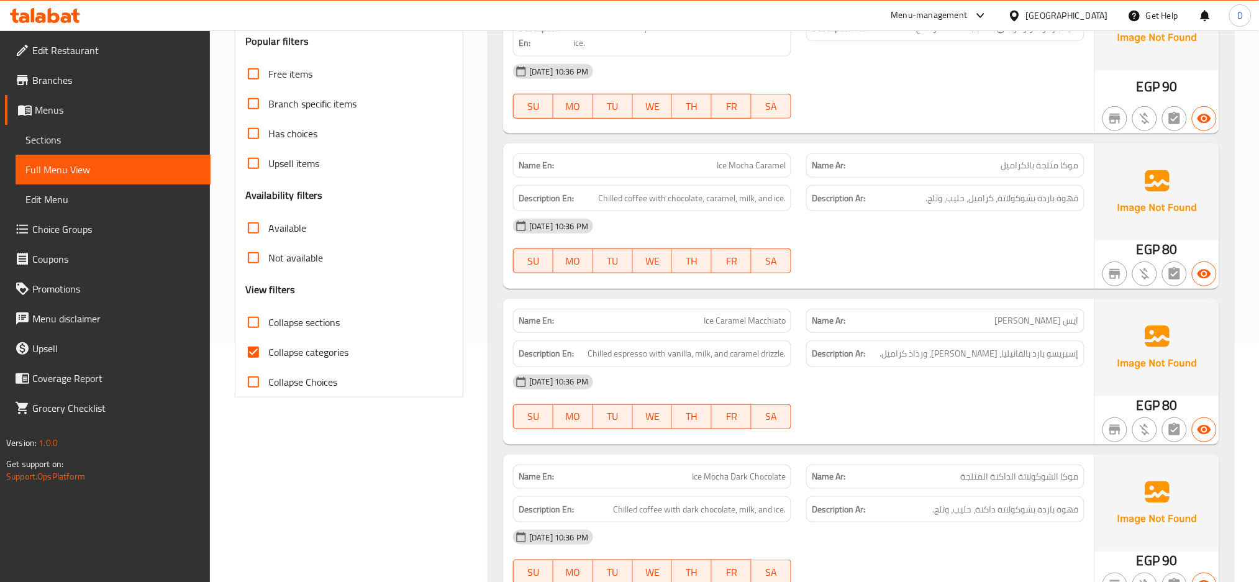
click at [331, 349] on span "Collapse categories" at bounding box center [308, 352] width 80 height 15
click at [268, 349] on input "Collapse categories" at bounding box center [254, 352] width 30 height 30
checkbox input "false"
click at [332, 325] on span "Collapse sections" at bounding box center [303, 322] width 71 height 15
click at [268, 325] on input "Collapse sections" at bounding box center [254, 323] width 30 height 30
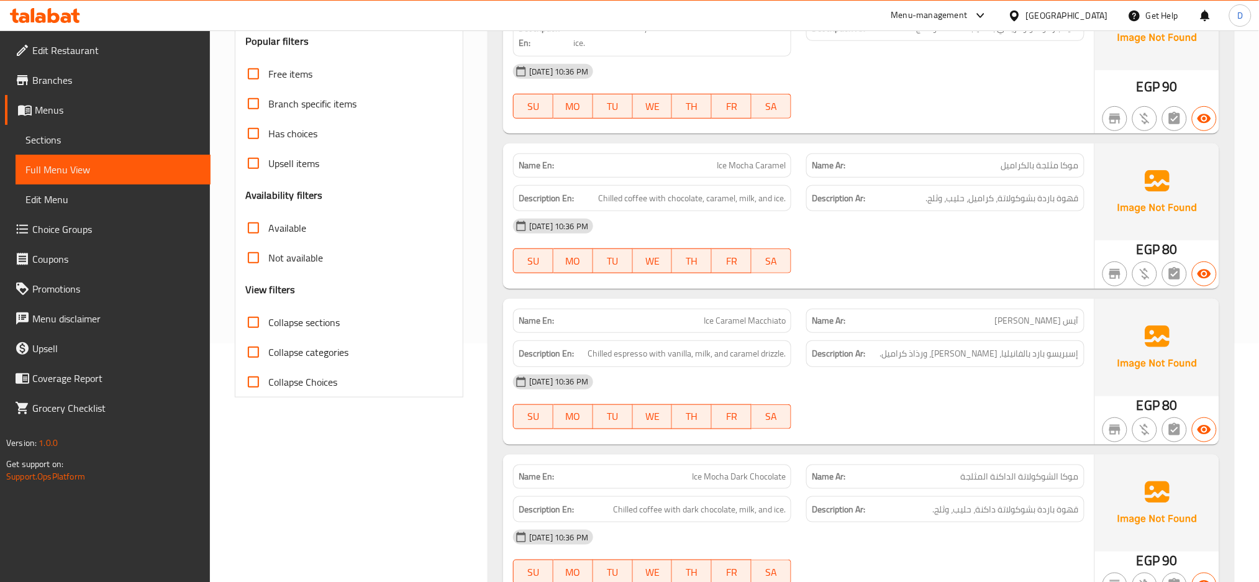
checkbox input "true"
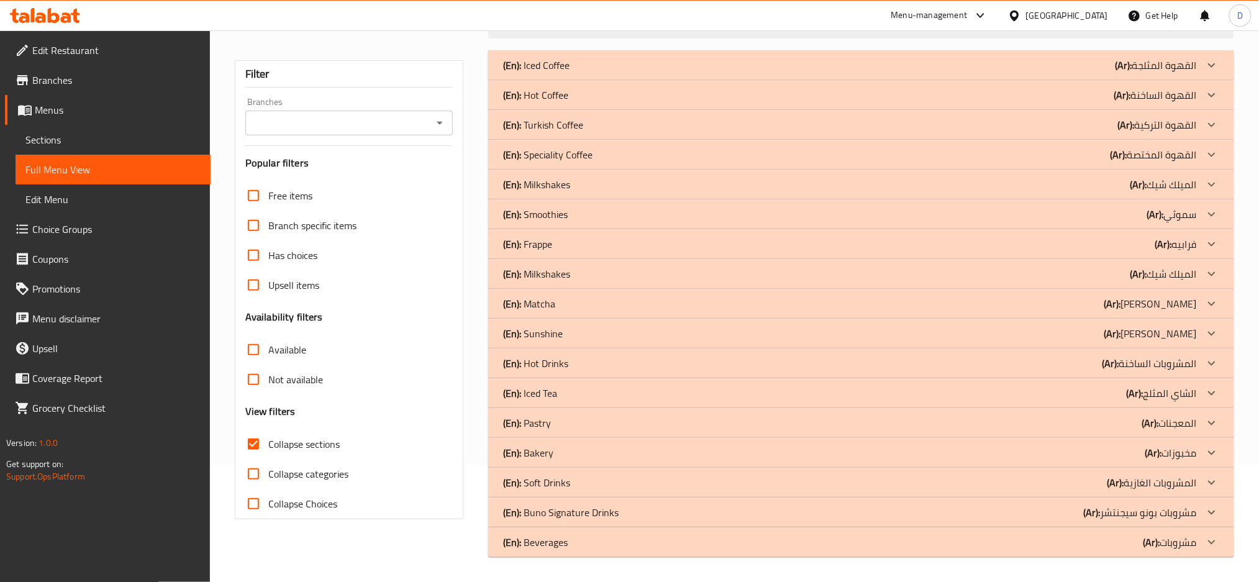
scroll to position [117, 0]
click at [641, 73] on div "(En): Bakery (Ar): مخبوزات" at bounding box center [850, 65] width 694 height 15
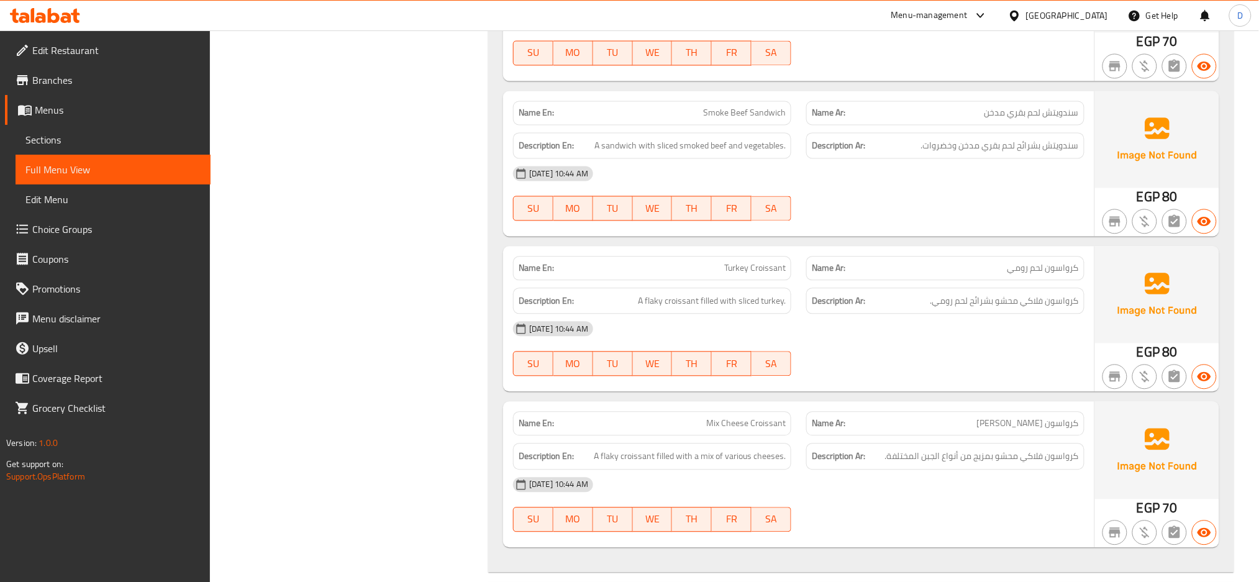
scroll to position [855, 0]
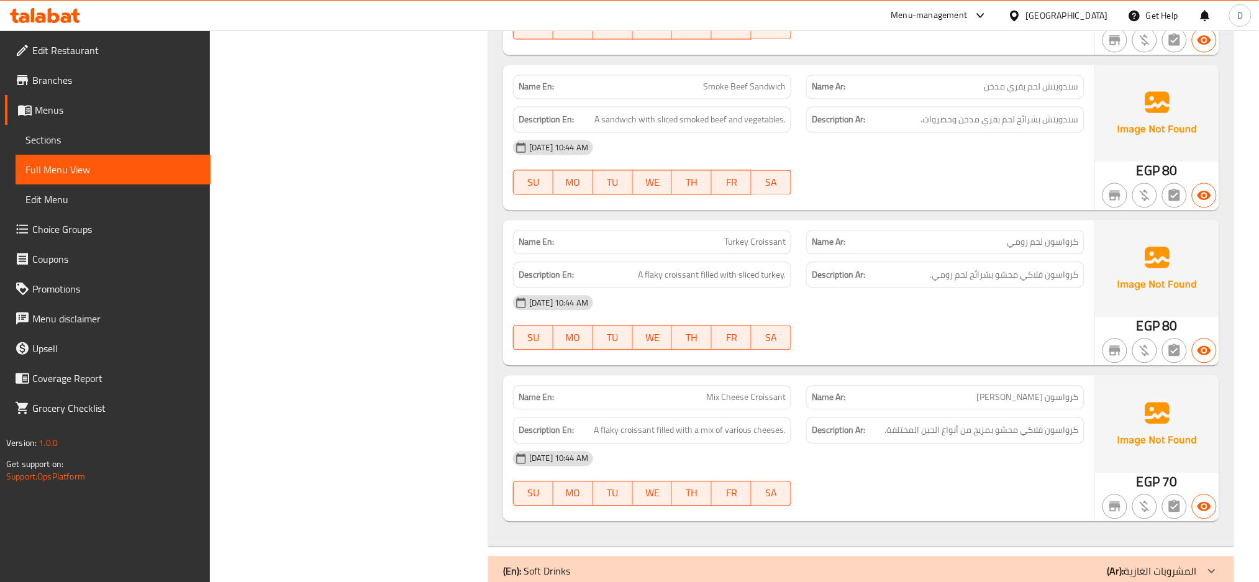
click at [899, 466] on div "13-08-2025 10:44 AM" at bounding box center [799, 459] width 586 height 30
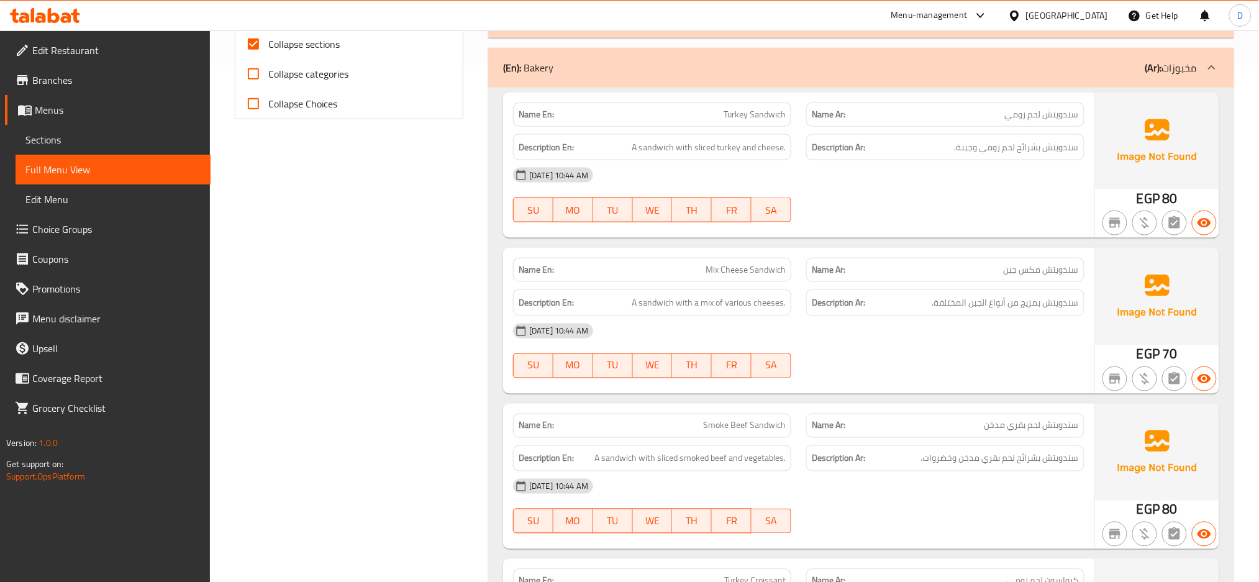
scroll to position [517, 0]
click at [994, 397] on div "Name En: Turkey Sandwich Name Ar: سندويتش لحم رومي Description En: A sandwich w…" at bounding box center [861, 486] width 746 height 798
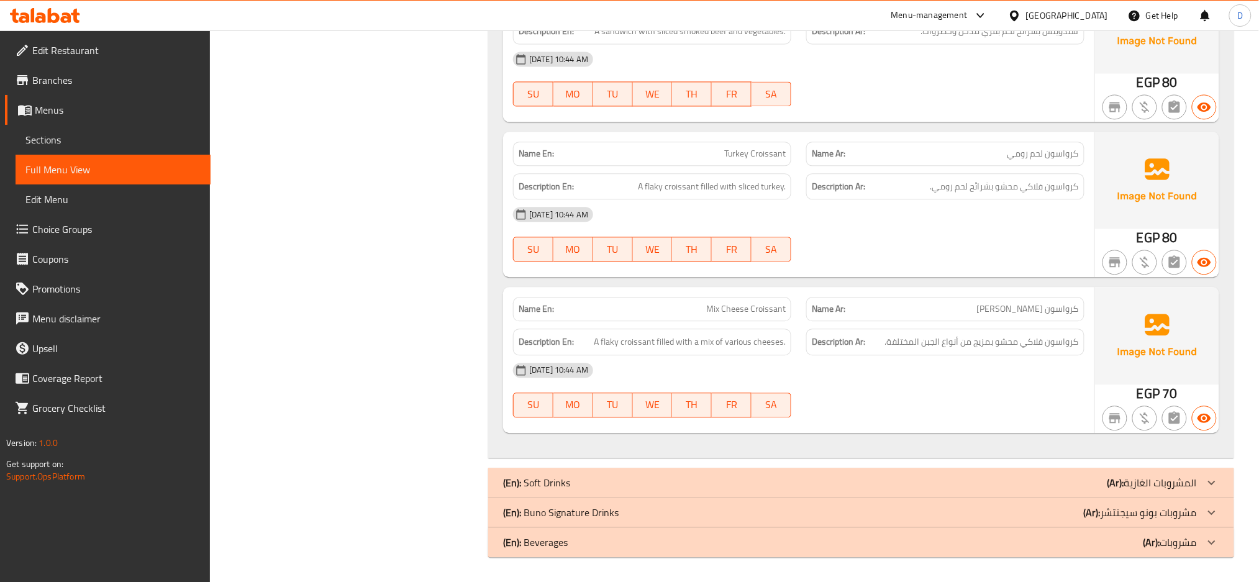
scroll to position [374, 0]
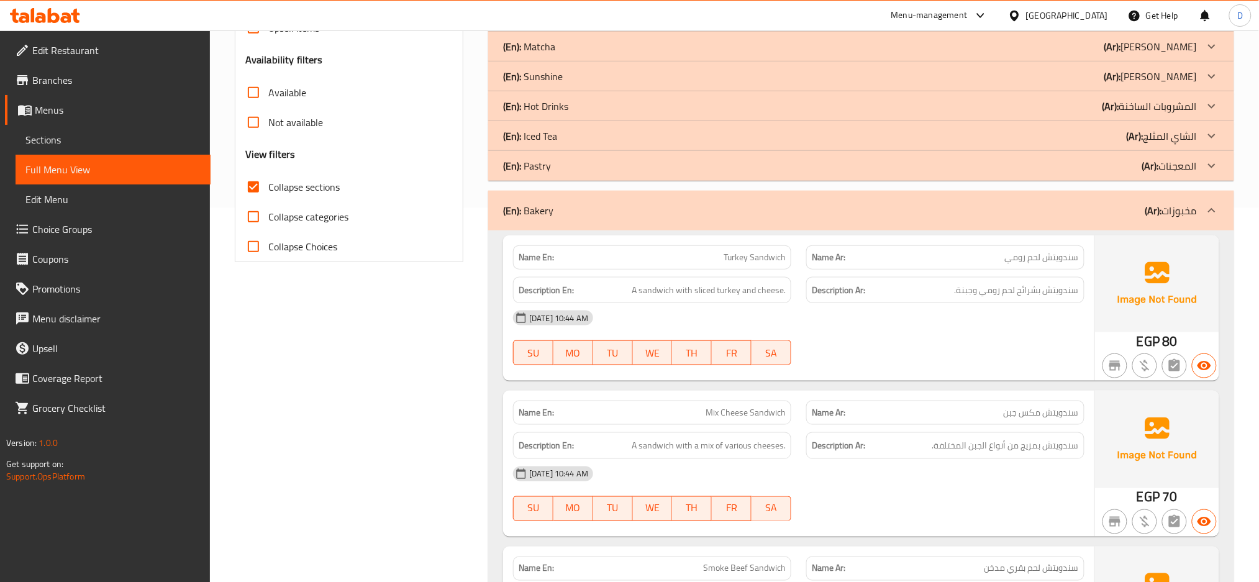
click at [1000, 219] on div "(En): Bakery (Ar): مخبوزات" at bounding box center [861, 211] width 746 height 40
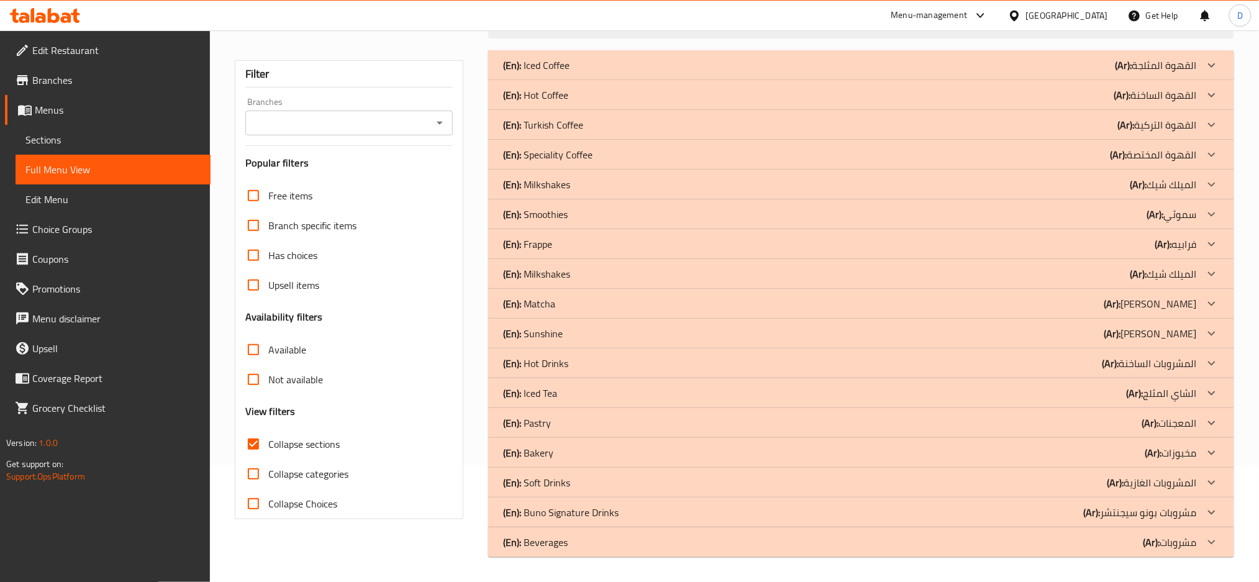
scroll to position [117, 0]
click at [572, 73] on div "(En): Soft Drinks (Ar): المشروبات الغازية" at bounding box center [850, 65] width 694 height 15
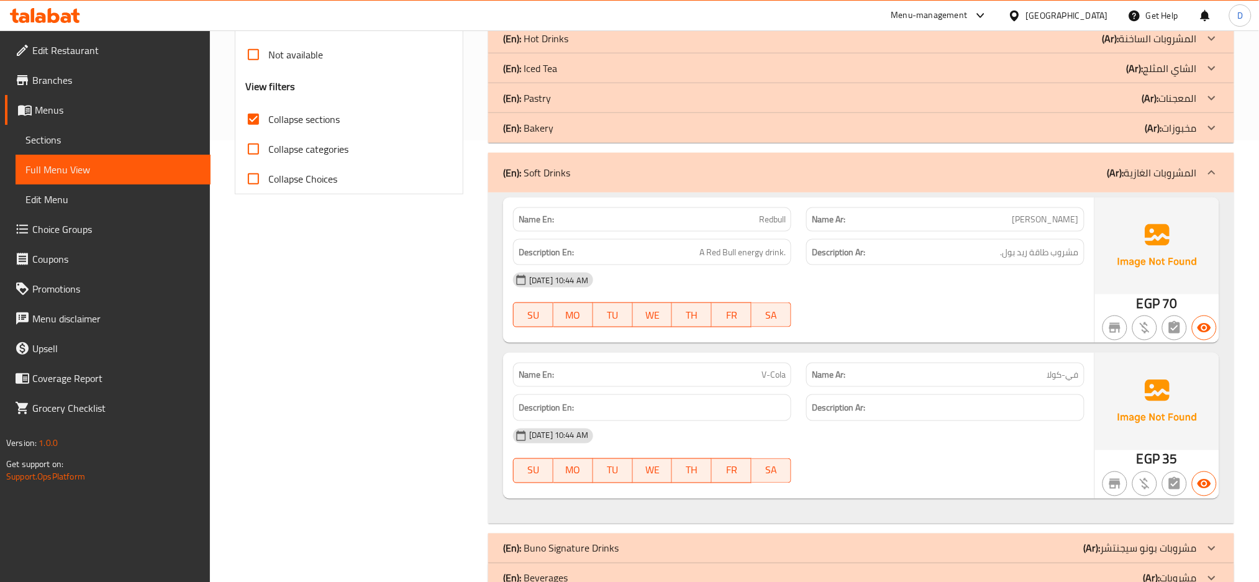
scroll to position [478, 0]
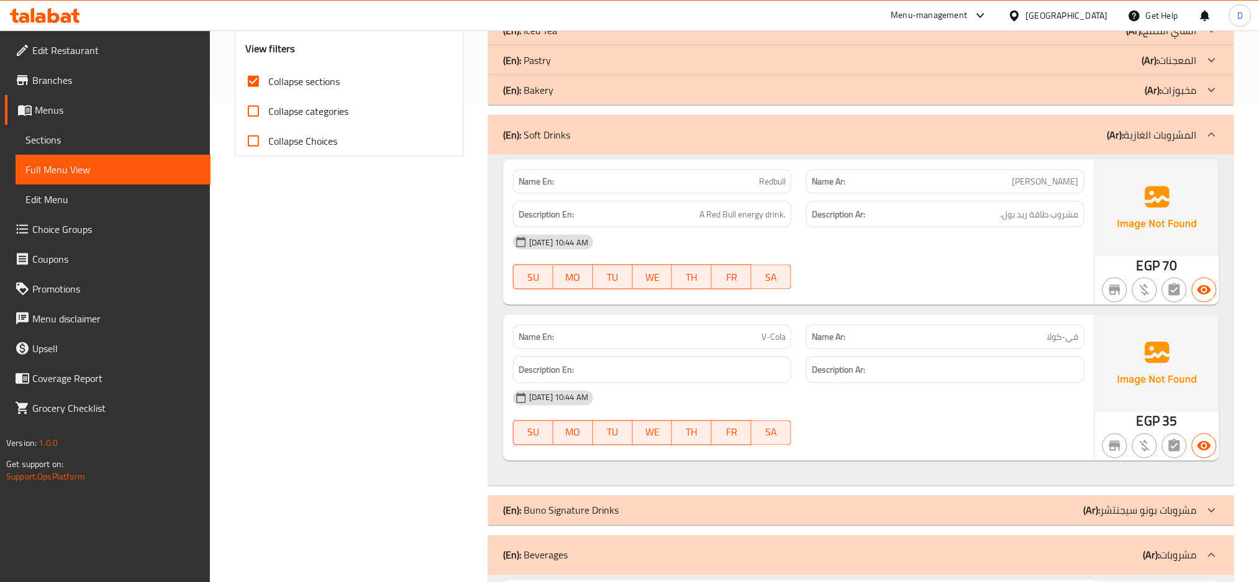
scroll to position [673, 0]
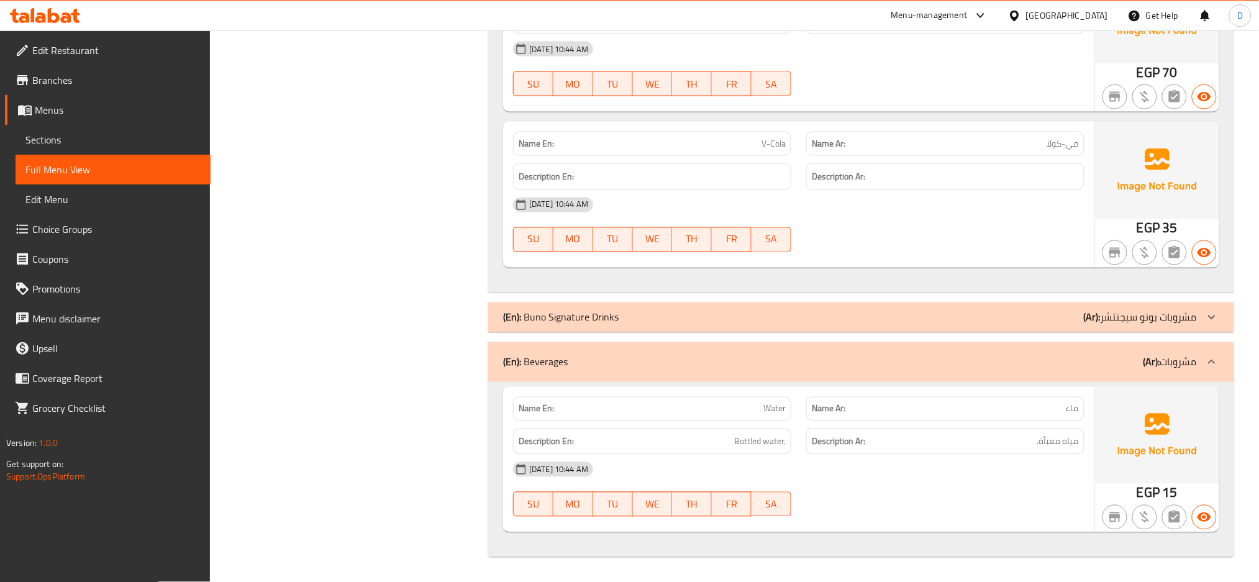
click at [666, 104] on div "SU MO TU WE TH FR SA" at bounding box center [652, 84] width 293 height 40
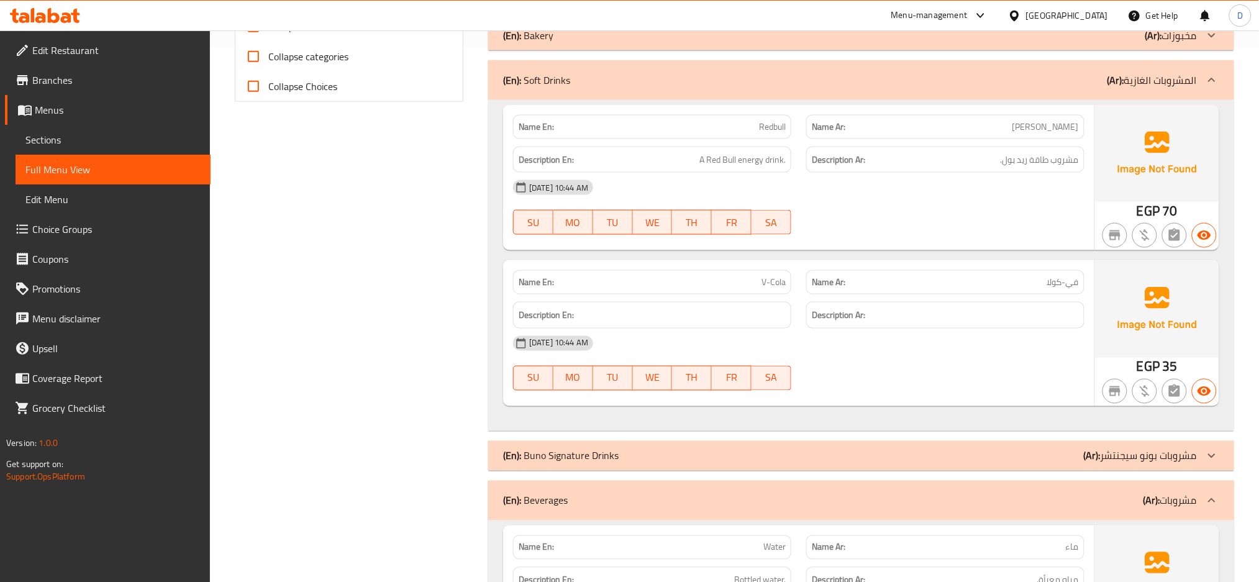
scroll to position [530, 0]
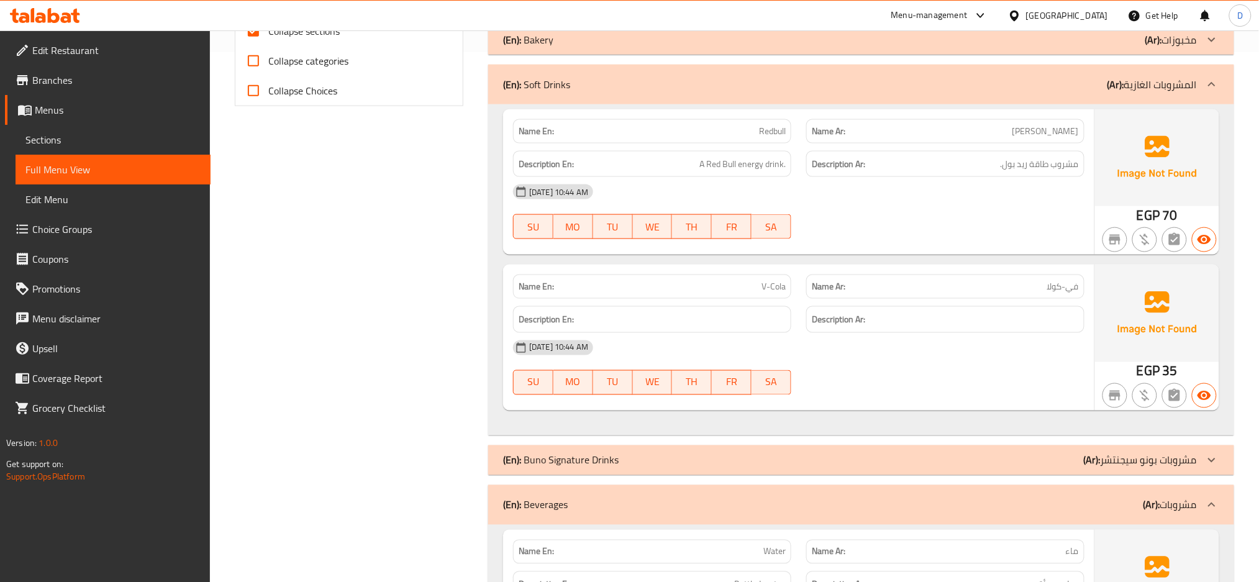
click at [901, 332] on div "Description Ar:" at bounding box center [945, 319] width 278 height 27
click at [763, 291] on span "V-Cola" at bounding box center [774, 286] width 24 height 13
copy span "V-Cola"
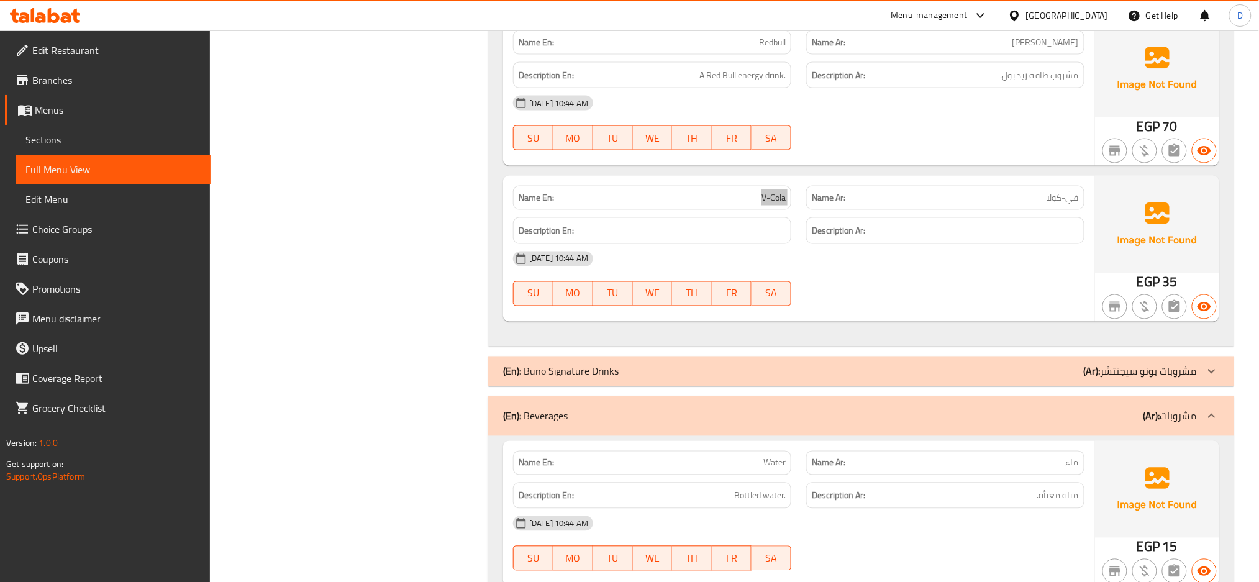
scroll to position [673, 0]
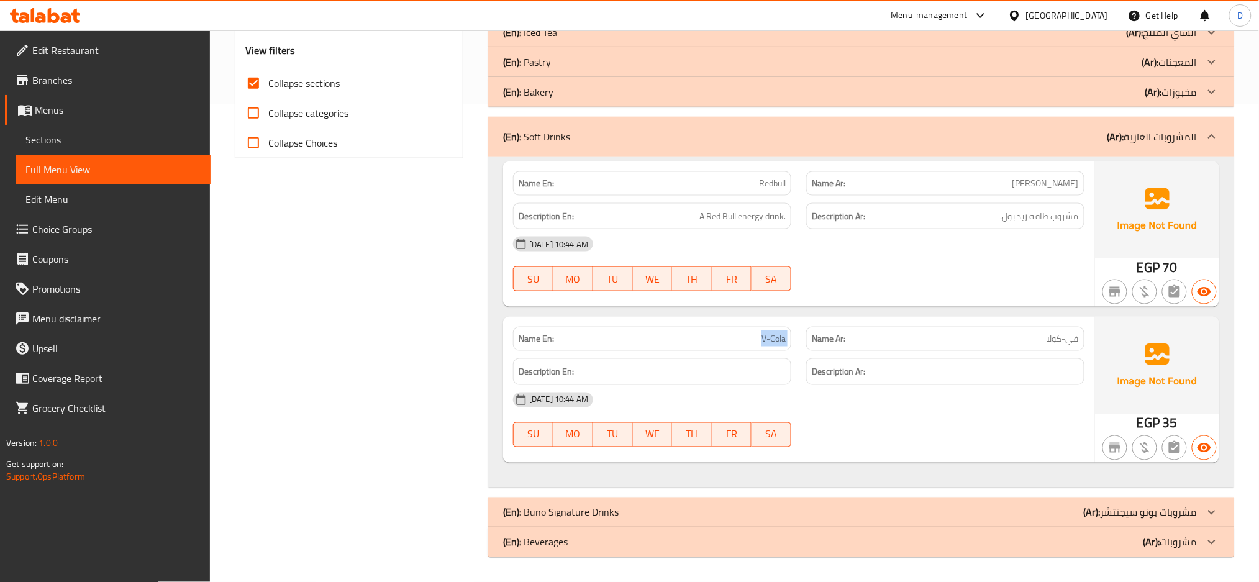
scroll to position [391, 0]
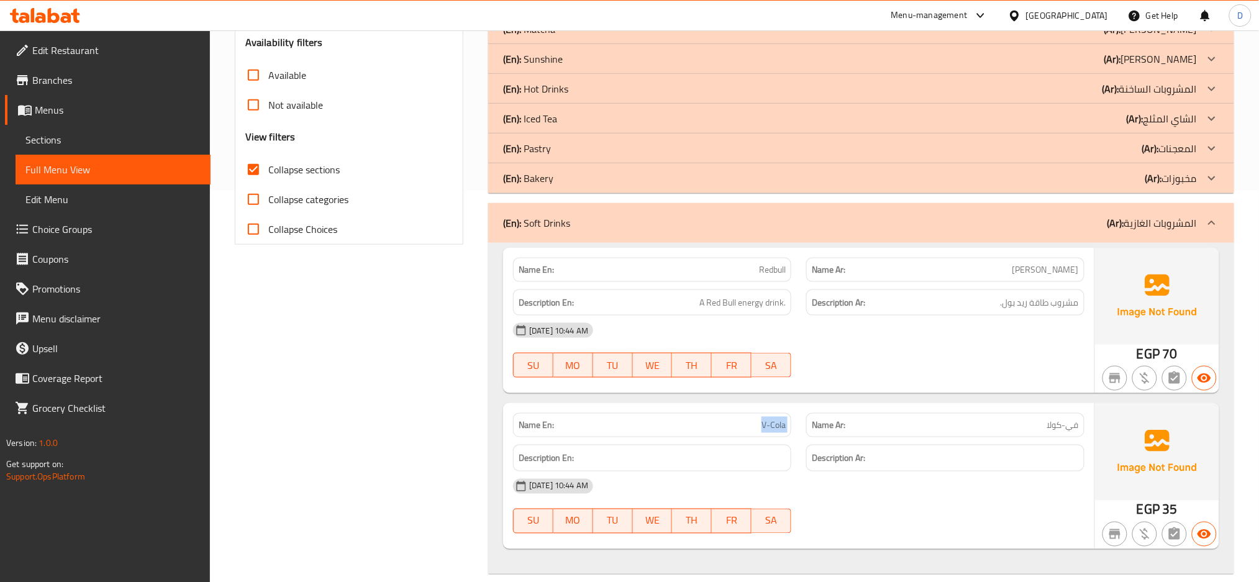
click at [858, 235] on div "(En): Soft Drinks (Ar): المشروبات الغازية" at bounding box center [861, 223] width 746 height 40
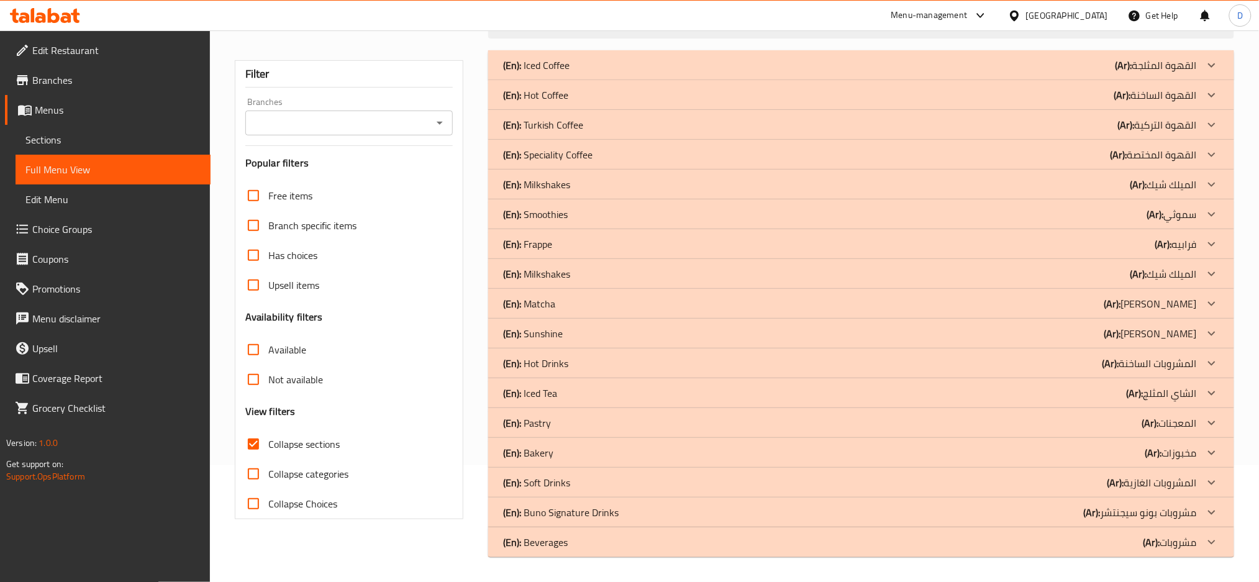
scroll to position [117, 0]
click at [568, 73] on p "(En): Buno Signature Drinks" at bounding box center [536, 65] width 66 height 15
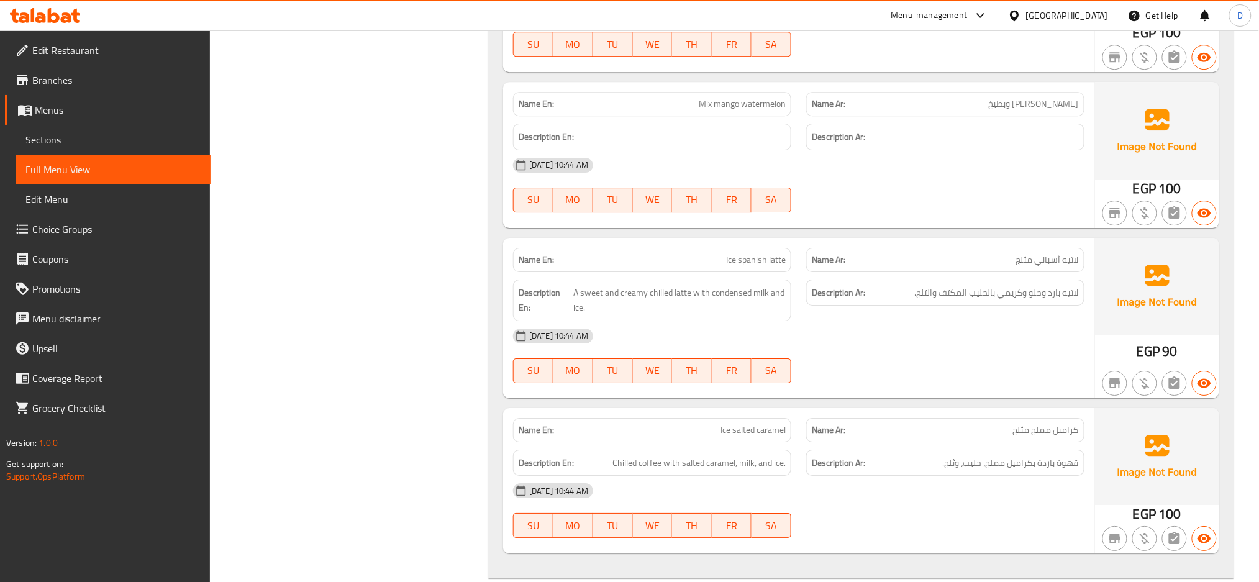
scroll to position [1380, 0]
click at [933, 423] on p "Name Ar: كراميل مملح مثلج" at bounding box center [945, 429] width 267 height 13
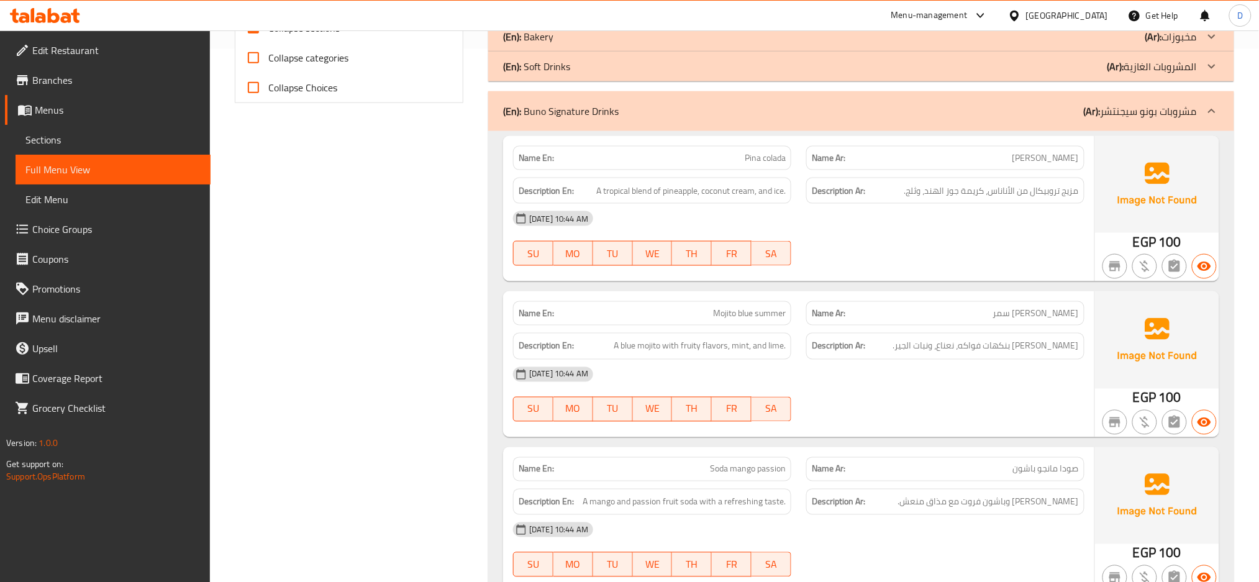
scroll to position [517, 0]
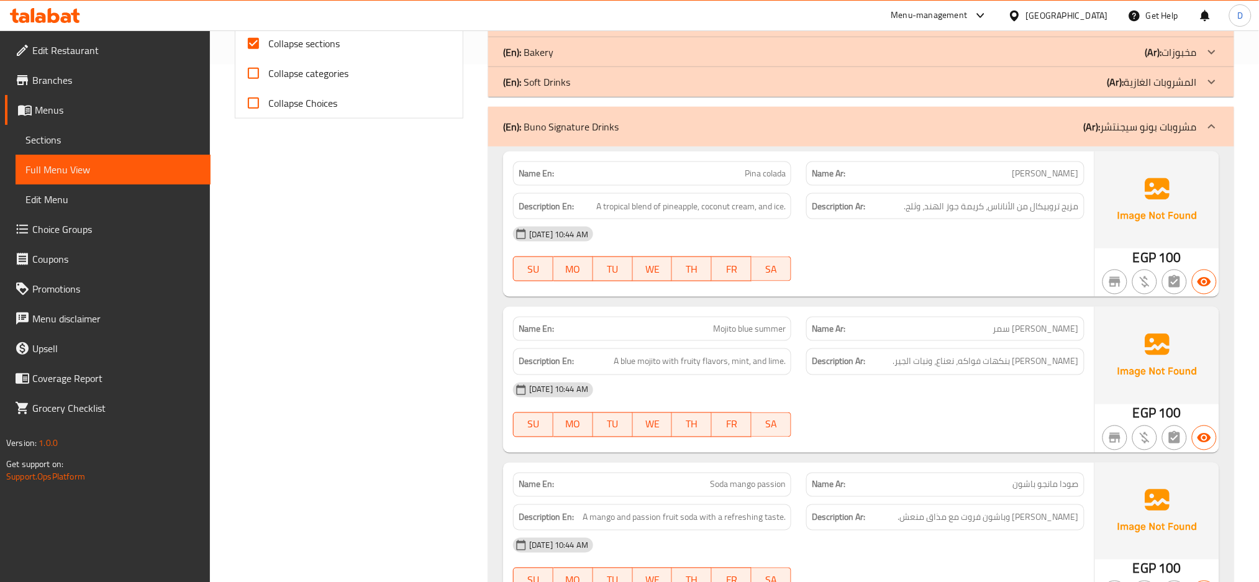
click at [985, 244] on div "13-08-2025 10:44 AM" at bounding box center [799, 234] width 586 height 30
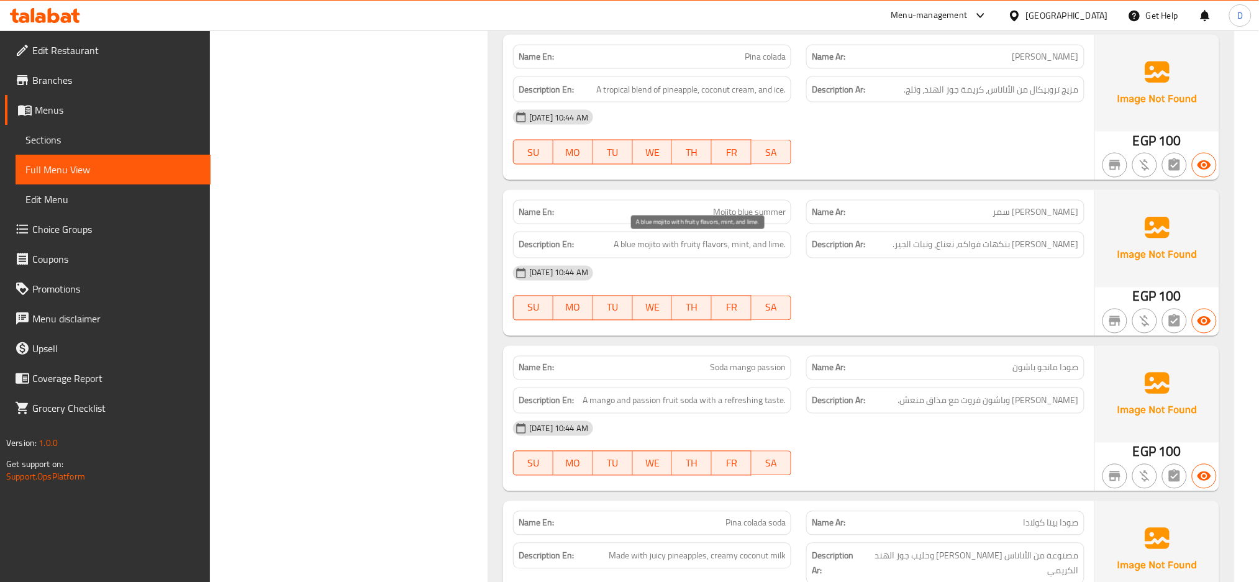
click at [773, 248] on span "A blue mojito with fruity flavors, mint, and lime." at bounding box center [700, 245] width 172 height 16
copy span "A blue mojito with fruity flavors, mint, and lime."
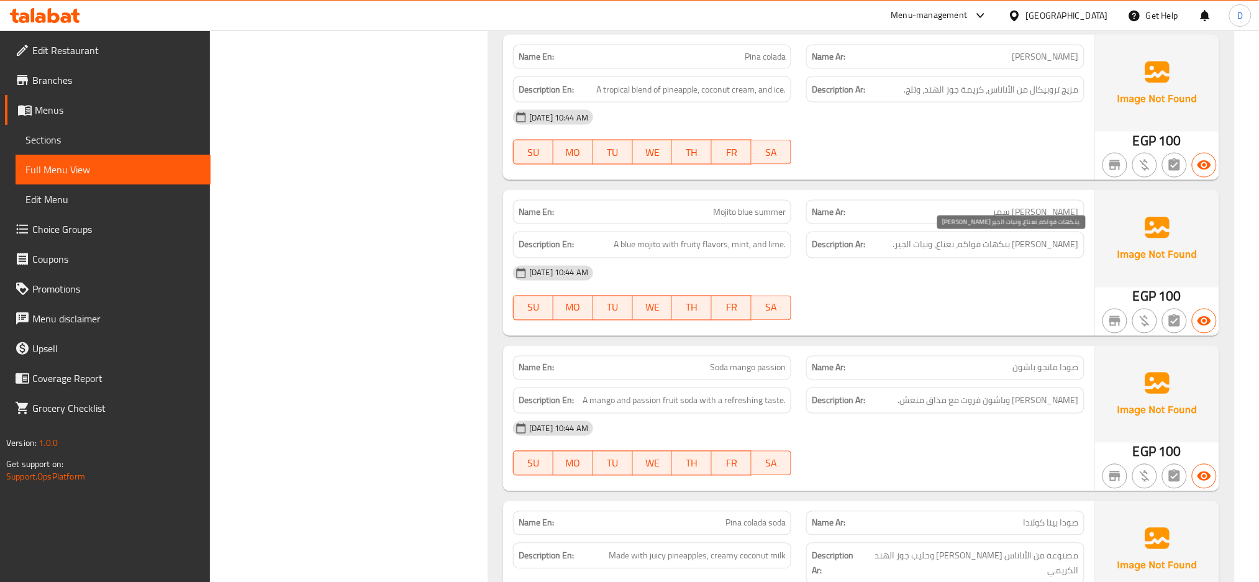
click at [943, 245] on span "موهيتو بلو بنكهات فواكه، نعناع، ونبات الجير." at bounding box center [986, 245] width 186 height 16
copy div "موهيتو بلو بنكهات فواكه، نعناع، ونبات الجير."
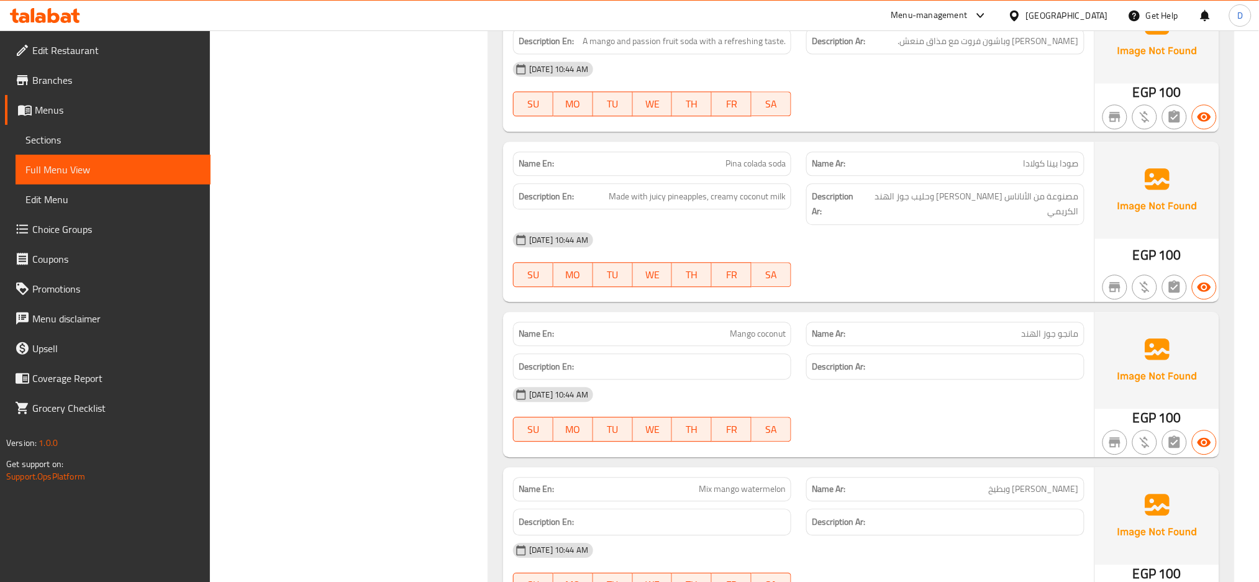
scroll to position [995, 0]
click at [1051, 379] on div "13-08-2025 10:44 AM" at bounding box center [799, 394] width 586 height 30
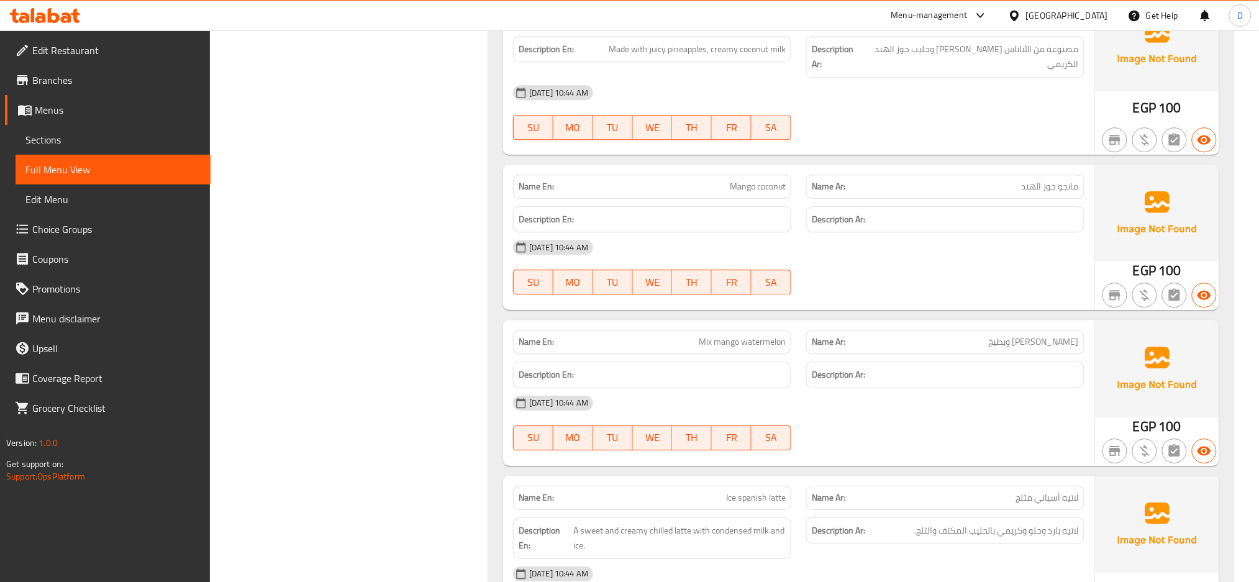
scroll to position [1126, 0]
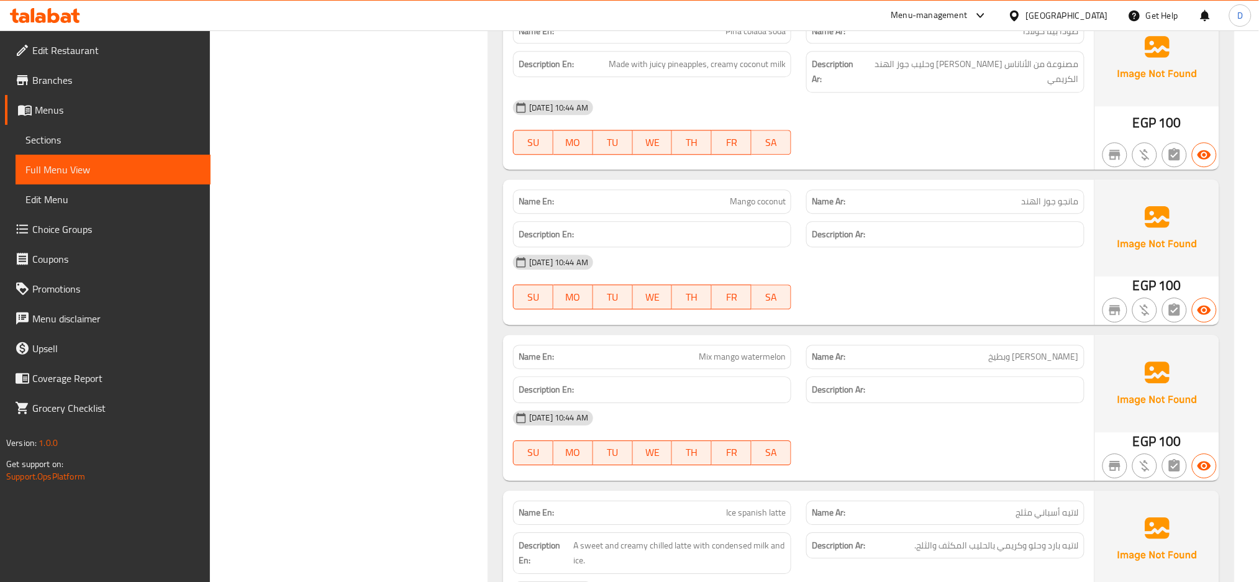
click at [1023, 424] on div "13-08-2025 10:44 AM SU MO TU WE TH FR SA" at bounding box center [799, 438] width 586 height 70
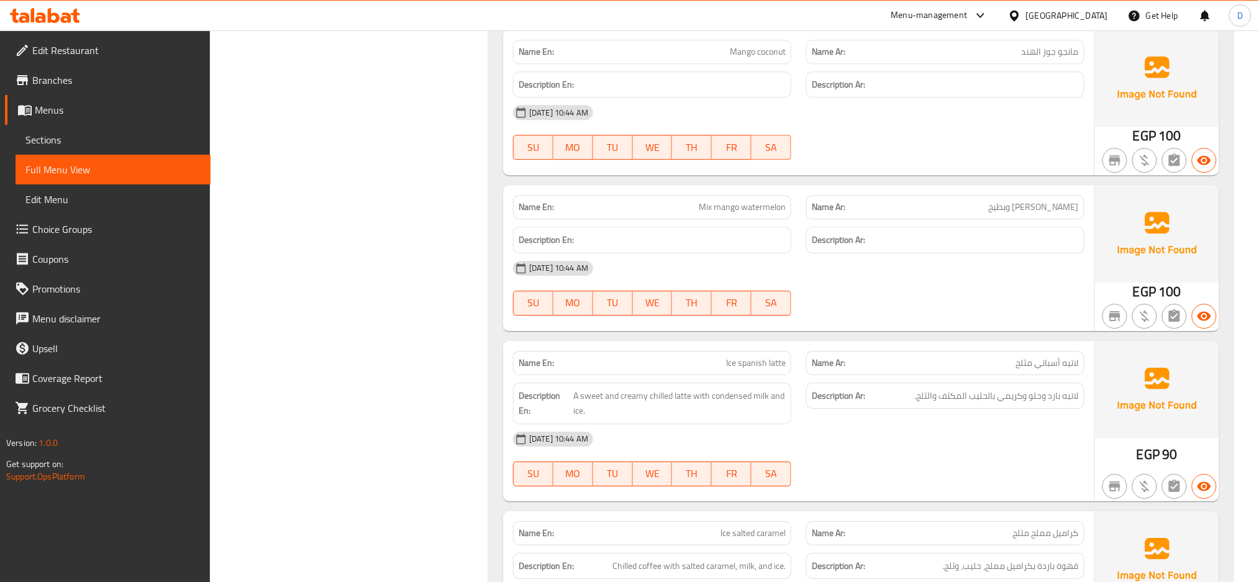
scroll to position [1277, 0]
click at [873, 424] on div "13-08-2025 10:44 AM" at bounding box center [799, 439] width 586 height 30
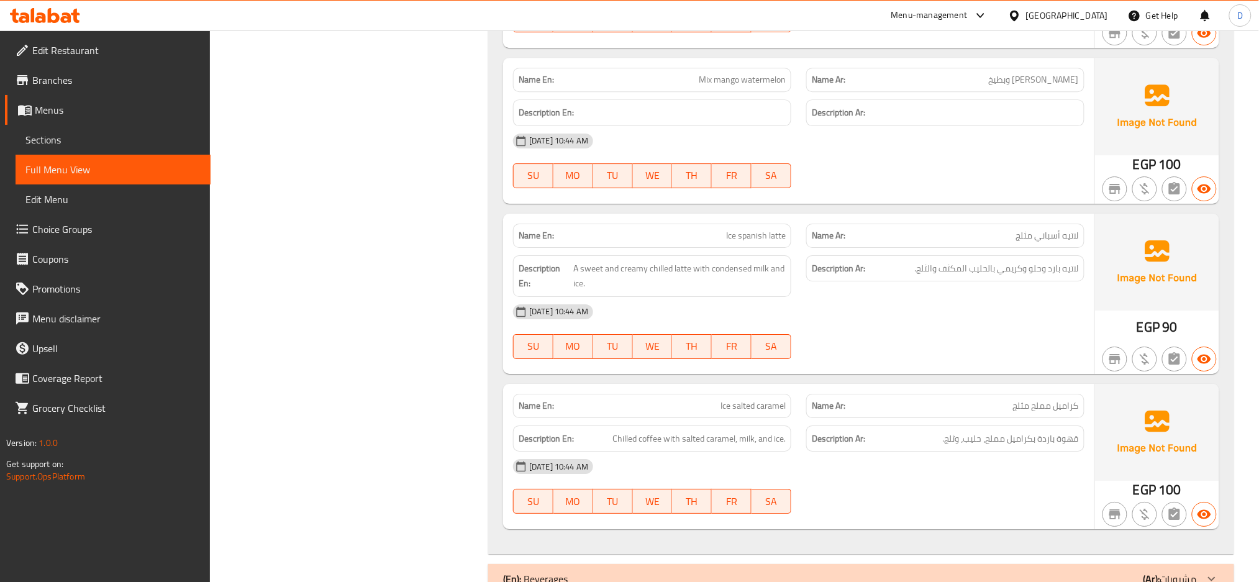
scroll to position [1403, 0]
click at [976, 460] on div "13-08-2025 10:44 AM" at bounding box center [799, 467] width 586 height 30
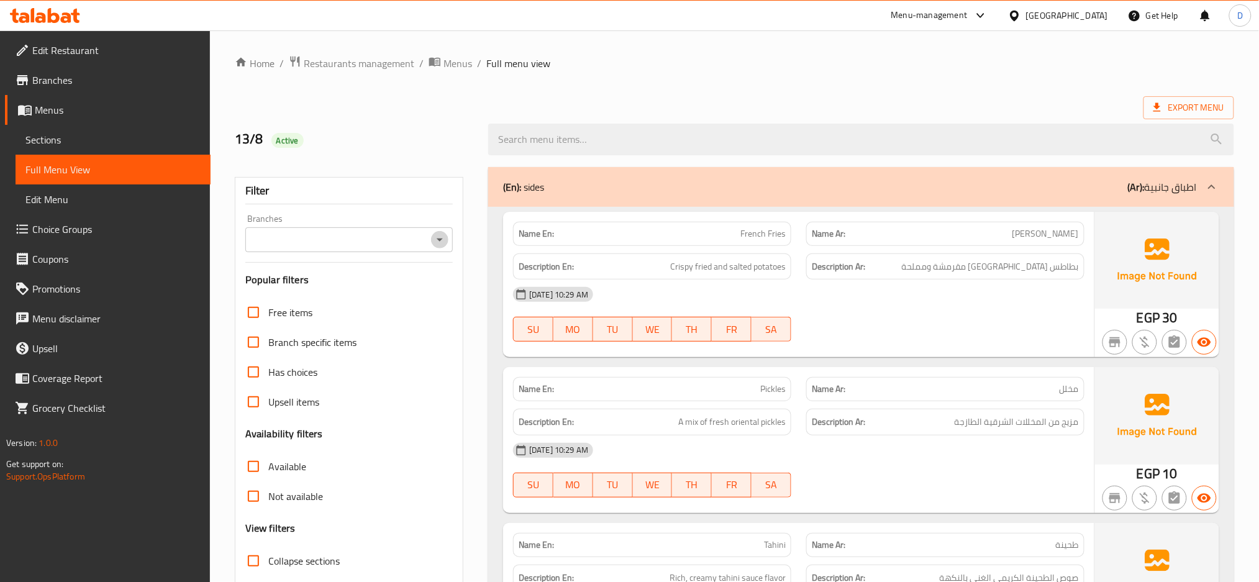
click at [441, 237] on icon "Open" at bounding box center [439, 239] width 15 height 15
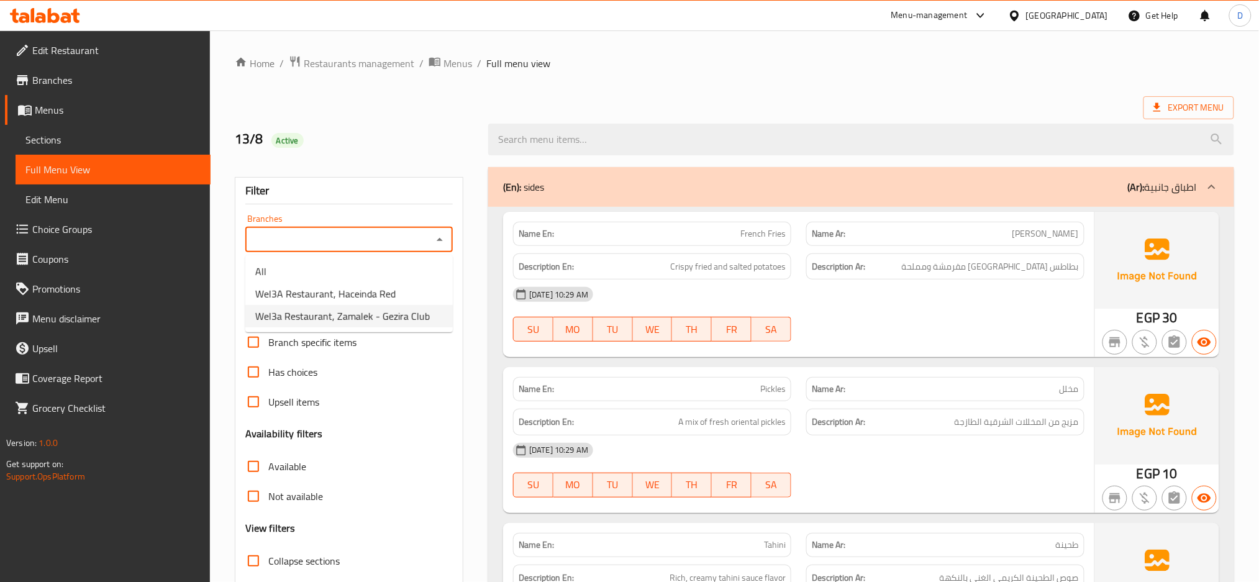
click at [403, 311] on span "Wel3a Restaurant, Zamalek - Gezira Club" at bounding box center [342, 316] width 175 height 15
type input "Wel3a Restaurant, Zamalek - Gezira Club"
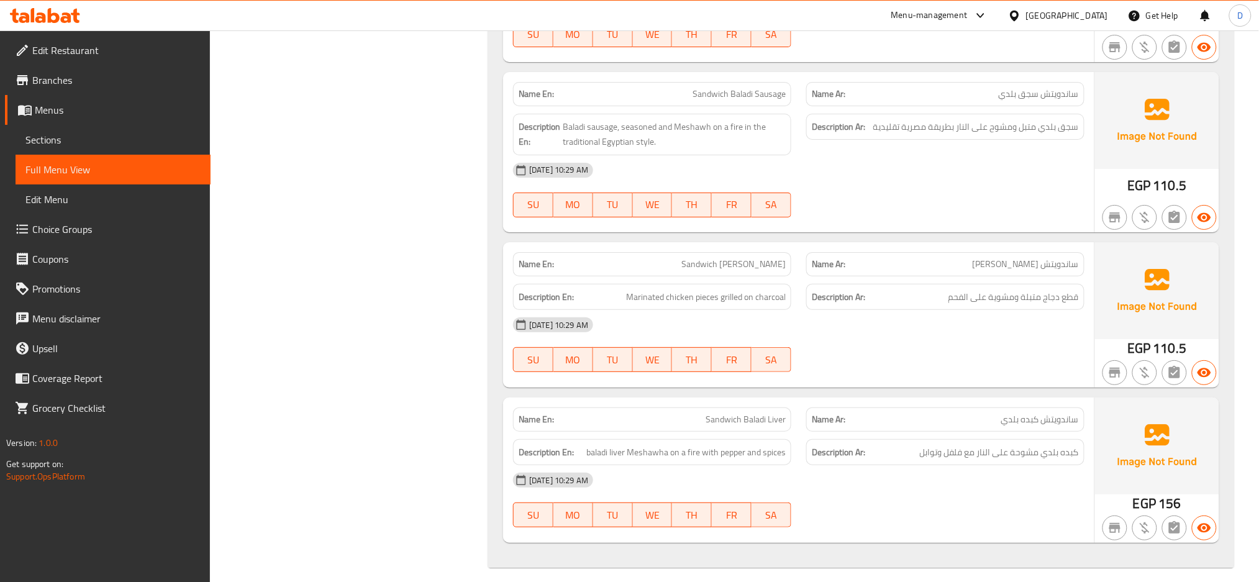
scroll to position [1680, 0]
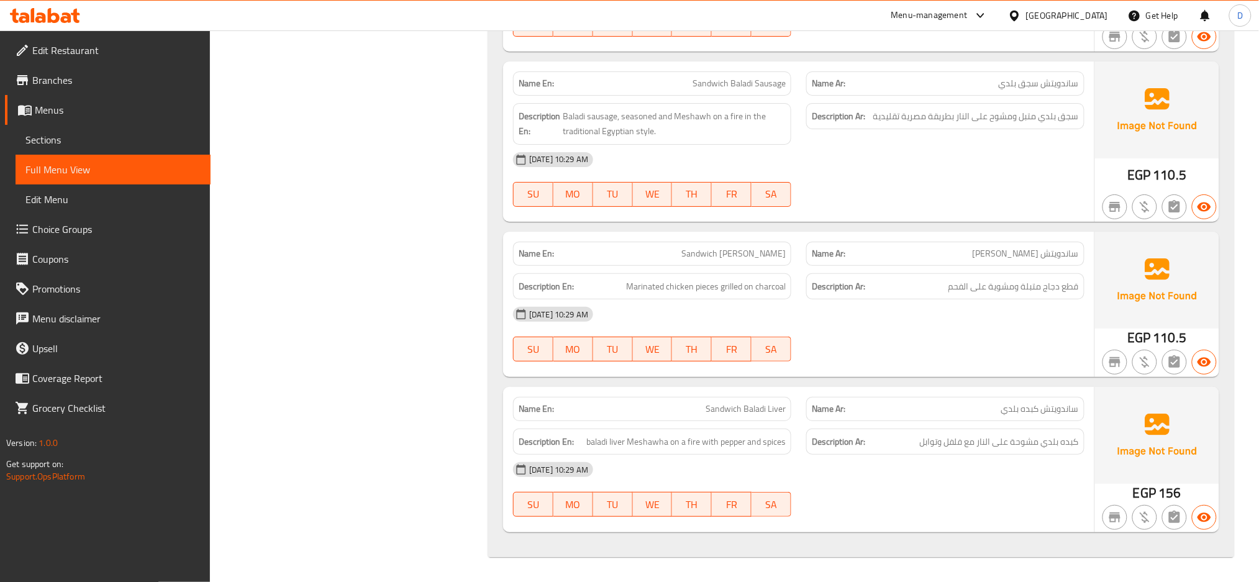
click at [831, 391] on div "Name Ar: ساندويتش كبده بلدي" at bounding box center [945, 409] width 293 height 39
click at [126, 47] on span "Edit Restaurant" at bounding box center [116, 50] width 168 height 15
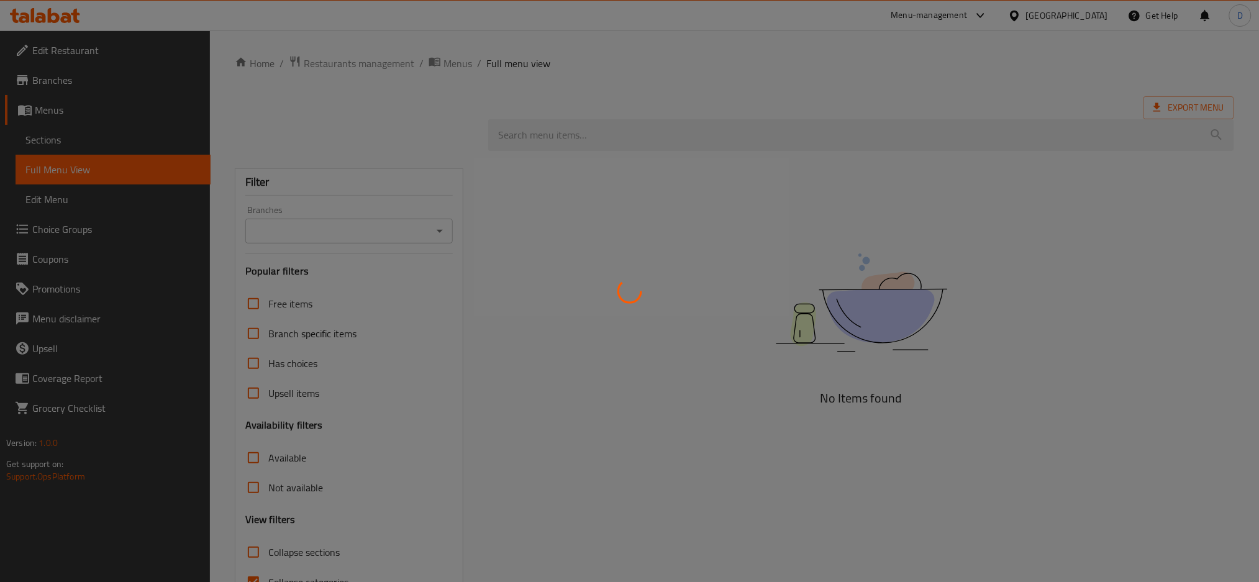
click at [946, 185] on div at bounding box center [629, 291] width 1259 height 582
click at [1081, 10] on div at bounding box center [629, 291] width 1259 height 582
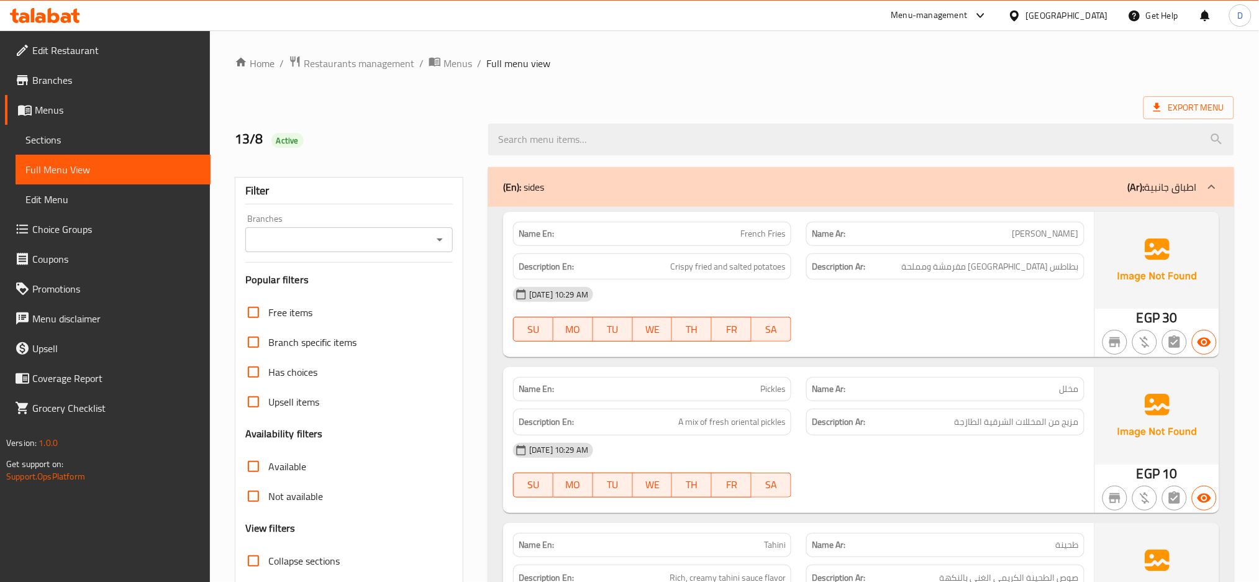
click at [1021, 10] on icon at bounding box center [1014, 15] width 13 height 13
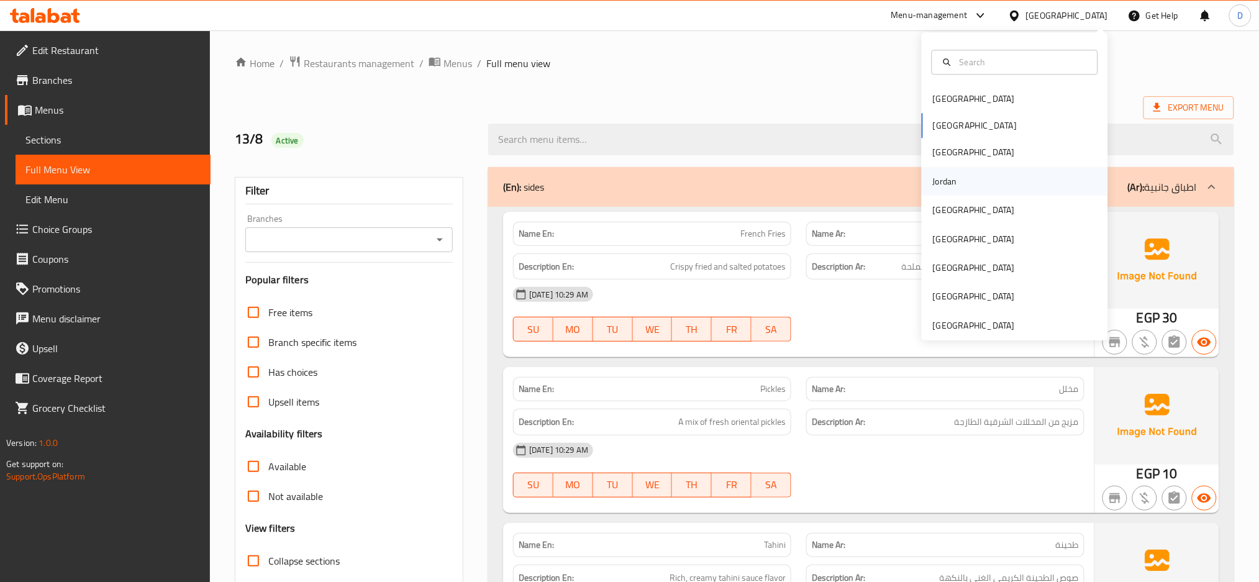
click at [987, 185] on div "Jordan" at bounding box center [1015, 181] width 186 height 29
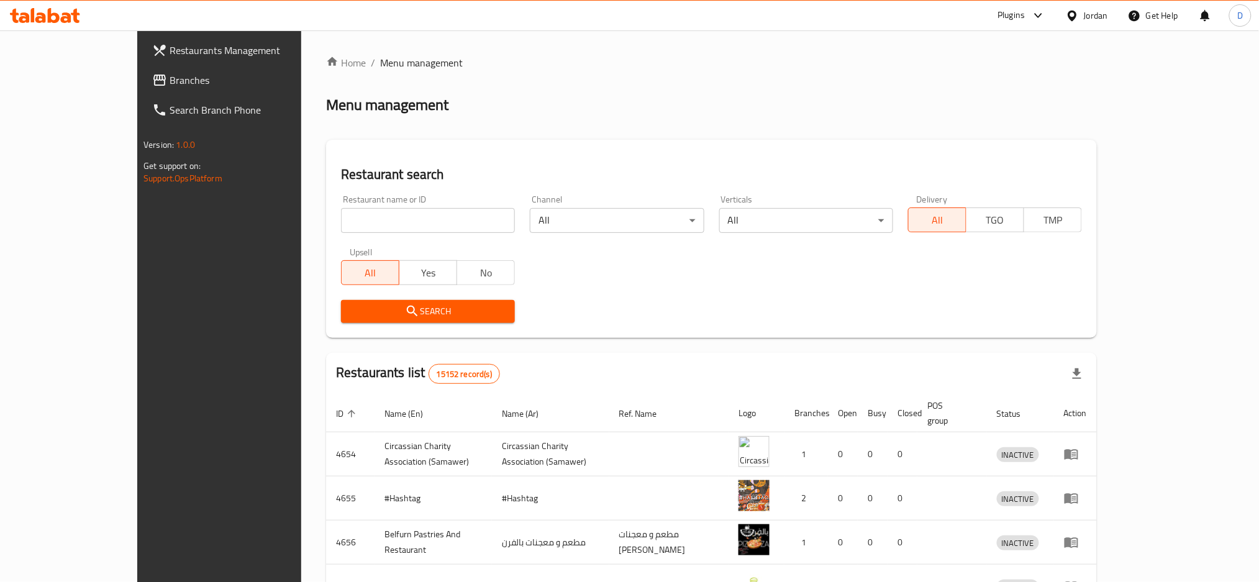
click at [1007, 19] on div "Plugins" at bounding box center [1011, 15] width 27 height 15
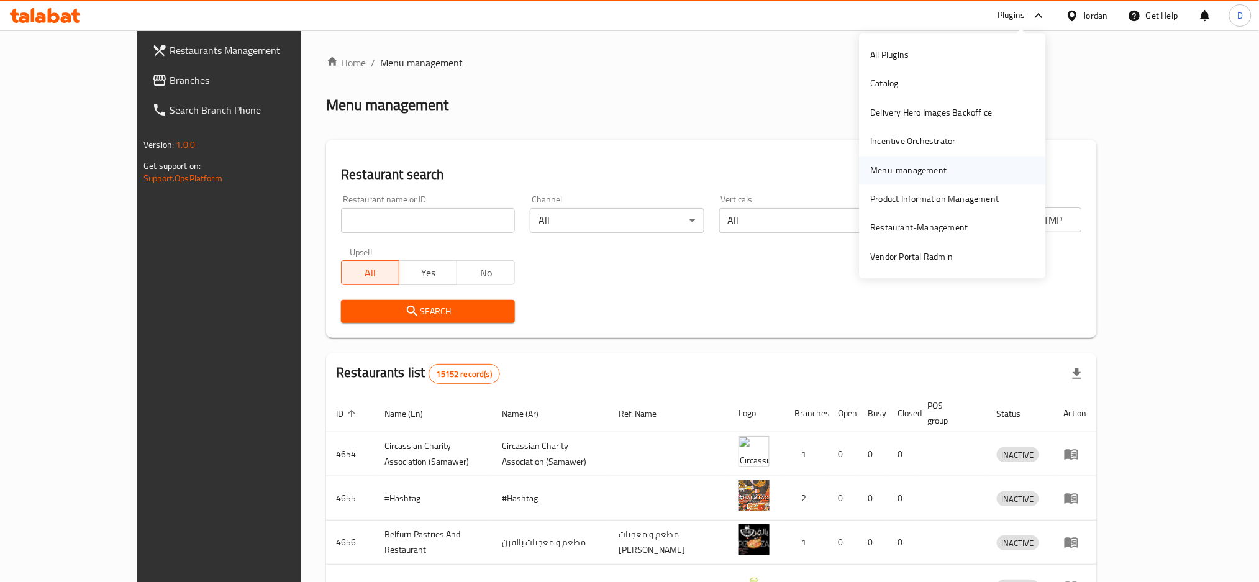
click at [925, 168] on div "Menu-management" at bounding box center [909, 170] width 76 height 14
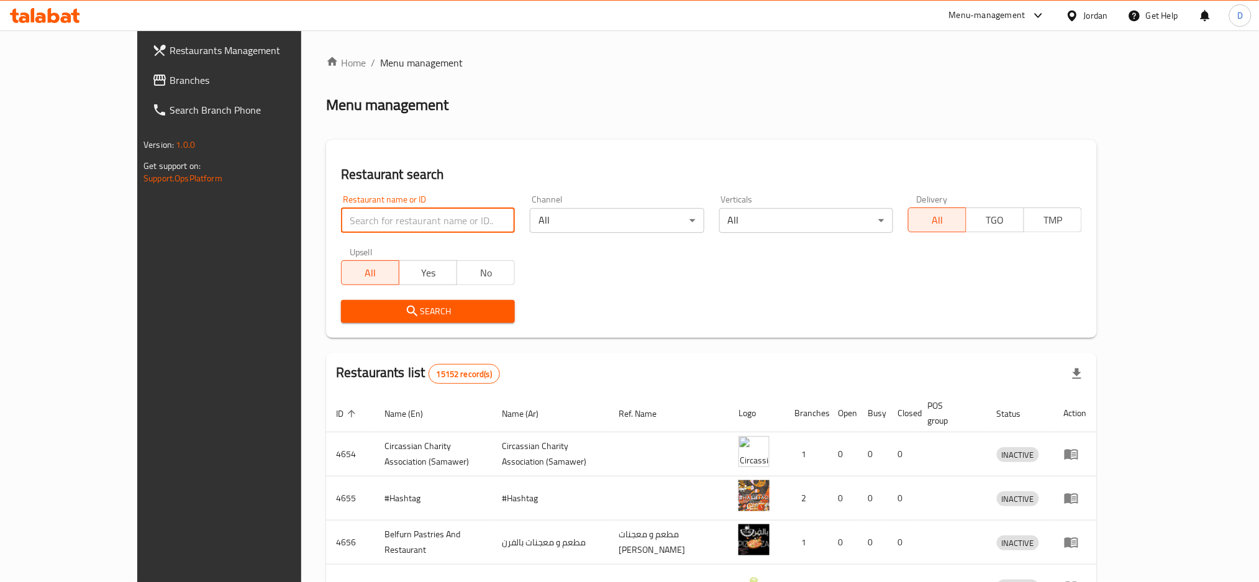
click at [435, 214] on input "search" at bounding box center [428, 220] width 174 height 25
paste input "Oishi"
type input "Oishi"
click button "Search" at bounding box center [428, 311] width 174 height 23
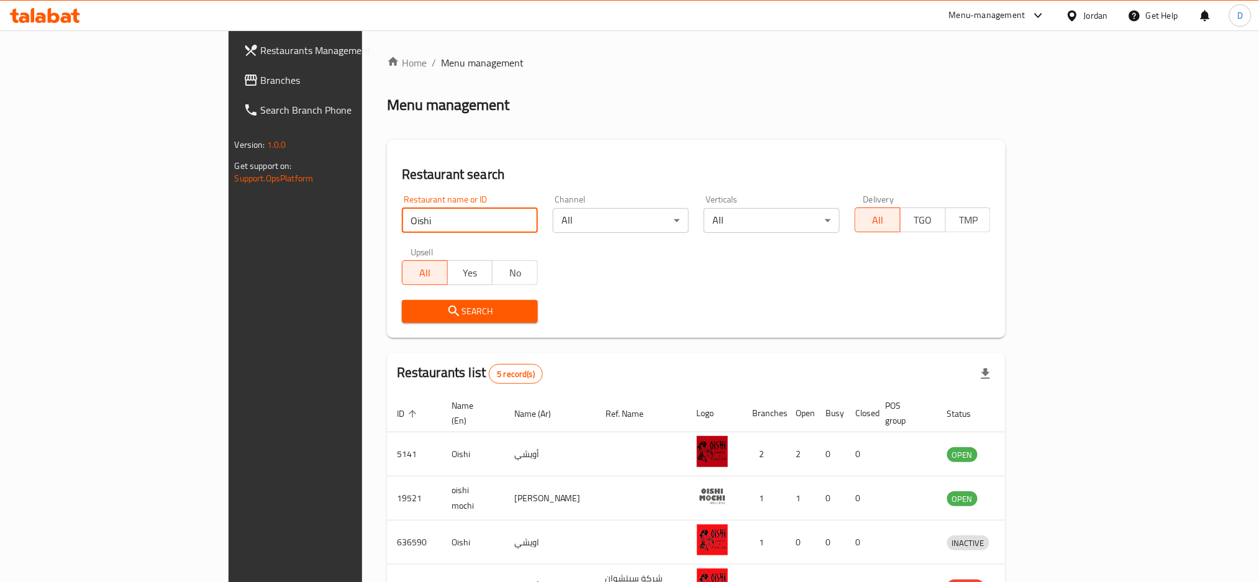
scroll to position [124, 0]
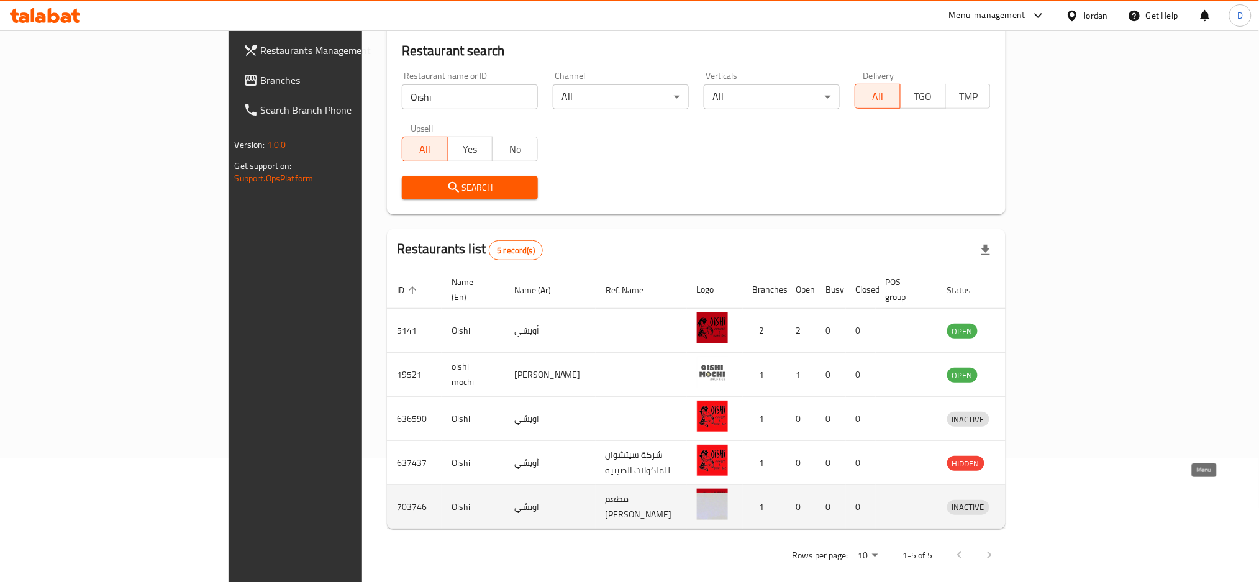
click at [1027, 505] on icon "enhanced table" at bounding box center [1025, 507] width 4 height 5
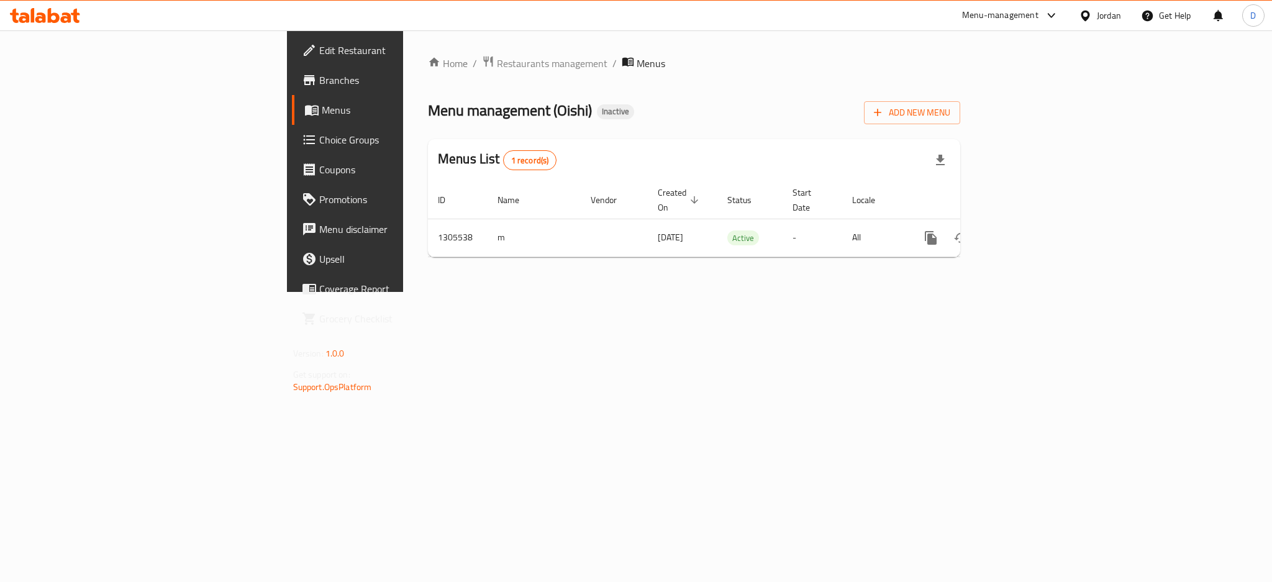
click at [985, 292] on div "Home / Restaurants management / Menus Menu management ( Oishi ) Inactive Add Ne…" at bounding box center [694, 161] width 582 height 262
click at [319, 57] on span "Edit Restaurant" at bounding box center [404, 50] width 170 height 15
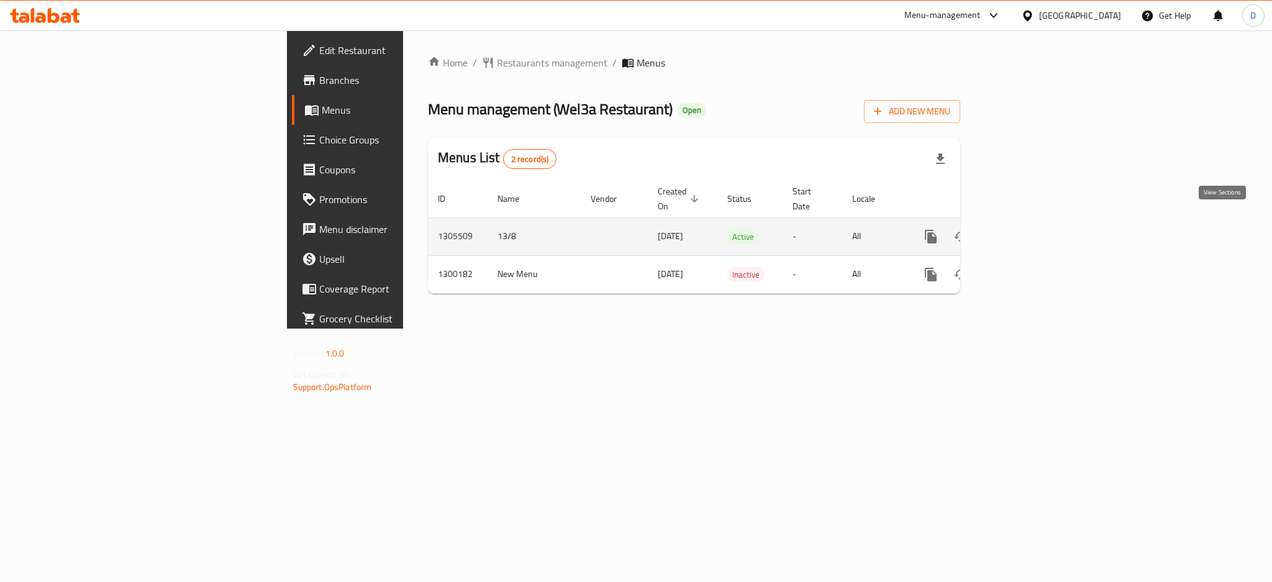
click at [1028, 229] on icon "enhanced table" at bounding box center [1020, 236] width 15 height 15
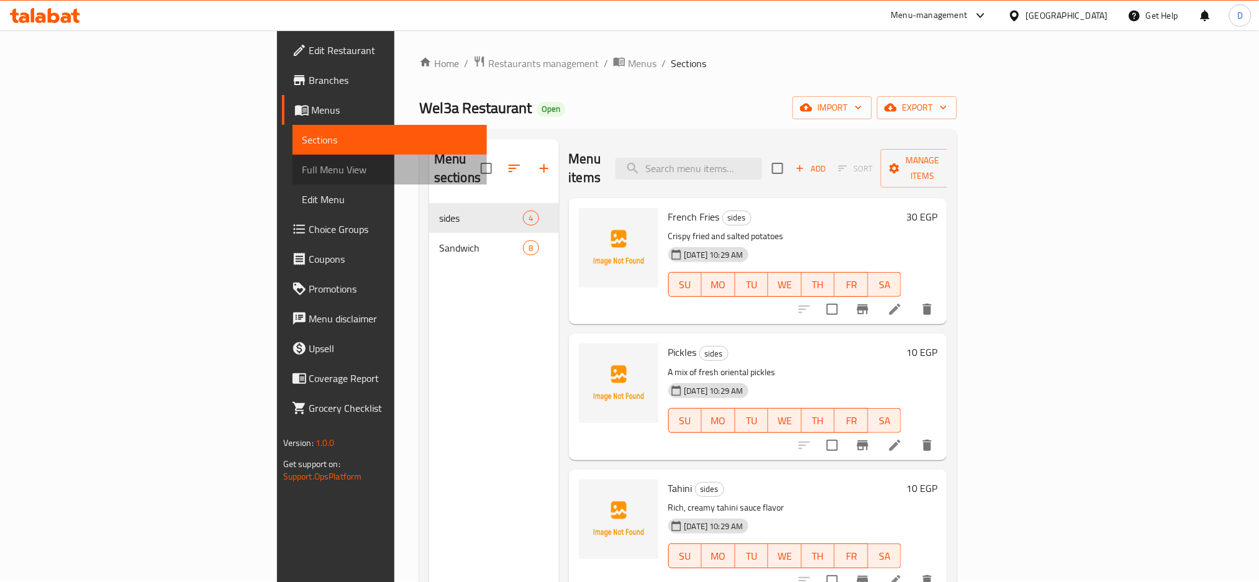
click at [303, 168] on span "Full Menu View" at bounding box center [390, 169] width 175 height 15
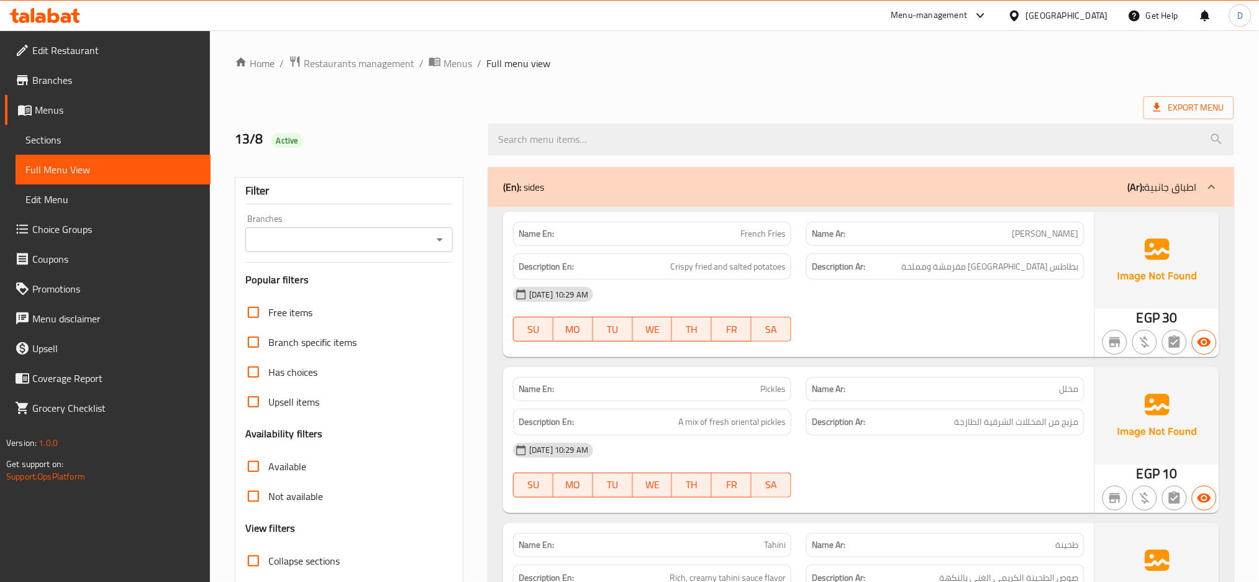
click at [451, 245] on div "Branches" at bounding box center [348, 239] width 207 height 25
click at [450, 68] on span "Menus" at bounding box center [458, 63] width 29 height 15
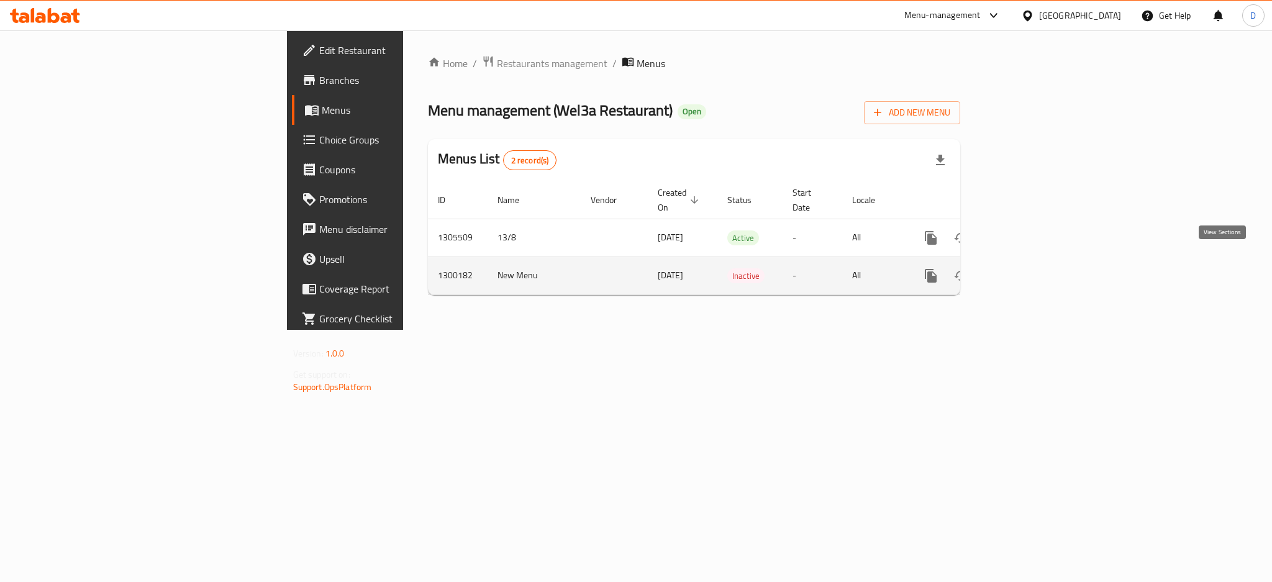
click at [1036, 265] on link "enhanced table" at bounding box center [1021, 276] width 30 height 30
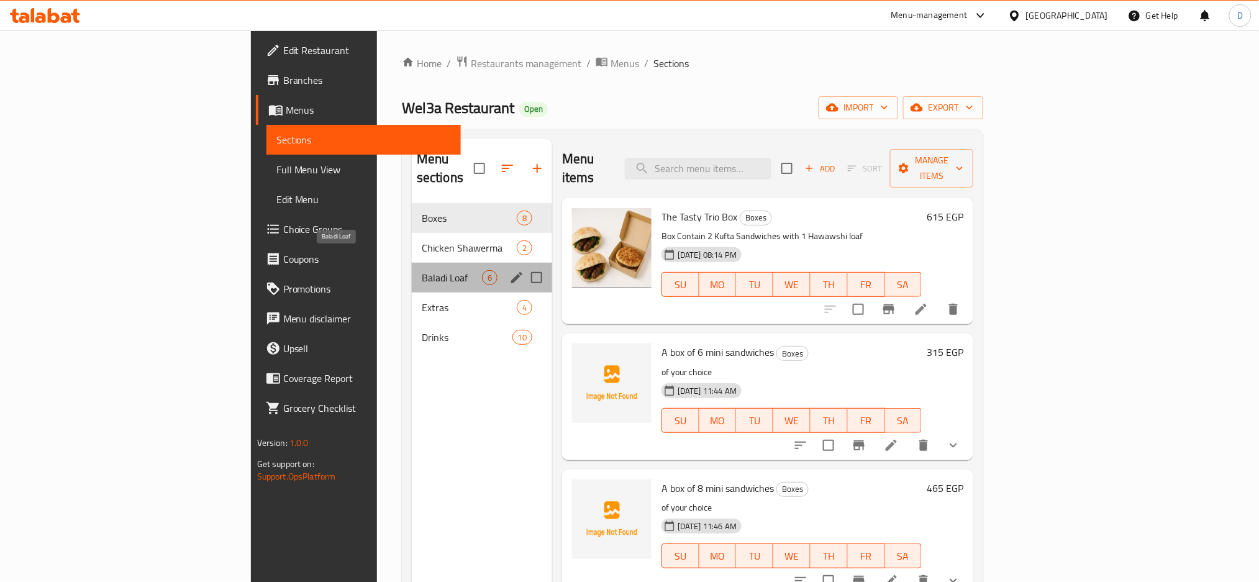
click at [422, 270] on span "Baladi Loaf" at bounding box center [452, 277] width 60 height 15
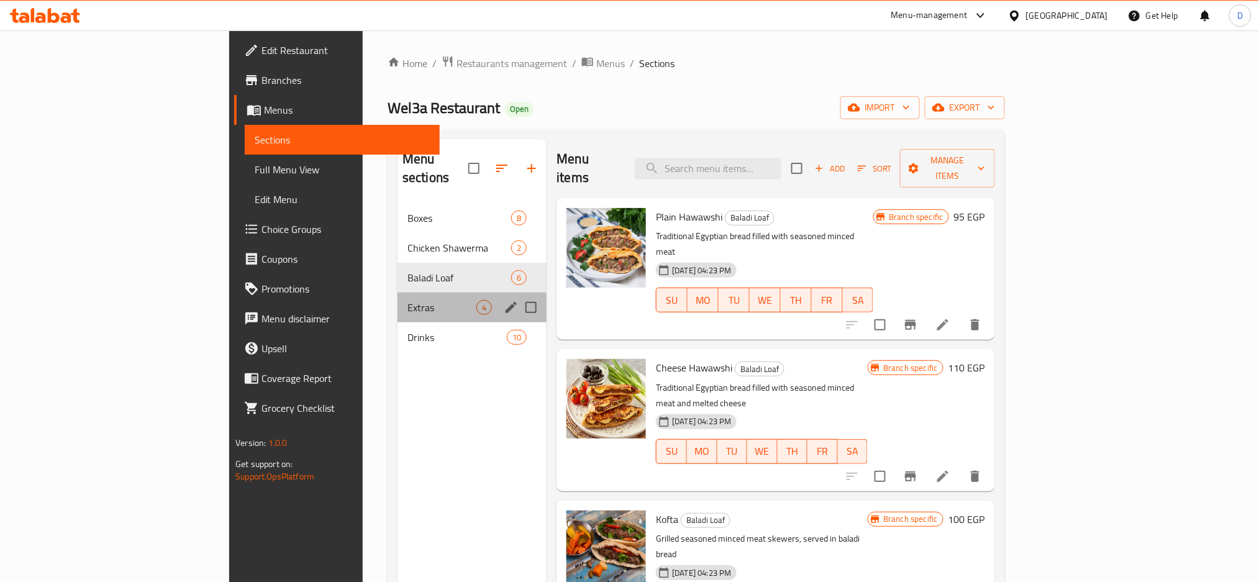
click at [398, 293] on div "Extras 4" at bounding box center [472, 308] width 149 height 30
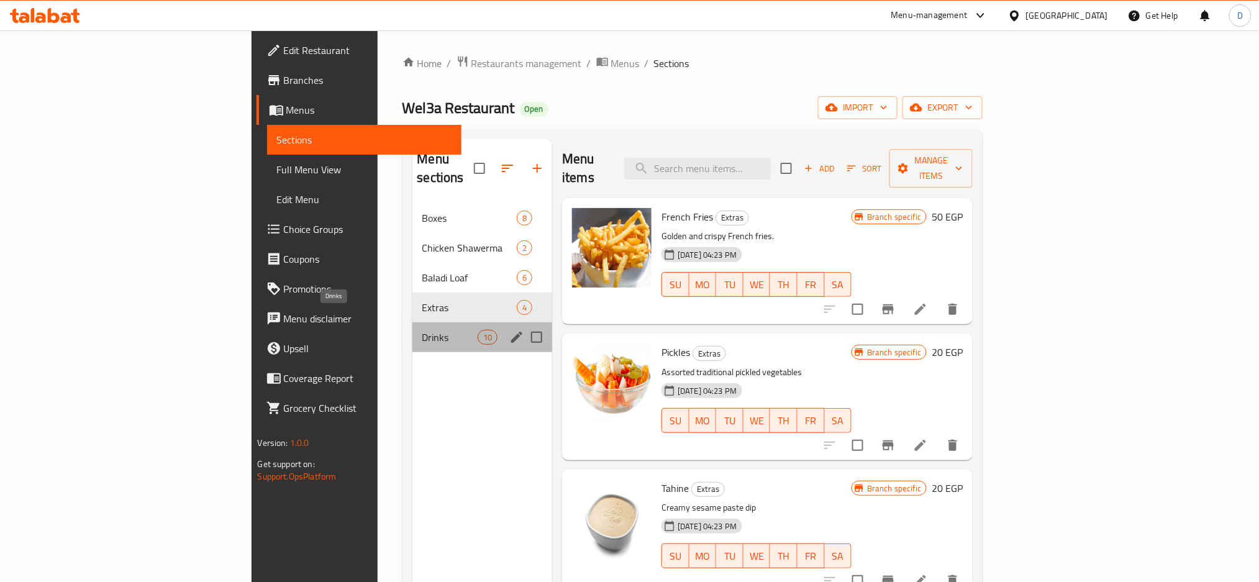
click at [422, 330] on span "Drinks" at bounding box center [449, 337] width 55 height 15
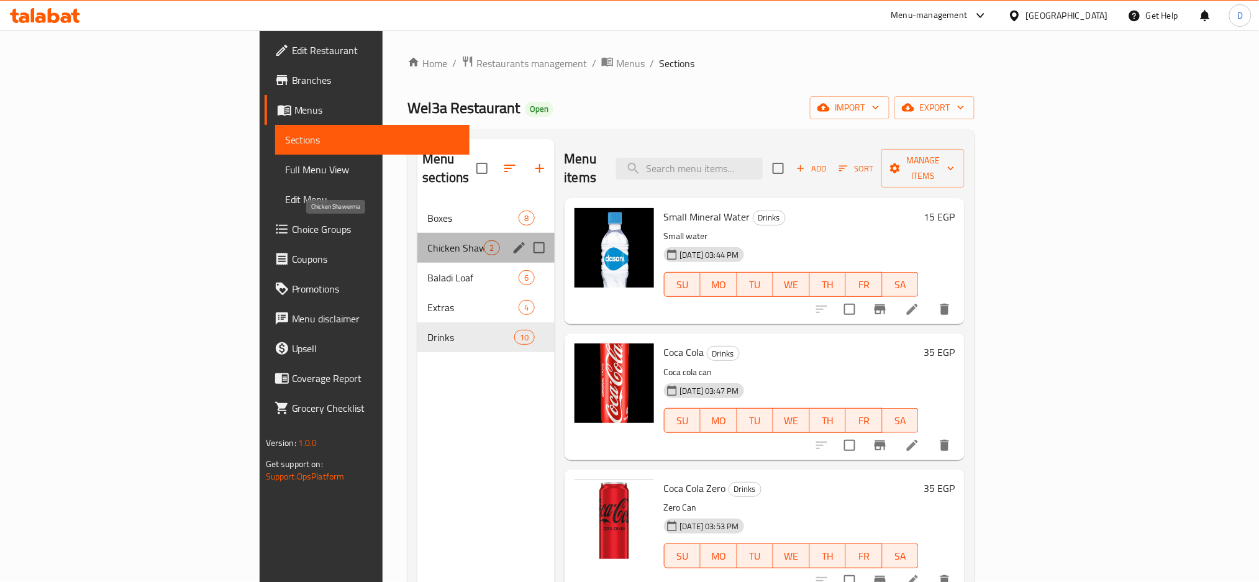
click at [427, 240] on span "Chicken Shawerma" at bounding box center [455, 247] width 57 height 15
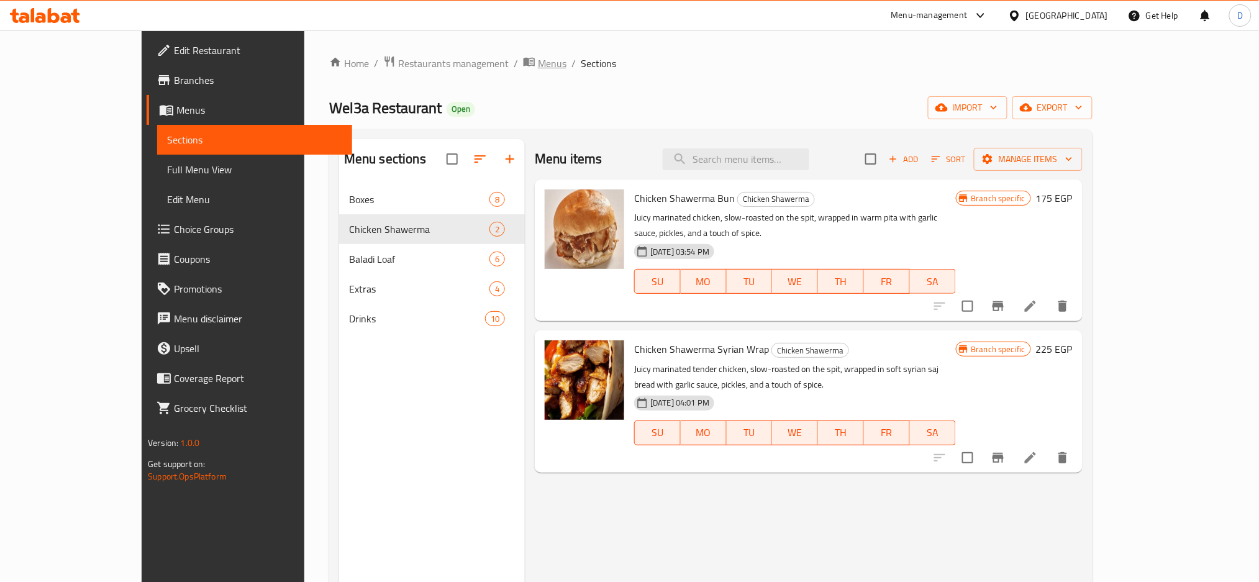
click at [538, 71] on span "Menus" at bounding box center [552, 63] width 29 height 15
